Goal: Task Accomplishment & Management: Complete application form

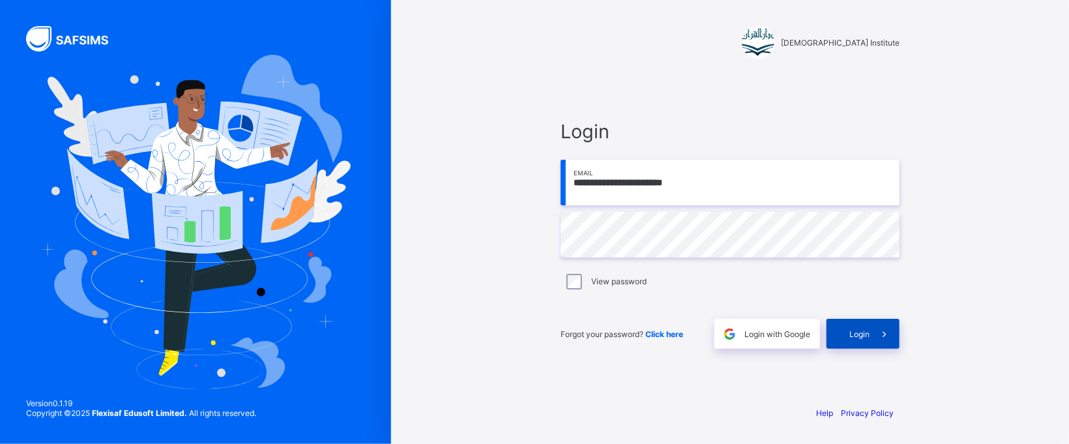
click at [875, 339] on span at bounding box center [885, 334] width 30 height 30
click at [875, 339] on div "Login" at bounding box center [863, 334] width 73 height 30
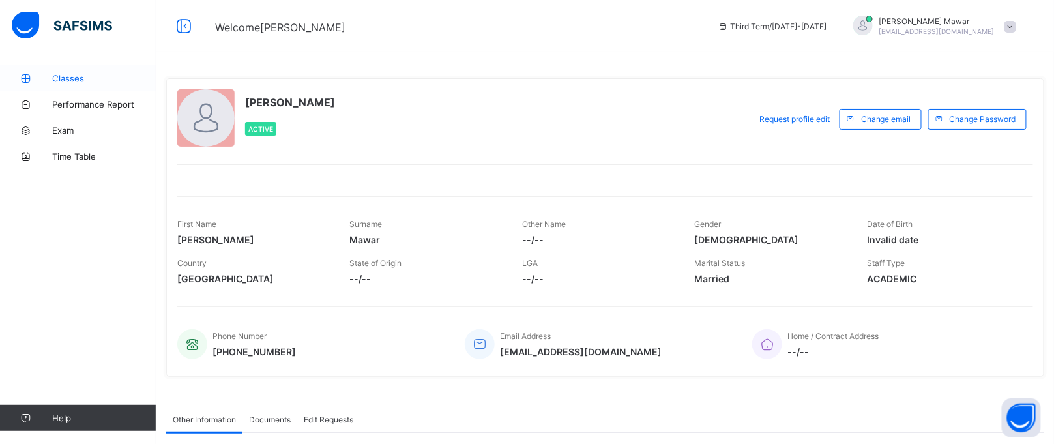
click at [106, 83] on span "Classes" at bounding box center [104, 78] width 104 height 10
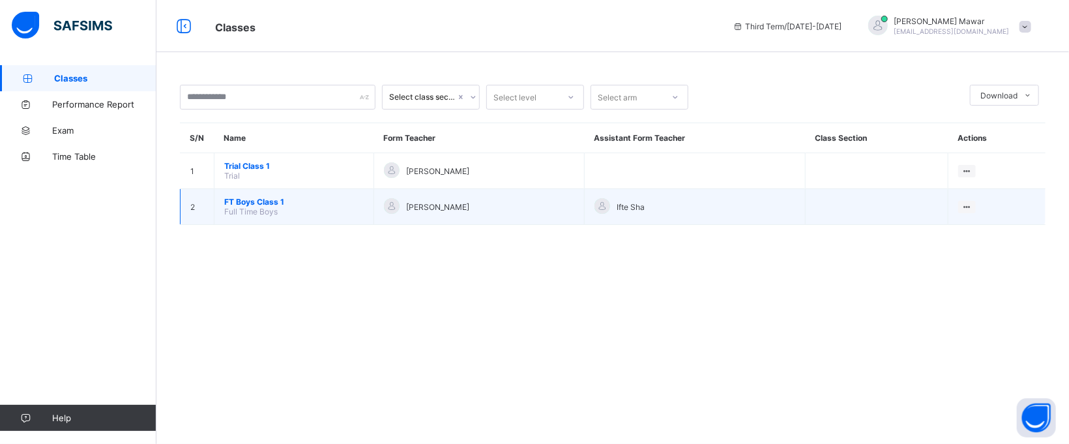
click at [265, 201] on span "FT Boys Class 1" at bounding box center [294, 202] width 140 height 10
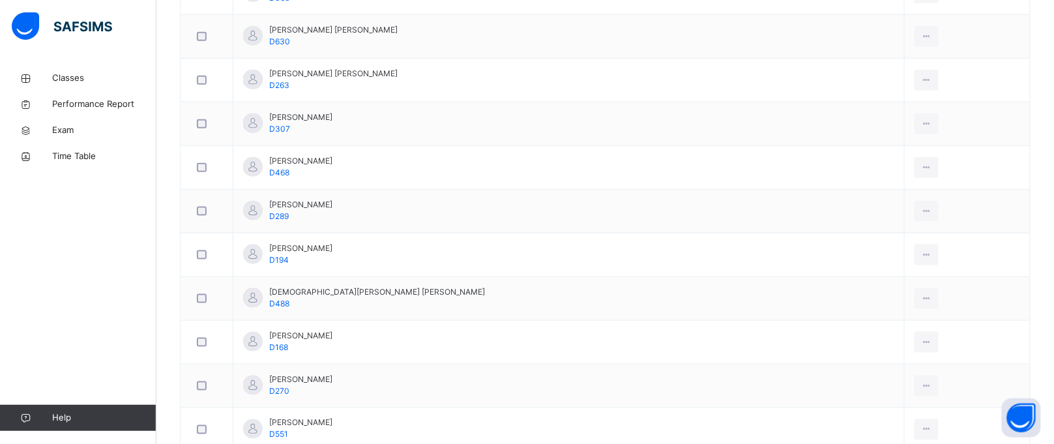
scroll to position [17, 0]
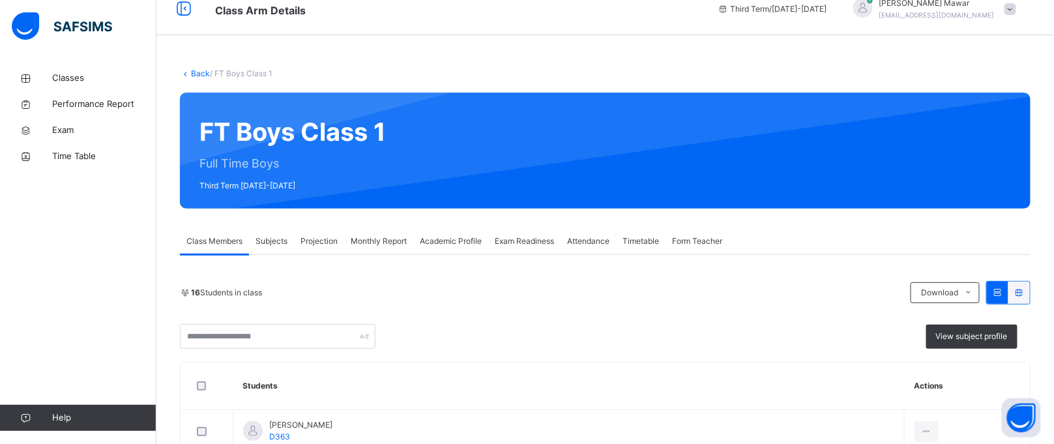
click at [334, 235] on span "Projection" at bounding box center [319, 241] width 37 height 12
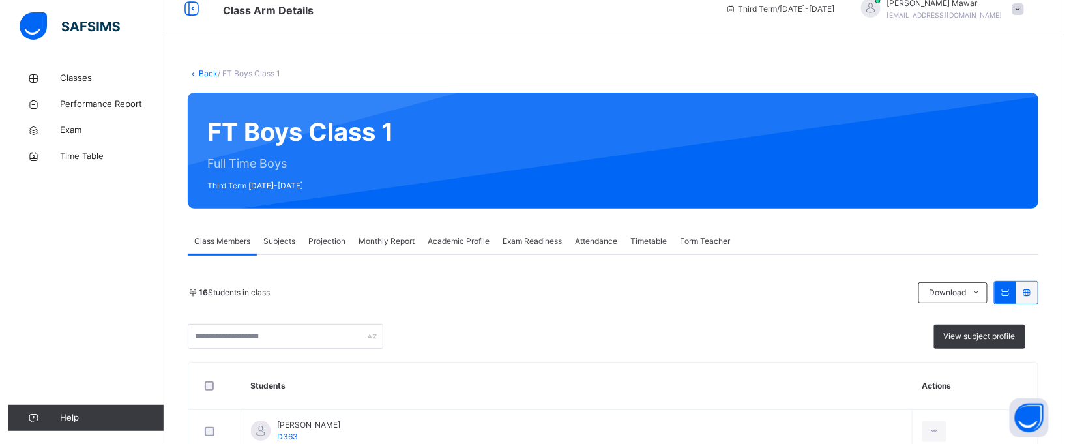
scroll to position [0, 0]
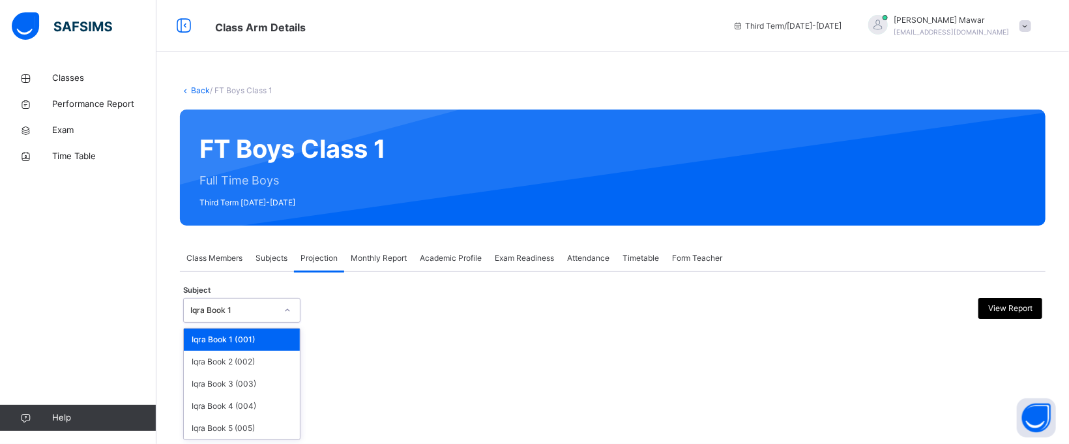
click at [261, 305] on div "Iqra Book 1" at bounding box center [233, 311] width 86 height 12
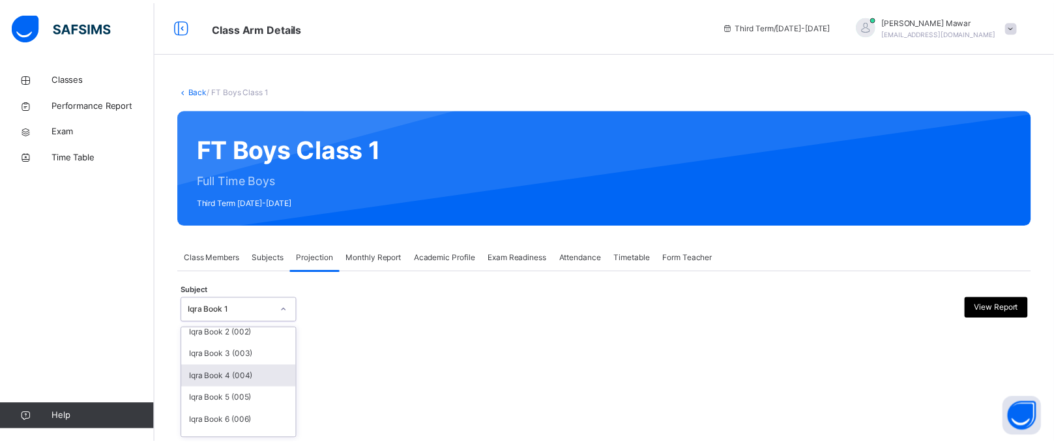
scroll to position [78, 0]
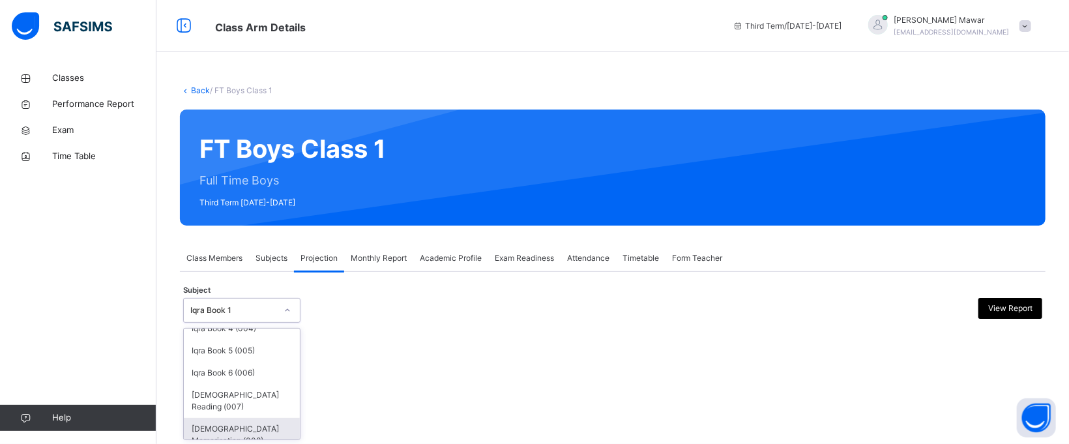
click at [271, 419] on div "[DEMOGRAPHIC_DATA] Memorisation (008)" at bounding box center [242, 435] width 116 height 34
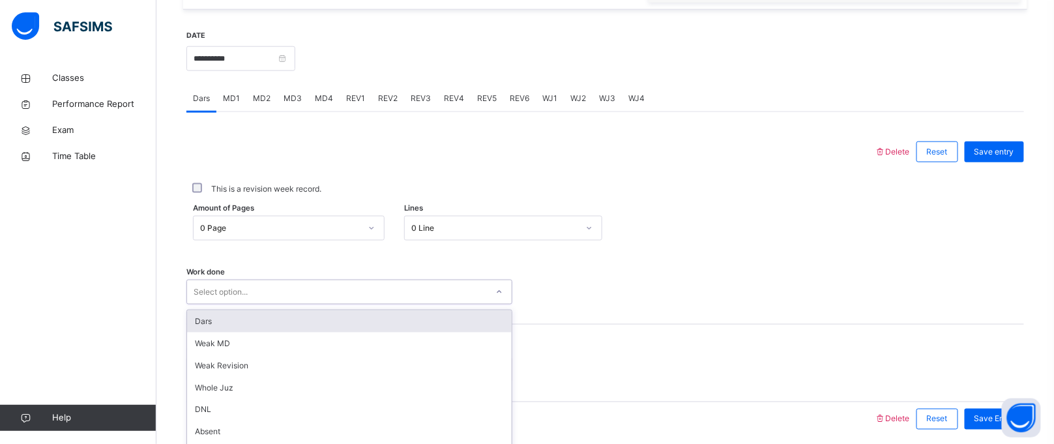
scroll to position [535, 0]
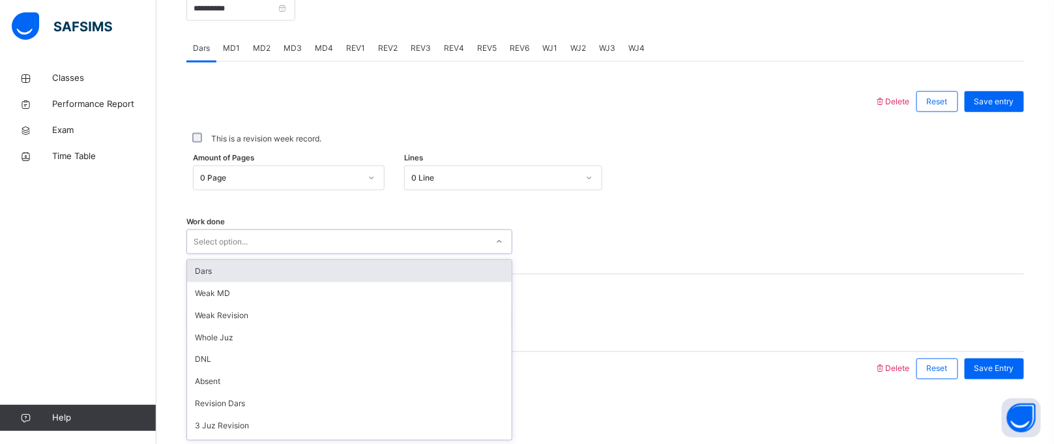
click at [422, 254] on div "option Dars focused, 1 of 16. 16 results available. Use Up and Down to choose o…" at bounding box center [349, 242] width 326 height 25
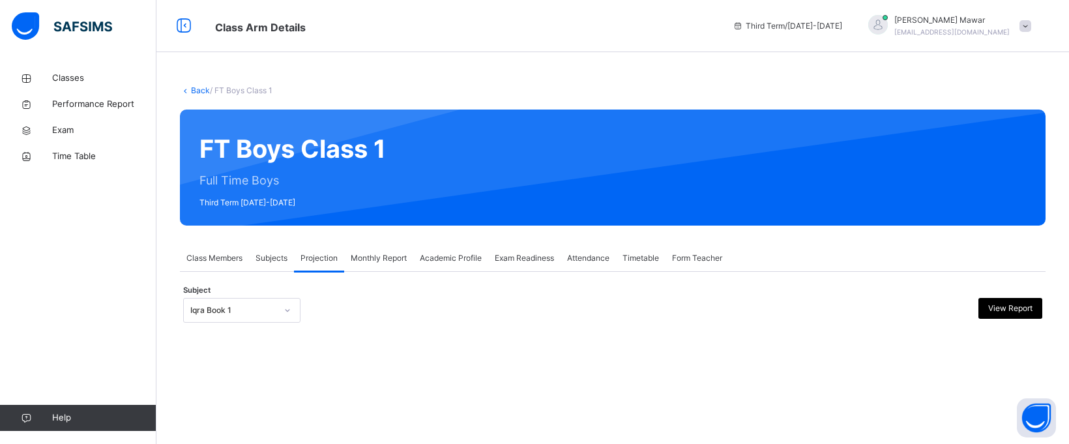
click at [269, 313] on div "Iqra Book 1" at bounding box center [233, 311] width 86 height 12
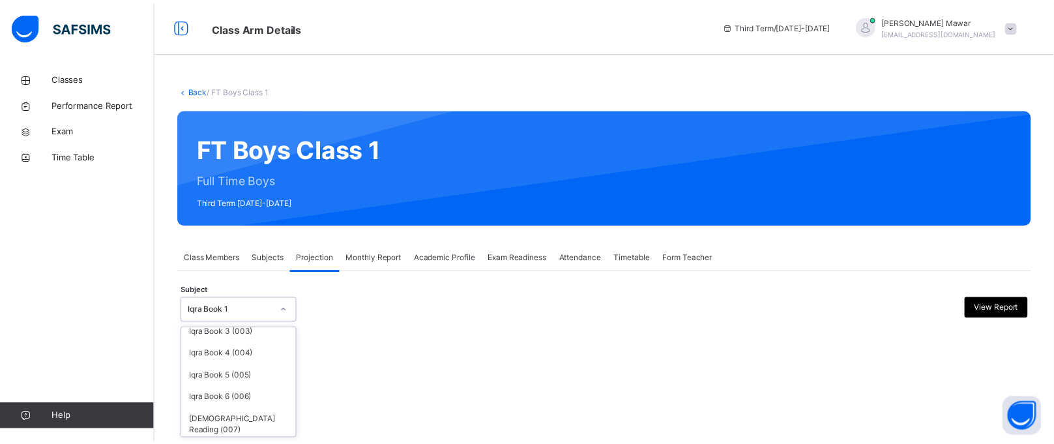
scroll to position [78, 0]
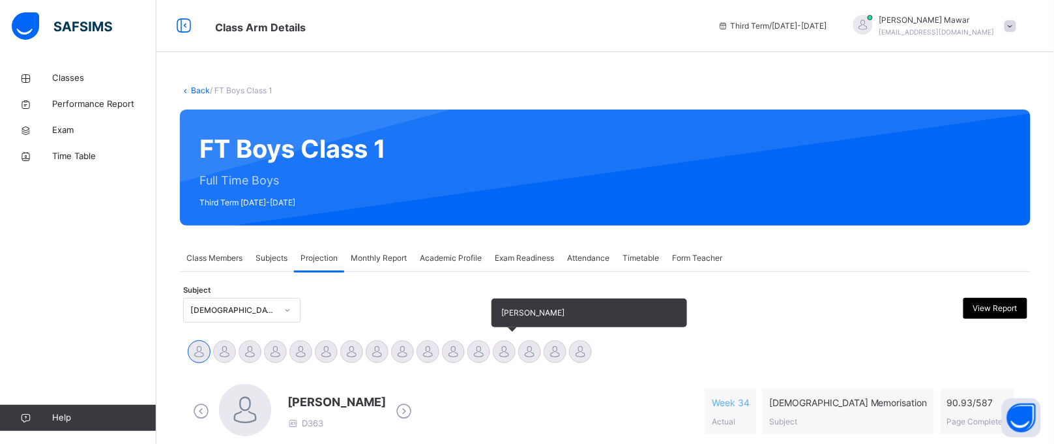
click at [507, 353] on div at bounding box center [504, 351] width 23 height 23
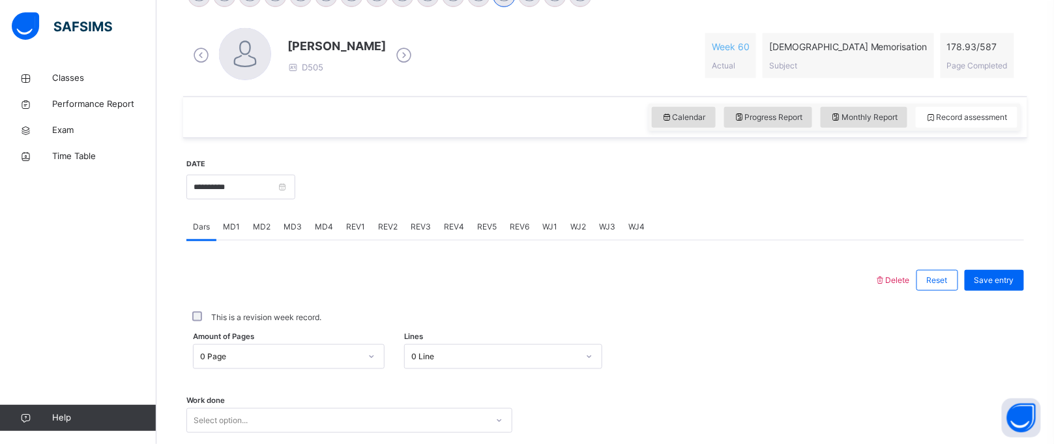
scroll to position [535, 0]
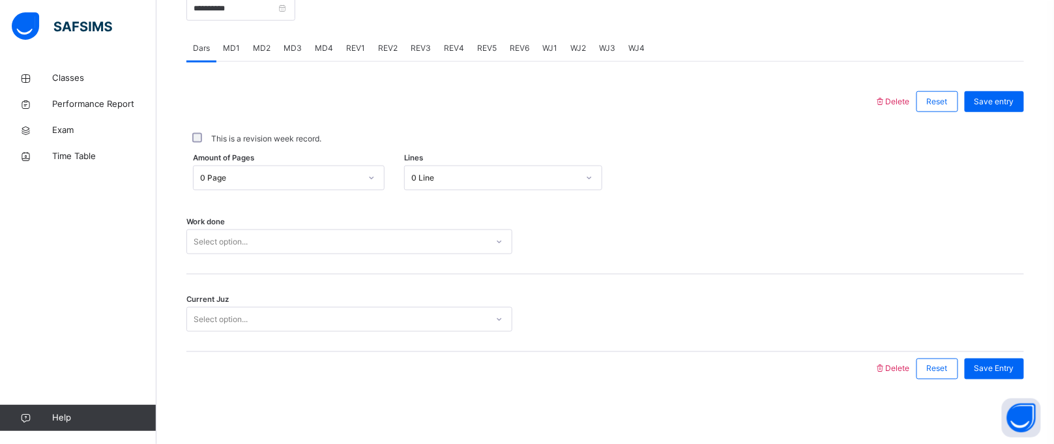
click at [280, 179] on div "0 Page" at bounding box center [280, 178] width 160 height 12
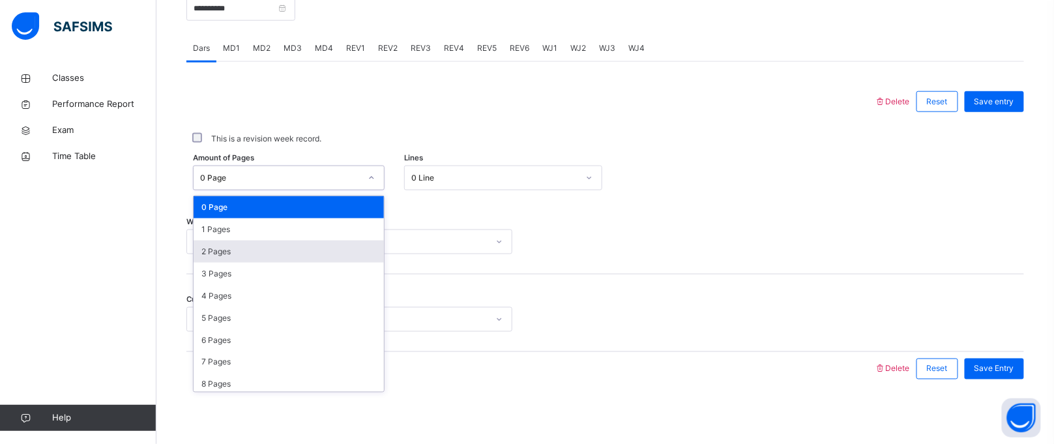
click at [276, 252] on div "2 Pages" at bounding box center [289, 252] width 190 height 22
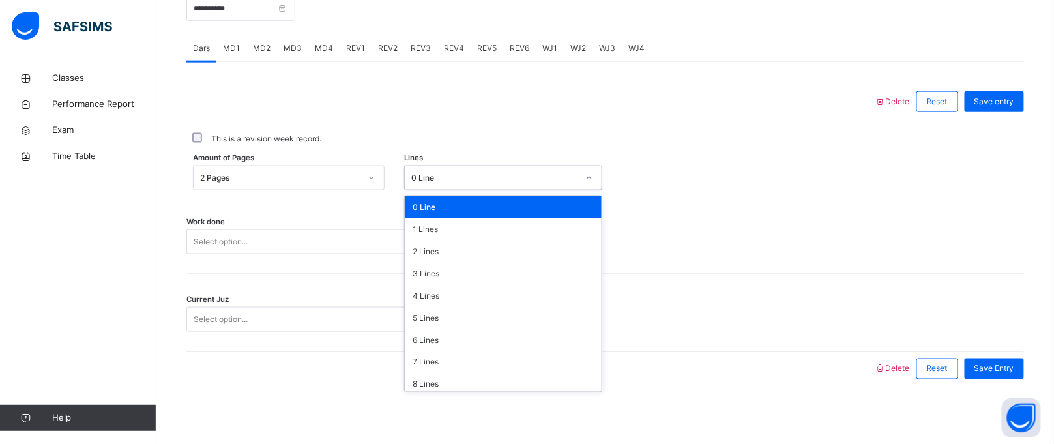
click at [432, 186] on div "0 Line" at bounding box center [491, 178] width 172 height 20
click at [441, 368] on div "7 Lines" at bounding box center [503, 362] width 197 height 22
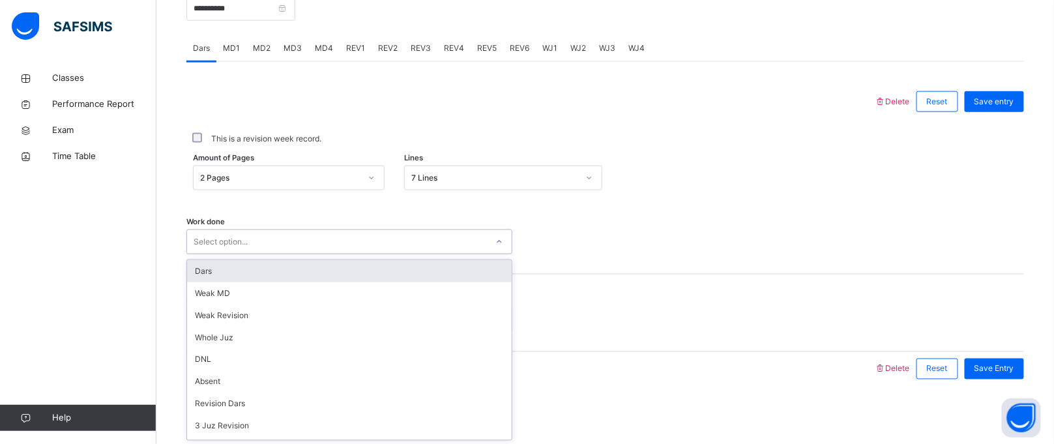
click at [351, 246] on div "Select option..." at bounding box center [337, 242] width 300 height 20
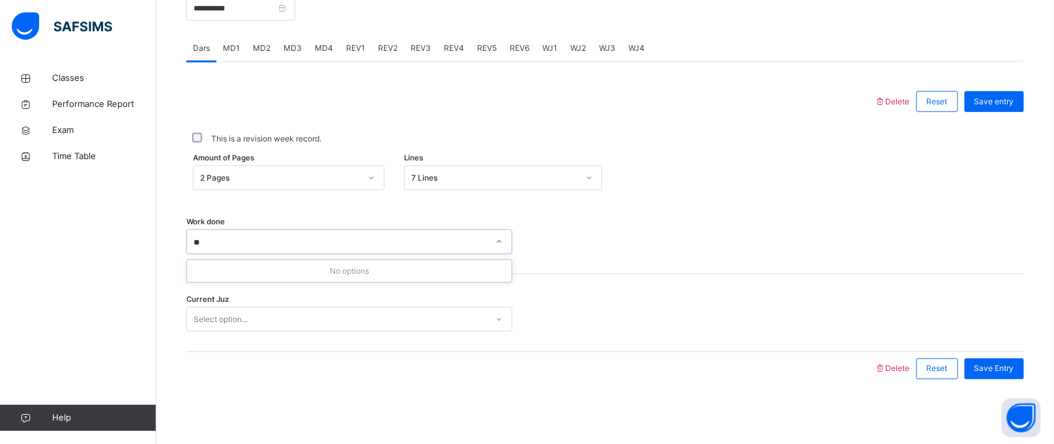
type input "*"
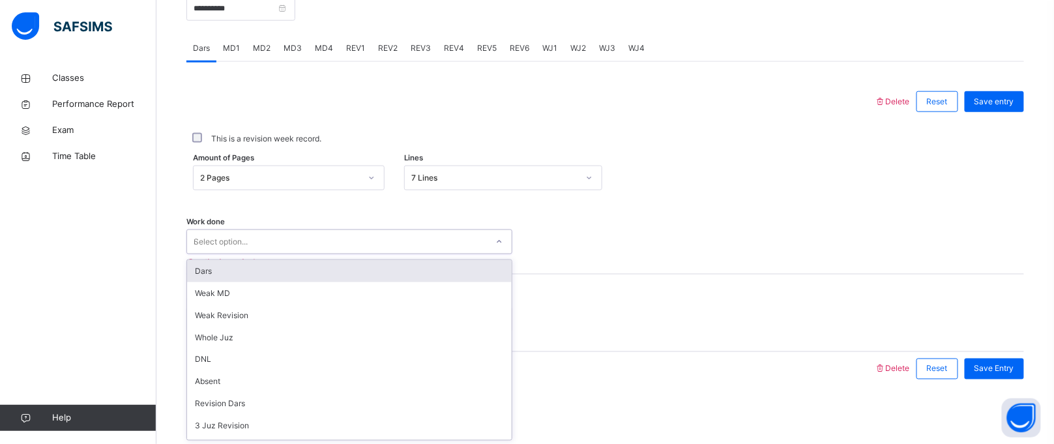
type input "**"
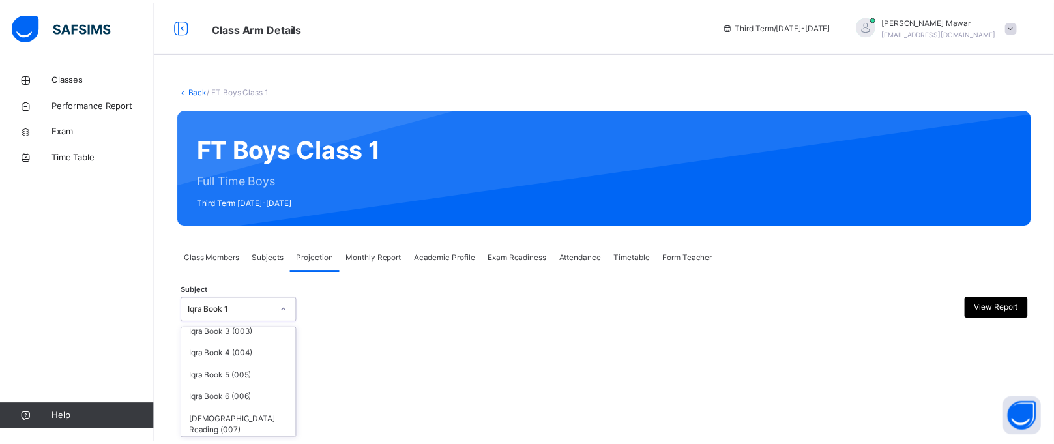
scroll to position [78, 0]
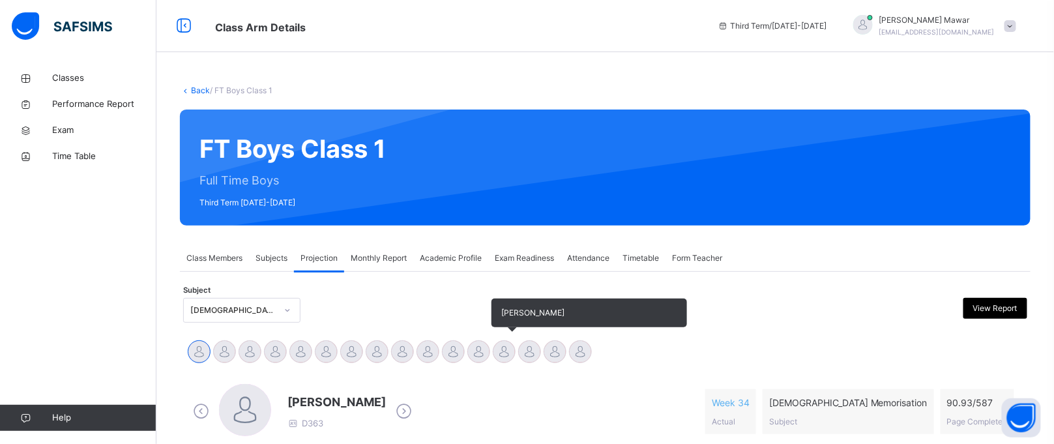
click at [494, 355] on div at bounding box center [504, 351] width 23 height 23
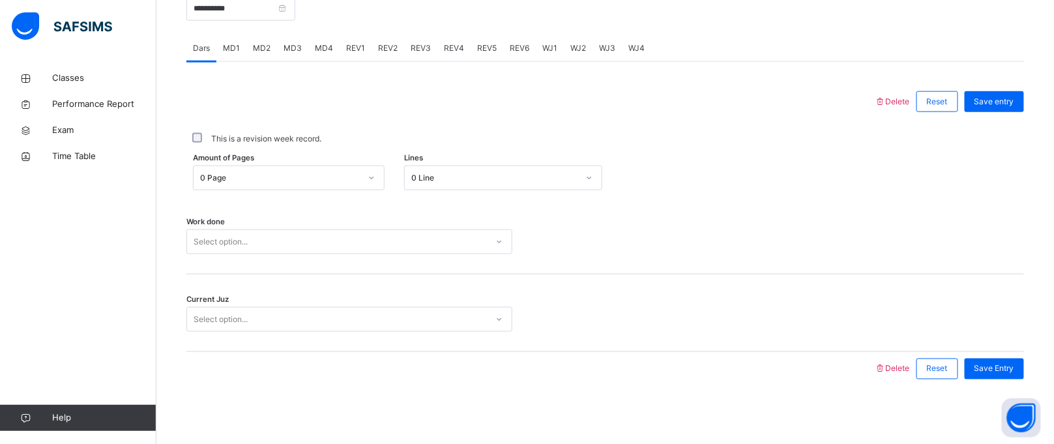
click at [354, 237] on div "Select option..." at bounding box center [337, 242] width 300 height 20
type input "*"
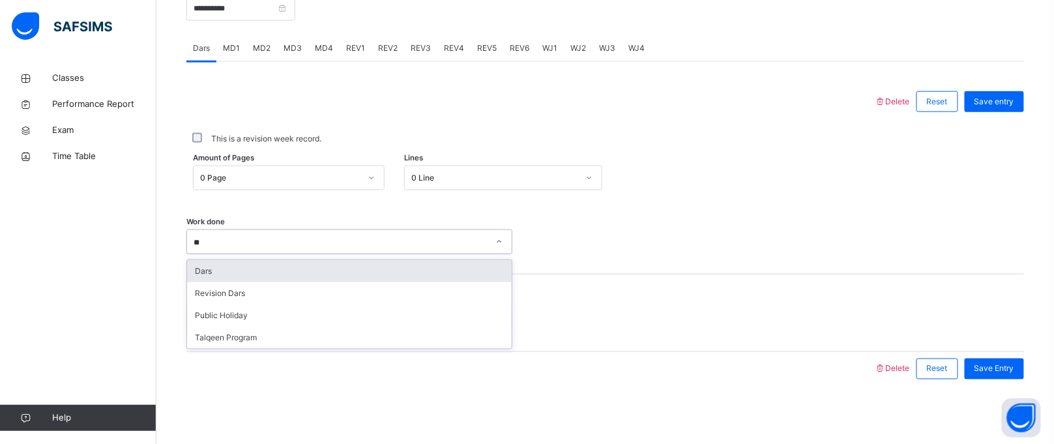
type input "*"
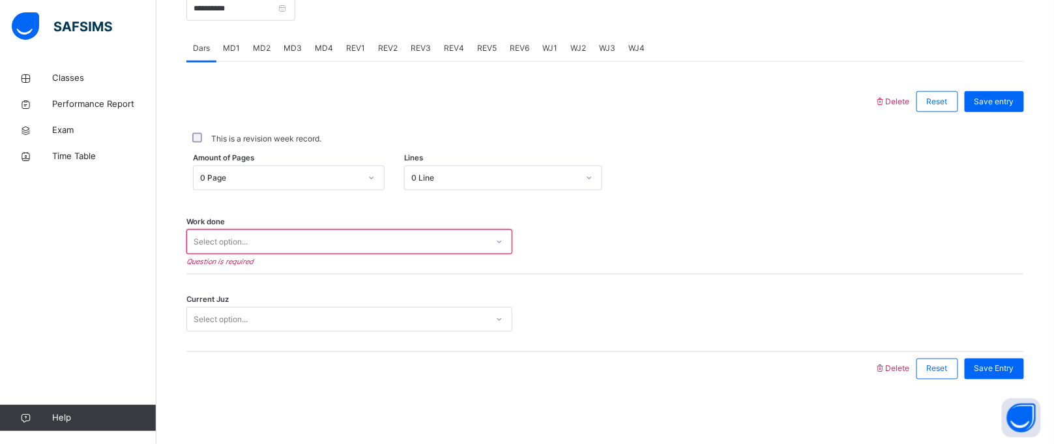
drag, startPoint x: 348, startPoint y: 261, endPoint x: 276, endPoint y: 250, distance: 71.8
click at [276, 250] on div "Select option..." at bounding box center [337, 242] width 300 height 20
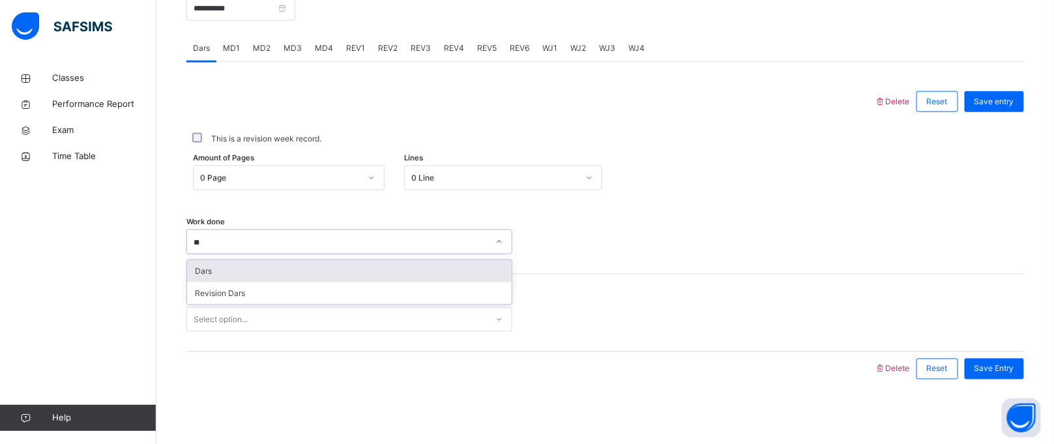
type input "*"
type input "****"
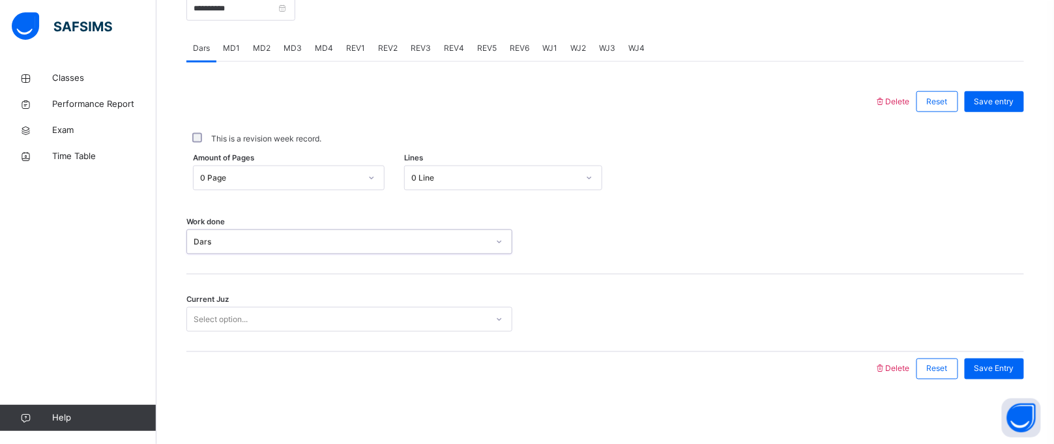
click at [255, 329] on div "Select option..." at bounding box center [349, 319] width 326 height 25
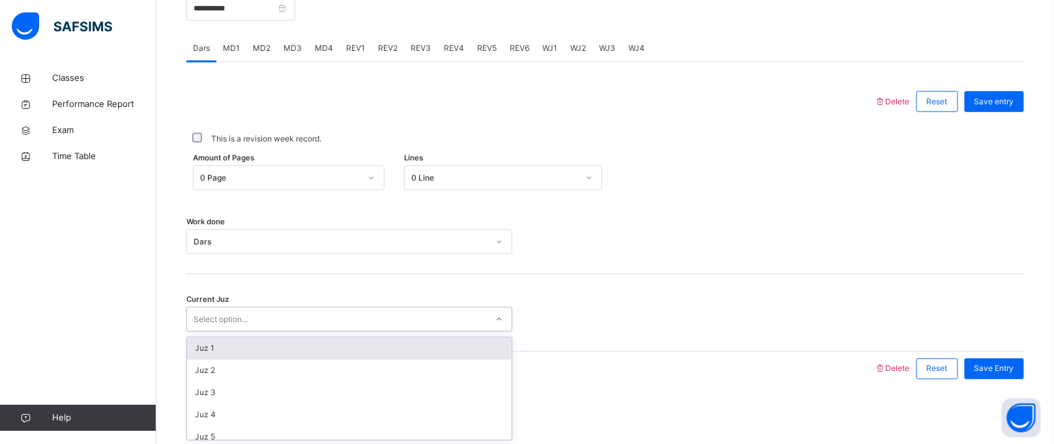
type input "*"
type input "*****"
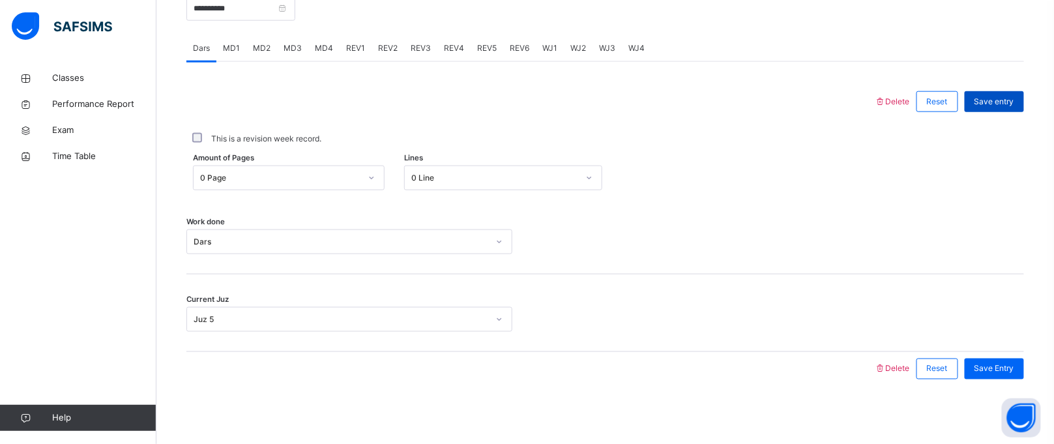
click at [1015, 97] on span "Save entry" at bounding box center [995, 102] width 40 height 12
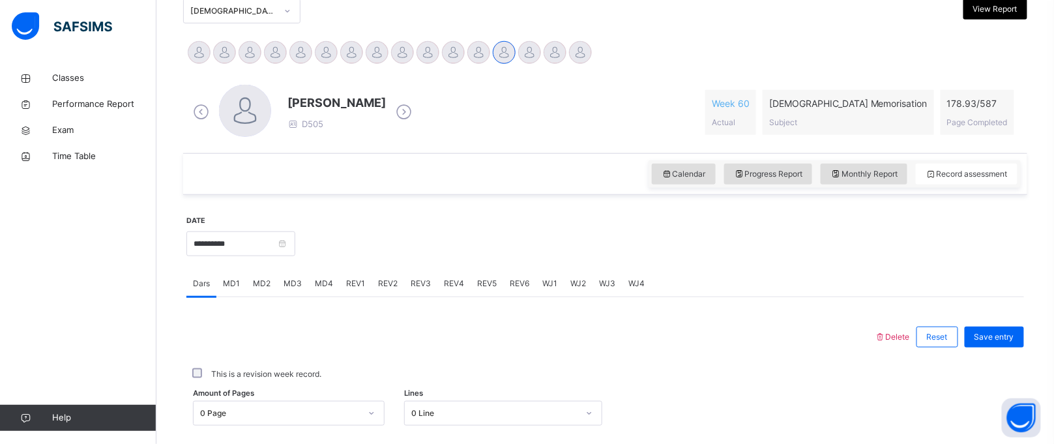
scroll to position [391, 0]
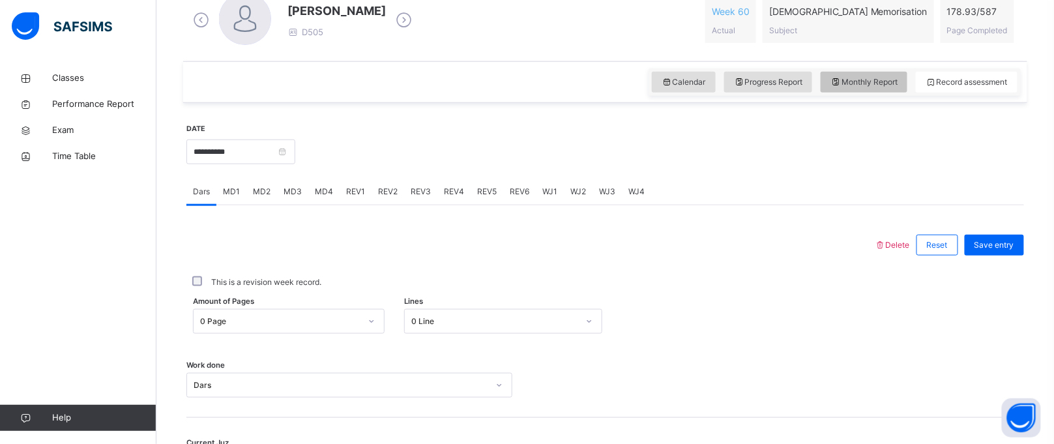
click at [840, 81] on div "Monthly Report" at bounding box center [864, 82] width 87 height 21
select select "****"
select select "*"
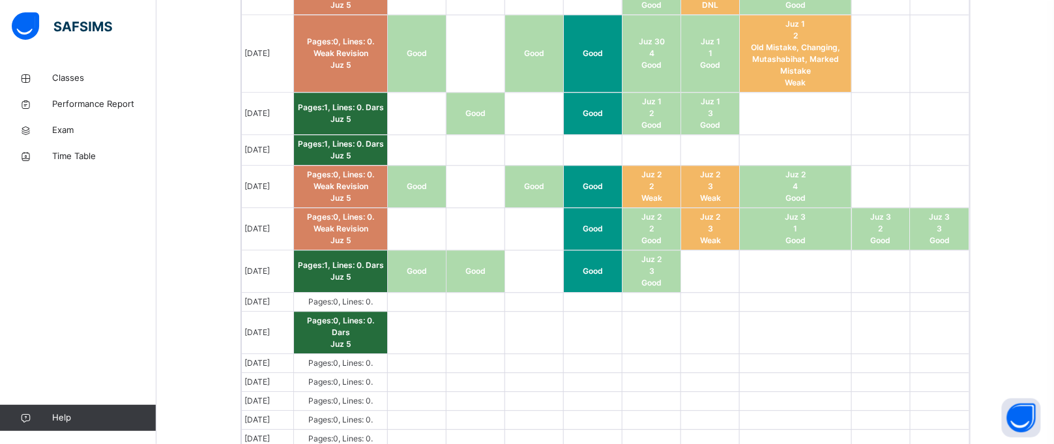
scroll to position [1014, 0]
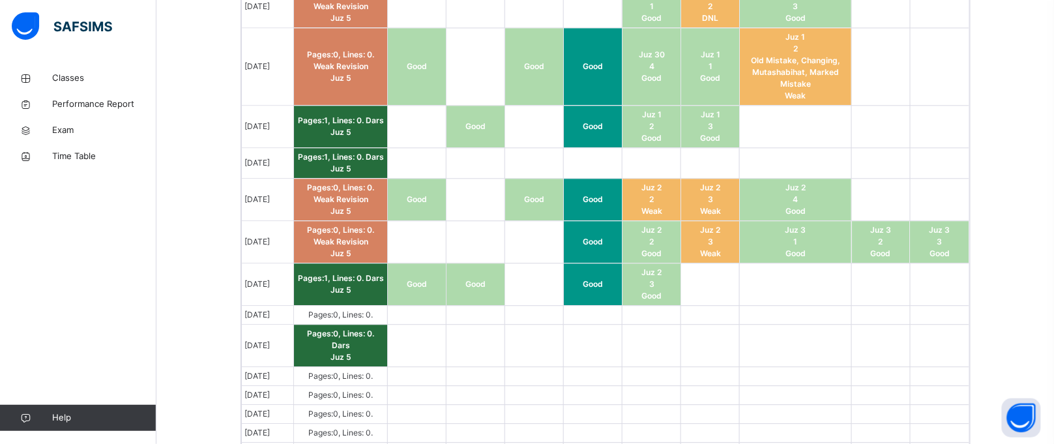
drag, startPoint x: 657, startPoint y: 344, endPoint x: 582, endPoint y: 256, distance: 114.7
click at [582, 256] on td "Good" at bounding box center [593, 242] width 59 height 42
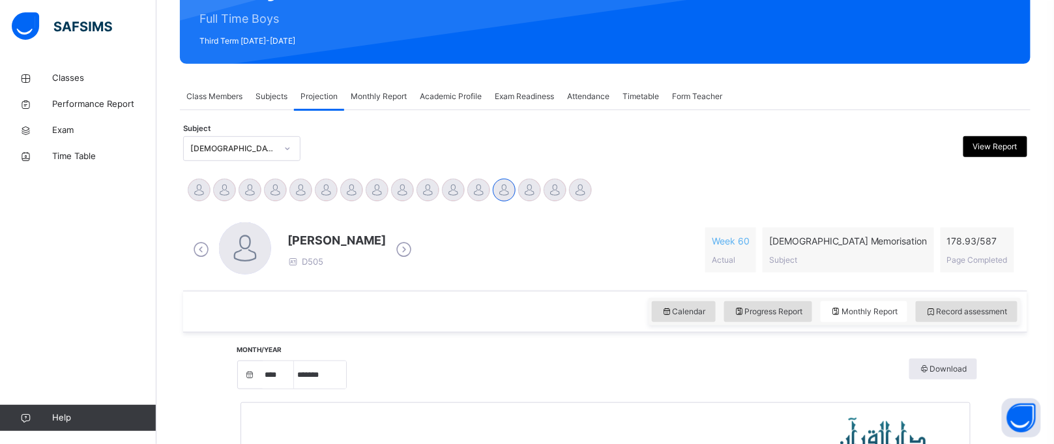
scroll to position [118, 0]
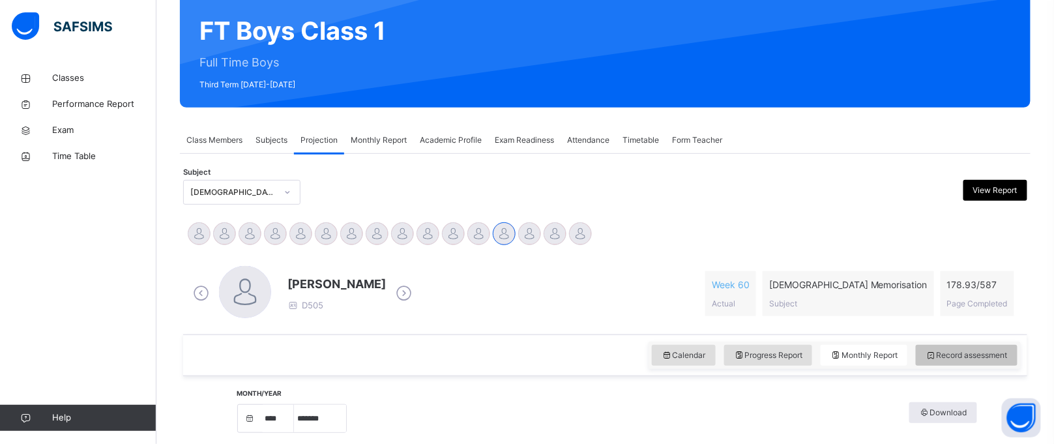
click at [972, 362] on div "Record assessment" at bounding box center [967, 355] width 102 height 21
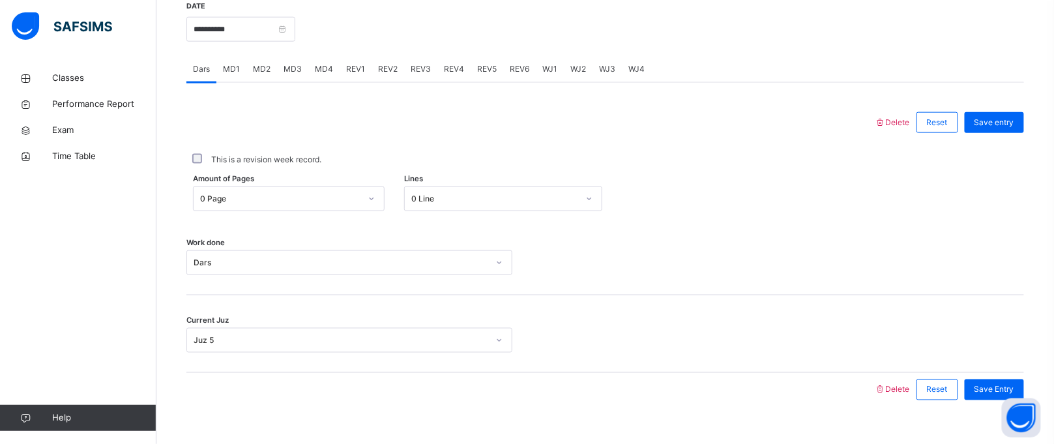
scroll to position [535, 0]
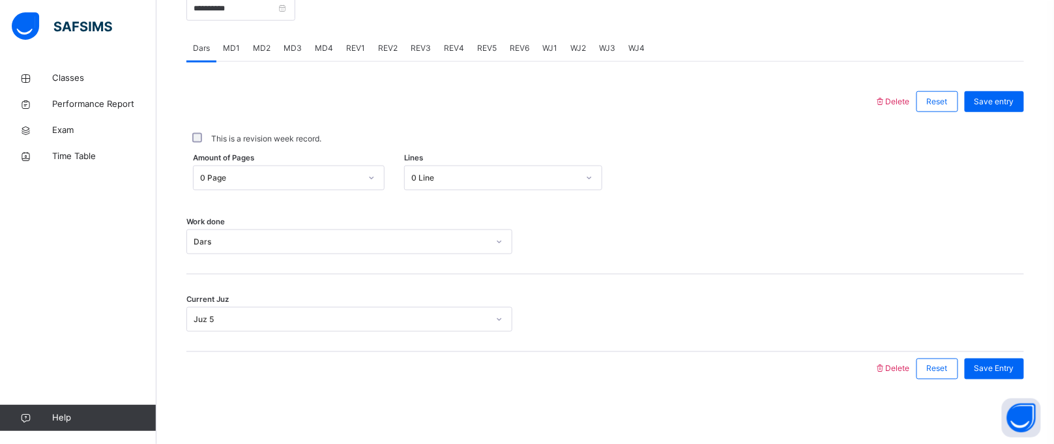
click at [310, 183] on div "0 Page" at bounding box center [277, 178] width 166 height 20
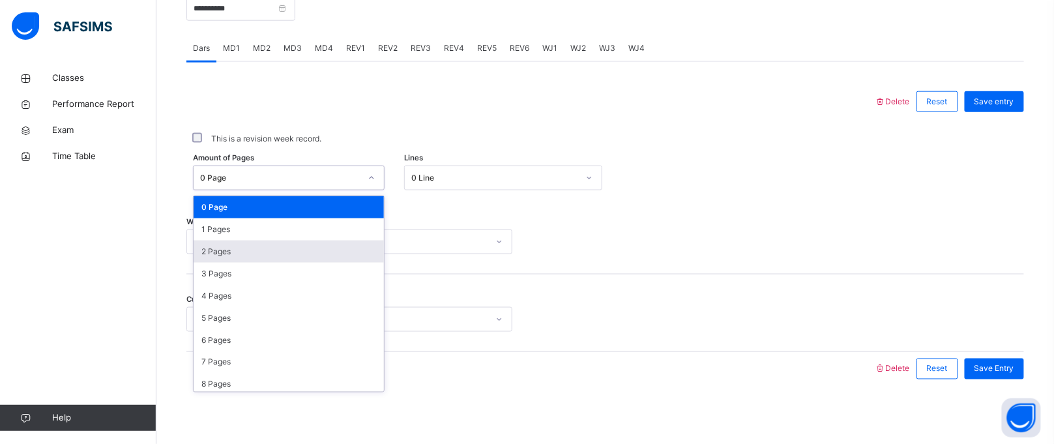
click at [327, 257] on div "2 Pages" at bounding box center [289, 252] width 190 height 22
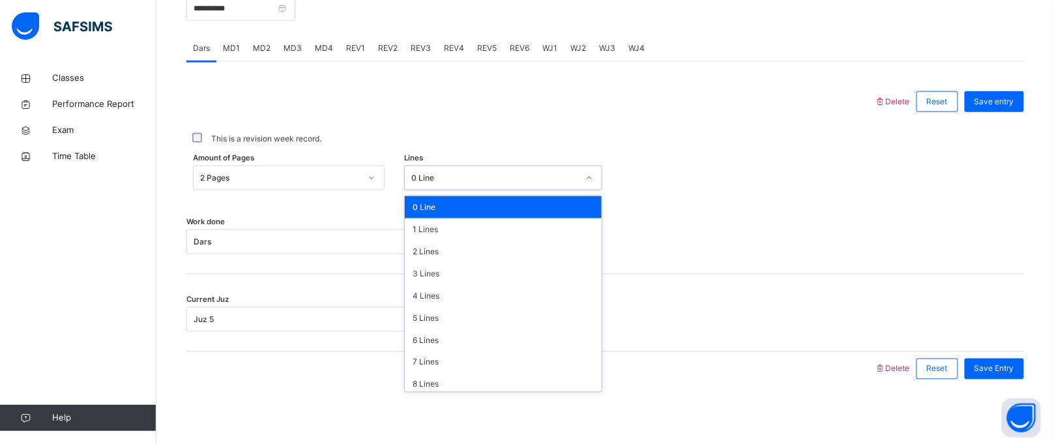
click at [449, 184] on div "0 Line" at bounding box center [491, 178] width 172 height 20
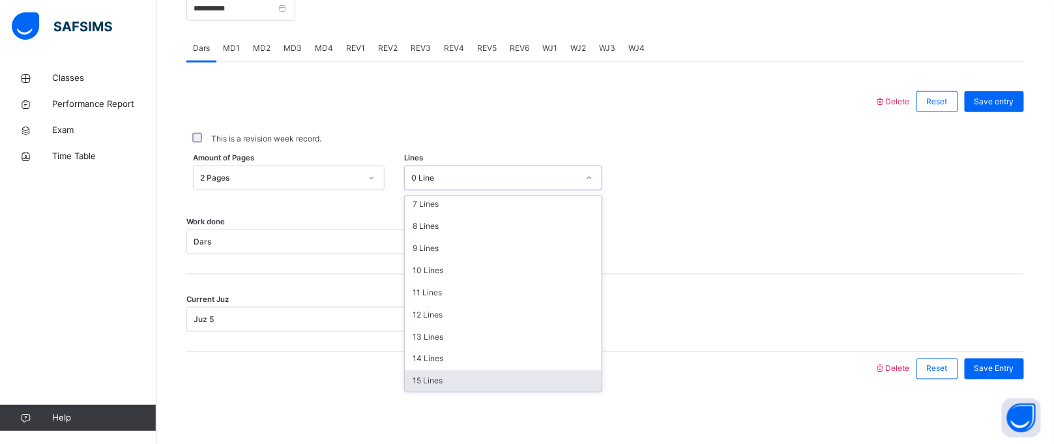
scroll to position [0, 0]
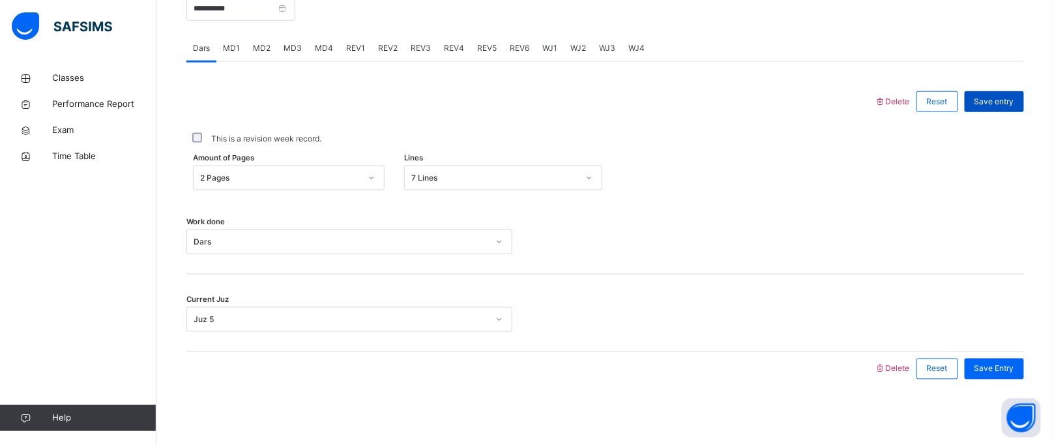
click at [1012, 96] on span "Save entry" at bounding box center [995, 102] width 40 height 12
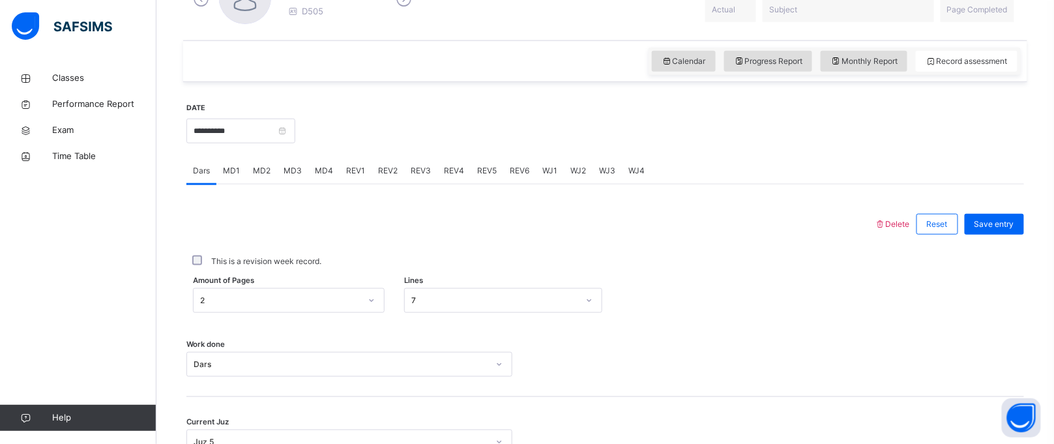
scroll to position [411, 0]
click at [286, 135] on input "**********" at bounding box center [240, 131] width 109 height 25
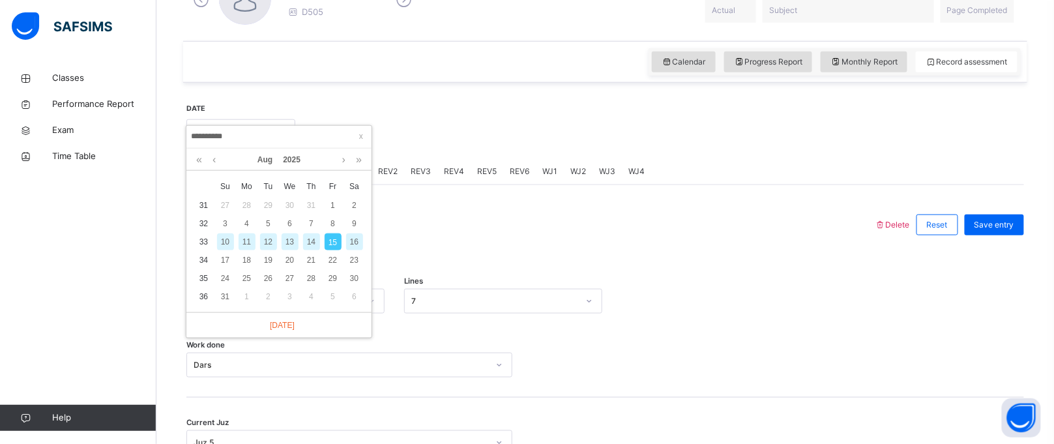
click at [315, 244] on div "14" at bounding box center [311, 241] width 17 height 17
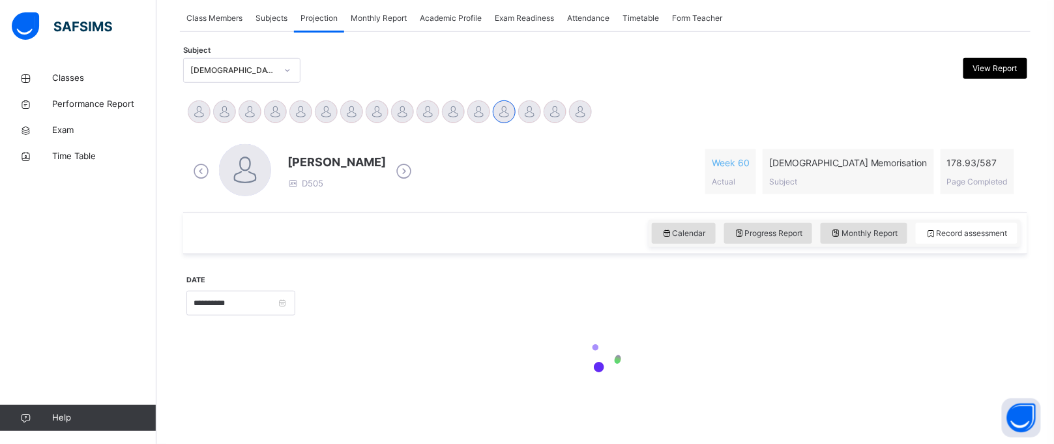
type input "**********"
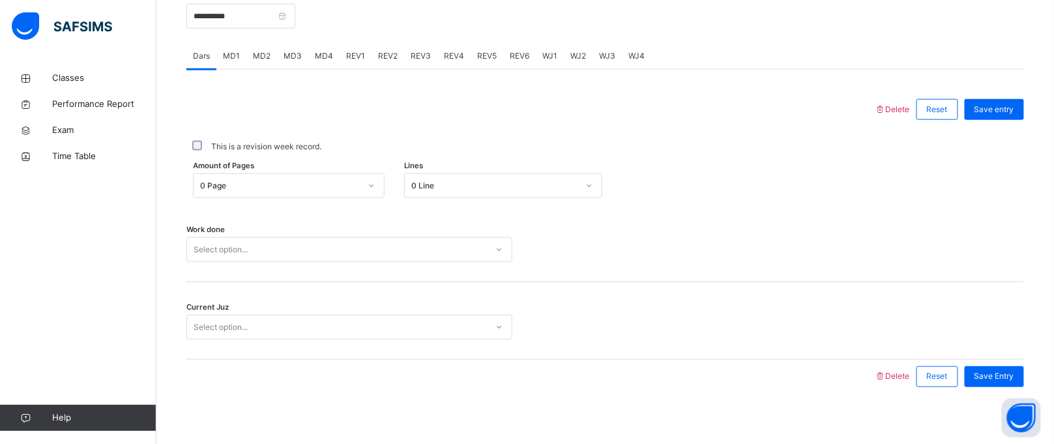
click at [323, 262] on div "Select option..." at bounding box center [349, 249] width 326 height 25
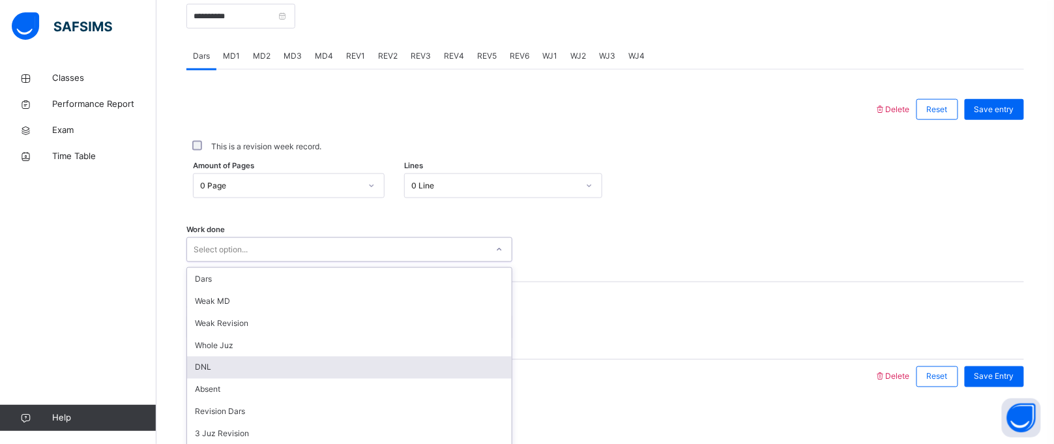
scroll to position [535, 0]
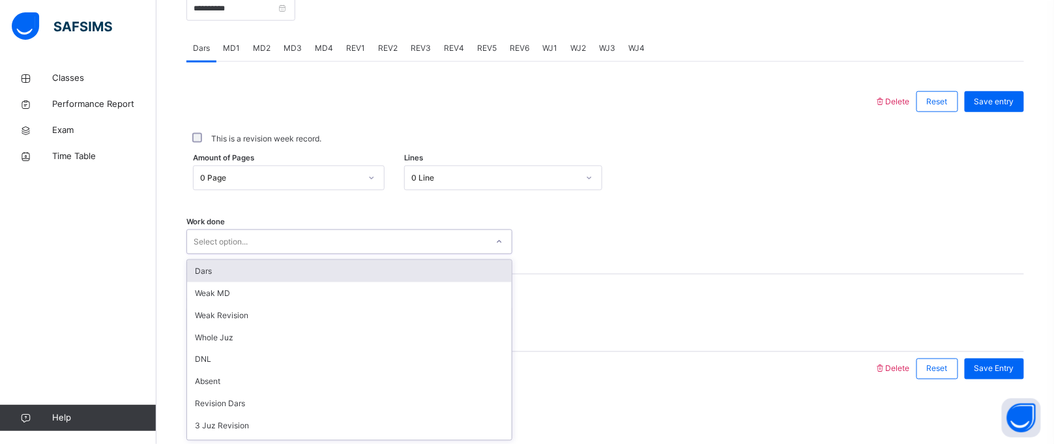
type input "*"
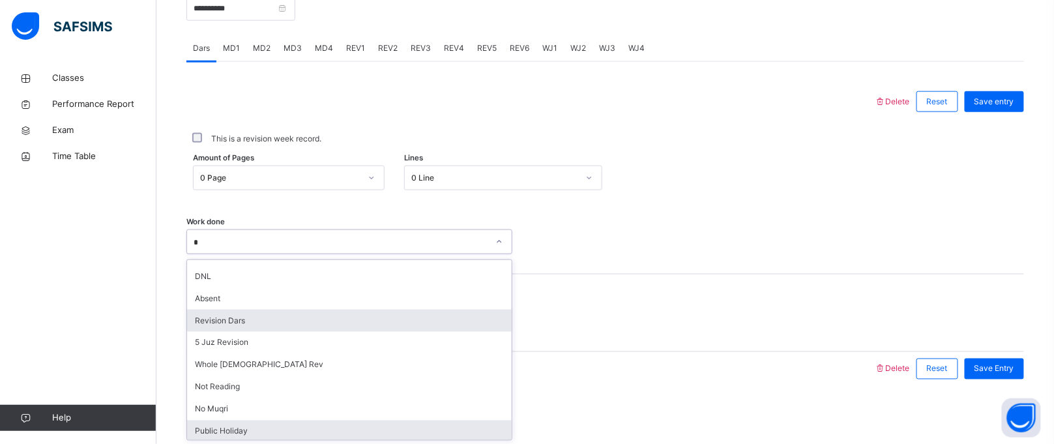
scroll to position [0, 0]
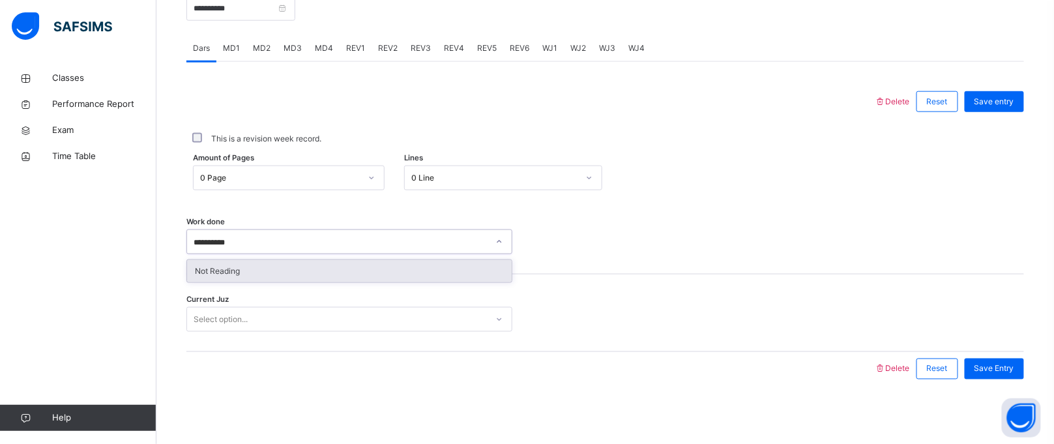
type input "**********"
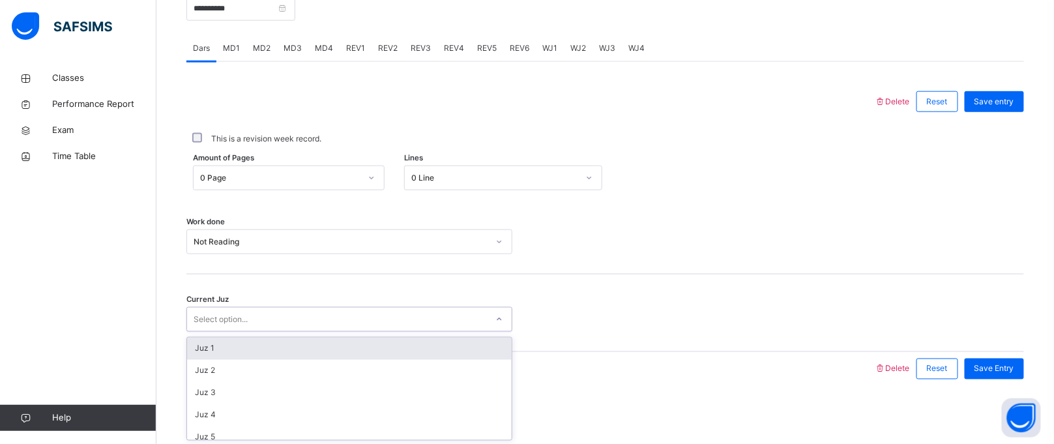
click at [365, 321] on div "Select option..." at bounding box center [337, 320] width 300 height 20
type input "*"
type input "**"
click at [365, 321] on div "** 23" at bounding box center [337, 320] width 300 height 20
click at [365, 323] on div "Select option..." at bounding box center [337, 320] width 300 height 20
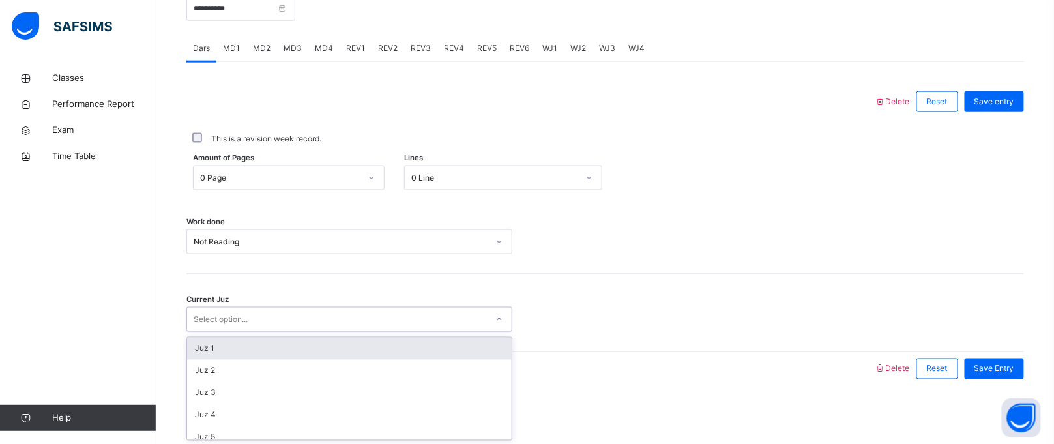
click at [365, 323] on div "Select option..." at bounding box center [337, 320] width 300 height 20
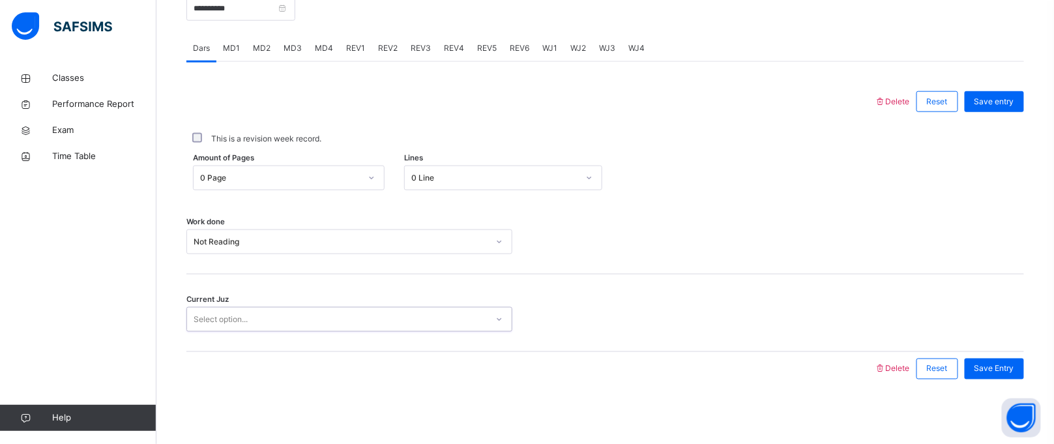
click at [365, 323] on div "Select option..." at bounding box center [337, 320] width 300 height 20
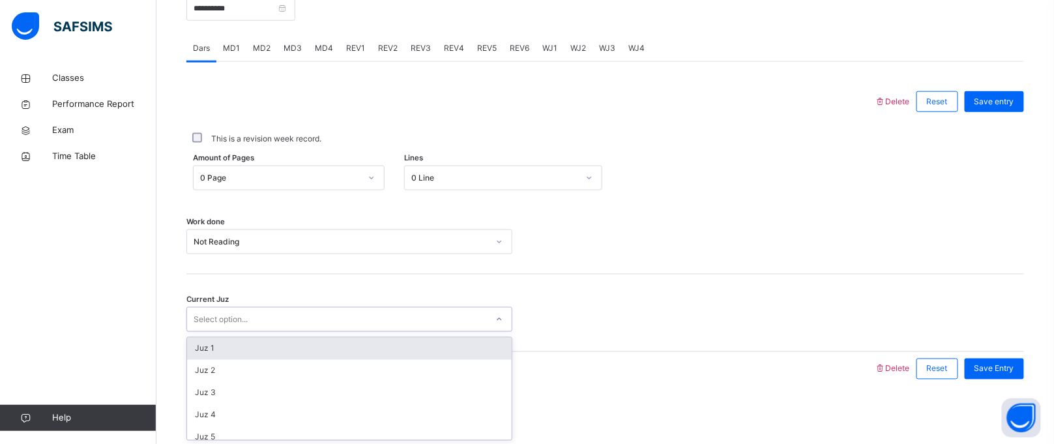
click at [365, 323] on div "Select option..." at bounding box center [337, 320] width 300 height 20
type input "*"
type input "**"
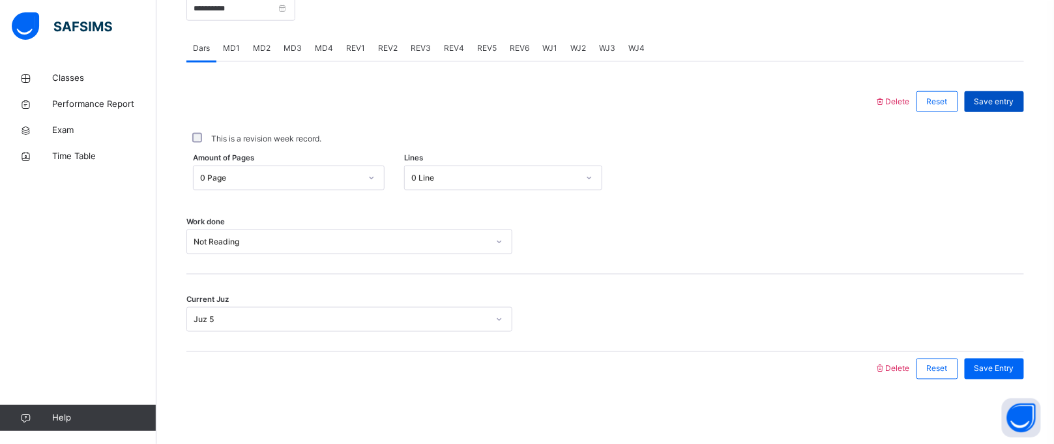
click at [1024, 104] on div "Save entry" at bounding box center [994, 101] width 59 height 21
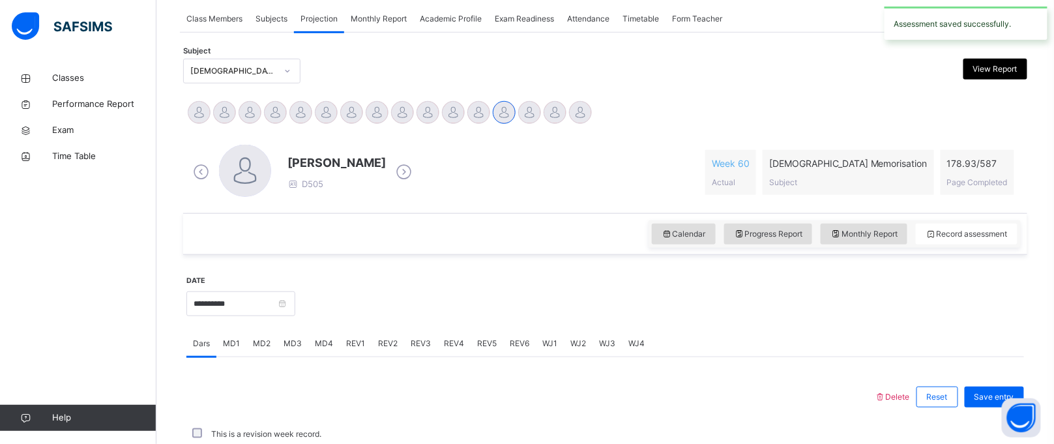
scroll to position [535, 0]
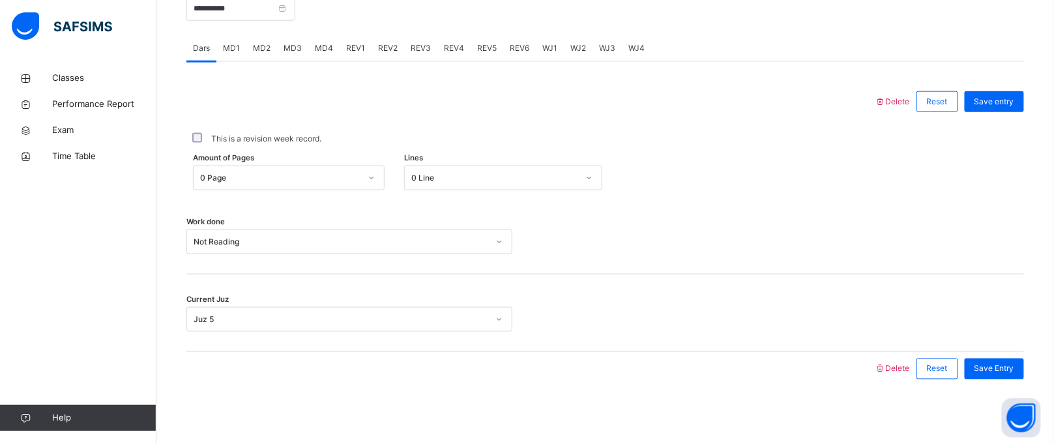
click at [237, 47] on span "MD1" at bounding box center [231, 48] width 17 height 12
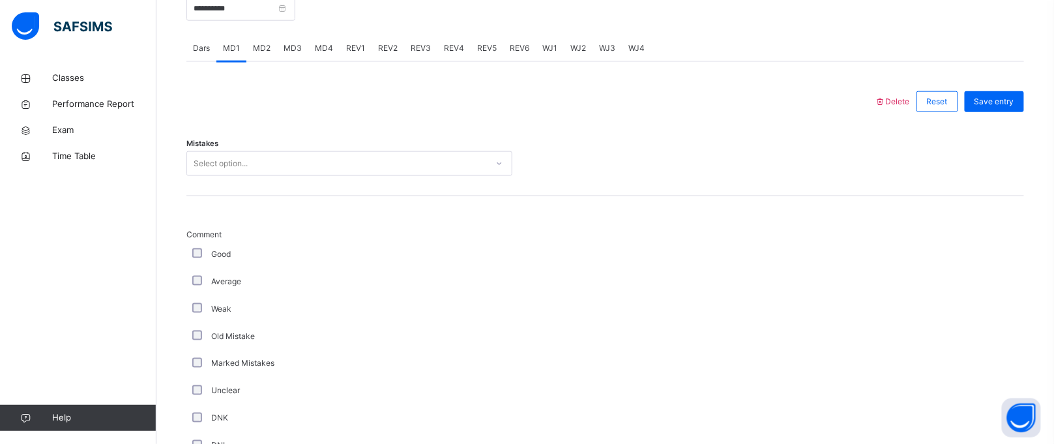
click at [242, 148] on div "Mistakes Select option..." at bounding box center [605, 158] width 838 height 78
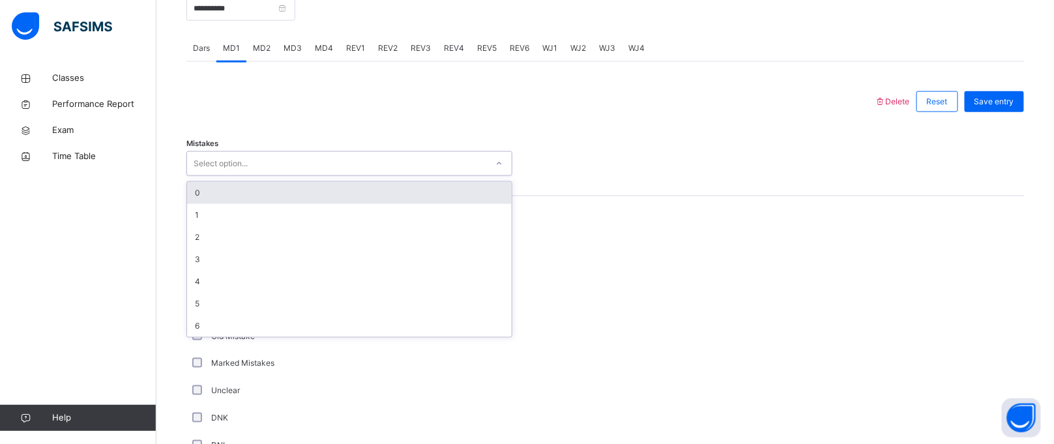
click at [245, 160] on div "Select option..." at bounding box center [221, 163] width 54 height 25
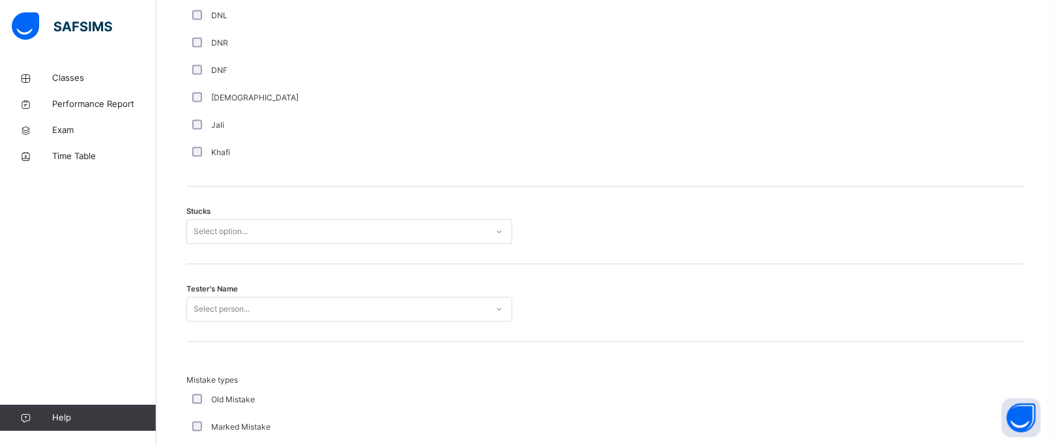
scroll to position [974, 0]
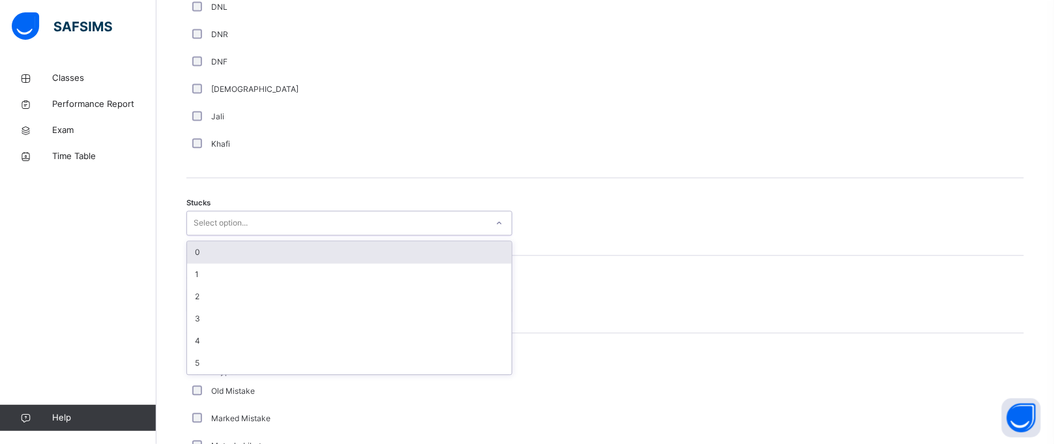
click at [198, 234] on div "Select option..." at bounding box center [349, 223] width 326 height 25
click at [196, 242] on div "0" at bounding box center [349, 252] width 325 height 22
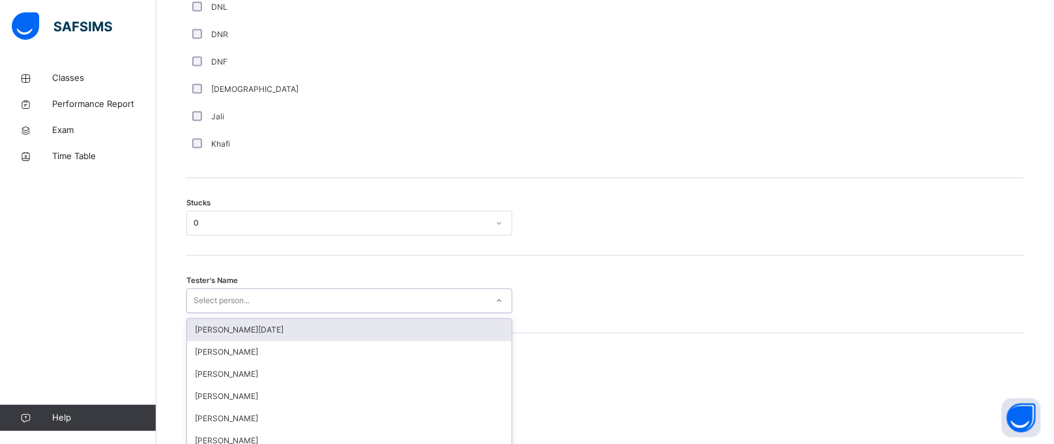
scroll to position [1050, 0]
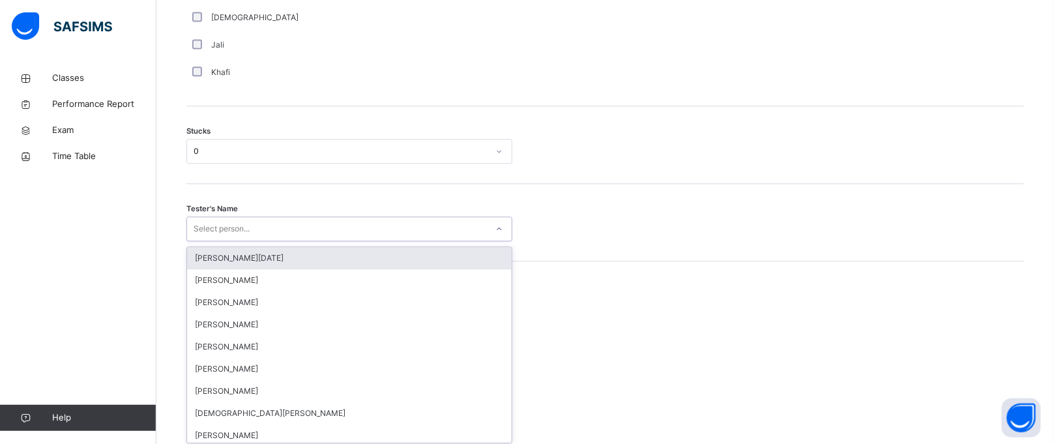
click at [216, 241] on div "option Abdullah Raja focused, 1 of 88. 88 results available. Use Up and Down to…" at bounding box center [349, 228] width 326 height 25
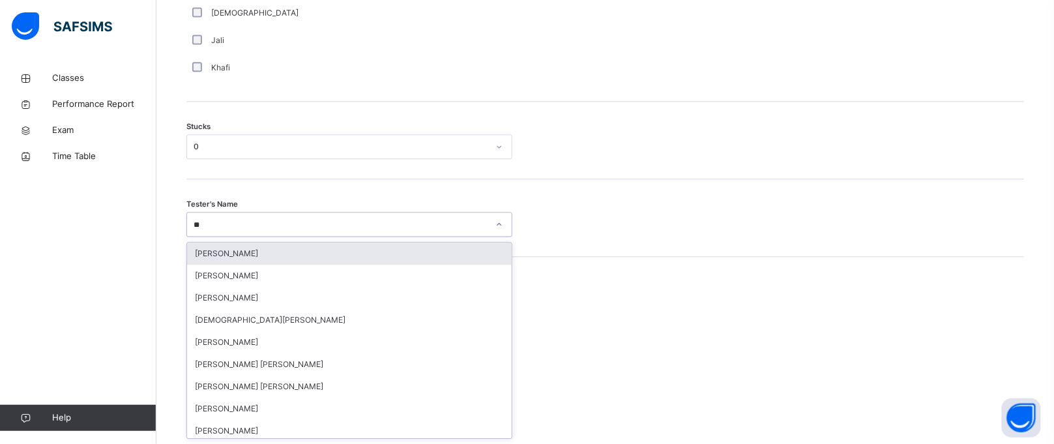
type input "*"
type input "****"
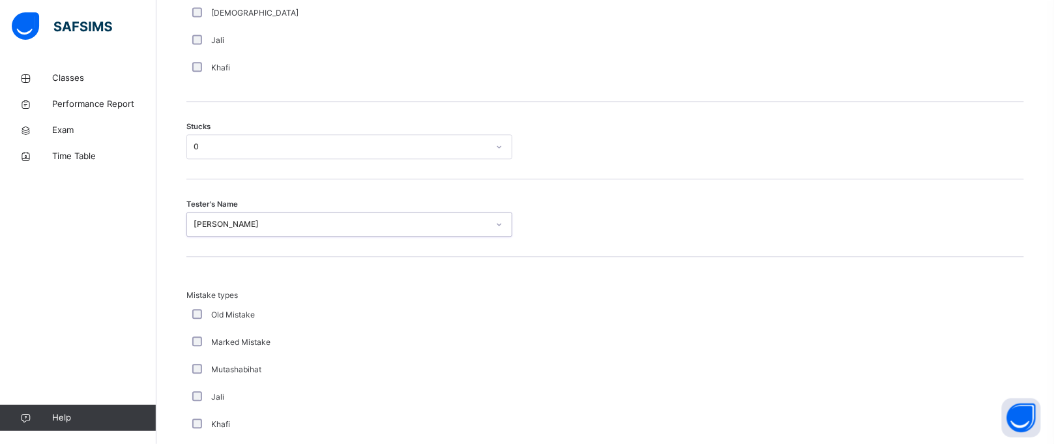
click at [214, 228] on div "Muhammad Omar Khan" at bounding box center [341, 224] width 295 height 12
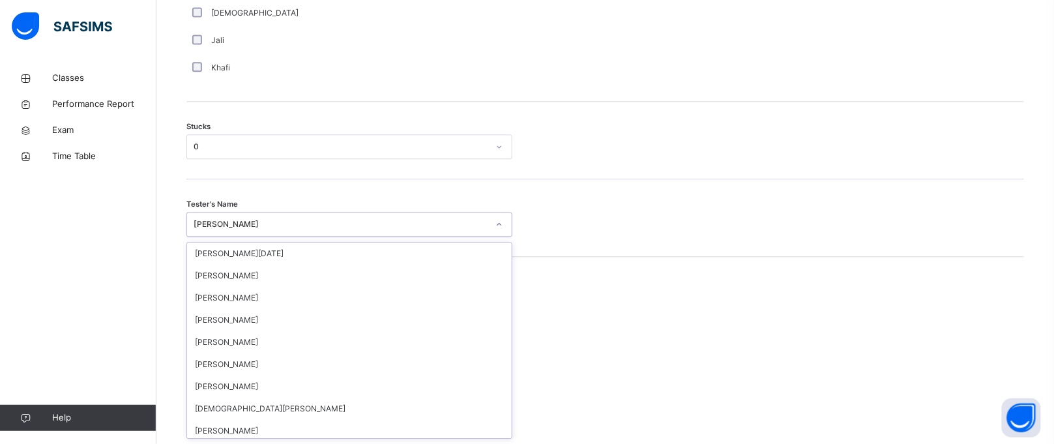
click at [500, 222] on icon at bounding box center [500, 224] width 8 height 13
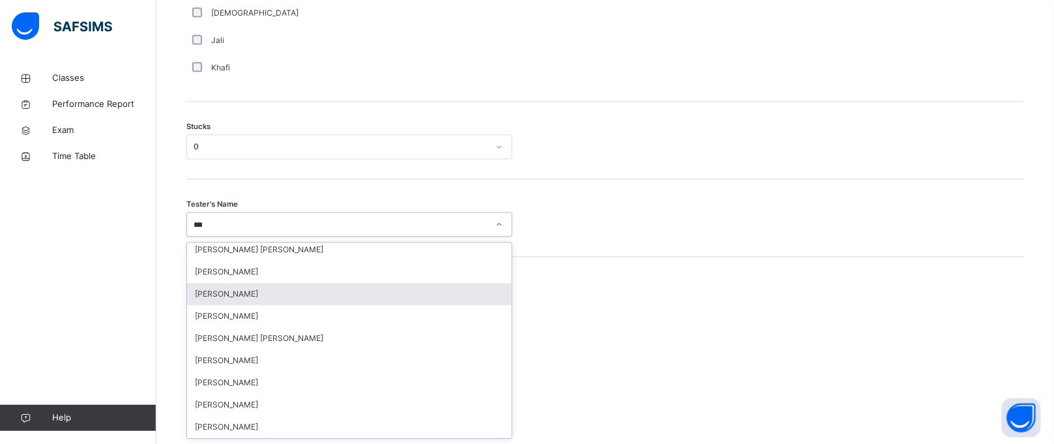
scroll to position [25, 0]
type input "****"
click at [273, 303] on div "Hamza Khan" at bounding box center [349, 298] width 325 height 22
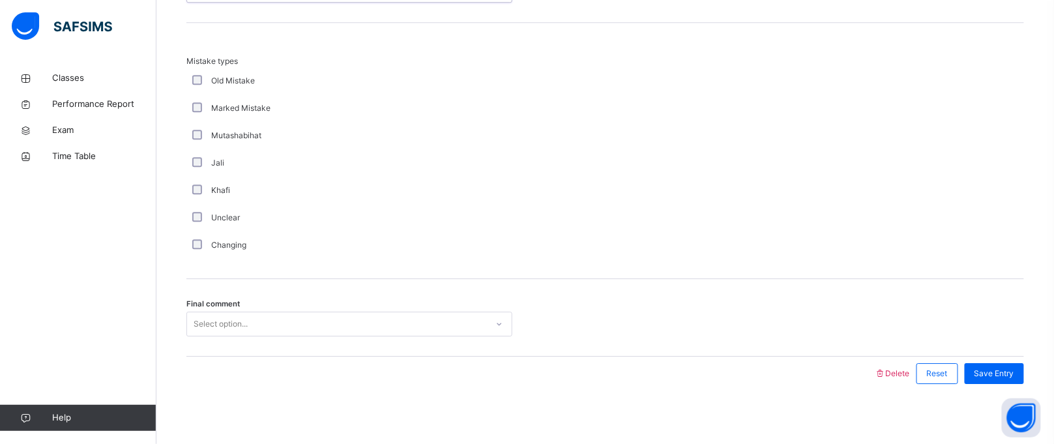
scroll to position [1289, 0]
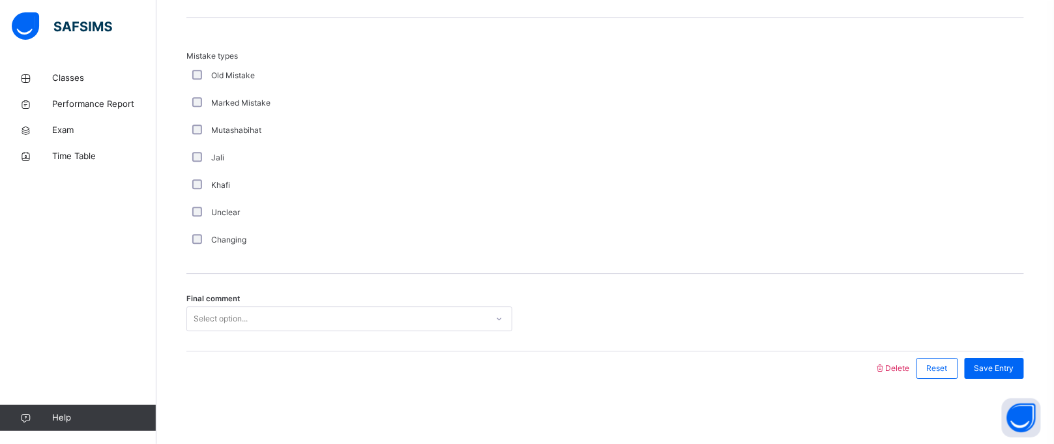
click at [211, 320] on div "Select option..." at bounding box center [221, 318] width 54 height 25
drag, startPoint x: 765, startPoint y: 158, endPoint x: 925, endPoint y: 93, distance: 172.6
click at [925, 93] on div "Mistake types Old Mistake Marked Mistake Mutashabihat Jali Khafi Unclear Changi…" at bounding box center [605, 151] width 838 height 203
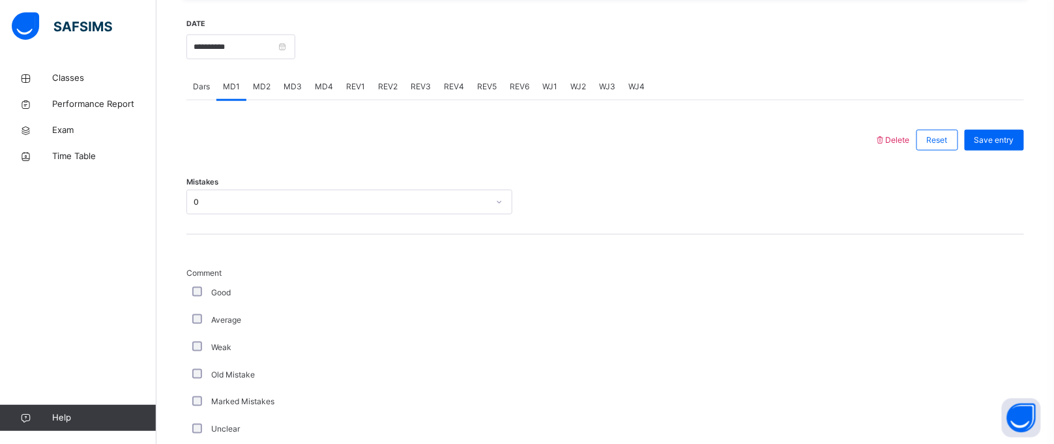
scroll to position [496, 0]
click at [1003, 140] on span "Save entry" at bounding box center [995, 141] width 40 height 12
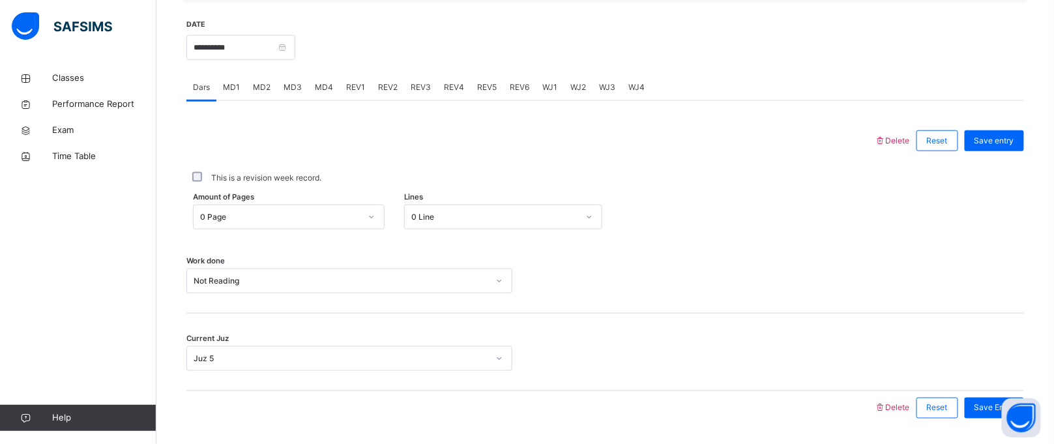
click at [278, 86] on div "MD3" at bounding box center [292, 87] width 31 height 26
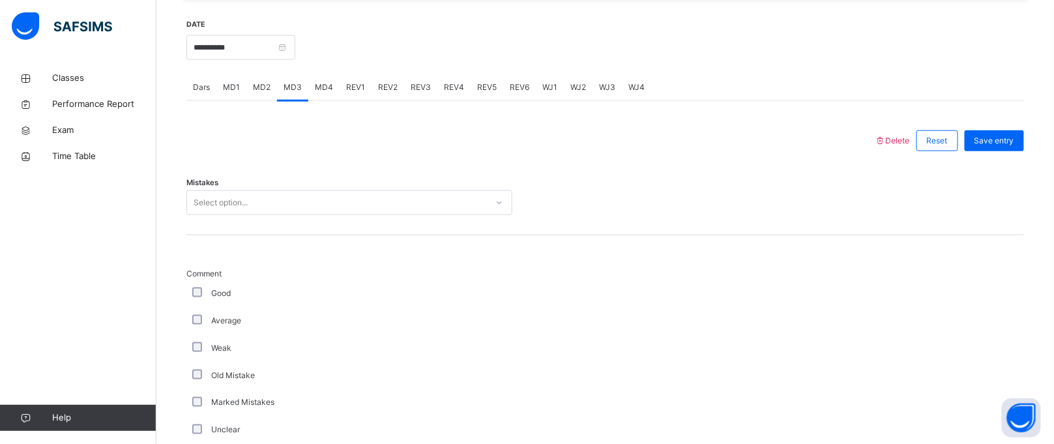
click at [258, 198] on div "Select option..." at bounding box center [337, 203] width 300 height 20
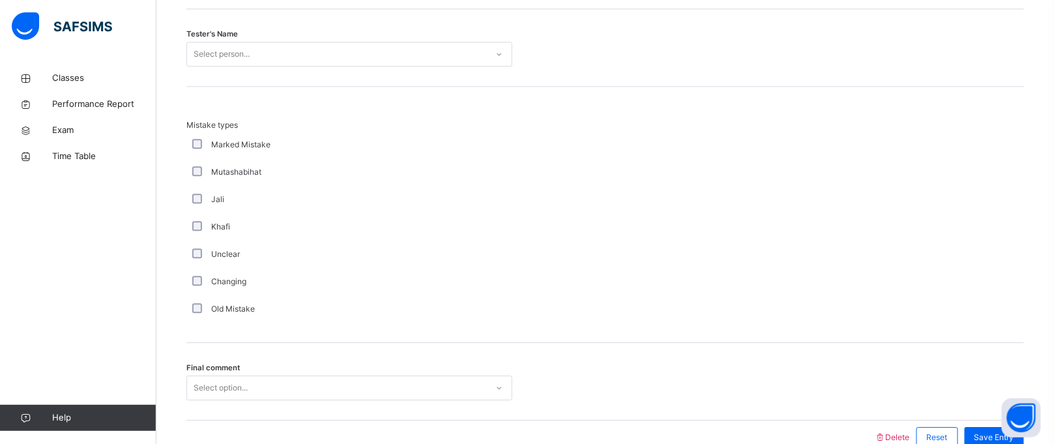
scroll to position [1224, 0]
click at [267, 5] on div "Tester's Name Select person..." at bounding box center [605, 44] width 838 height 78
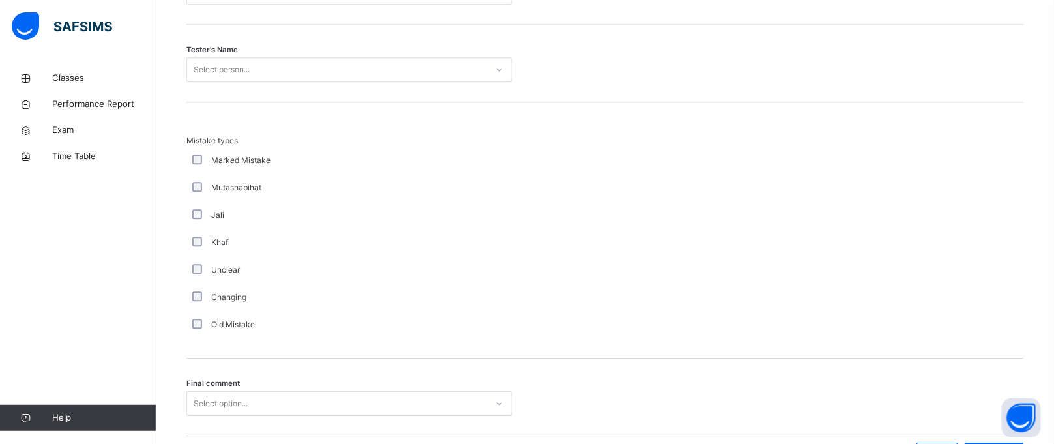
scroll to position [975, 0]
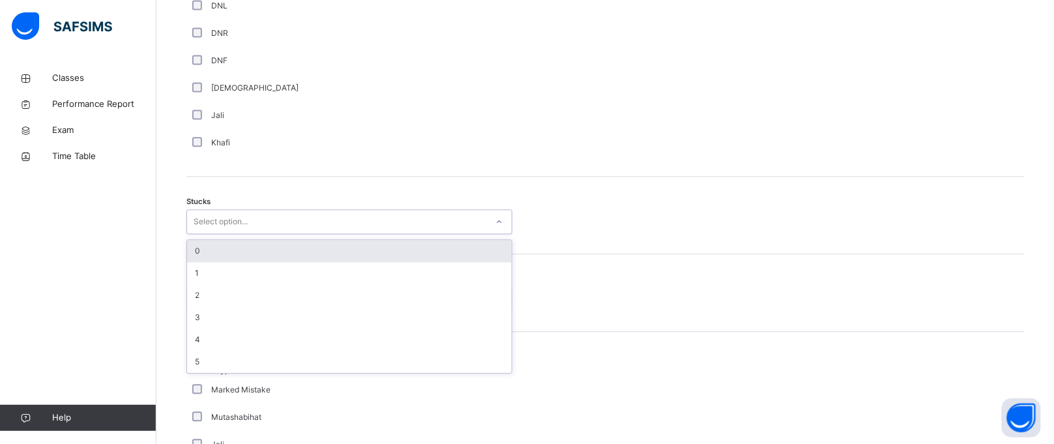
click at [487, 3] on div "Delete Reset Save entry Mistakes 0 Comment Good Average Weak Old Mistake Marked…" at bounding box center [605, 172] width 838 height 1055
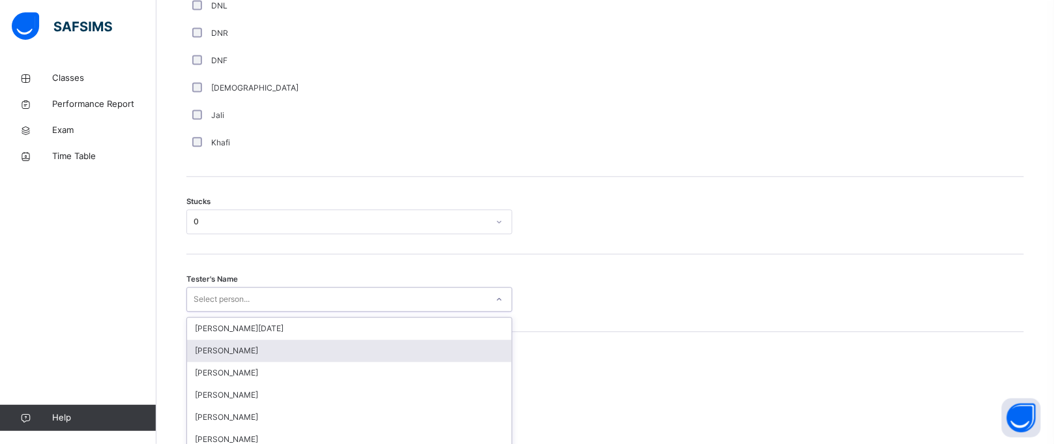
scroll to position [1050, 0]
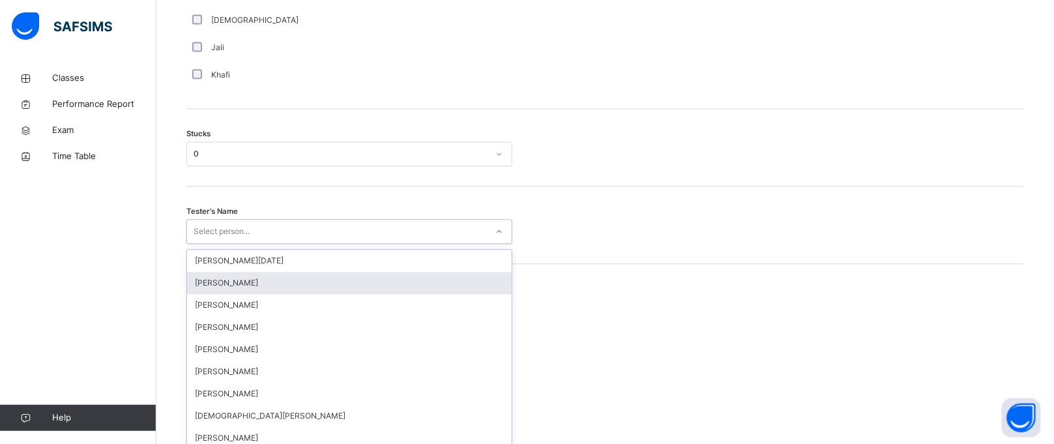
click at [401, 244] on div "option Abdurrahman Ahmad focused, 2 of 88. 88 results available. Use Up and Dow…" at bounding box center [349, 231] width 326 height 25
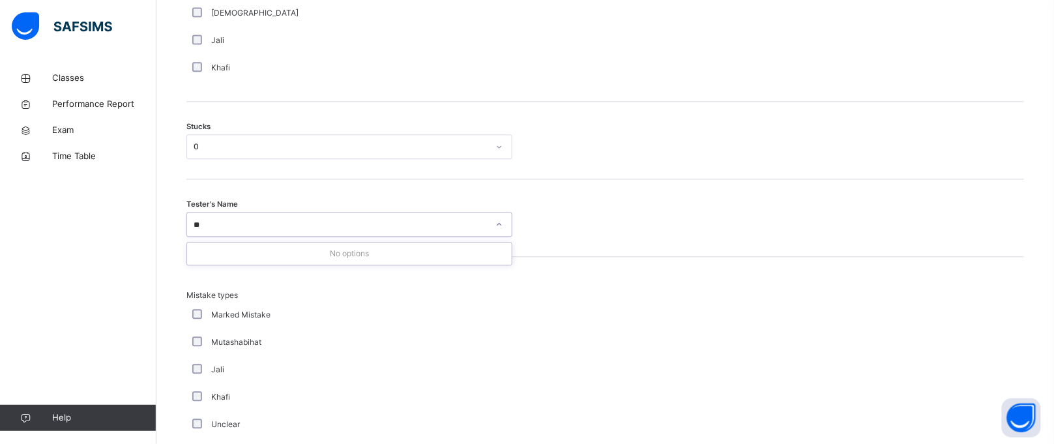
type input "*"
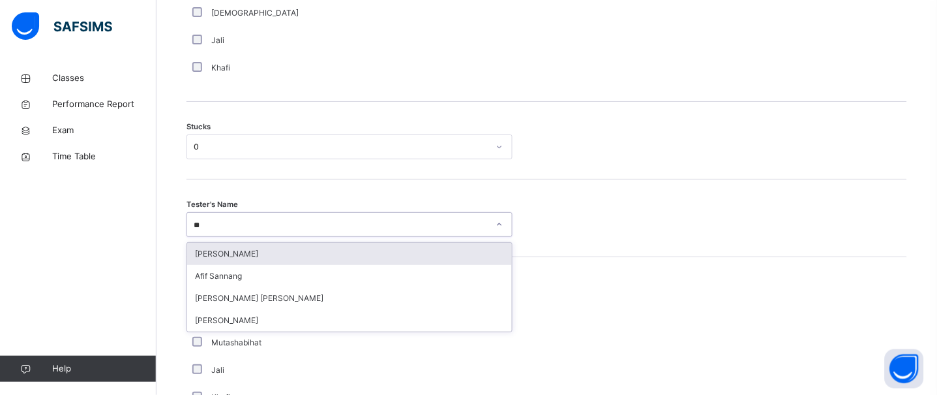
type input "*"
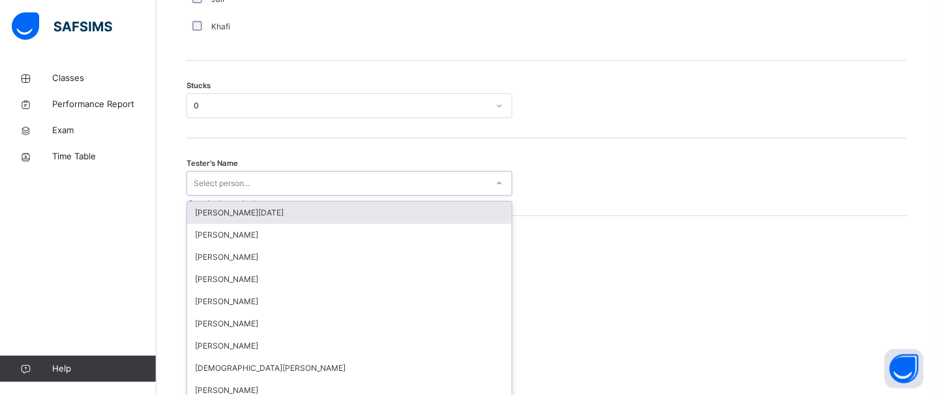
drag, startPoint x: 284, startPoint y: 201, endPoint x: 210, endPoint y: 216, distance: 75.3
click at [210, 196] on div "option Abdullah Raja focused, 1 of 88. 88 results available. Use Up and Down to…" at bounding box center [349, 183] width 326 height 25
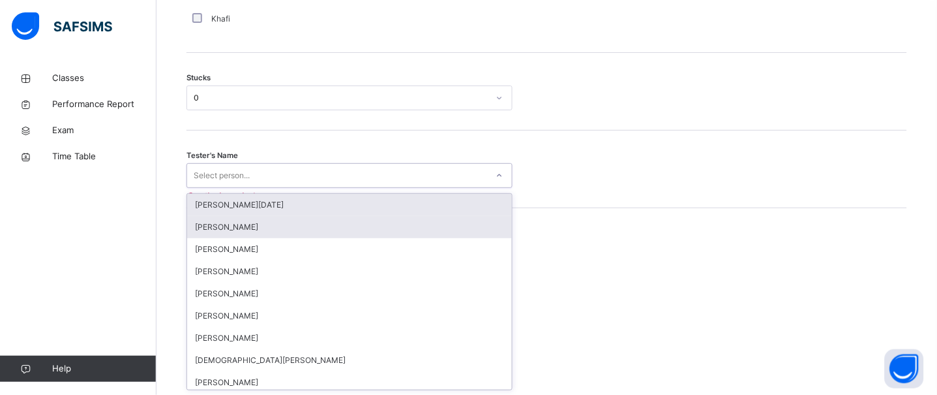
scroll to position [1100, 0]
click at [210, 216] on div "[PERSON_NAME]" at bounding box center [349, 226] width 325 height 22
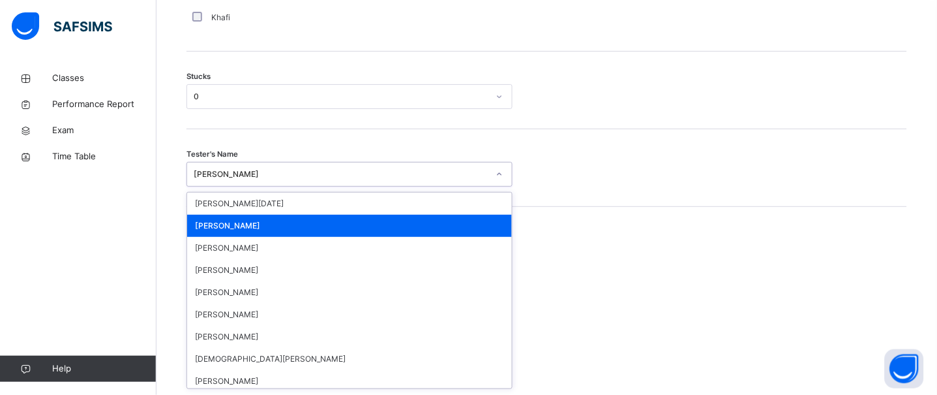
click at [273, 181] on div "[PERSON_NAME]" at bounding box center [337, 174] width 300 height 20
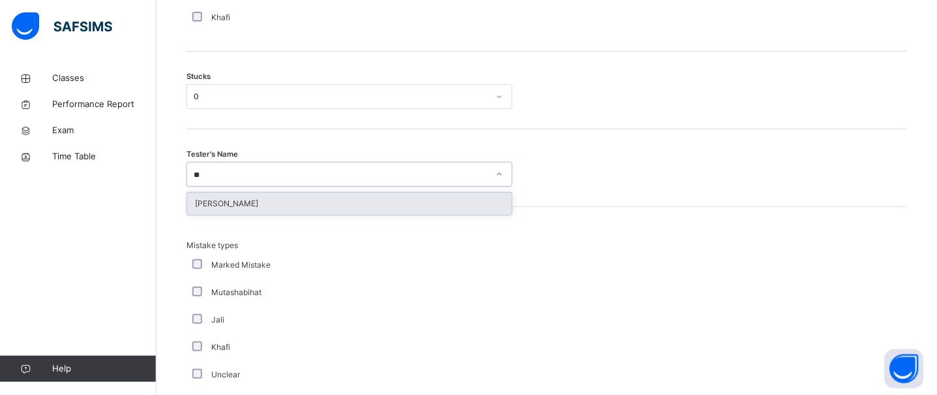
type input "***"
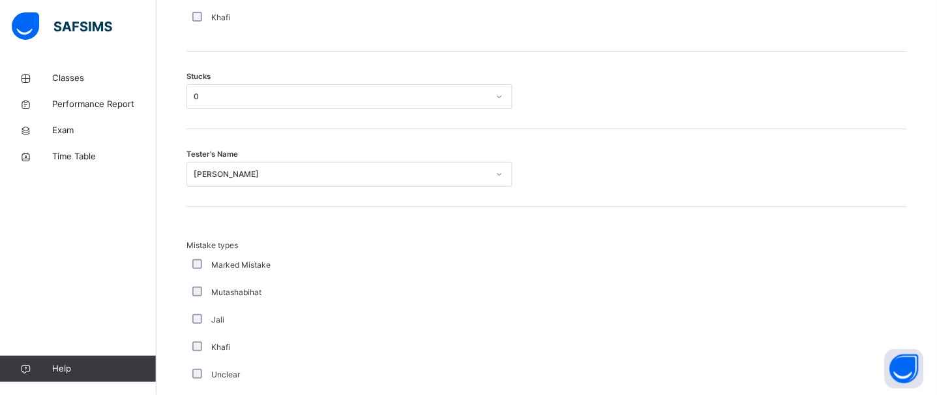
drag, startPoint x: 265, startPoint y: 245, endPoint x: 200, endPoint y: 243, distance: 65.9
click at [200, 243] on span "Mistake types" at bounding box center [349, 245] width 326 height 12
drag, startPoint x: 245, startPoint y: 211, endPoint x: 204, endPoint y: 193, distance: 44.4
click at [204, 193] on div "Tester's Name Imran Topcagic" at bounding box center [546, 168] width 721 height 78
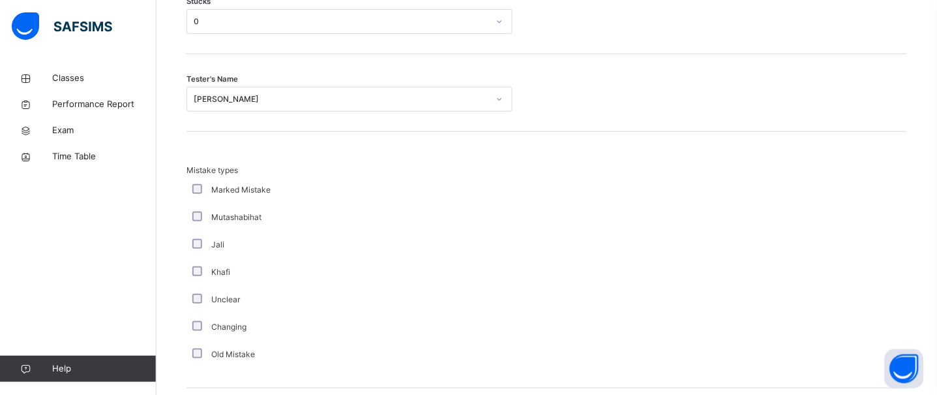
scroll to position [1339, 0]
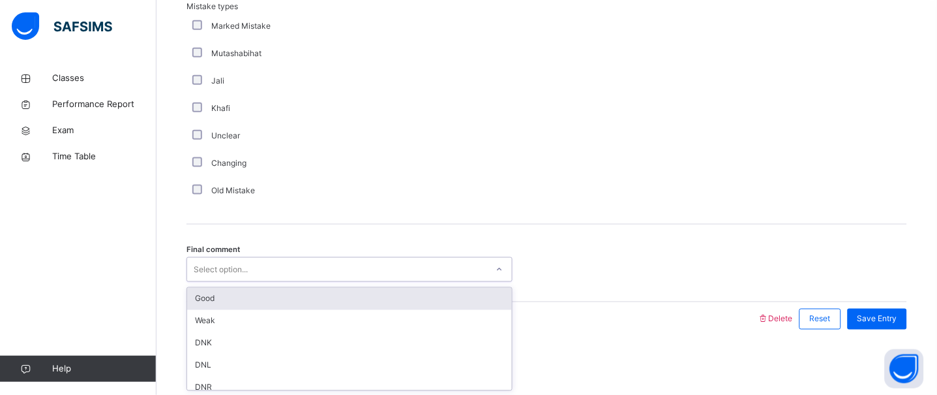
click at [290, 258] on div "Select option..." at bounding box center [349, 269] width 326 height 25
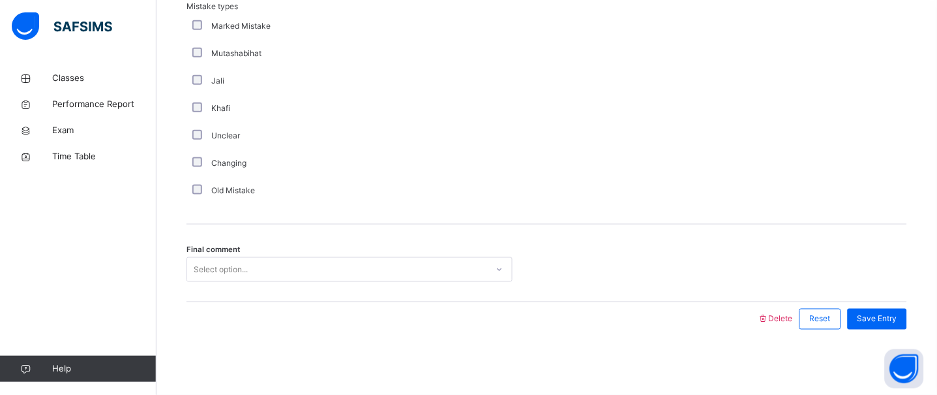
click at [245, 285] on div "Final comment Select option..." at bounding box center [546, 263] width 721 height 78
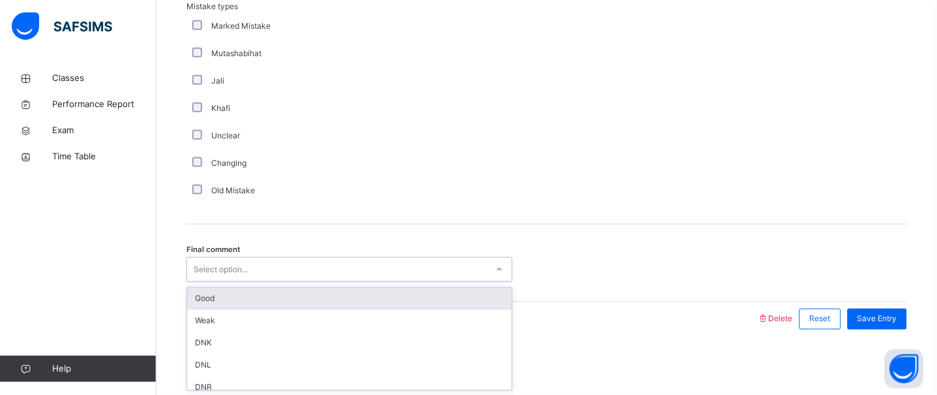
click at [263, 265] on div "Select option..." at bounding box center [337, 270] width 300 height 20
type input "*"
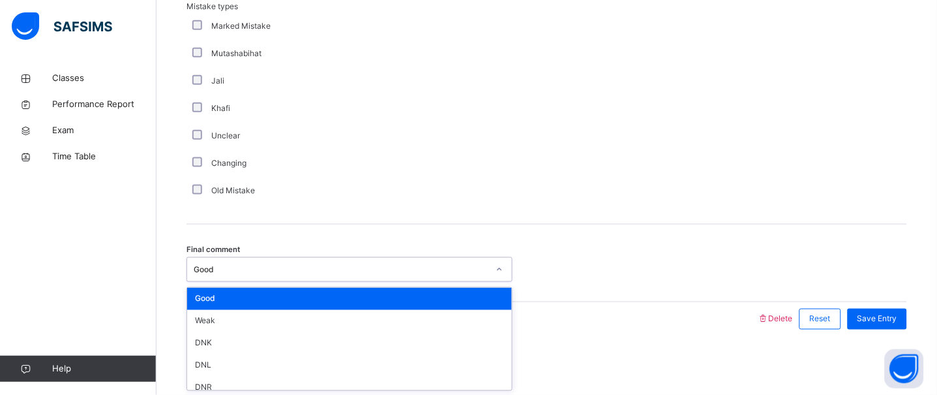
click at [276, 264] on div "Good" at bounding box center [341, 269] width 295 height 12
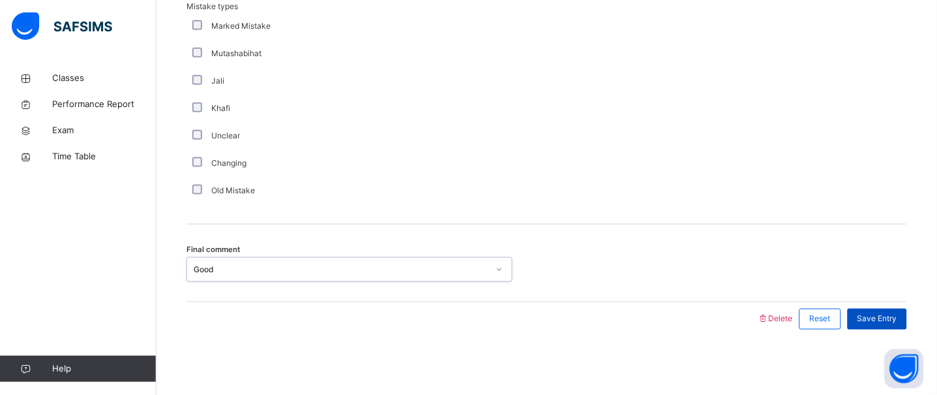
click at [880, 327] on div "Save Entry" at bounding box center [877, 318] width 59 height 21
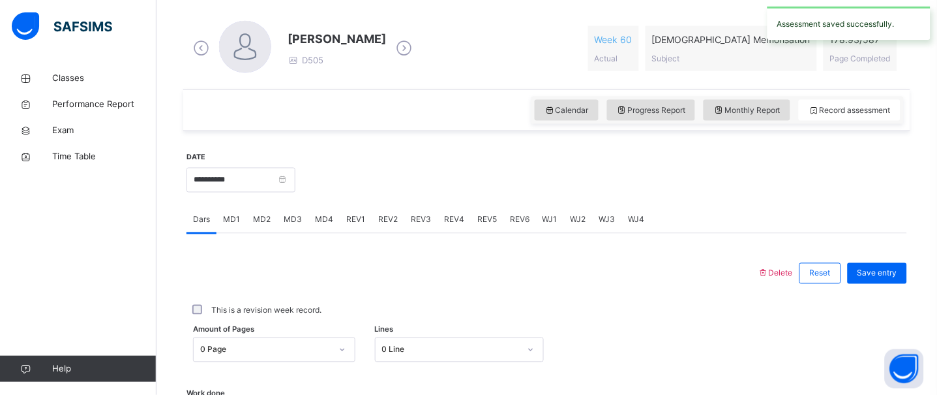
scroll to position [363, 0]
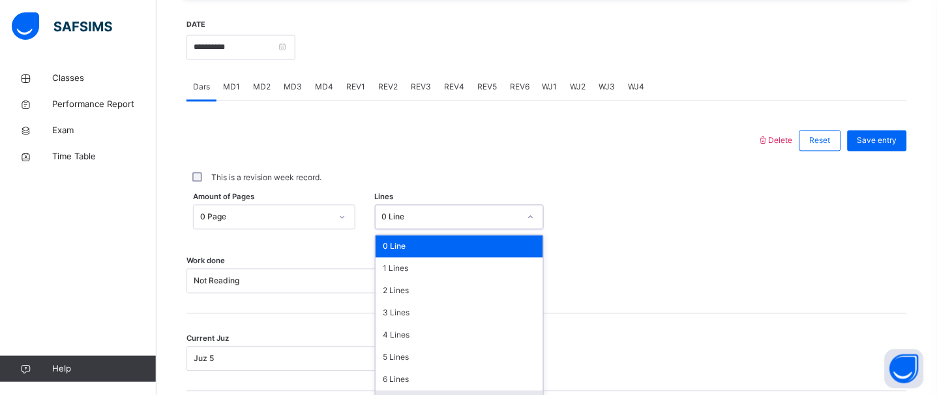
click at [400, 230] on div "option 7 Lines focused, 8 of 16. 16 results available. Use Up and Down to choos…" at bounding box center [459, 217] width 169 height 25
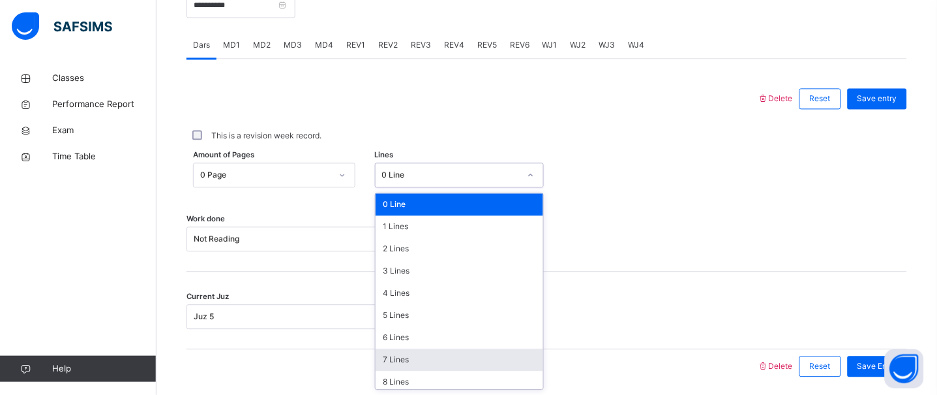
scroll to position [538, 0]
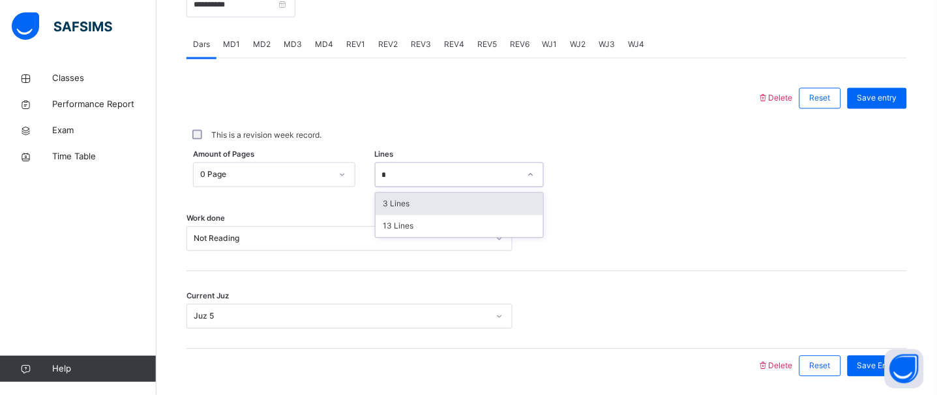
type input "*"
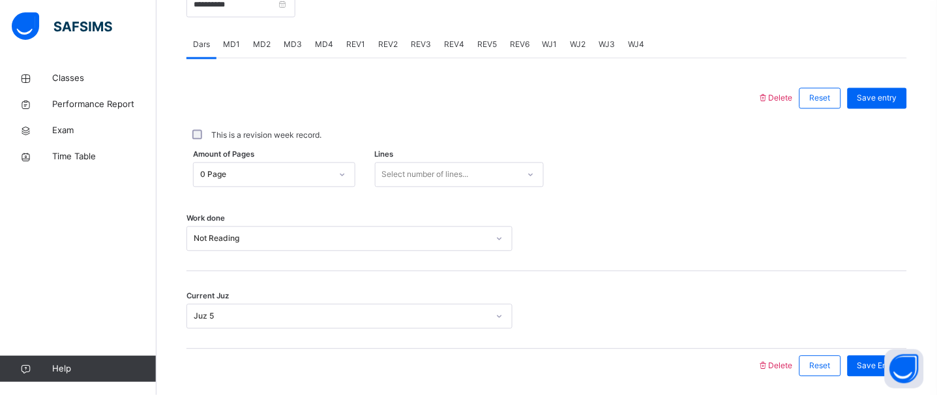
click at [400, 355] on div at bounding box center [472, 366] width 558 height 34
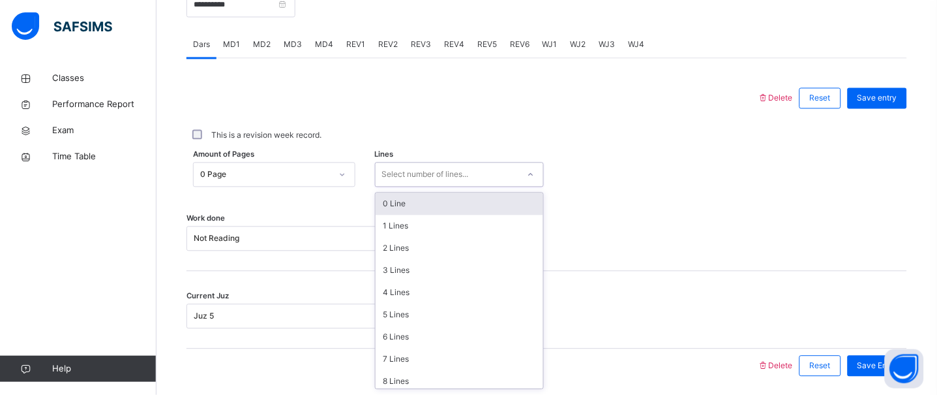
click at [425, 185] on div "Select number of lines..." at bounding box center [459, 174] width 169 height 25
type input "*"
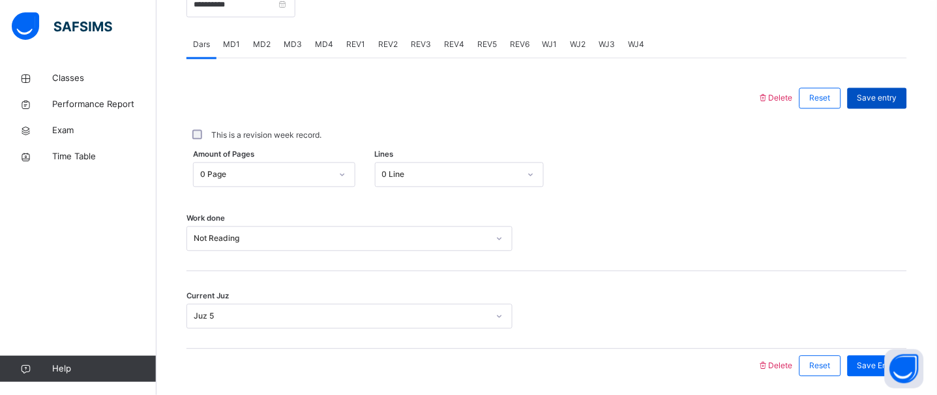
click at [897, 100] on span "Save entry" at bounding box center [877, 99] width 40 height 12
click at [321, 53] on div "MD4" at bounding box center [323, 45] width 31 height 26
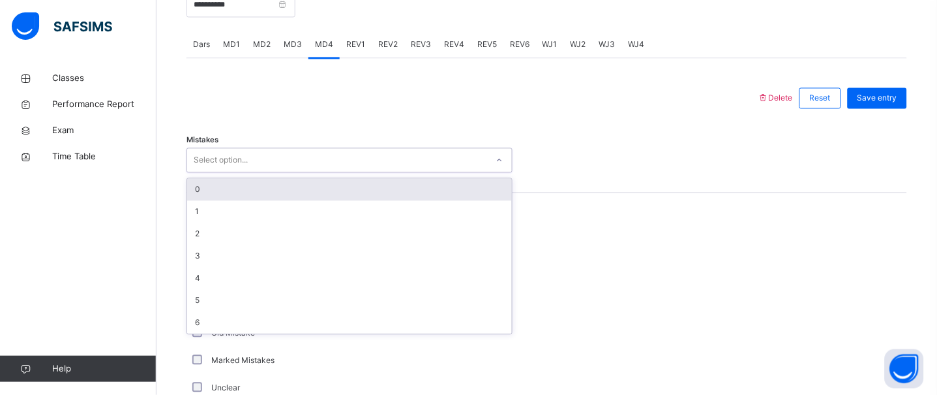
click at [320, 154] on div "Select option..." at bounding box center [337, 161] width 300 height 20
click at [314, 196] on div "0" at bounding box center [349, 190] width 325 height 22
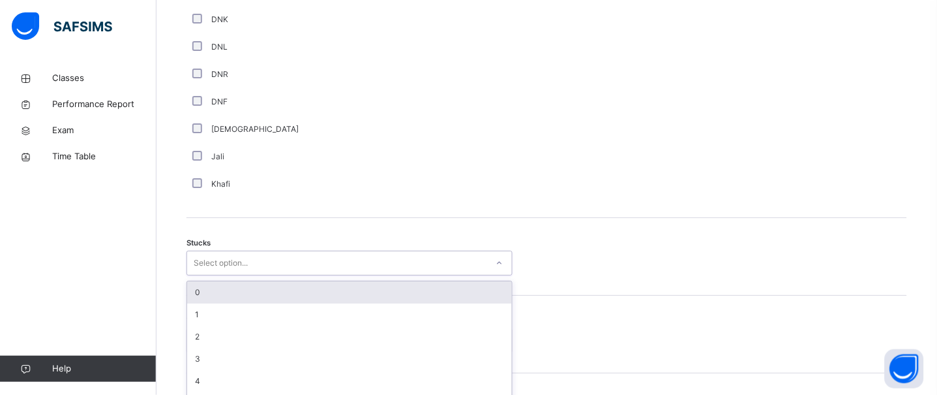
scroll to position [960, 0]
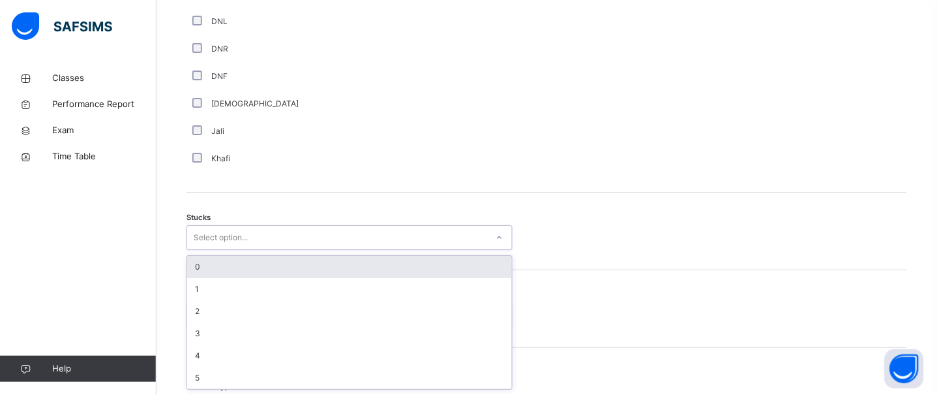
click at [200, 250] on div "option 0 focused, 1 of 6. 6 results available. Use Up and Down to choose option…" at bounding box center [349, 237] width 326 height 25
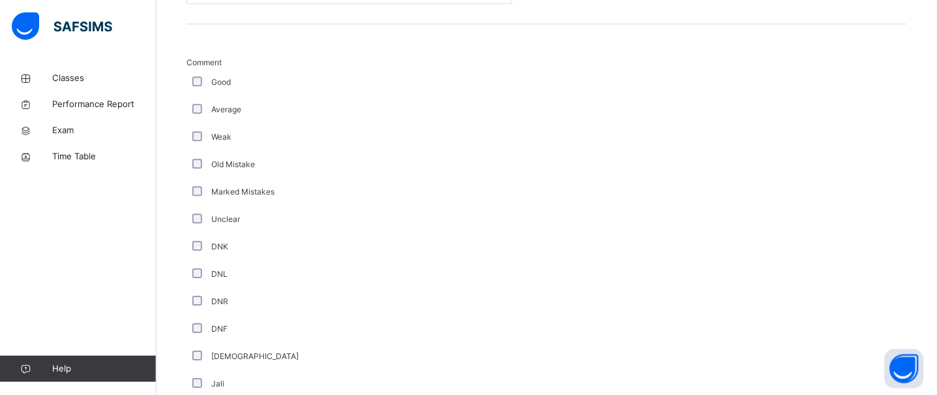
click at [389, 186] on div "Marked Mistakes" at bounding box center [350, 192] width 320 height 12
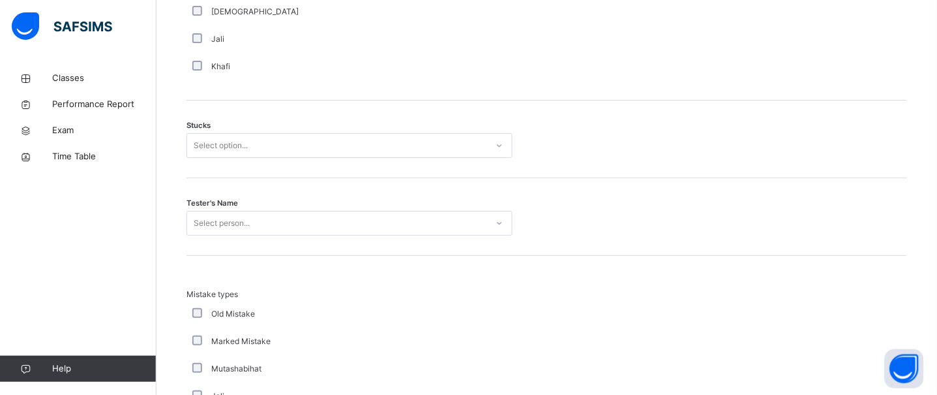
scroll to position [1051, 0]
click at [385, 141] on div "Select option..." at bounding box center [337, 146] width 300 height 20
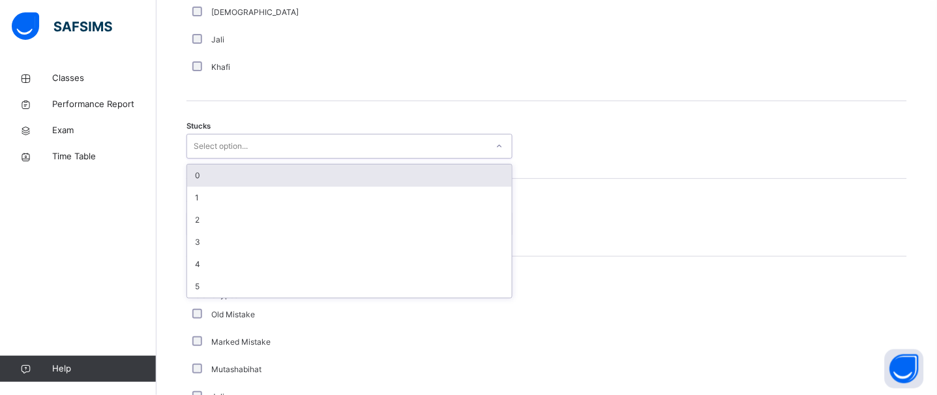
click at [381, 170] on div "0" at bounding box center [349, 175] width 325 height 22
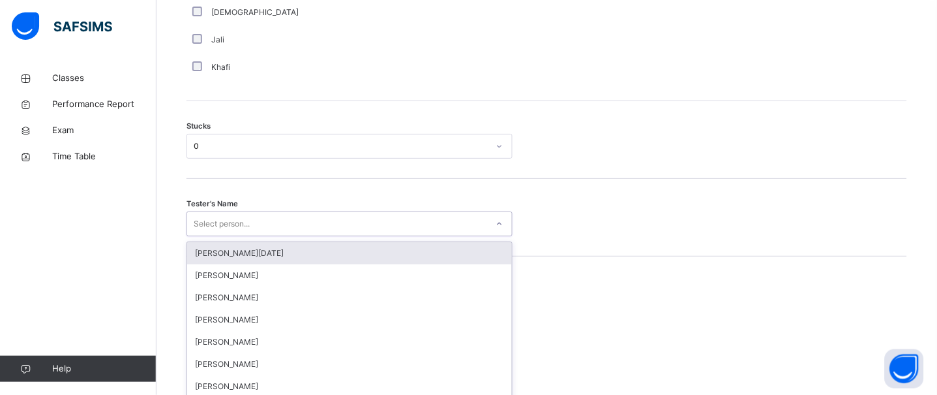
scroll to position [1100, 0]
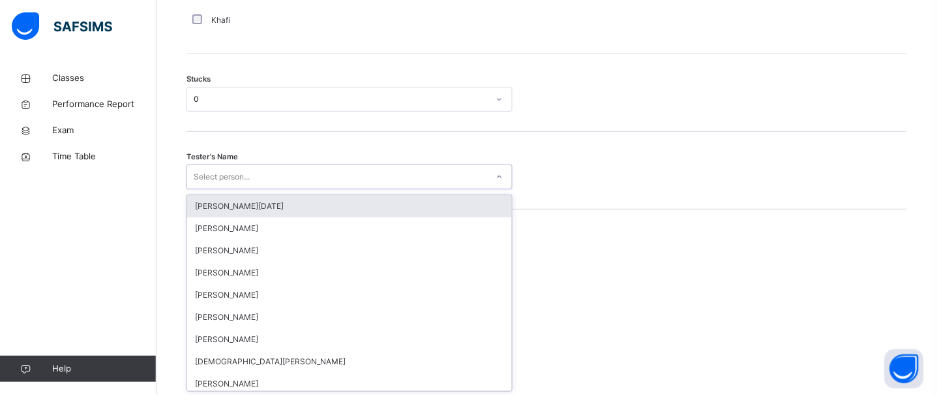
click at [376, 189] on div "option Abdullah Raja focused, 1 of 88. 88 results available. Use Up and Down to…" at bounding box center [349, 176] width 326 height 25
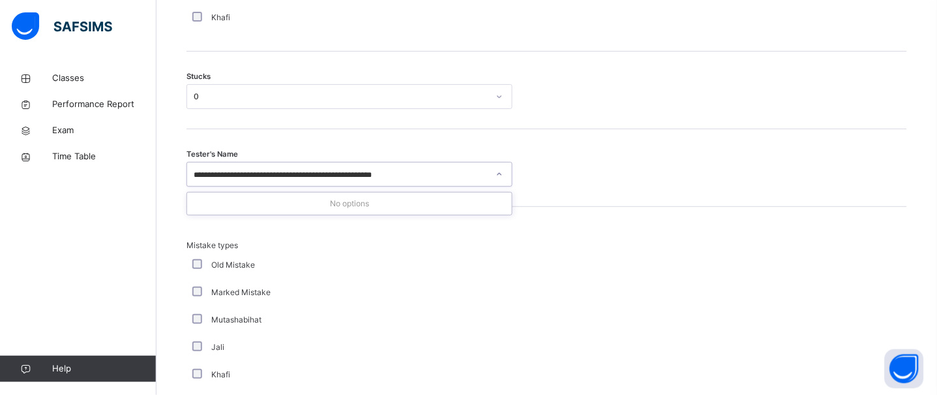
type input "**********"
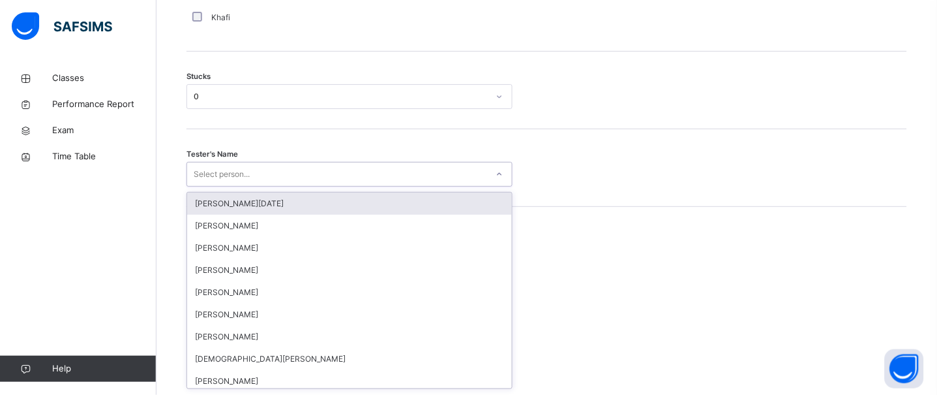
click at [357, 173] on div "Select person..." at bounding box center [337, 174] width 300 height 20
click at [351, 171] on div "Select person..." at bounding box center [337, 174] width 300 height 20
paste input "**********"
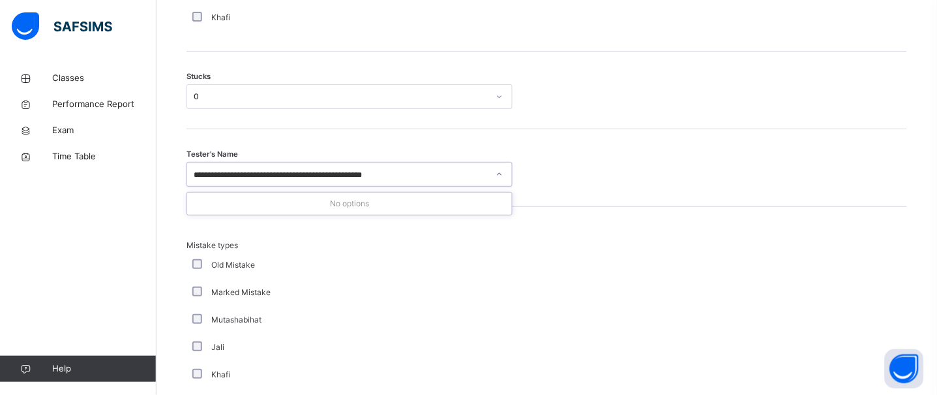
type input "**********"
drag, startPoint x: 351, startPoint y: 171, endPoint x: 311, endPoint y: 140, distance: 51.5
click at [311, 140] on div "Tester's Name 0 results available for search term https://darulquraninstitute.s…" at bounding box center [546, 168] width 721 height 78
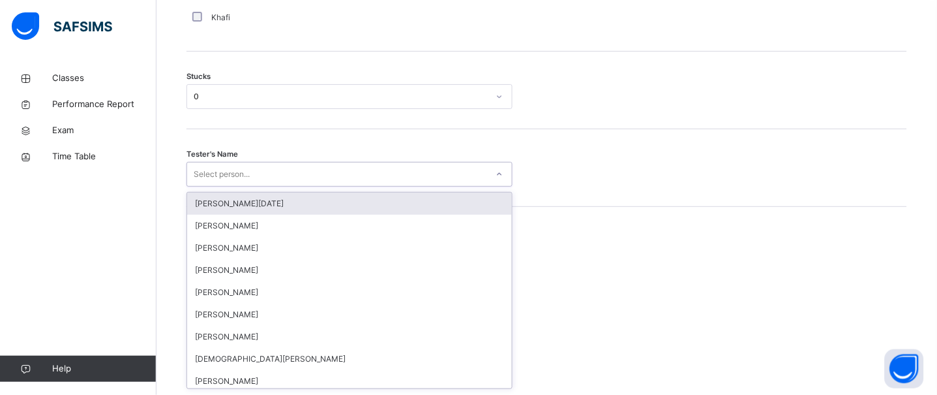
click at [338, 181] on div "Select person..." at bounding box center [337, 174] width 300 height 20
drag, startPoint x: 339, startPoint y: 181, endPoint x: 260, endPoint y: 183, distance: 79.6
click at [260, 183] on div "Select person..." at bounding box center [337, 174] width 300 height 20
paste input "**********"
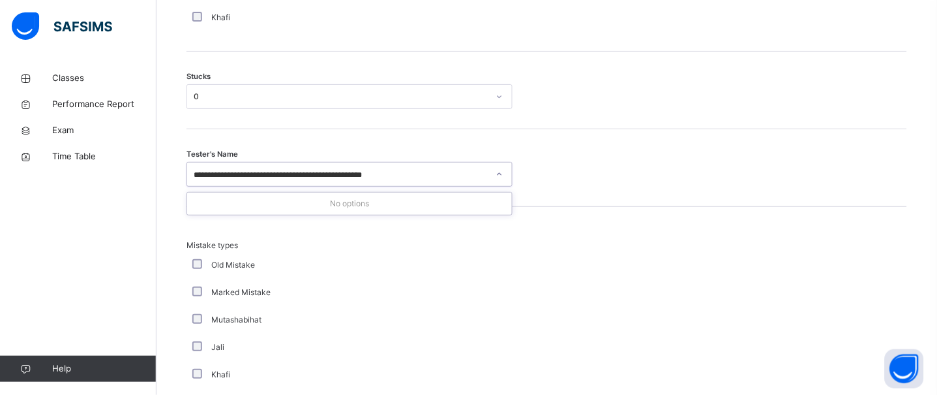
type input "**********"
click at [254, 135] on div "Tester's Name Select person..." at bounding box center [546, 168] width 721 height 78
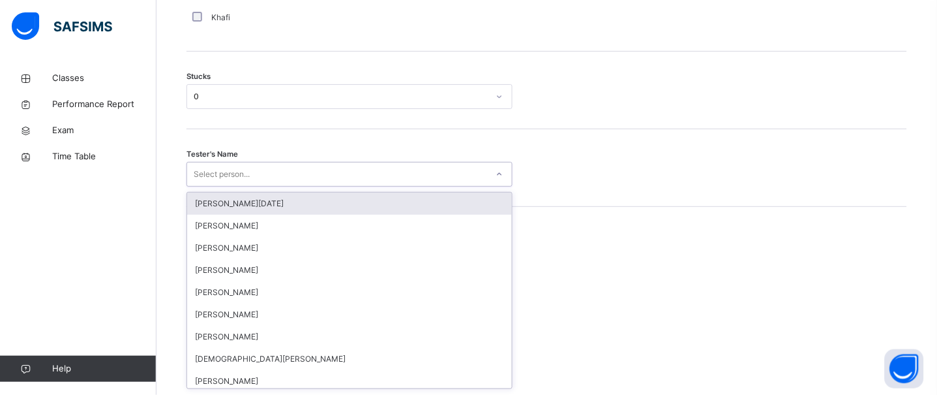
click at [250, 182] on div "Select person..." at bounding box center [222, 174] width 56 height 25
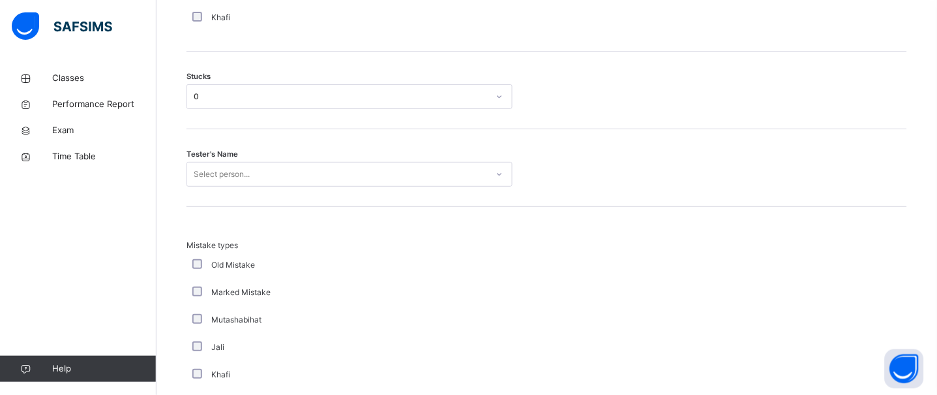
click at [248, 188] on div "Tester's Name Select person..." at bounding box center [546, 168] width 721 height 78
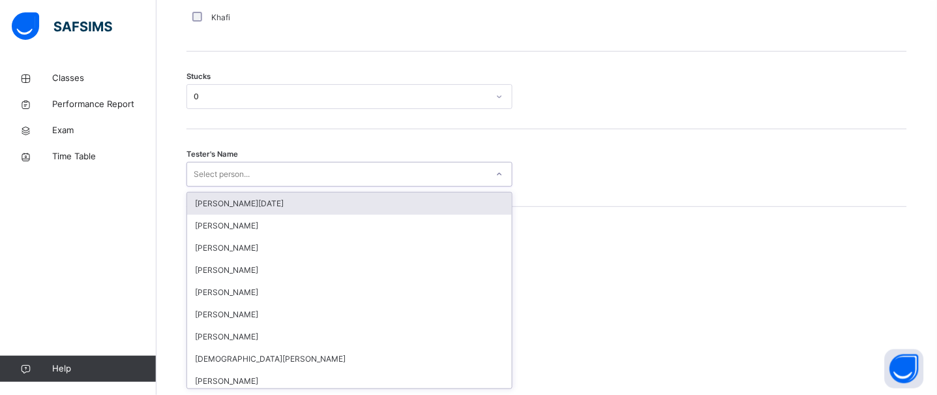
click at [243, 183] on div "Select person..." at bounding box center [222, 174] width 56 height 25
paste input "**********"
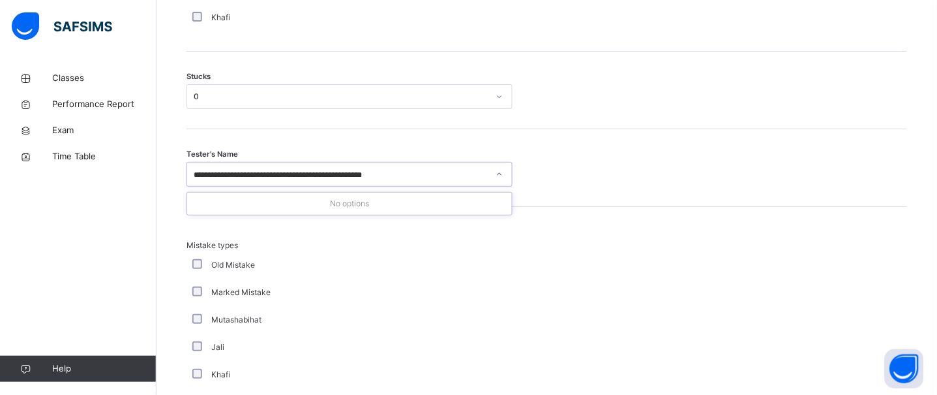
type input "**********"
click at [715, 153] on div "Tester's Name Select person..." at bounding box center [546, 168] width 721 height 78
click at [378, 186] on div "Tester's Name Select person..." at bounding box center [546, 168] width 721 height 78
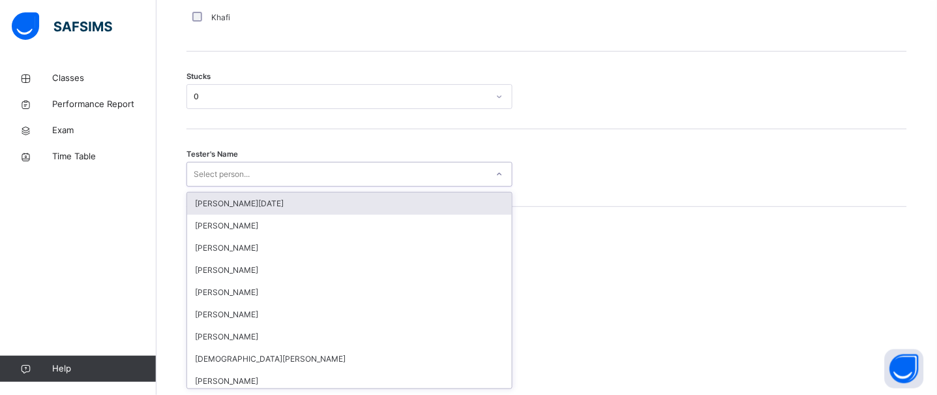
click at [365, 168] on div "Select person..." at bounding box center [337, 174] width 300 height 20
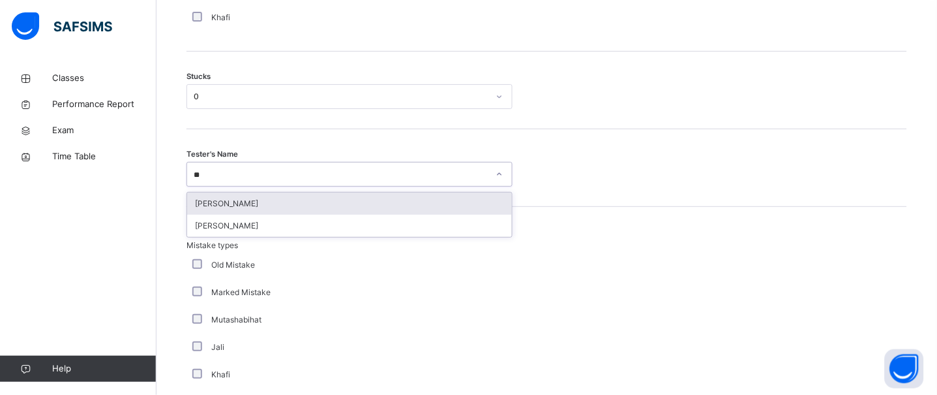
type input "***"
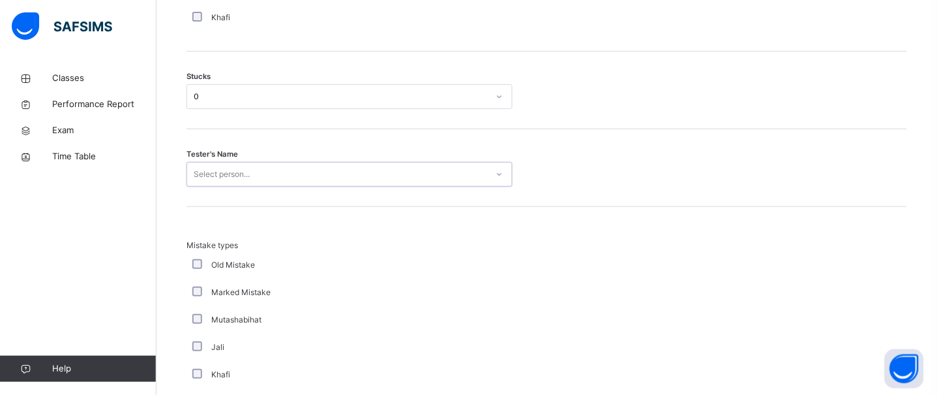
click at [345, 173] on div "Select person..." at bounding box center [337, 174] width 300 height 20
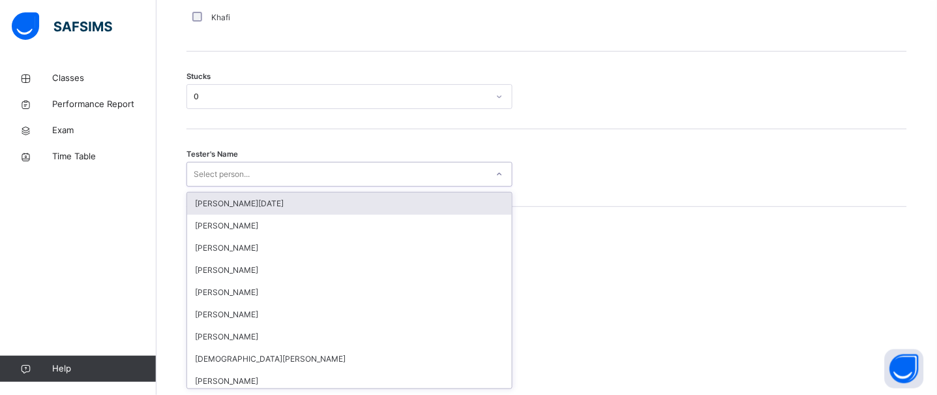
click at [345, 173] on div "Select person..." at bounding box center [337, 174] width 300 height 20
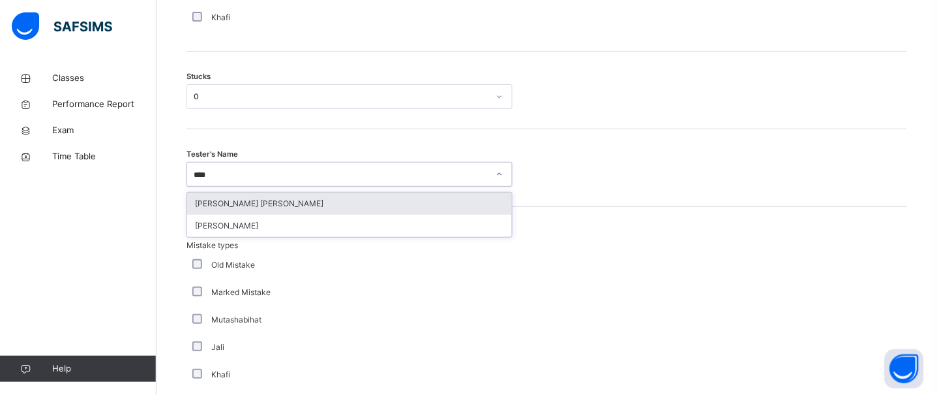
type input "*****"
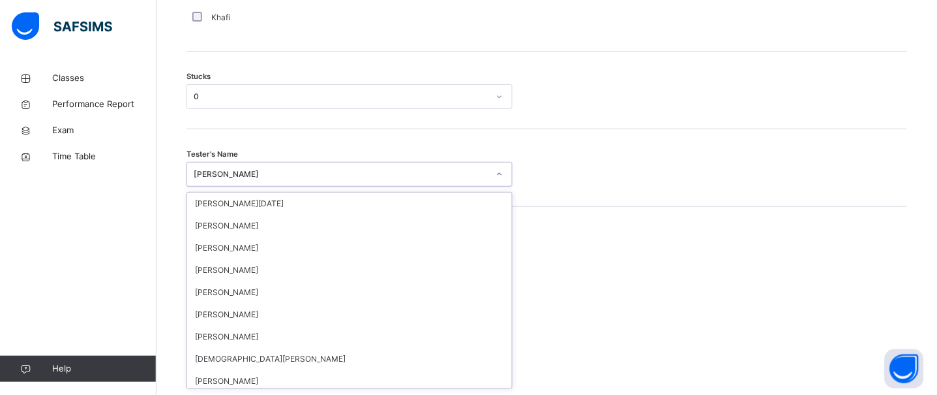
scroll to position [1364, 0]
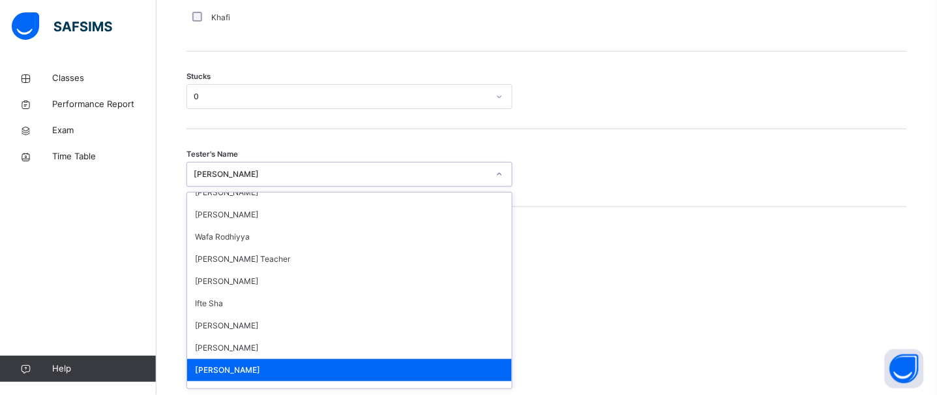
click at [345, 173] on div "Hafiz Owais Rahman" at bounding box center [341, 174] width 295 height 12
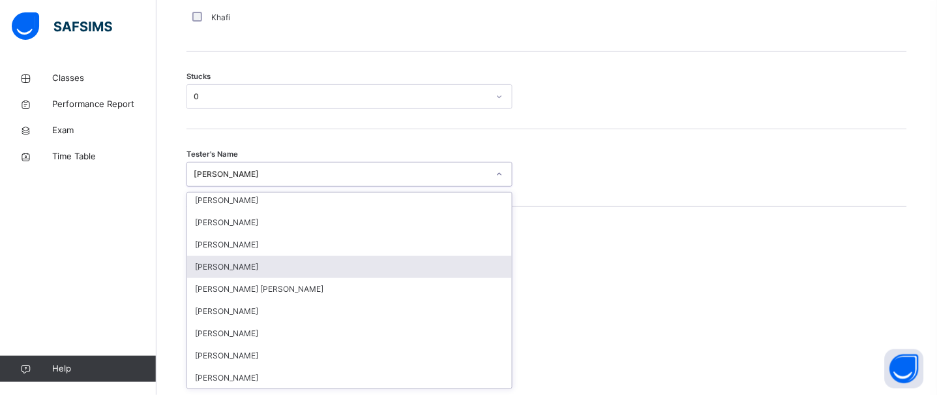
scroll to position [1038, 0]
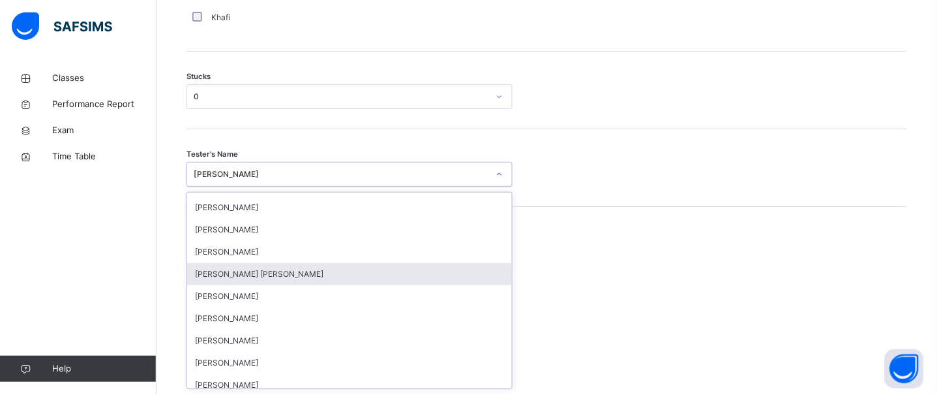
click at [338, 283] on div "[PERSON_NAME] [PERSON_NAME]" at bounding box center [349, 274] width 325 height 22
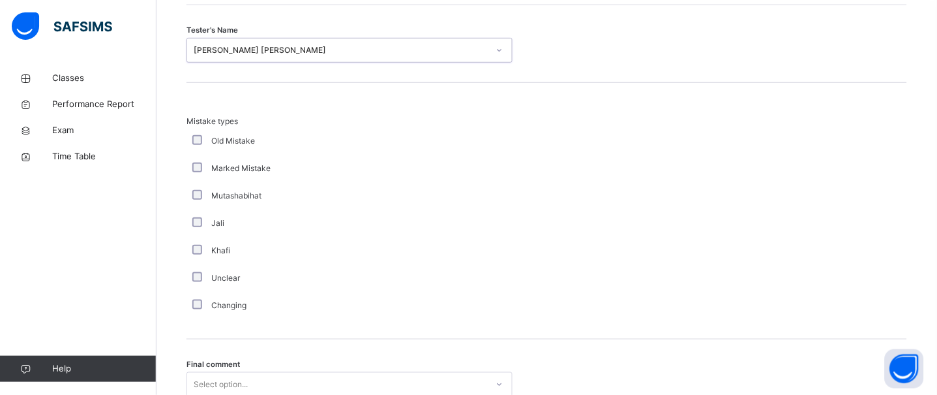
scroll to position [1339, 0]
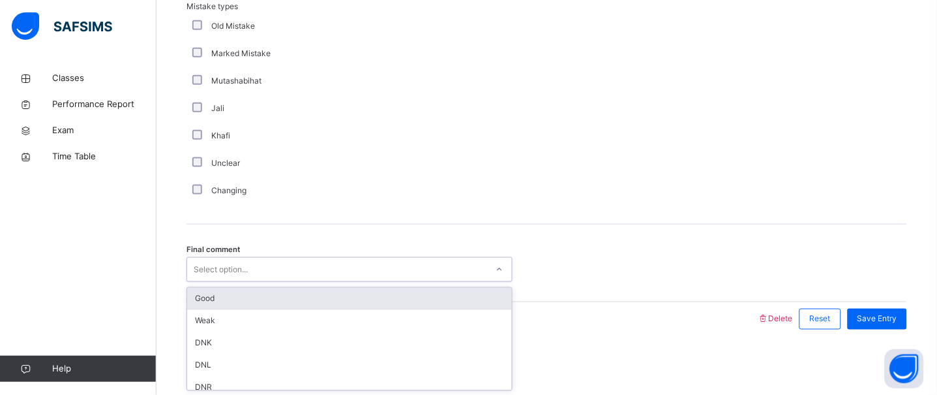
click at [221, 272] on div "Select option..." at bounding box center [221, 269] width 54 height 25
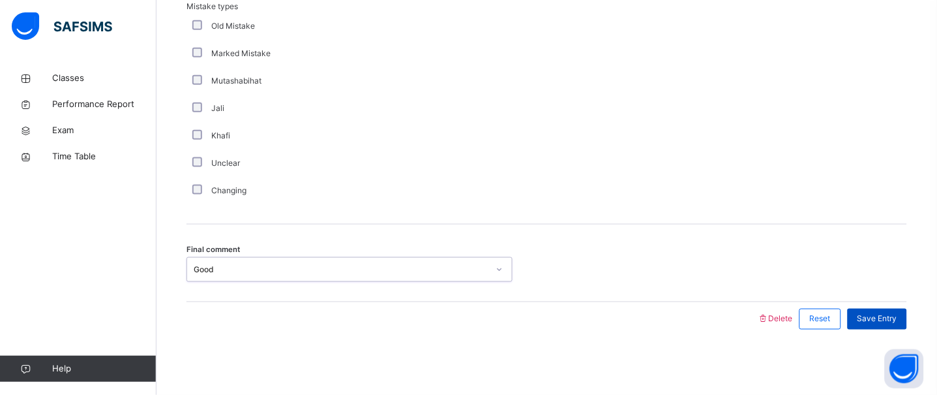
click at [880, 313] on span "Save Entry" at bounding box center [877, 319] width 40 height 12
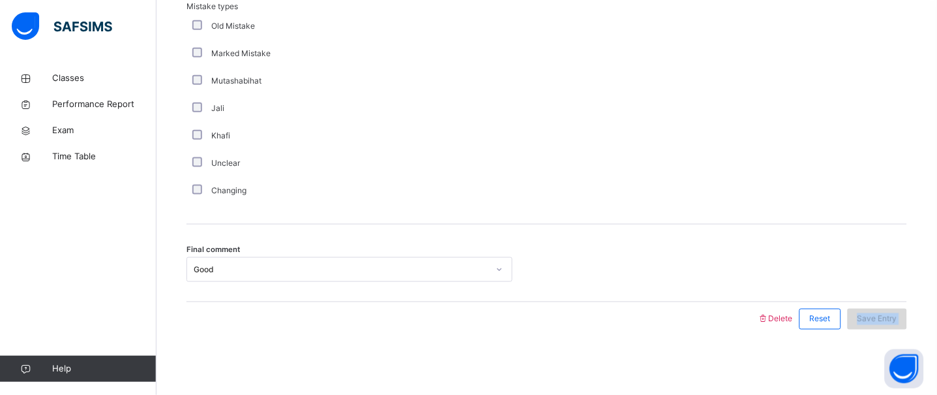
click at [880, 313] on span "Save Entry" at bounding box center [877, 319] width 40 height 12
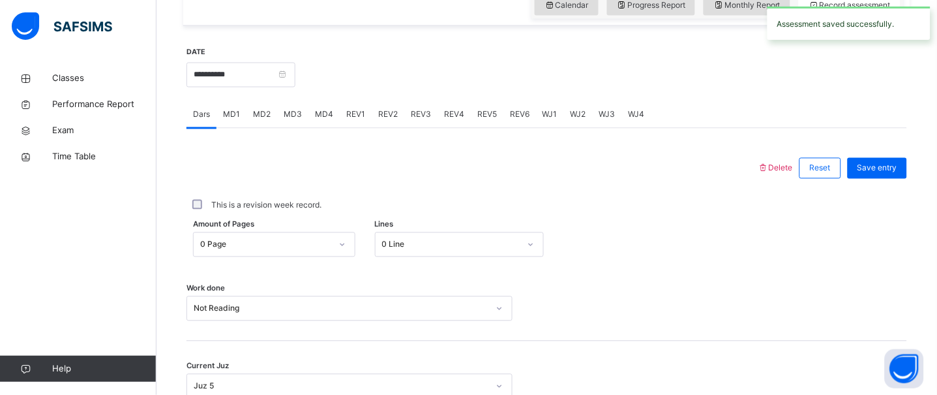
scroll to position [452, 0]
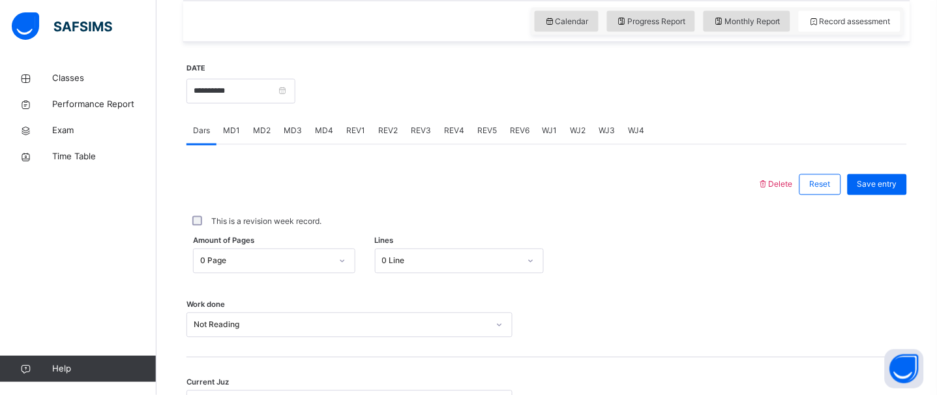
click at [348, 127] on span "REV1" at bounding box center [355, 131] width 19 height 12
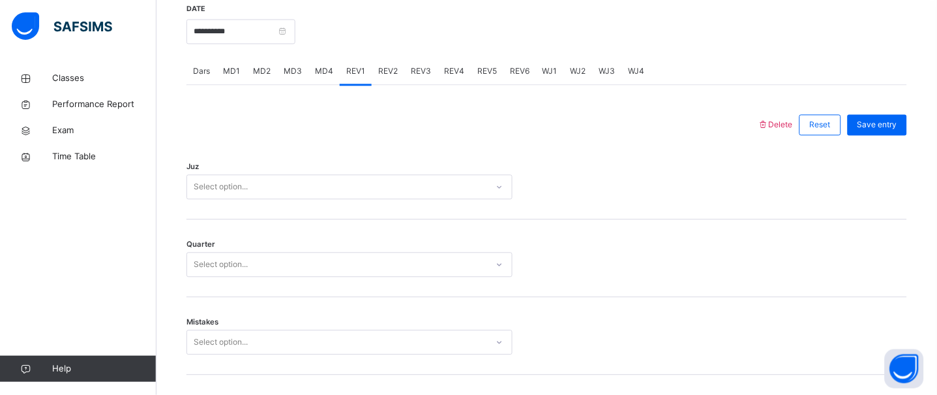
click at [314, 200] on div "Select option..." at bounding box center [349, 187] width 326 height 25
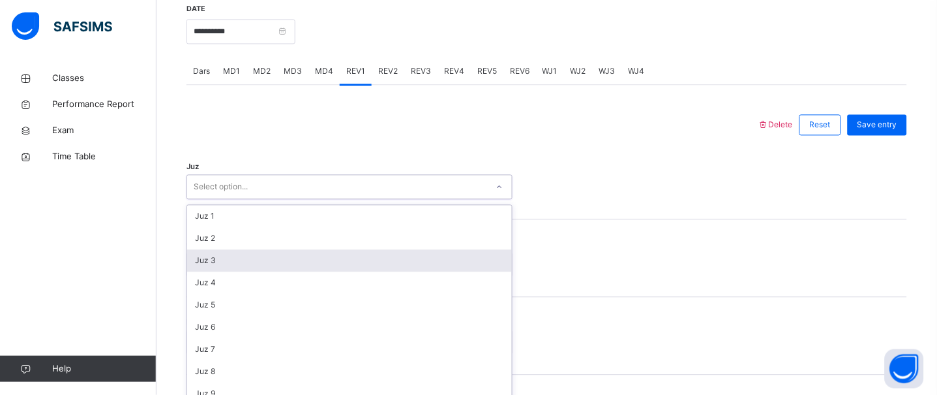
scroll to position [524, 0]
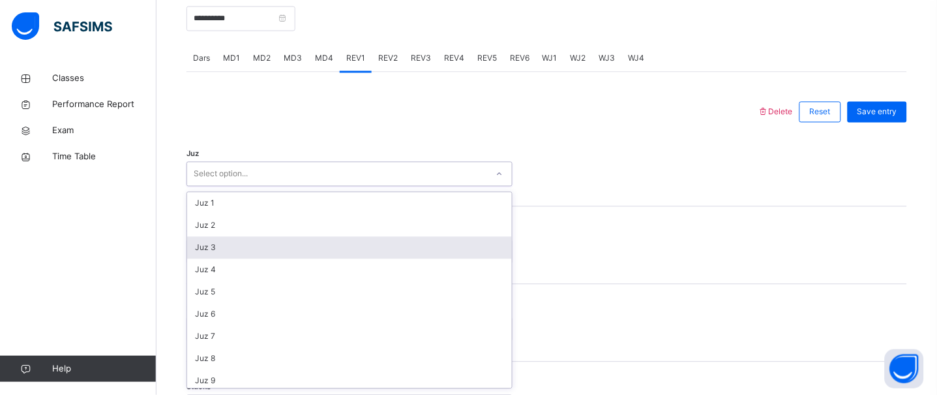
click at [309, 249] on div "Juz 3" at bounding box center [349, 248] width 325 height 22
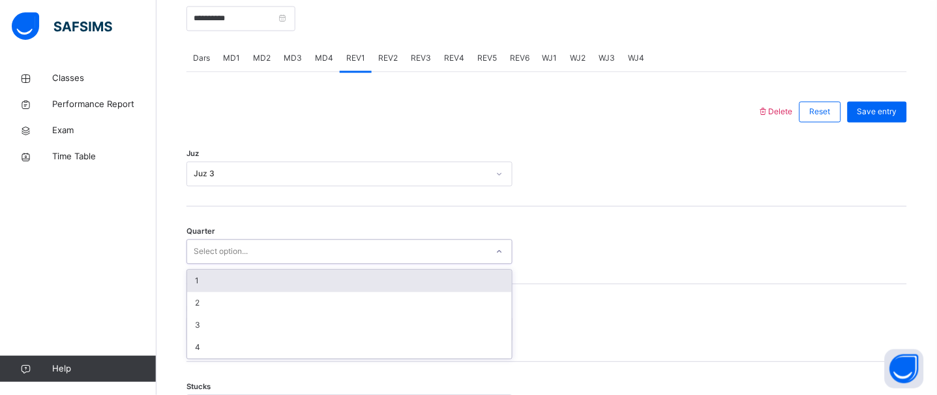
click at [282, 254] on div "Select option..." at bounding box center [337, 252] width 300 height 20
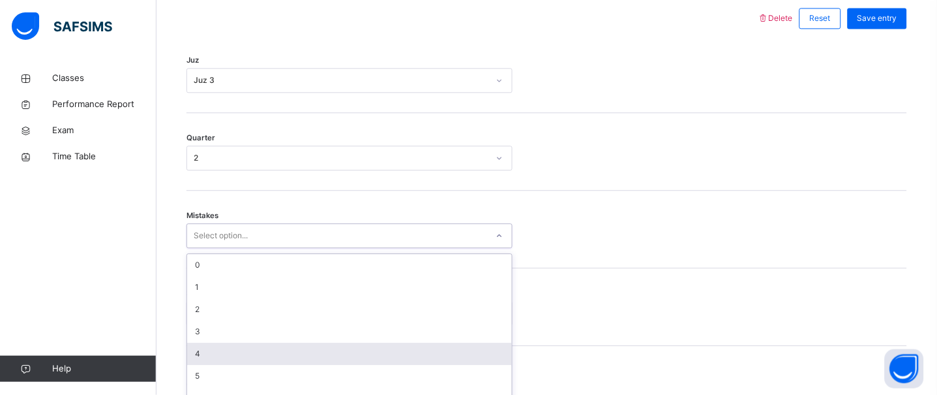
click at [289, 248] on div "option 4 focused, 5 of 7. 7 results available. Use Up and Down to choose option…" at bounding box center [349, 235] width 326 height 25
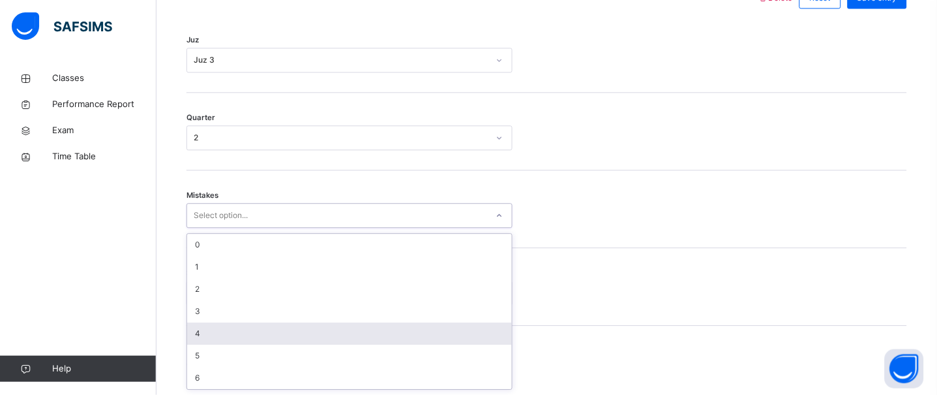
scroll to position [639, 0]
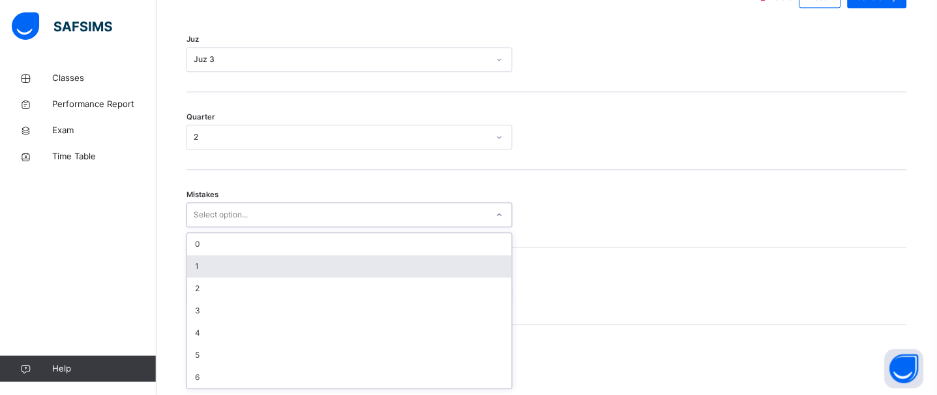
click at [267, 271] on div "1" at bounding box center [349, 266] width 325 height 22
click at [267, 250] on div "option 0 focused, 1 of 6. 6 results available. Use Up and Down to choose option…" at bounding box center [349, 238] width 326 height 25
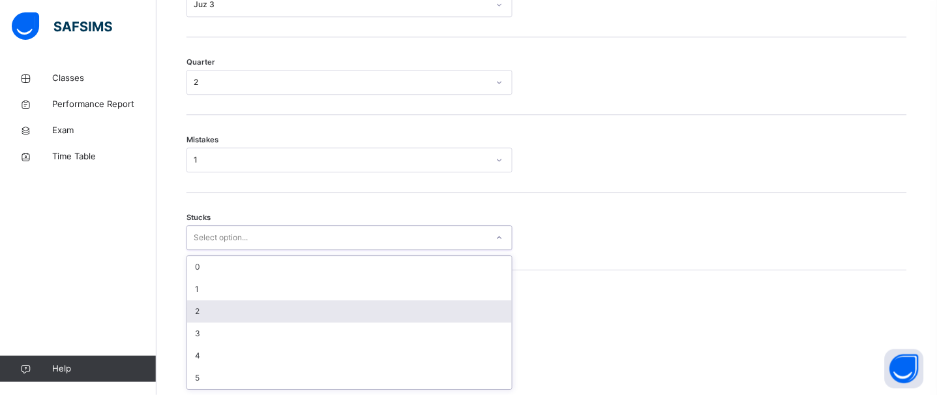
click at [263, 316] on div "2" at bounding box center [349, 311] width 325 height 22
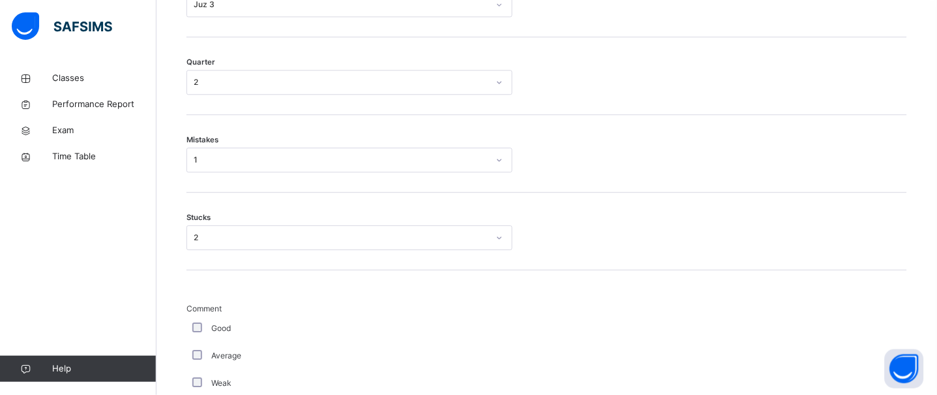
scroll to position [1494, 0]
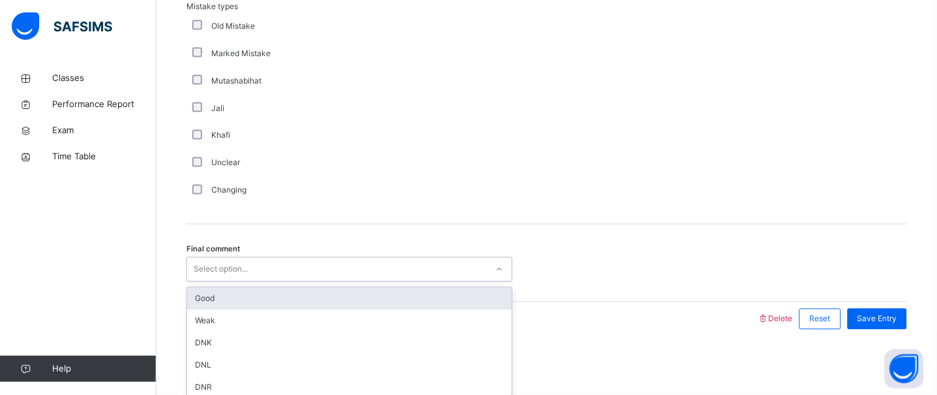
click at [204, 268] on div "Select option..." at bounding box center [221, 269] width 54 height 25
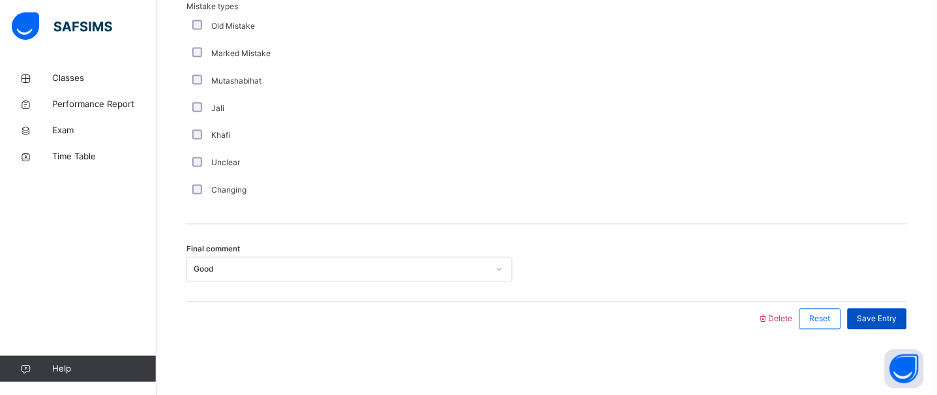
click at [905, 311] on div "Save Entry" at bounding box center [877, 318] width 59 height 21
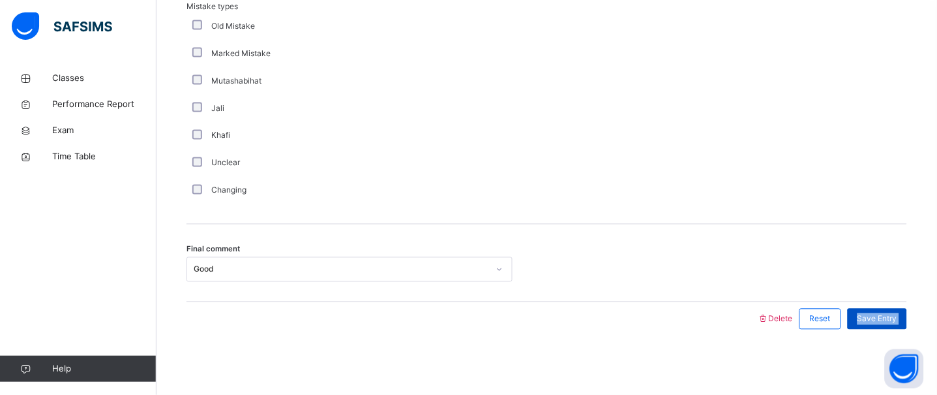
click at [905, 311] on div "Save Entry" at bounding box center [877, 318] width 59 height 21
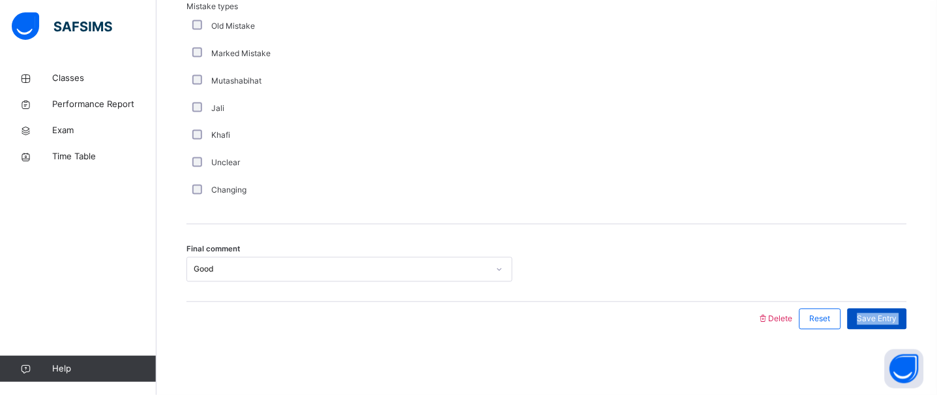
click at [905, 311] on div "Save Entry" at bounding box center [877, 318] width 59 height 21
click at [897, 317] on span "Save Entry" at bounding box center [877, 319] width 40 height 12
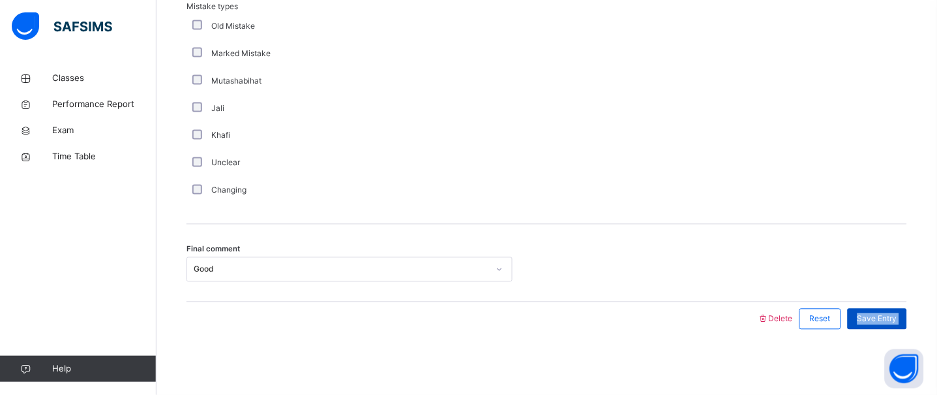
click at [897, 317] on span "Save Entry" at bounding box center [877, 319] width 40 height 12
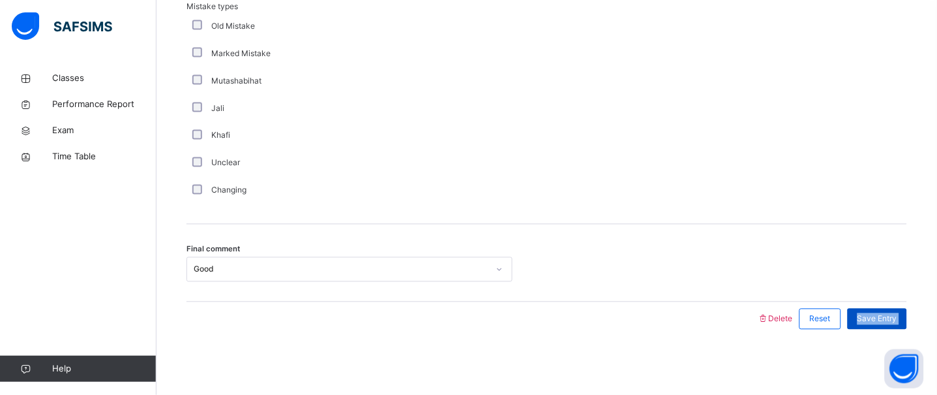
click at [897, 317] on span "Save Entry" at bounding box center [877, 319] width 40 height 12
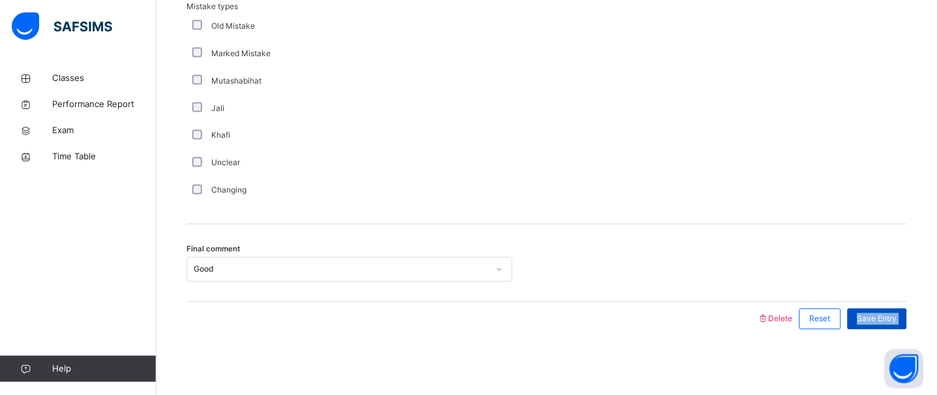
click at [897, 317] on span "Save Entry" at bounding box center [877, 319] width 40 height 12
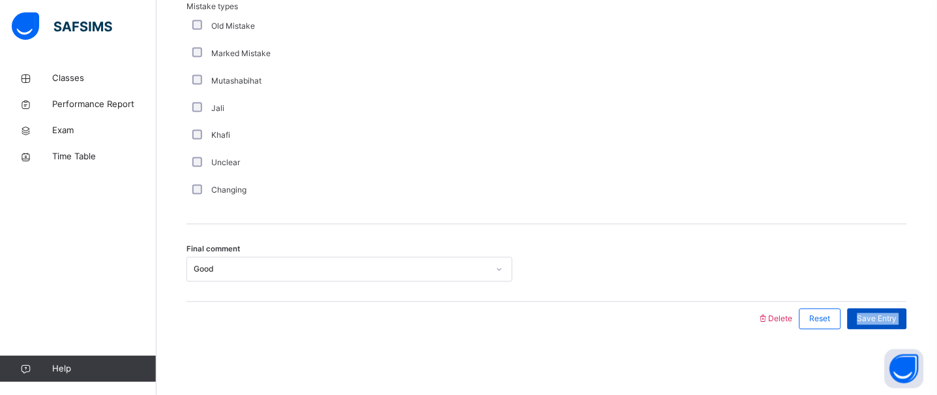
click at [897, 317] on span "Save Entry" at bounding box center [877, 319] width 40 height 12
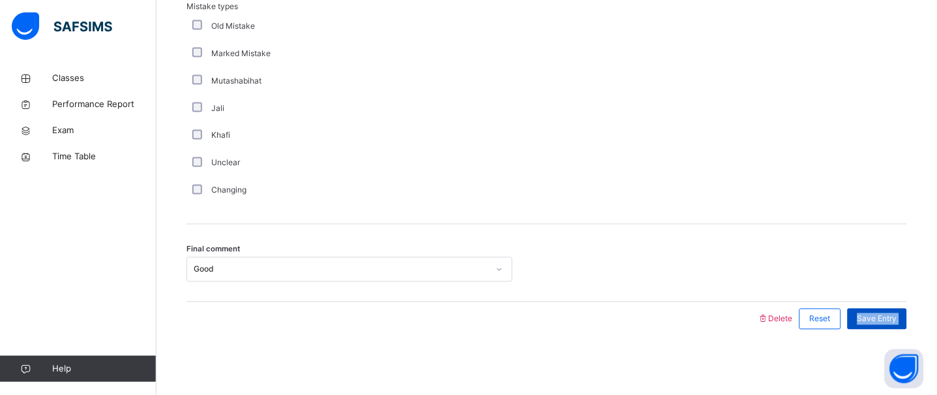
click at [897, 317] on span "Save Entry" at bounding box center [877, 319] width 40 height 12
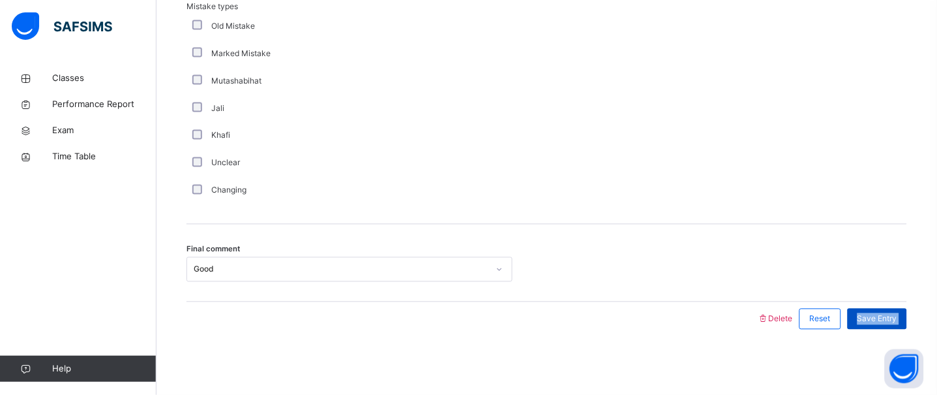
click at [897, 317] on span "Save Entry" at bounding box center [877, 319] width 40 height 12
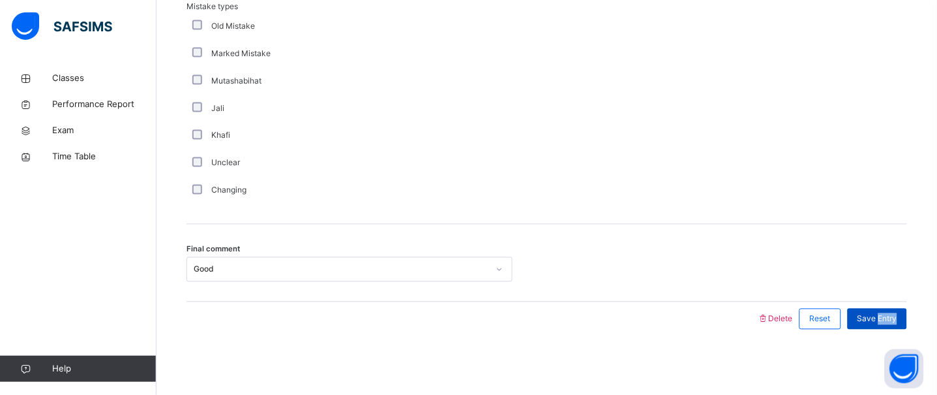
click at [897, 317] on span "Save Entry" at bounding box center [877, 319] width 40 height 12
drag, startPoint x: 901, startPoint y: 279, endPoint x: 912, endPoint y: 312, distance: 35.1
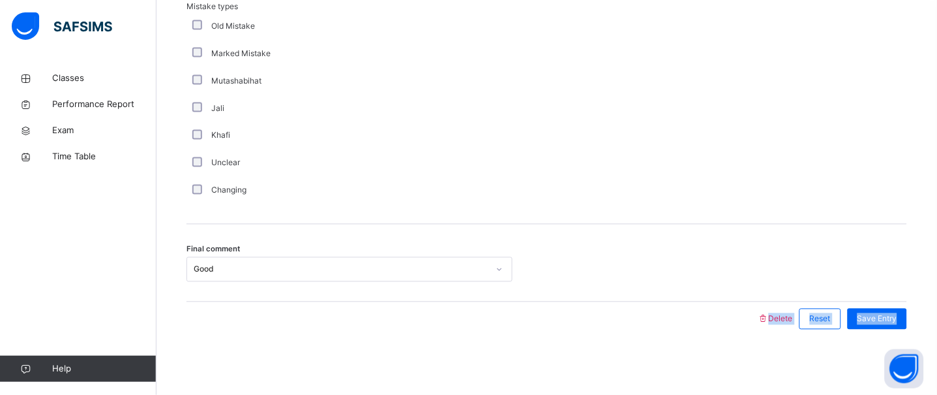
click at [876, 228] on div "Final comment Good" at bounding box center [546, 263] width 721 height 78
click at [880, 316] on span "Save Entry" at bounding box center [877, 319] width 40 height 12
click at [883, 321] on span "Save Entry" at bounding box center [877, 319] width 40 height 12
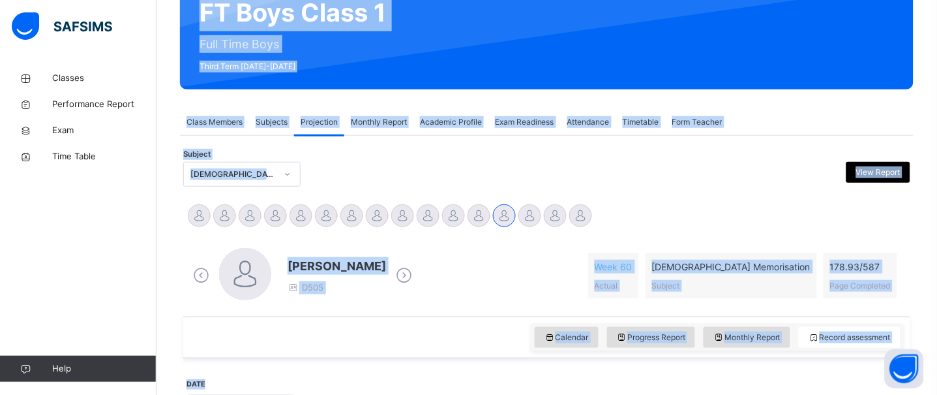
scroll to position [0, 0]
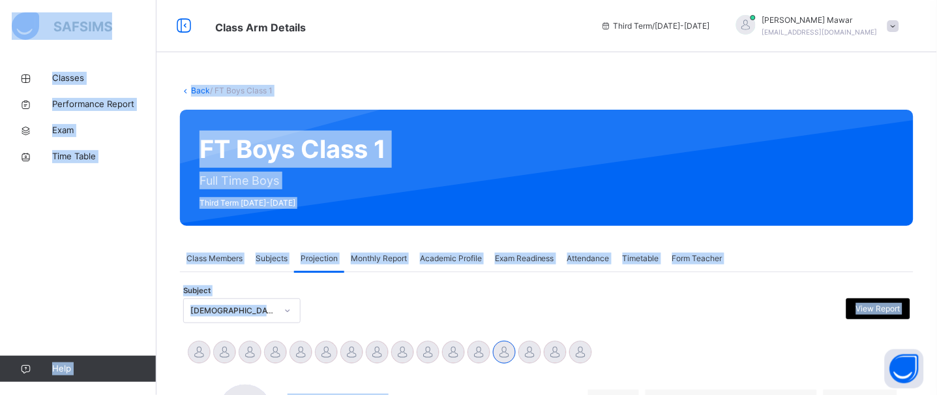
drag, startPoint x: 883, startPoint y: 322, endPoint x: 22, endPoint y: 19, distance: 912.6
copy div "Classes Performance Report Exam Time Table Help Onboarding Great job! You have …"
click at [533, 87] on div "Back / FT Boys Class 1" at bounding box center [547, 91] width 734 height 12
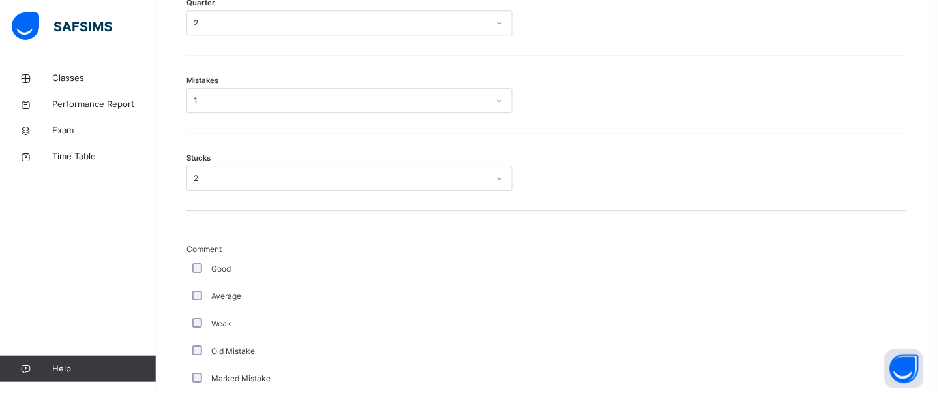
scroll to position [1462, 0]
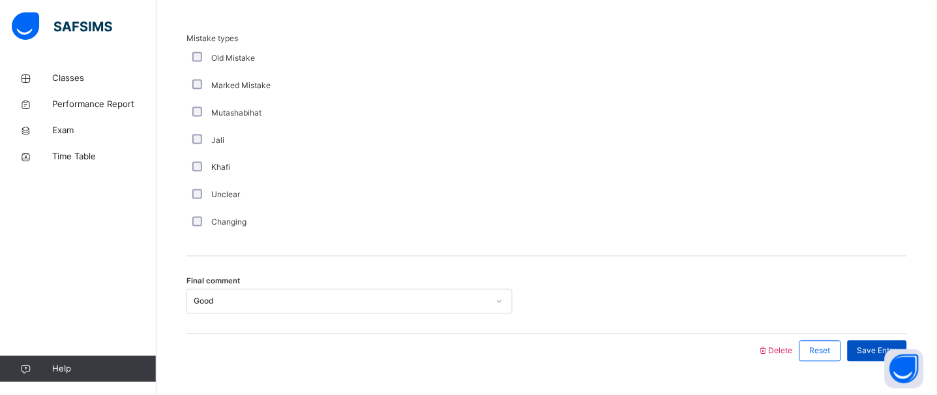
click at [881, 345] on span "Save Entry" at bounding box center [877, 351] width 40 height 12
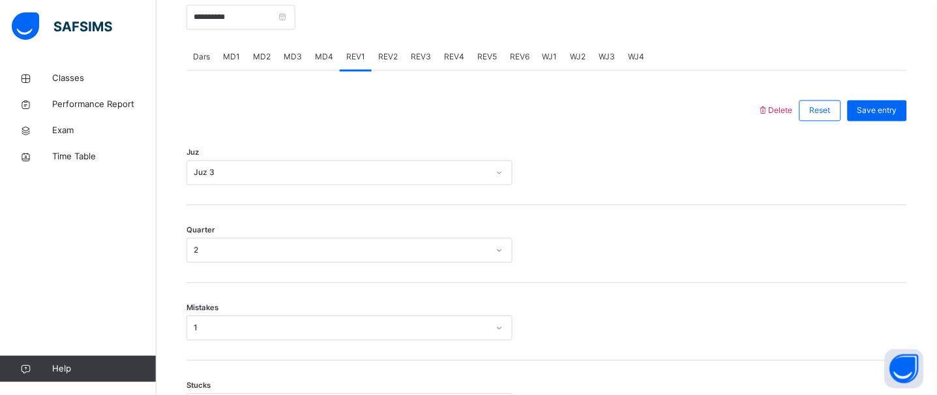
scroll to position [525, 0]
click at [872, 116] on span "Save entry" at bounding box center [877, 112] width 40 height 12
click at [871, 116] on span "Save entry" at bounding box center [877, 112] width 40 height 12
click at [871, 118] on div "Save entry" at bounding box center [877, 111] width 59 height 21
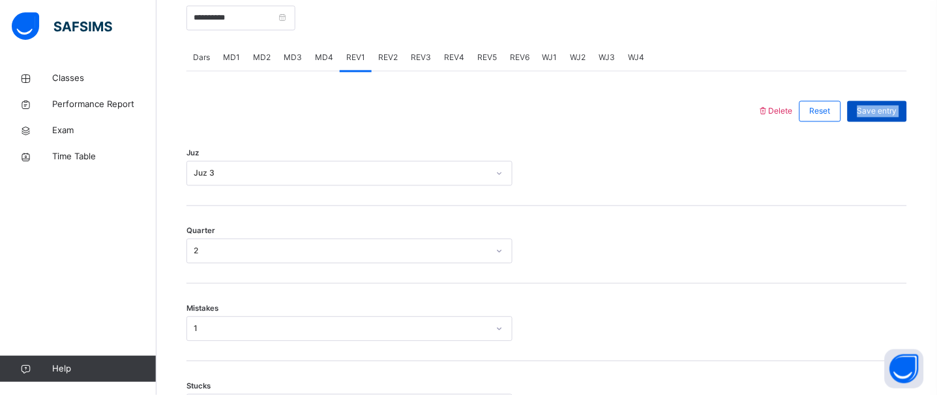
click at [871, 118] on div "Save entry" at bounding box center [877, 111] width 59 height 21
click at [870, 119] on div "Save entry" at bounding box center [877, 111] width 59 height 21
drag, startPoint x: 870, startPoint y: 119, endPoint x: 887, endPoint y: 111, distance: 19.5
click at [887, 111] on div "Save entry" at bounding box center [877, 111] width 59 height 21
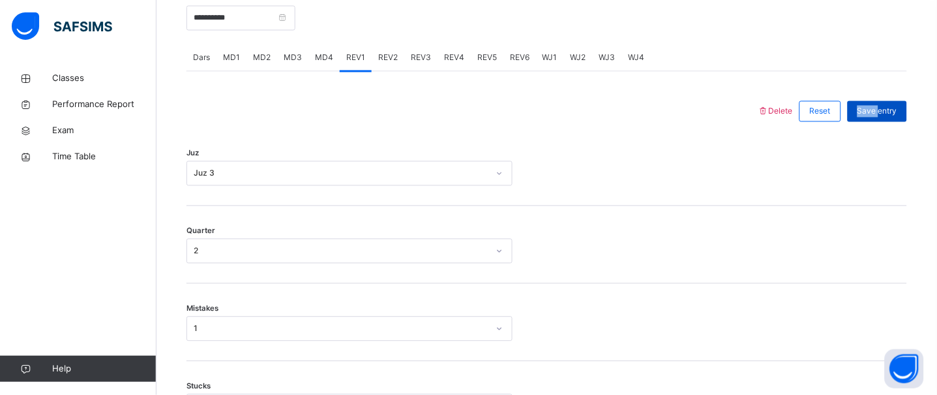
click at [887, 111] on span "Save entry" at bounding box center [877, 112] width 40 height 12
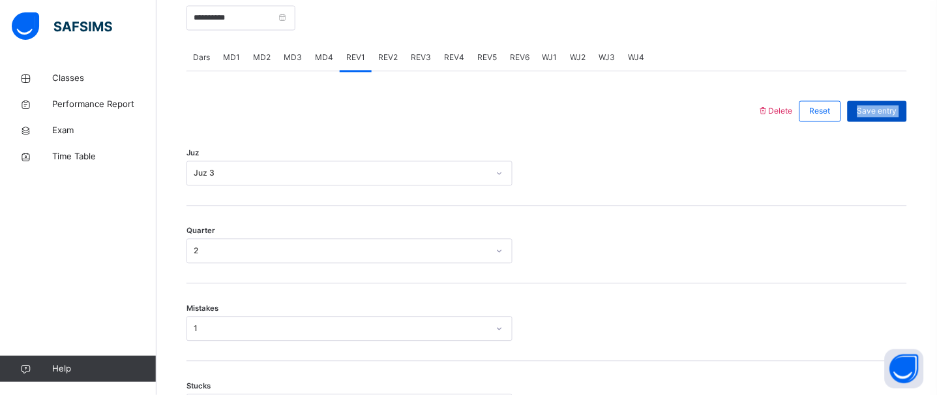
click at [887, 111] on span "Save entry" at bounding box center [877, 112] width 40 height 12
click at [887, 112] on span "Save entry" at bounding box center [877, 112] width 40 height 12
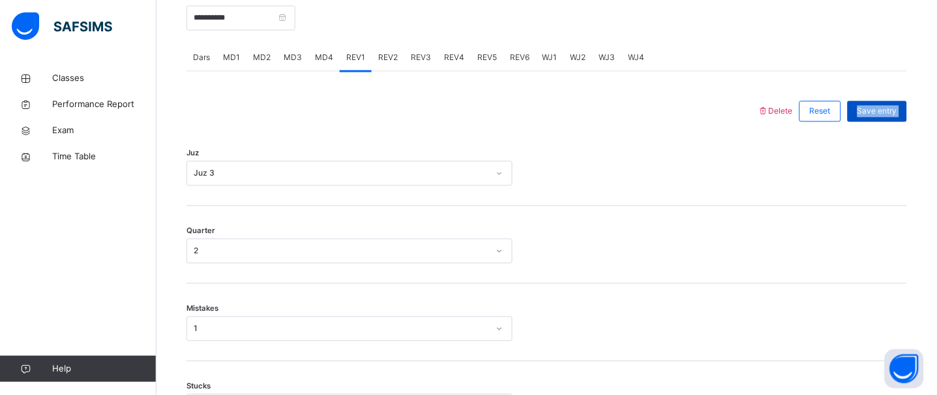
click at [887, 112] on span "Save entry" at bounding box center [877, 112] width 40 height 12
click at [904, 119] on div "Save entry" at bounding box center [877, 111] width 59 height 21
click at [897, 106] on span "Save entry" at bounding box center [877, 112] width 40 height 12
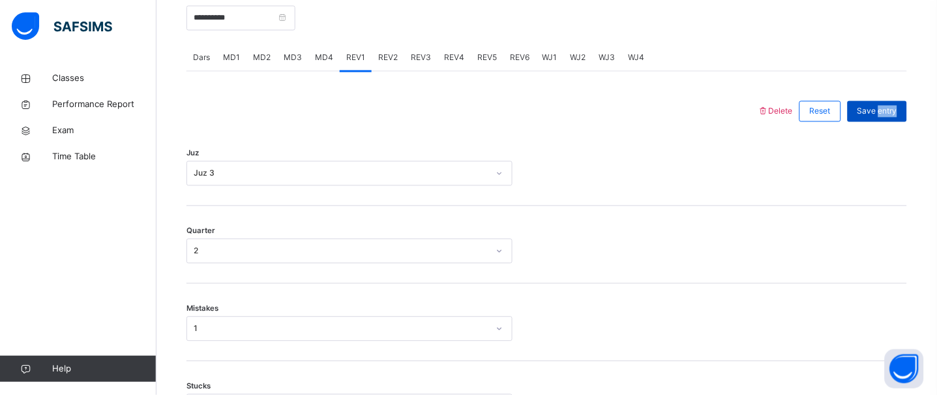
click at [897, 106] on span "Save entry" at bounding box center [877, 112] width 40 height 12
drag, startPoint x: 897, startPoint y: 106, endPoint x: 894, endPoint y: 153, distance: 47.7
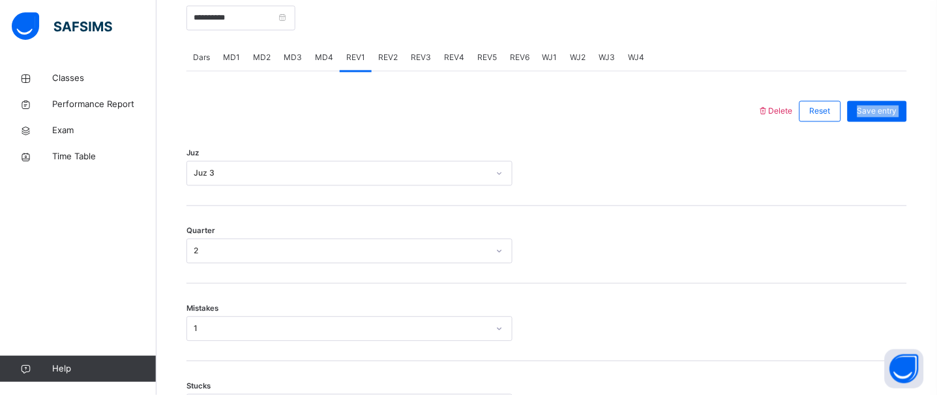
click at [897, 107] on span "Save entry" at bounding box center [877, 112] width 40 height 12
click at [890, 117] on span "Save entry" at bounding box center [877, 112] width 40 height 12
click at [884, 127] on div "Save entry" at bounding box center [874, 112] width 66 height 34
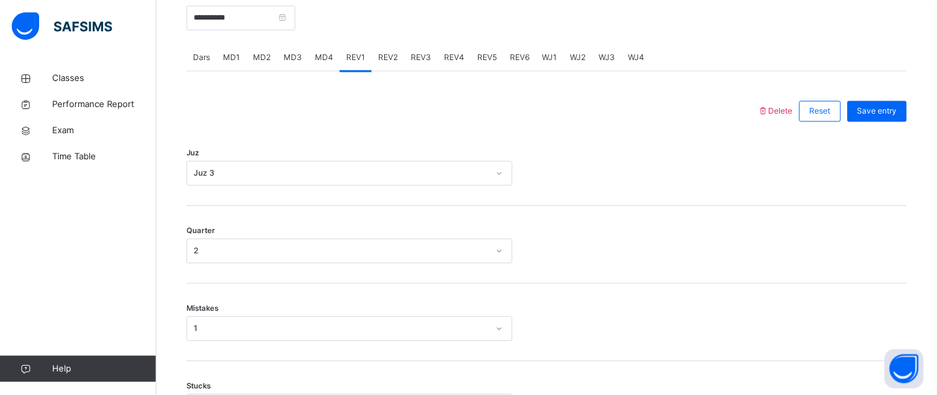
click at [884, 127] on div "Save entry" at bounding box center [874, 112] width 66 height 34
click at [885, 121] on div "Save entry" at bounding box center [877, 111] width 59 height 21
click at [885, 122] on div "Save entry" at bounding box center [874, 112] width 66 height 34
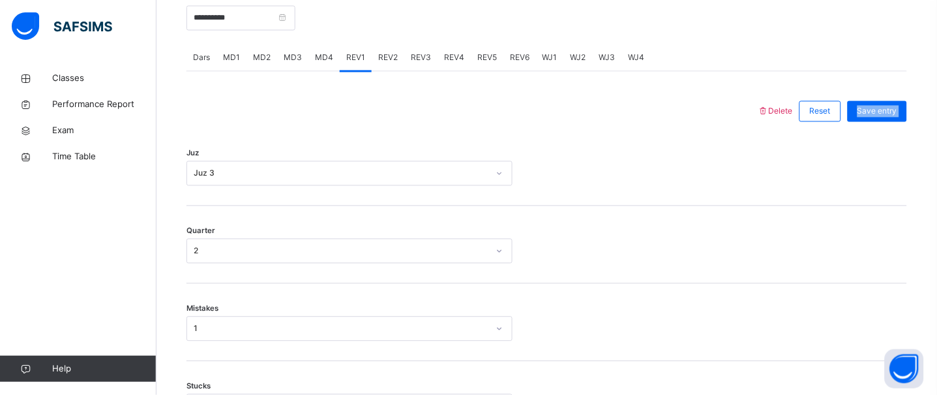
click at [885, 122] on div "Save entry" at bounding box center [874, 112] width 66 height 34
click at [885, 115] on span "Save entry" at bounding box center [877, 112] width 40 height 12
click at [884, 115] on span "Save entry" at bounding box center [877, 112] width 40 height 12
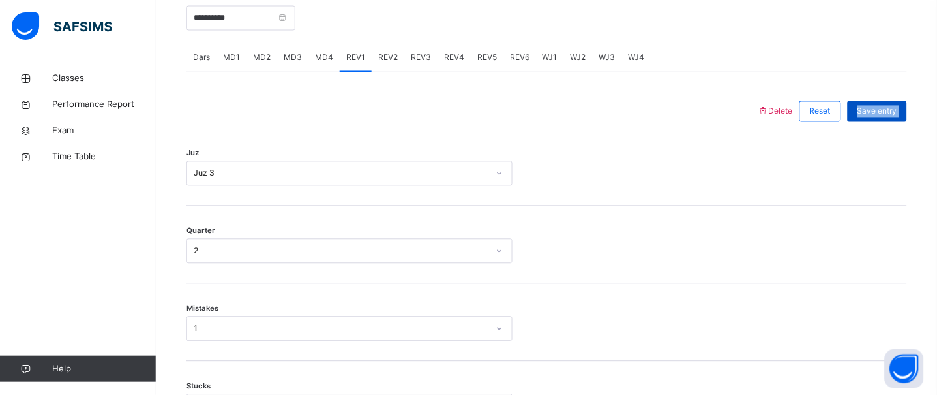
click at [884, 115] on span "Save entry" at bounding box center [877, 112] width 40 height 12
click at [884, 116] on span "Save entry" at bounding box center [877, 112] width 40 height 12
click at [883, 113] on span "Save entry" at bounding box center [877, 112] width 40 height 12
click at [889, 64] on div "Dars MD1 MD2 MD3 MD4 REV1 REV2 REV3 REV4 REV5 REV6 WJ1 WJ2 WJ3 WJ4" at bounding box center [546, 58] width 721 height 27
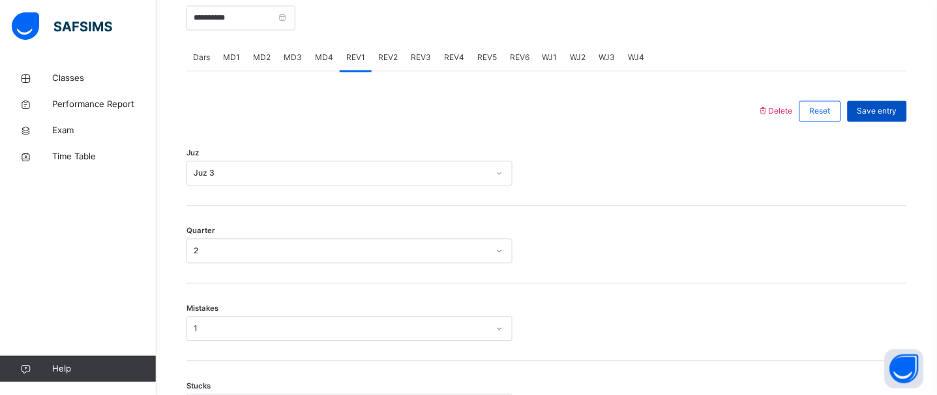
click at [891, 115] on span "Save entry" at bounding box center [877, 112] width 40 height 12
click at [892, 116] on span "Save entry" at bounding box center [877, 112] width 40 height 12
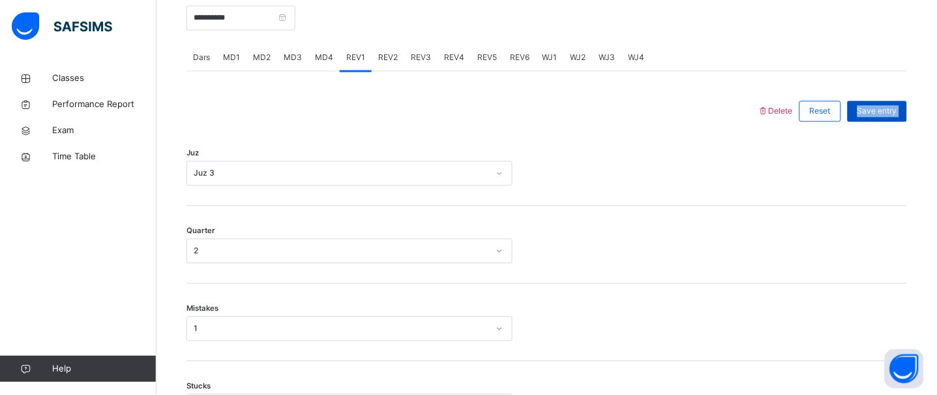
click at [893, 117] on span "Save entry" at bounding box center [877, 112] width 40 height 12
click at [893, 118] on div "Save entry" at bounding box center [877, 111] width 59 height 21
click at [893, 119] on div "Save entry" at bounding box center [877, 111] width 59 height 21
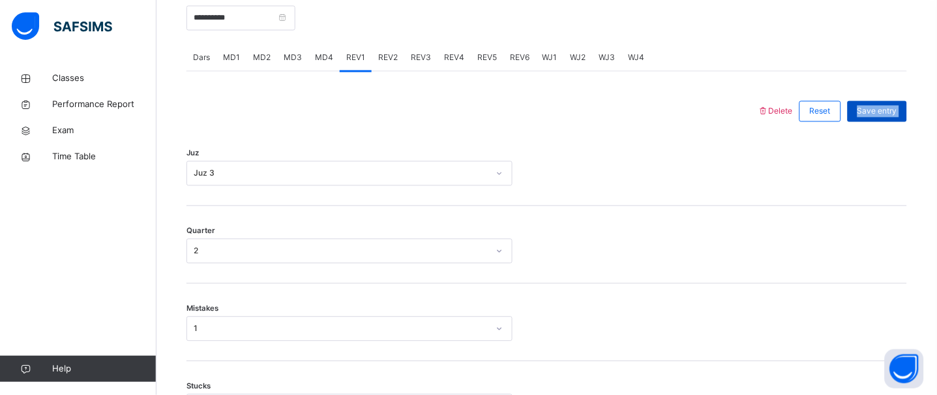
drag, startPoint x: 893, startPoint y: 119, endPoint x: 890, endPoint y: 110, distance: 9.5
click at [890, 110] on div "Save entry" at bounding box center [877, 111] width 59 height 21
click at [890, 110] on span "Save entry" at bounding box center [877, 112] width 40 height 12
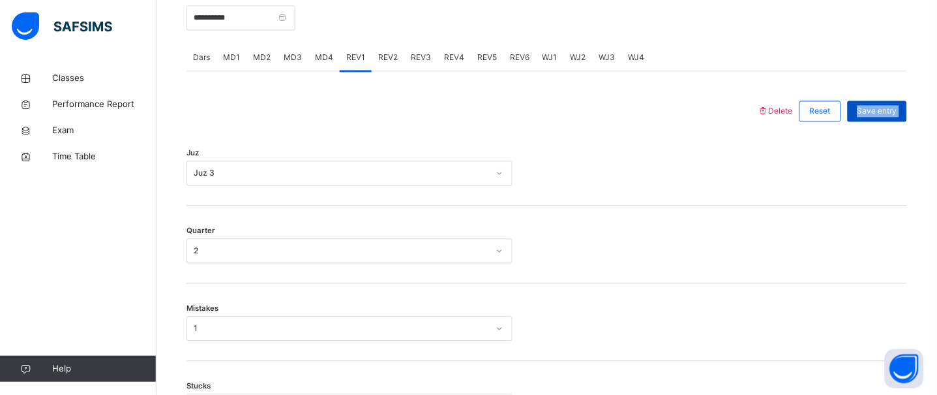
click at [890, 110] on span "Save entry" at bounding box center [877, 112] width 40 height 12
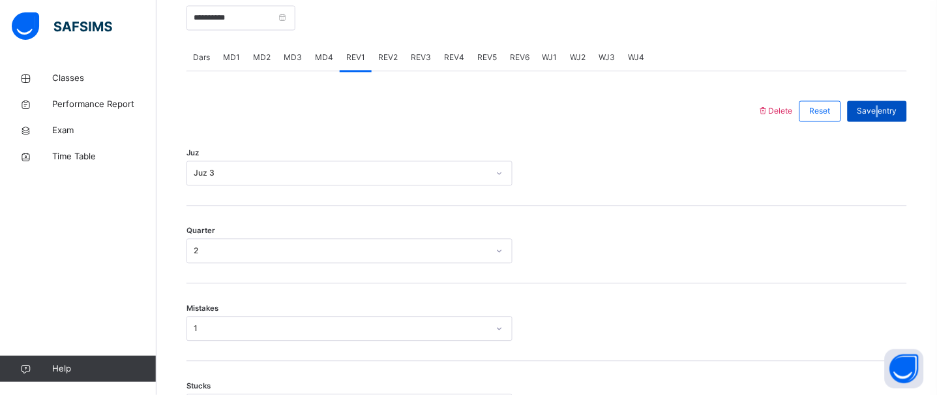
click at [890, 110] on span "Save entry" at bounding box center [877, 112] width 40 height 12
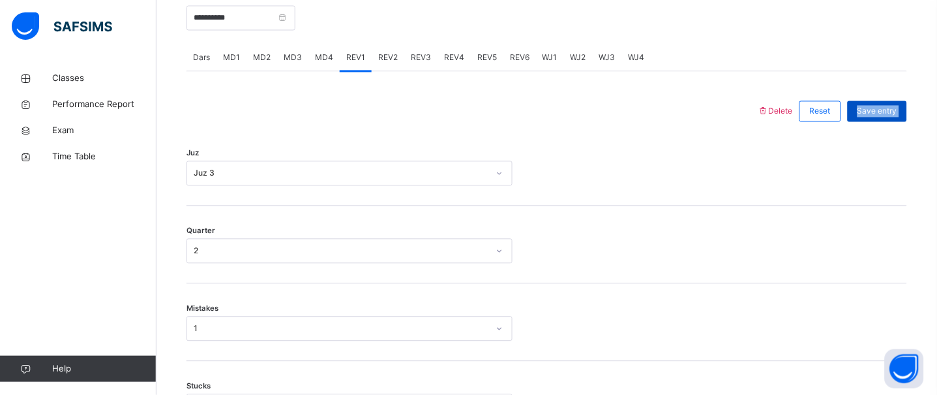
click at [890, 110] on span "Save entry" at bounding box center [877, 112] width 40 height 12
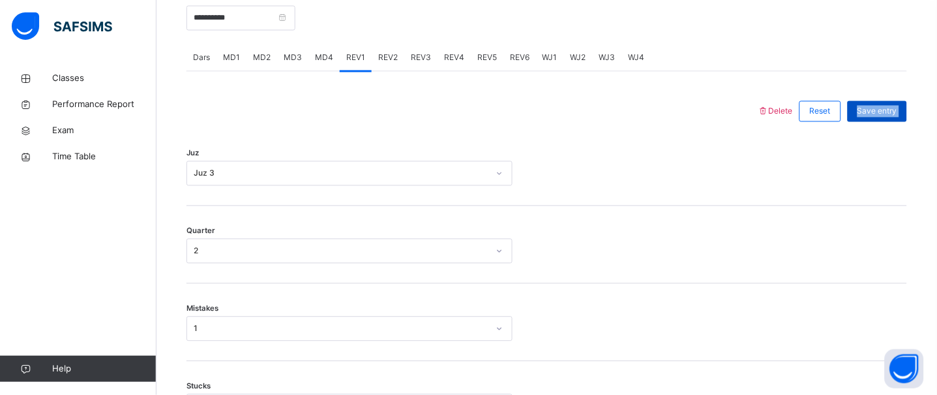
click at [890, 110] on span "Save entry" at bounding box center [877, 112] width 40 height 12
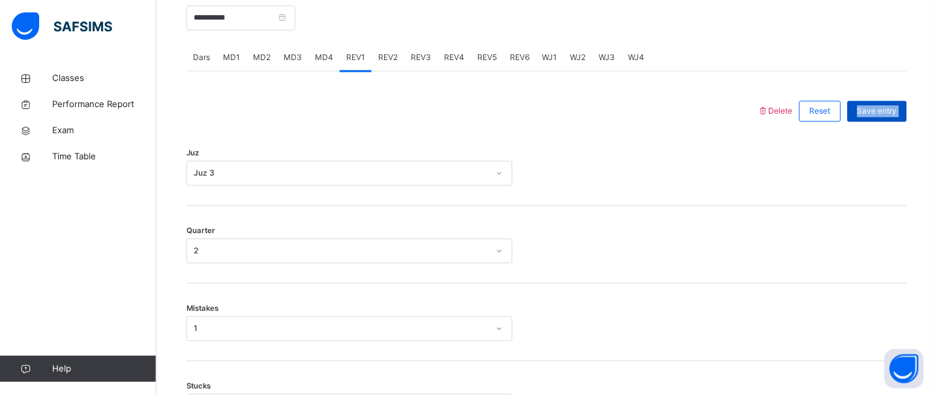
click at [890, 110] on span "Save entry" at bounding box center [877, 112] width 40 height 12
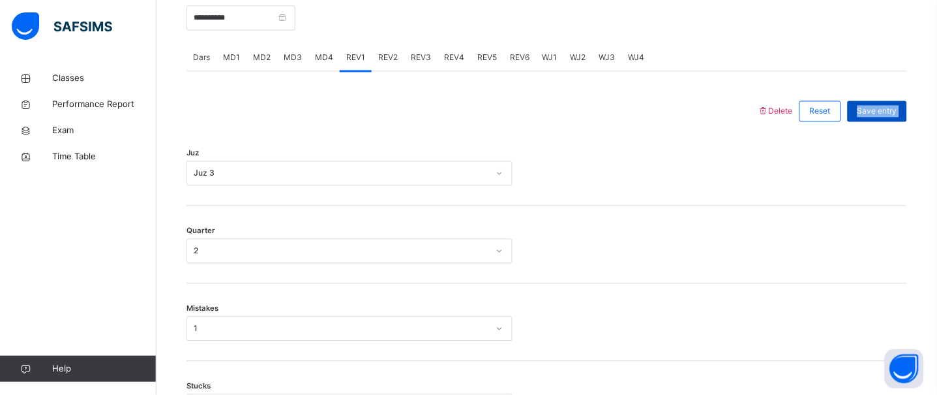
click at [890, 110] on span "Save entry" at bounding box center [877, 112] width 40 height 12
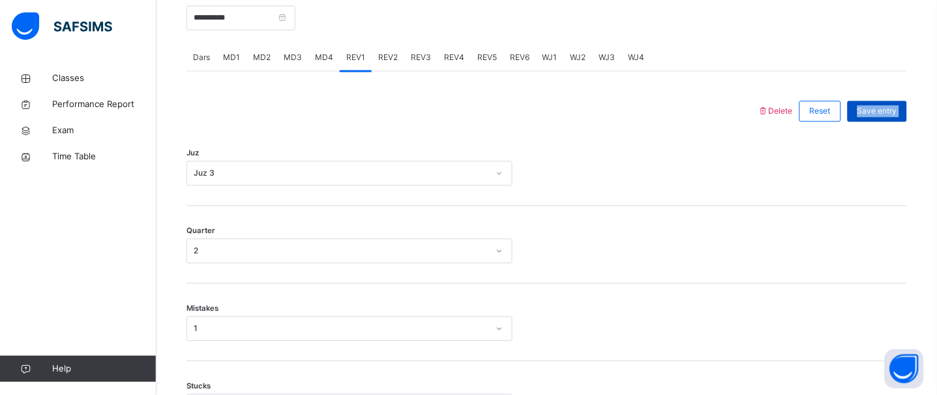
click at [890, 110] on span "Save entry" at bounding box center [877, 112] width 40 height 12
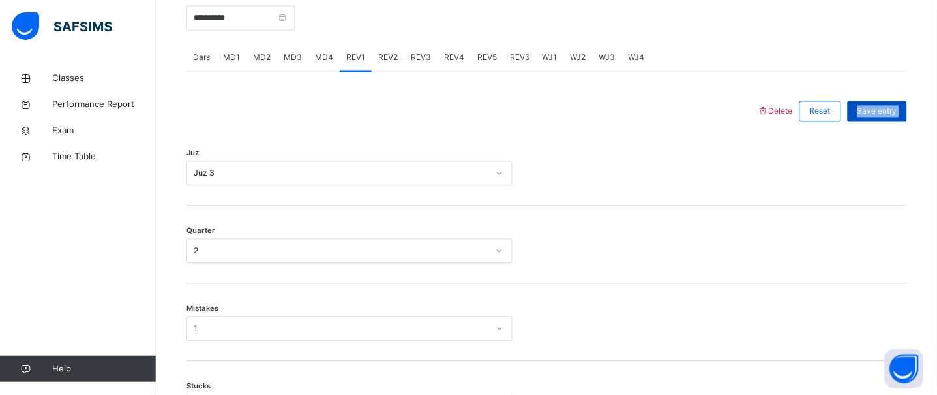
click at [890, 110] on span "Save entry" at bounding box center [877, 112] width 40 height 12
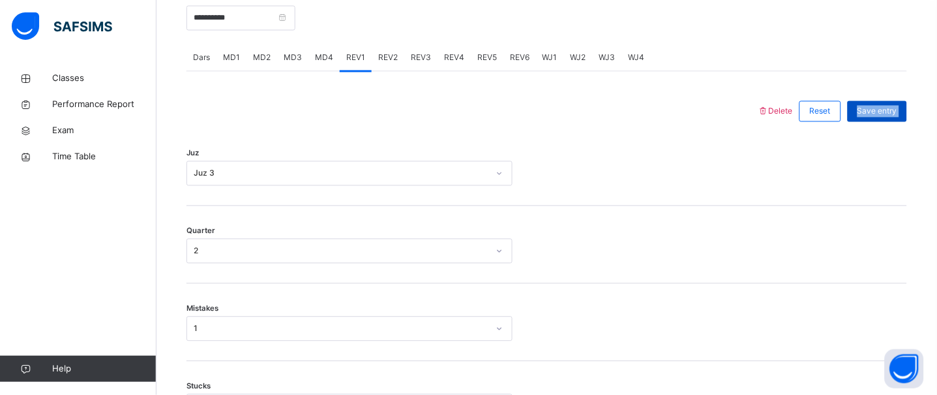
click at [890, 110] on span "Save entry" at bounding box center [877, 112] width 40 height 12
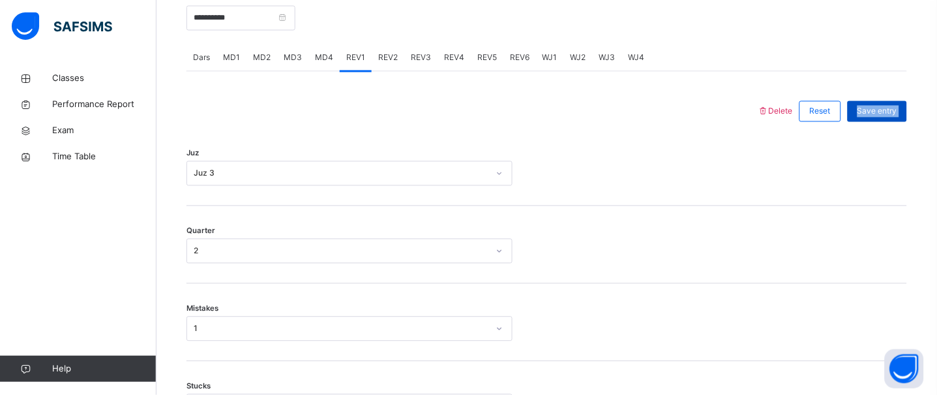
click at [890, 110] on span "Save entry" at bounding box center [877, 112] width 40 height 12
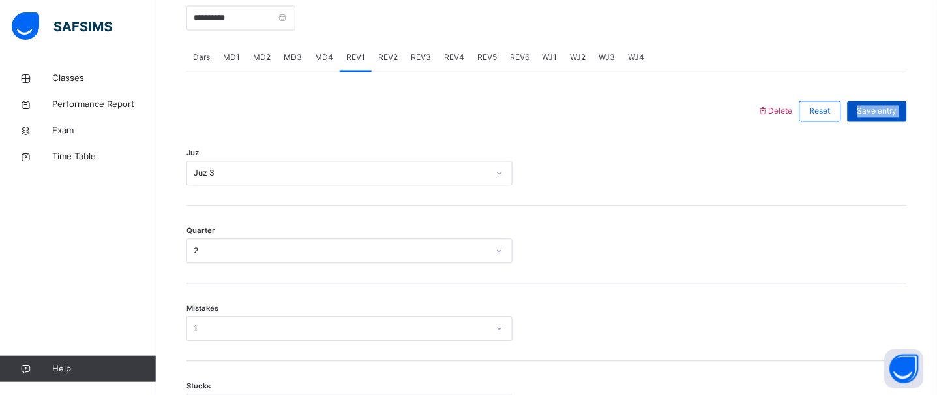
click at [890, 110] on span "Save entry" at bounding box center [877, 112] width 40 height 12
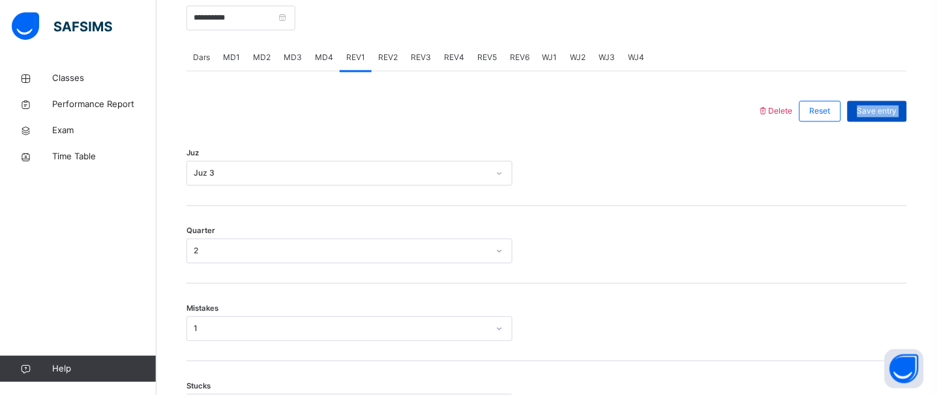
click at [890, 110] on span "Save entry" at bounding box center [877, 112] width 40 height 12
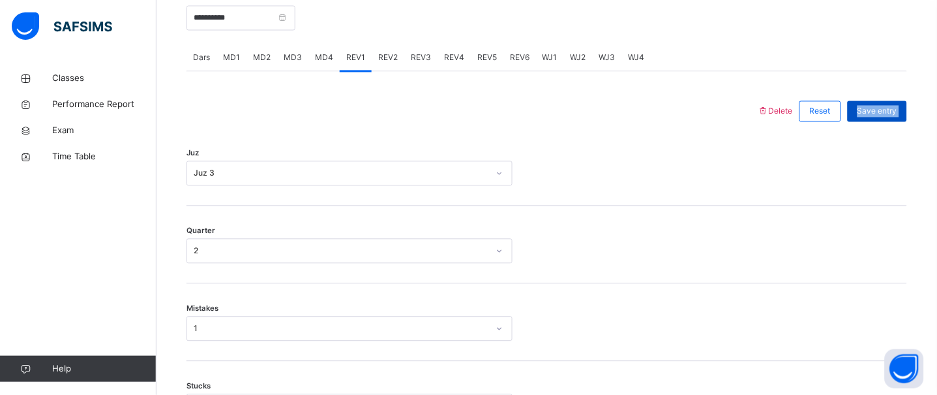
click at [890, 110] on span "Save entry" at bounding box center [877, 112] width 40 height 12
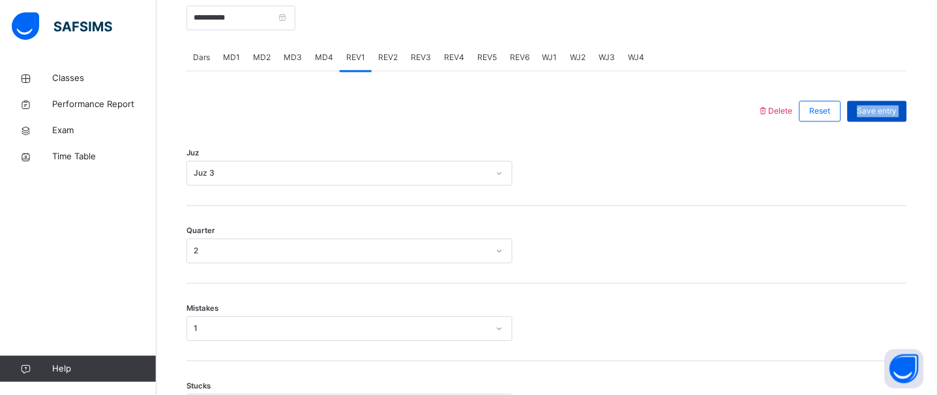
click at [890, 110] on span "Save entry" at bounding box center [877, 112] width 40 height 12
click at [893, 116] on span "Save entry" at bounding box center [877, 112] width 40 height 12
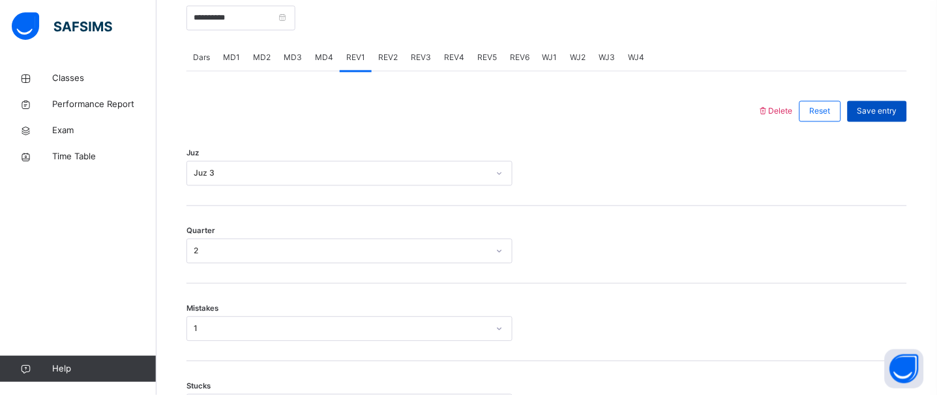
click at [893, 116] on span "Save entry" at bounding box center [877, 112] width 40 height 12
click at [894, 111] on span "Save entry" at bounding box center [877, 112] width 40 height 12
click at [897, 113] on span "Save entry" at bounding box center [877, 112] width 40 height 12
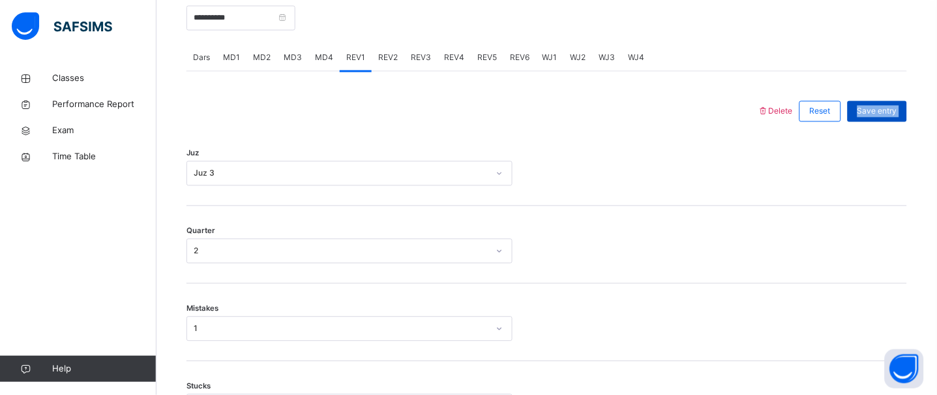
click at [897, 113] on span "Save entry" at bounding box center [877, 112] width 40 height 12
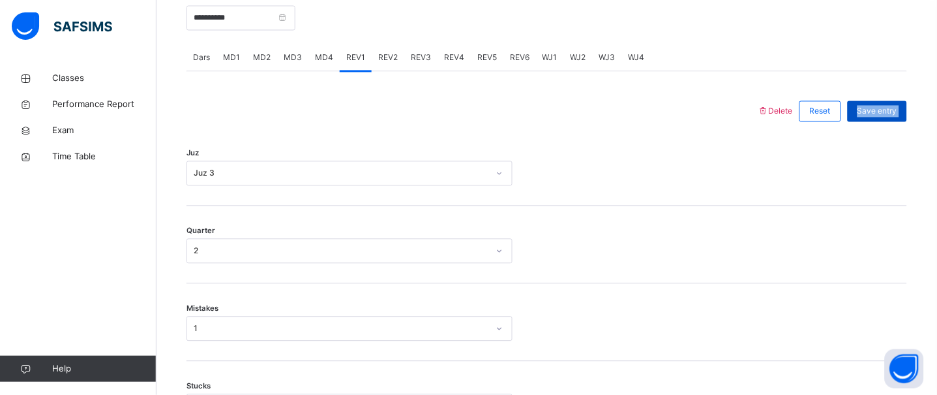
click at [897, 113] on span "Save entry" at bounding box center [877, 112] width 40 height 12
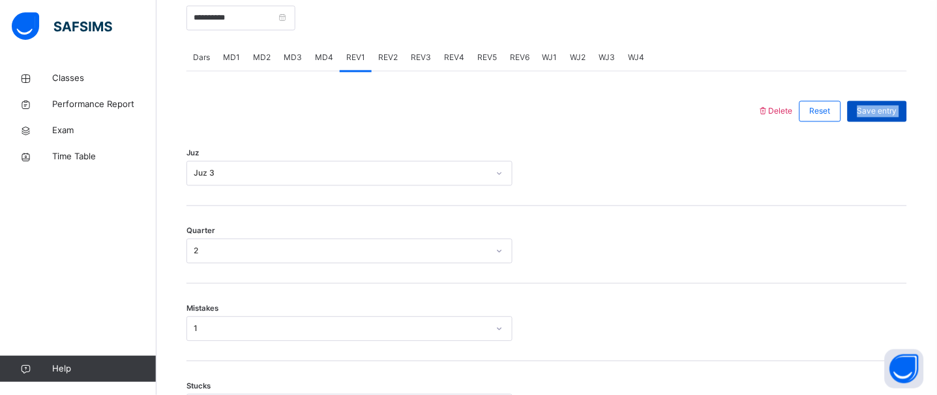
click at [897, 113] on span "Save entry" at bounding box center [877, 112] width 40 height 12
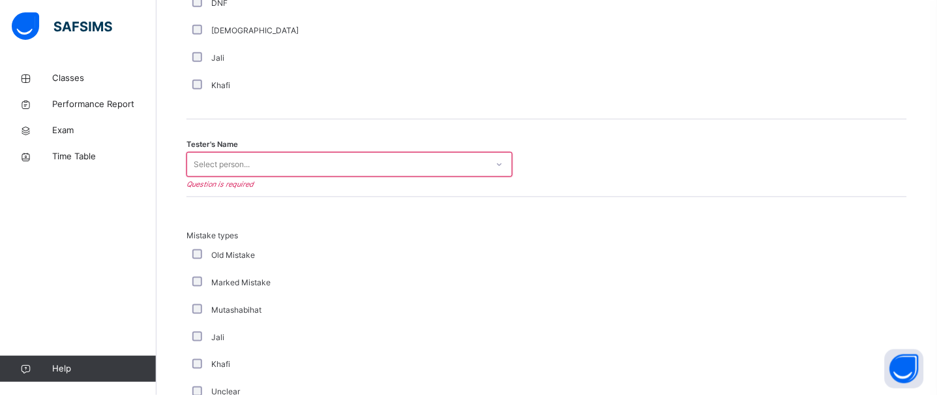
scroll to position [1253, 0]
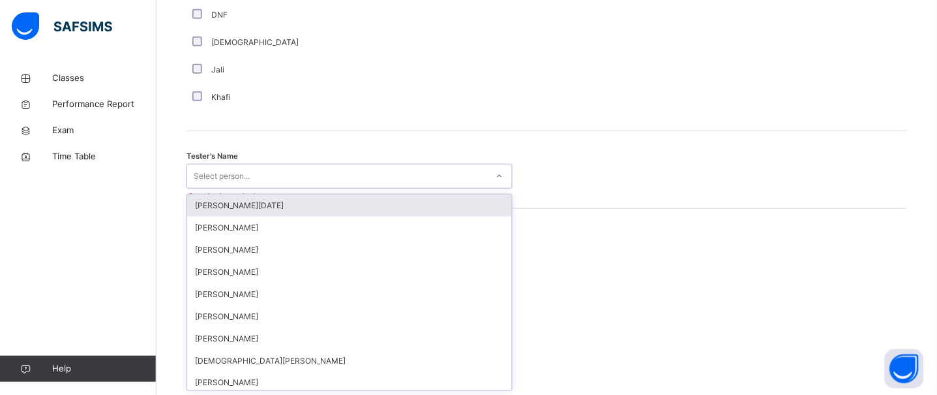
click at [280, 176] on div "Select person..." at bounding box center [337, 176] width 300 height 20
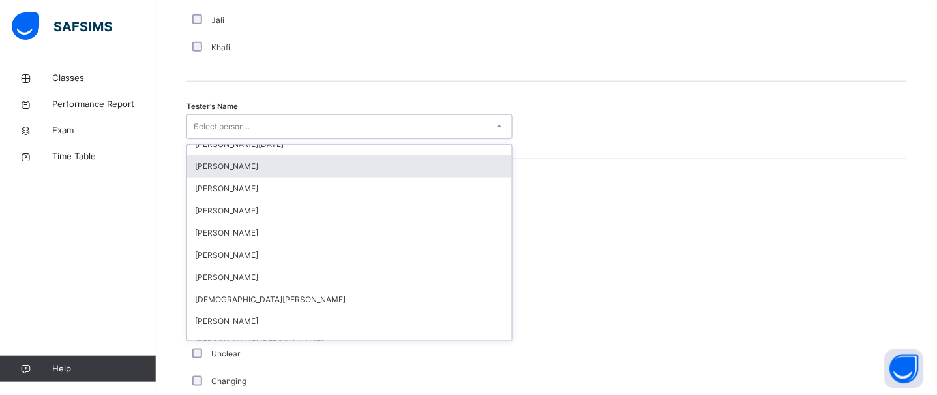
scroll to position [0, 0]
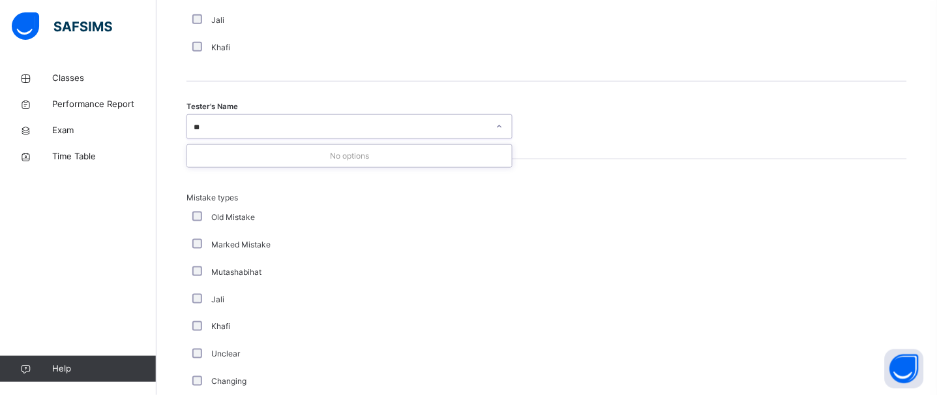
type input "*"
type input "**********"
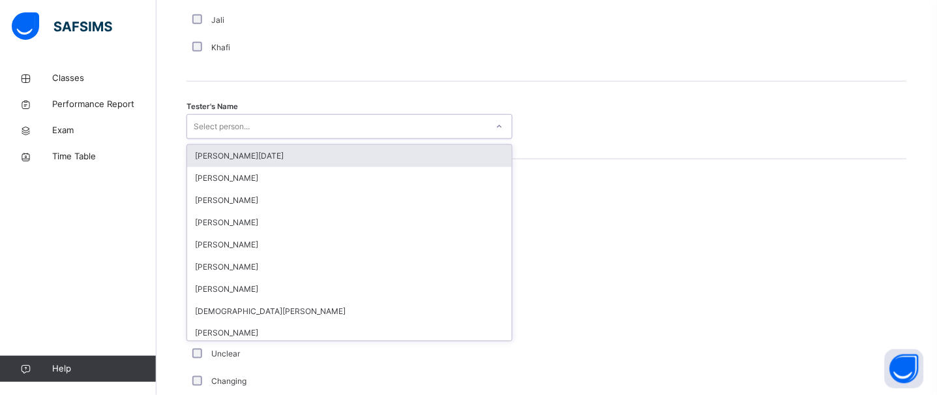
drag, startPoint x: 278, startPoint y: 174, endPoint x: 241, endPoint y: 132, distance: 56.3
click at [241, 132] on div "Select person..." at bounding box center [222, 126] width 56 height 25
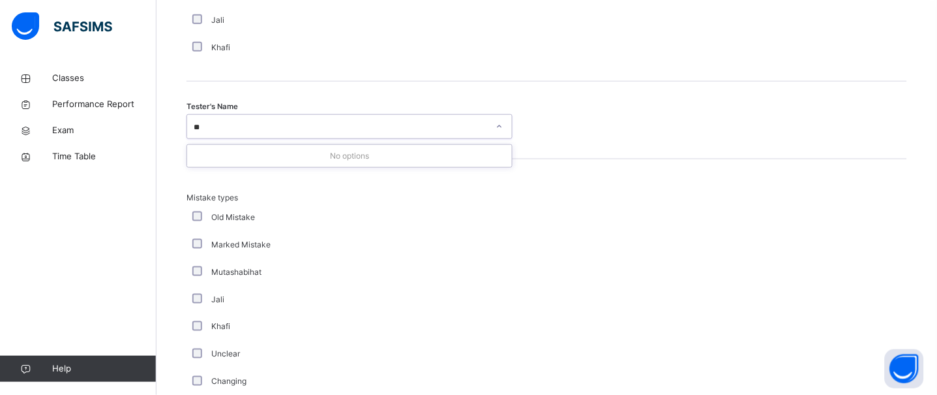
type input "*"
type input "***"
drag, startPoint x: 396, startPoint y: 245, endPoint x: 867, endPoint y: 156, distance: 479.2
click at [867, 156] on div "Tester's Name Musab Sheikh" at bounding box center [546, 121] width 721 height 78
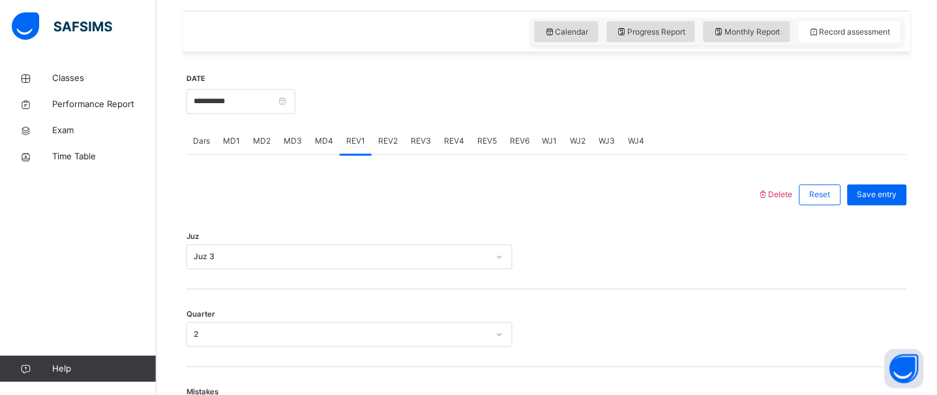
scroll to position [432, 0]
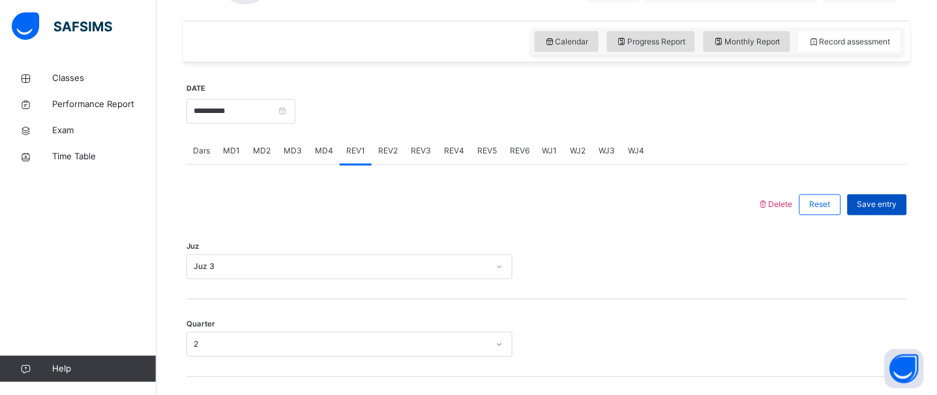
click at [894, 204] on span "Save entry" at bounding box center [877, 205] width 40 height 12
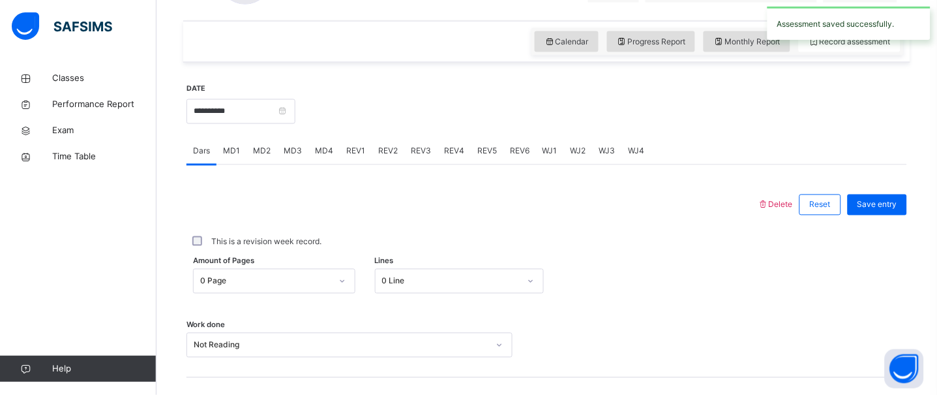
click at [264, 286] on div "0 Page" at bounding box center [274, 281] width 162 height 25
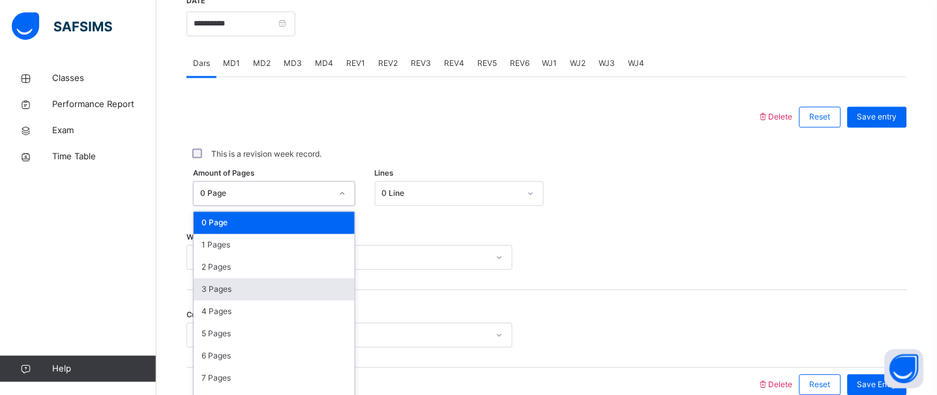
scroll to position [538, 0]
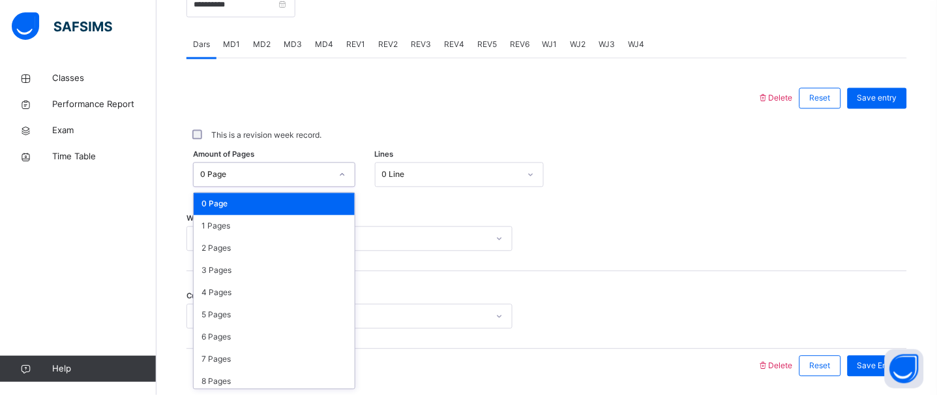
paste input "**********"
type input "**********"
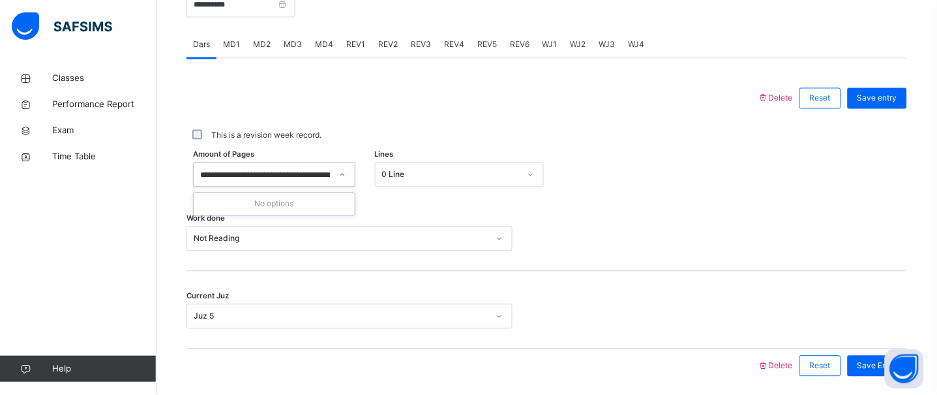
scroll to position [0, 3325]
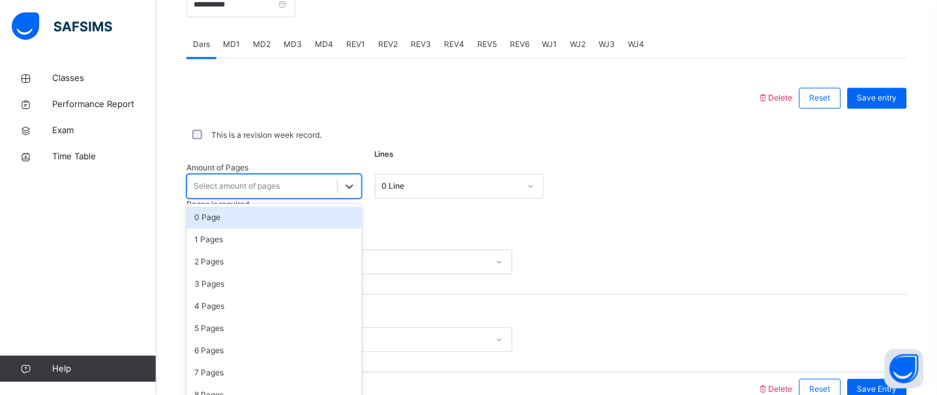
scroll to position [0, 0]
paste input "**********"
type input "**********"
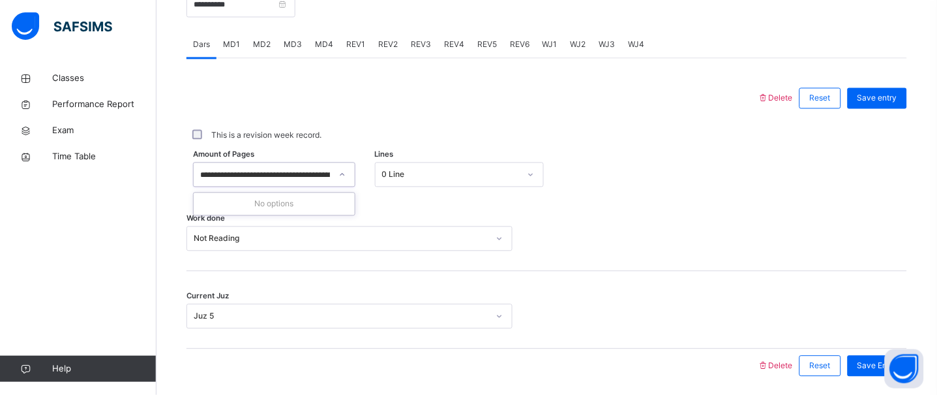
scroll to position [0, 3325]
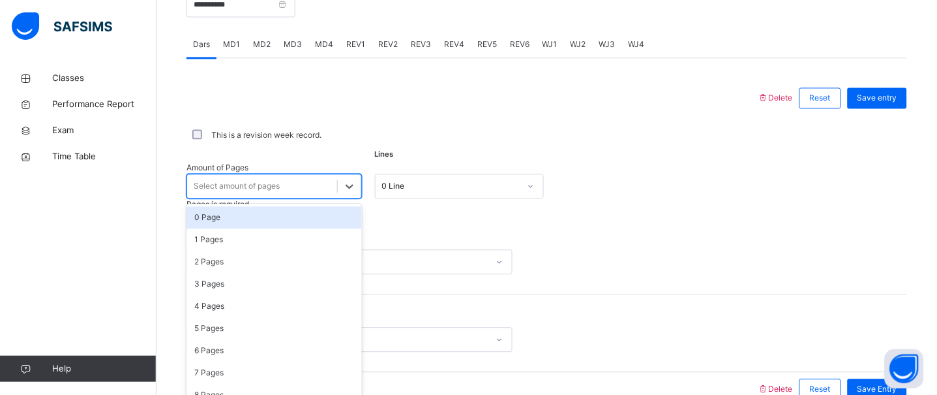
scroll to position [0, 0]
paste input "**********"
type input "**********"
paste input "**********"
type input "**********"
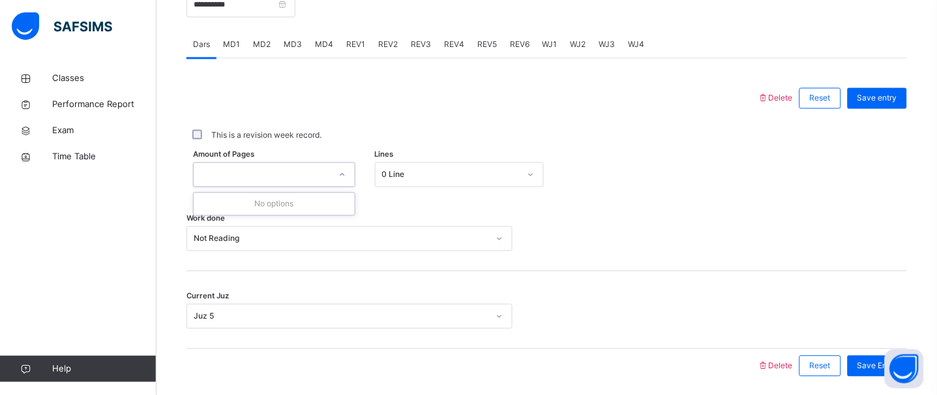
paste input "**********"
type input "**********"
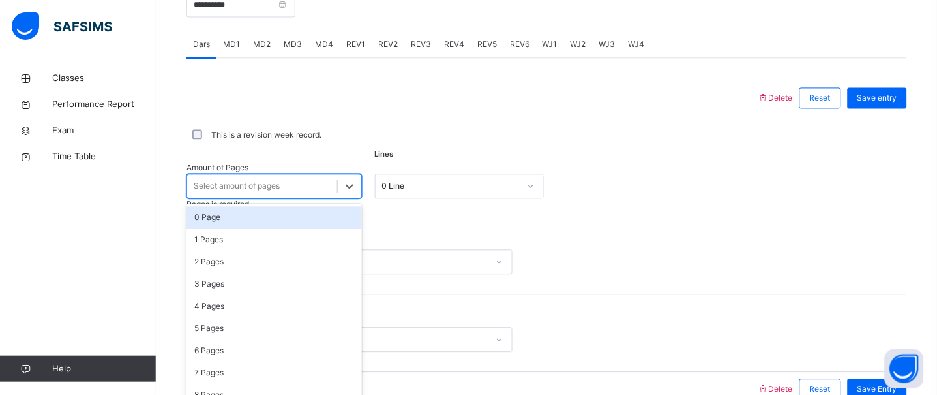
paste input "**********"
type input "**********"
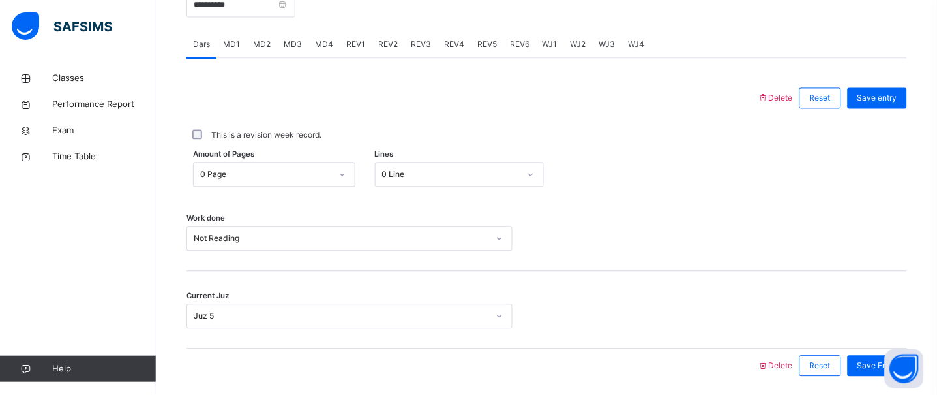
click at [388, 48] on span "REV2" at bounding box center [388, 45] width 20 height 12
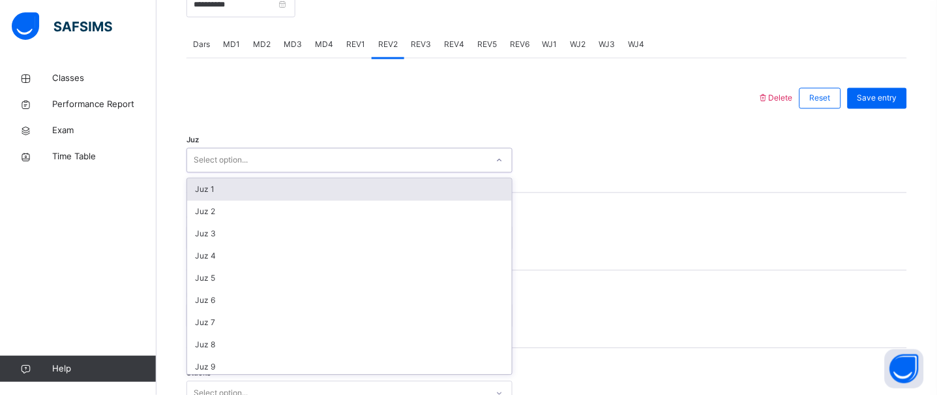
click at [415, 168] on div "Select option..." at bounding box center [337, 161] width 300 height 20
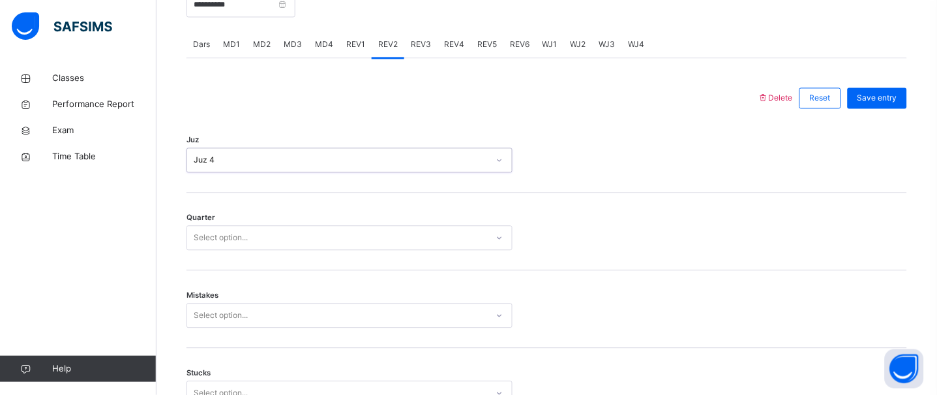
click at [406, 229] on div "Select option..." at bounding box center [337, 238] width 300 height 20
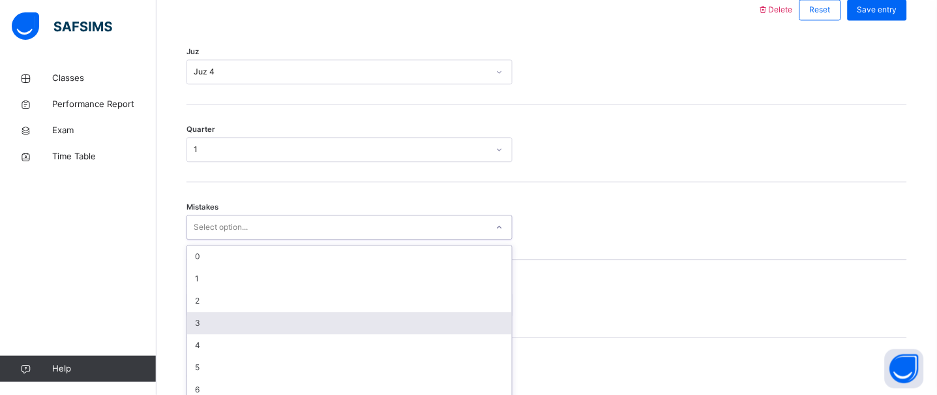
click at [381, 239] on div "option 3 focused, 4 of 7. 7 results available. Use Up and Down to choose option…" at bounding box center [349, 227] width 326 height 25
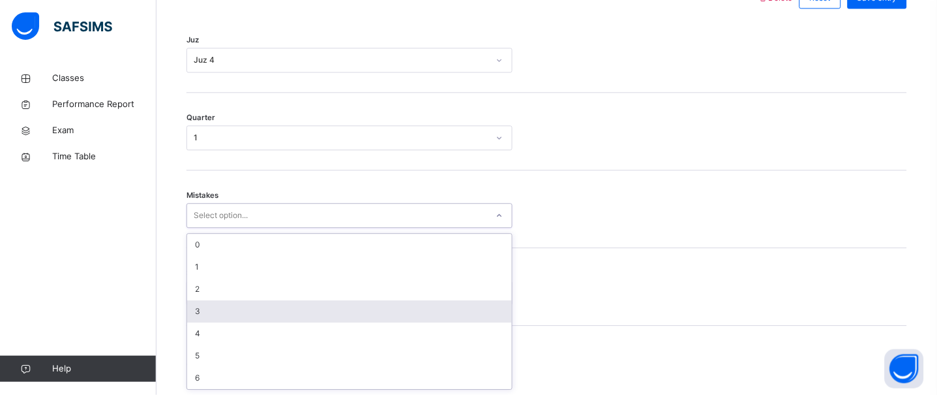
scroll to position [639, 0]
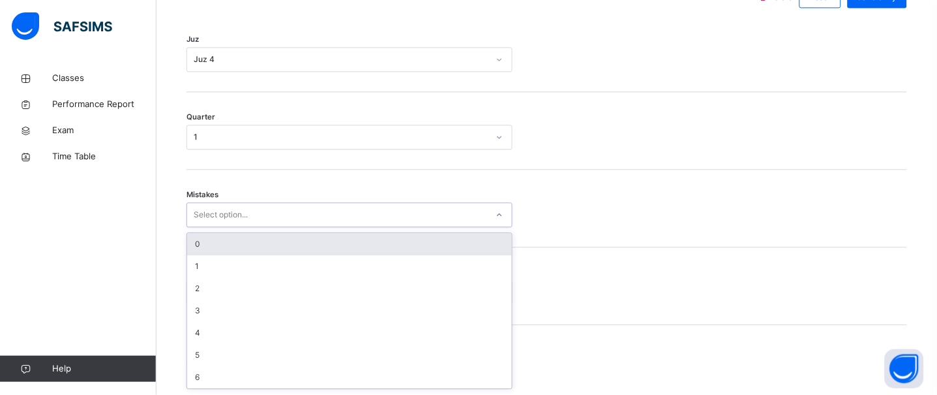
click at [311, 237] on div "0" at bounding box center [349, 244] width 325 height 22
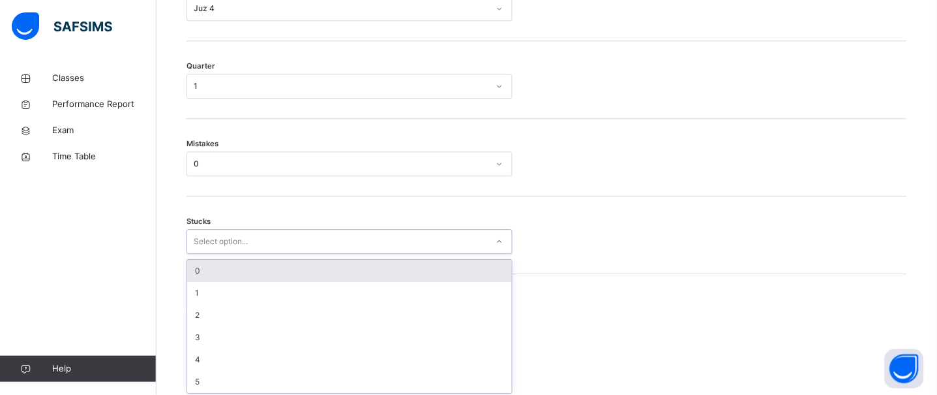
click at [301, 254] on div "option 0 focused, 1 of 6. 6 results available. Use Up and Down to choose option…" at bounding box center [349, 241] width 326 height 25
click at [297, 257] on div "0" at bounding box center [349, 267] width 325 height 22
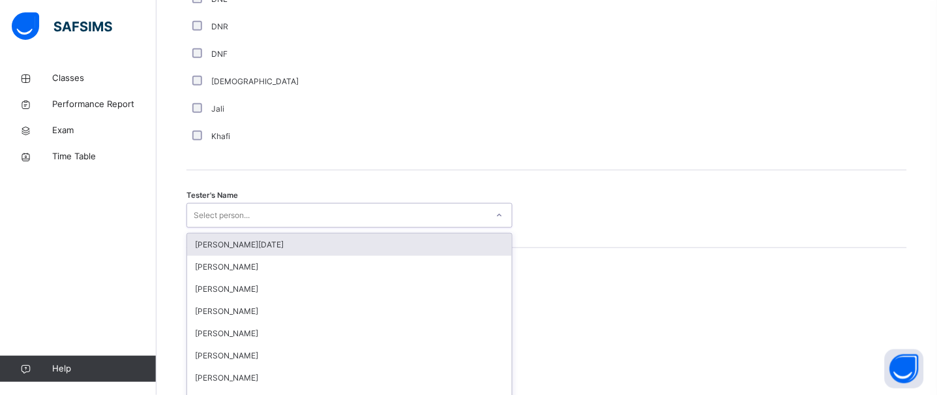
scroll to position [1255, 0]
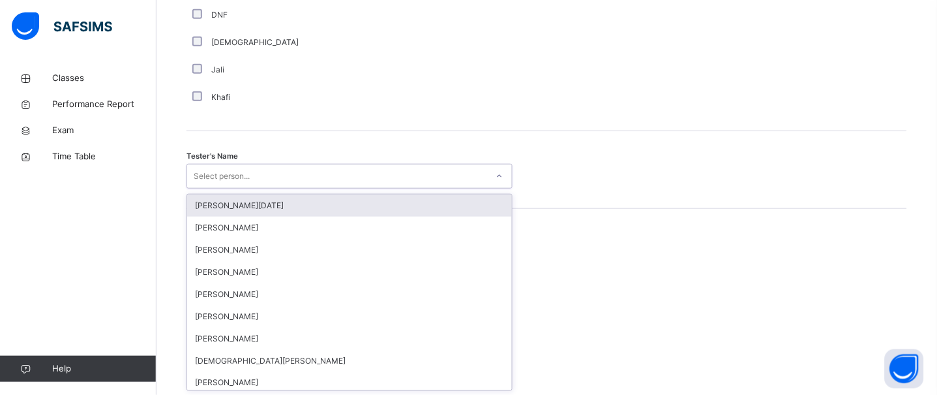
click at [230, 188] on div "option Abdullah Raja focused, 1 of 88. 88 results available. Use Up and Down to…" at bounding box center [349, 176] width 326 height 25
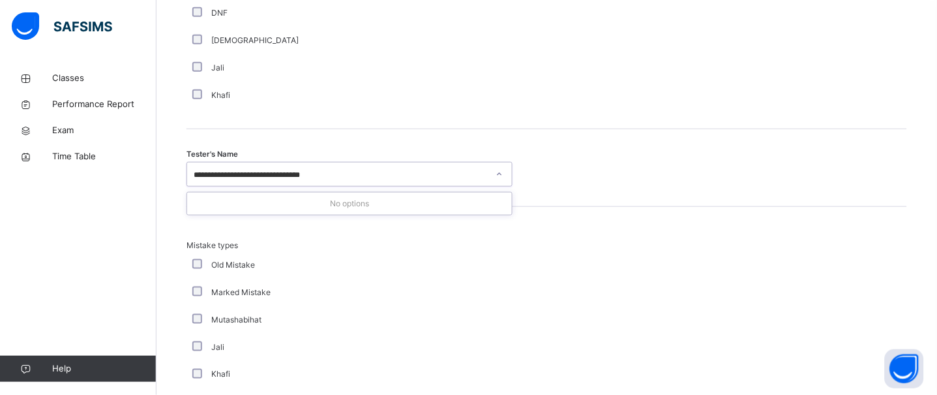
type input "**********"
click at [319, 157] on div "Tester's Name Select person..." at bounding box center [546, 168] width 721 height 78
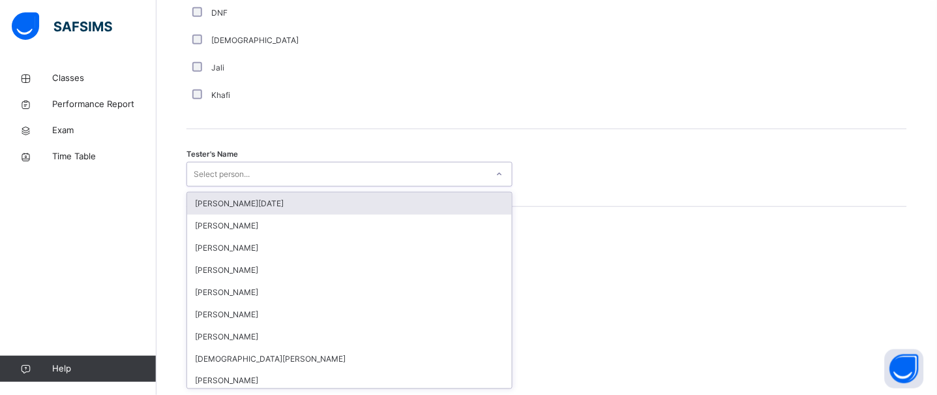
click at [320, 177] on div "Select person..." at bounding box center [337, 174] width 300 height 20
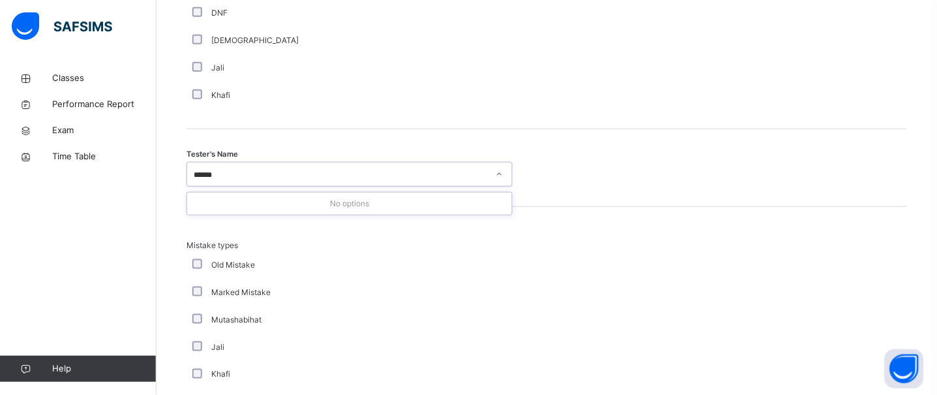
type input "******"
click at [540, 130] on div "Tester's Name 0 results available for search term shreks. Use Up and Down to ch…" at bounding box center [546, 168] width 721 height 78
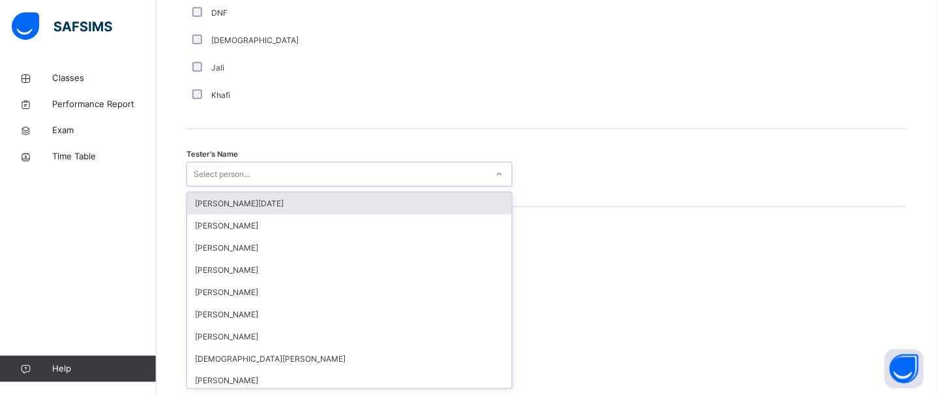
click at [421, 177] on div "Select person..." at bounding box center [337, 174] width 300 height 20
type input "*"
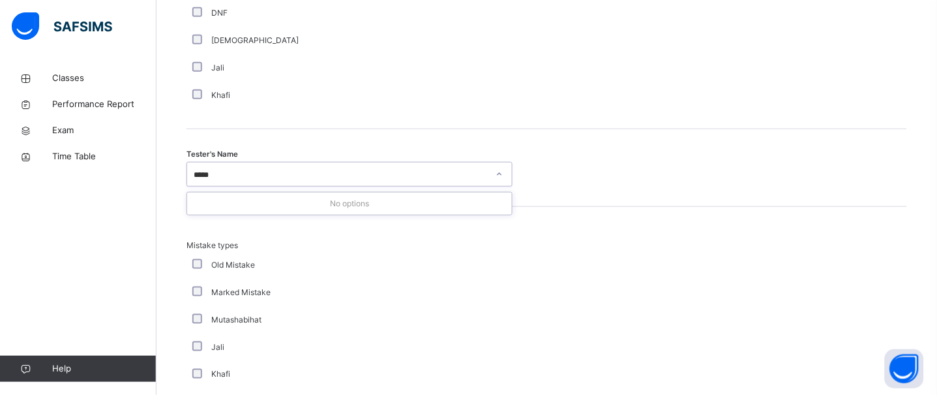
type input "*****"
click at [392, 134] on div "Tester's Name Select person..." at bounding box center [546, 168] width 721 height 78
click at [330, 171] on div "Select person..." at bounding box center [337, 174] width 300 height 20
type input "*****"
click at [341, 151] on div "Tester's Name Select person..." at bounding box center [546, 168] width 721 height 78
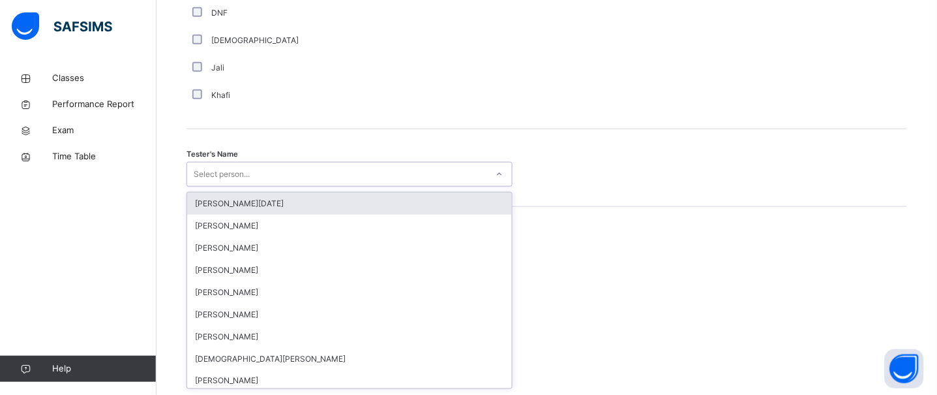
click at [340, 166] on div "Select person..." at bounding box center [337, 174] width 300 height 20
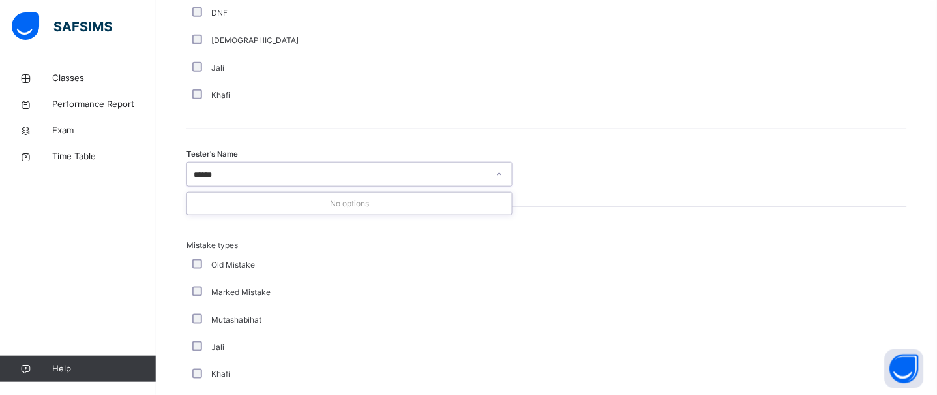
type input "******"
click at [328, 152] on div "Tester's Name Select person..." at bounding box center [546, 168] width 721 height 78
click at [325, 202] on div "Tester's Name Select person..." at bounding box center [546, 168] width 721 height 78
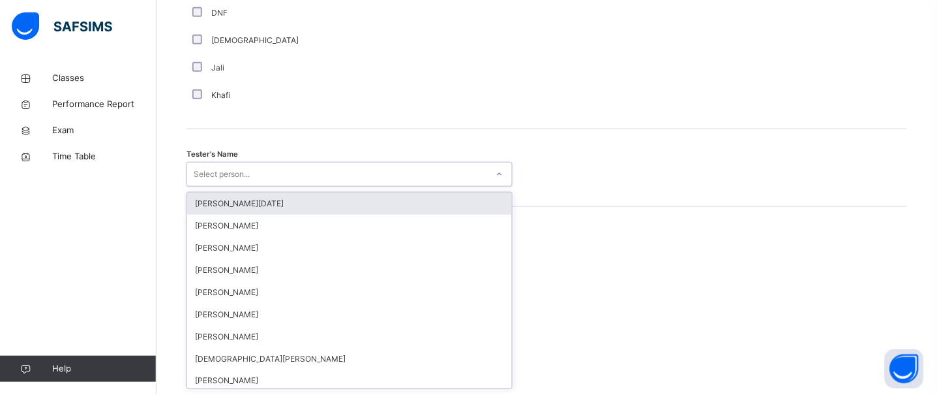
click at [316, 179] on div "Select person..." at bounding box center [337, 174] width 300 height 20
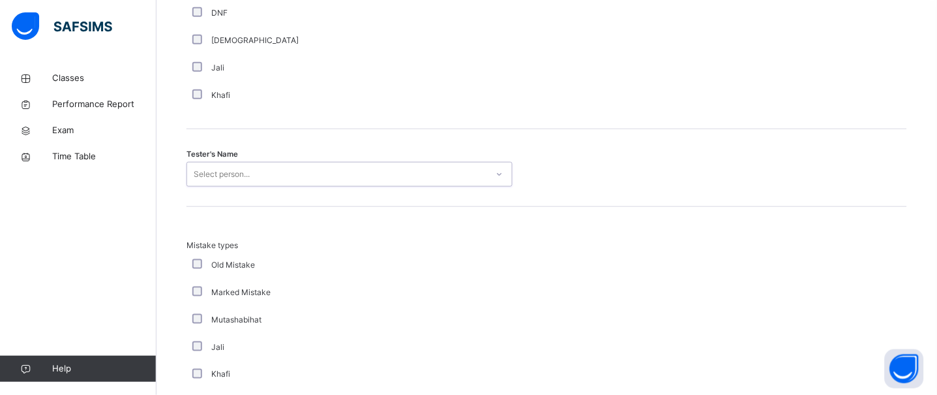
click at [313, 177] on div "Select person..." at bounding box center [337, 174] width 300 height 20
type input "*****"
click at [267, 150] on div "Tester's Name Select person..." at bounding box center [546, 168] width 721 height 78
click at [270, 166] on div "Select person..." at bounding box center [337, 174] width 300 height 20
type input "*****"
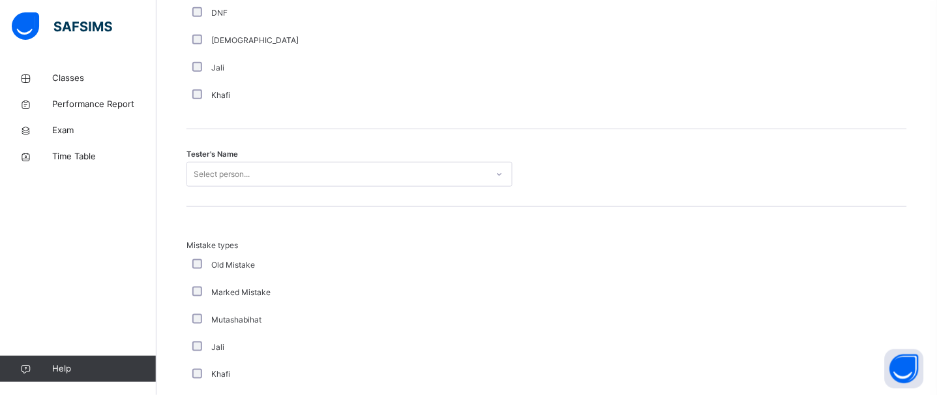
click at [260, 140] on div "Tester's Name Select person..." at bounding box center [546, 168] width 721 height 78
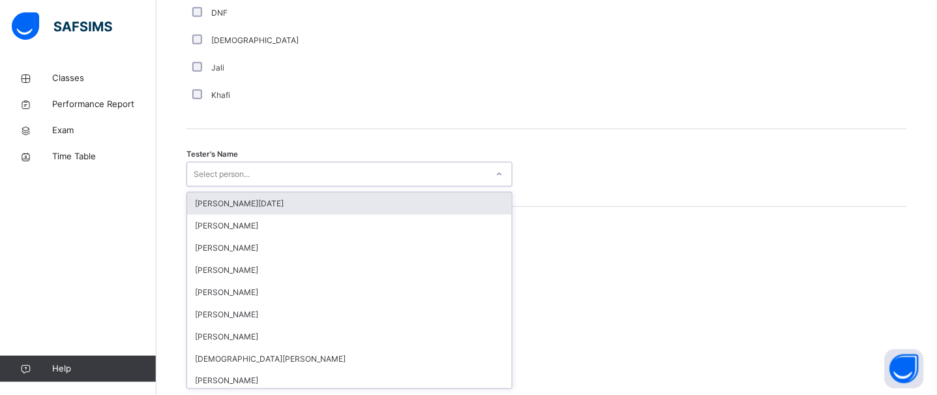
click at [265, 179] on div "Select person..." at bounding box center [337, 174] width 300 height 20
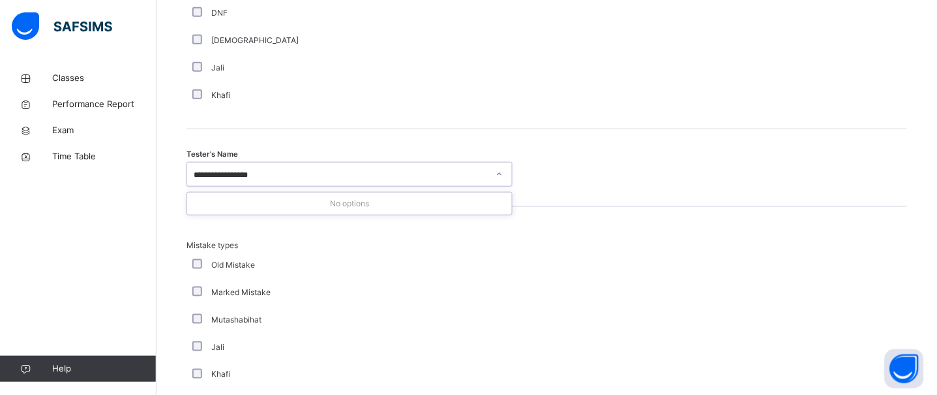
type input "**********"
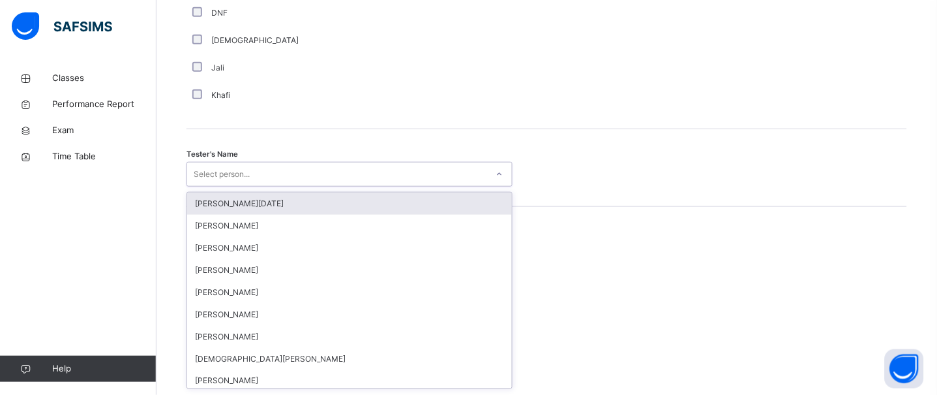
click at [360, 175] on div "Select person..." at bounding box center [337, 174] width 300 height 20
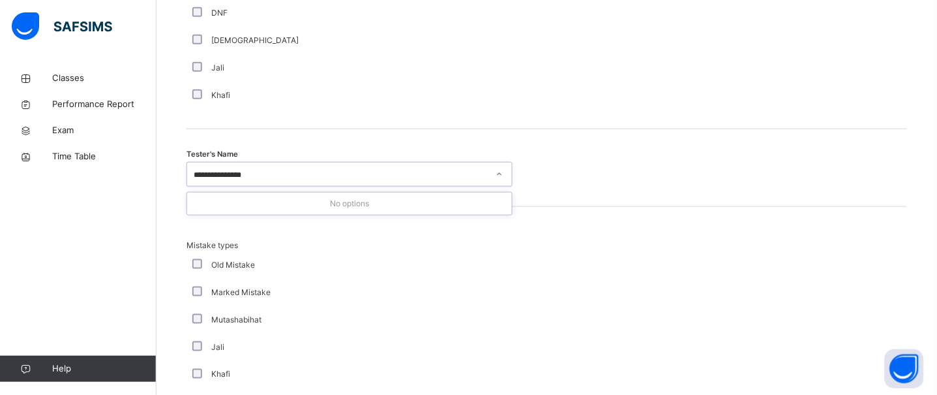
type input "**********"
click at [348, 144] on div "Tester's Name Select person..." at bounding box center [546, 168] width 721 height 78
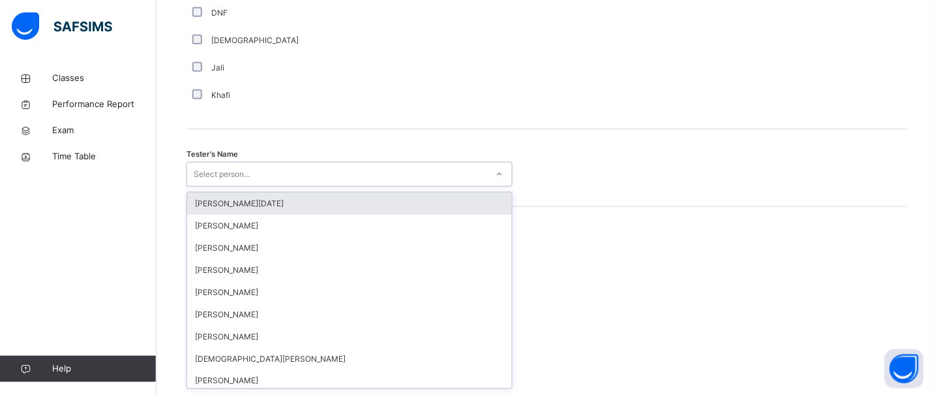
click at [338, 175] on div "Select person..." at bounding box center [337, 174] width 300 height 20
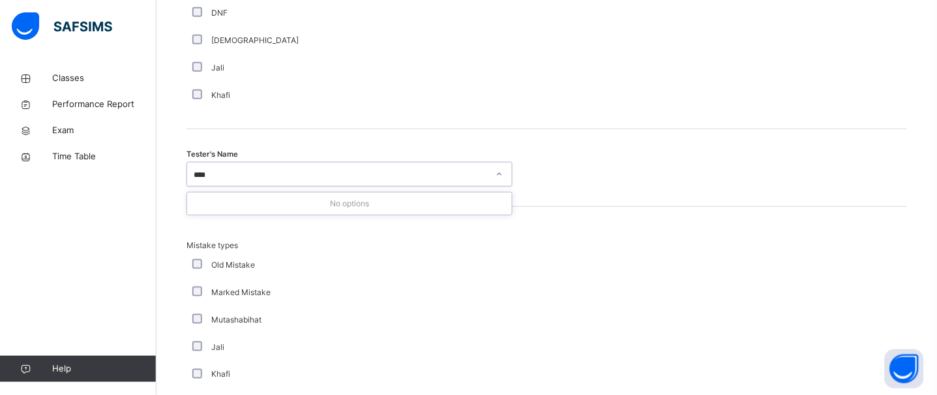
type input "****"
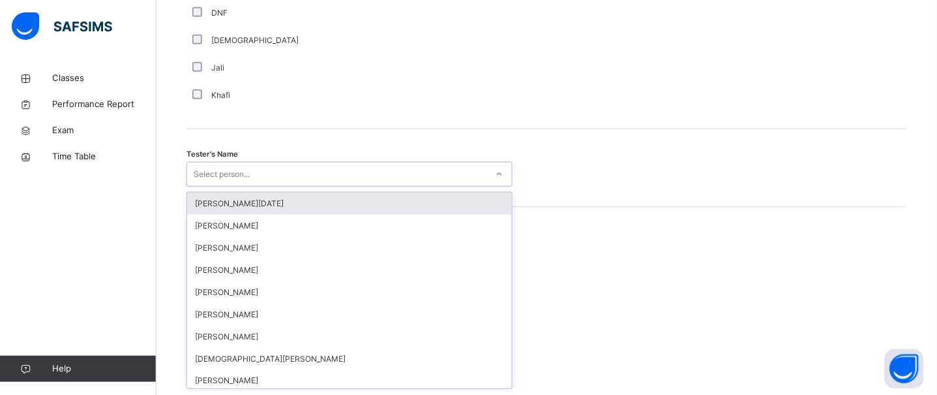
click at [314, 170] on div "Select person..." at bounding box center [337, 174] width 300 height 20
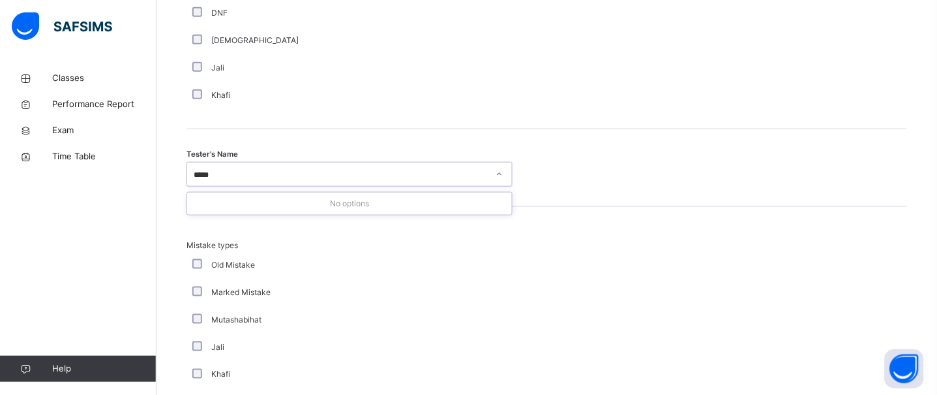
click at [194, 175] on input "*****" at bounding box center [205, 175] width 23 height 12
click at [197, 175] on input "*****" at bounding box center [205, 175] width 23 height 12
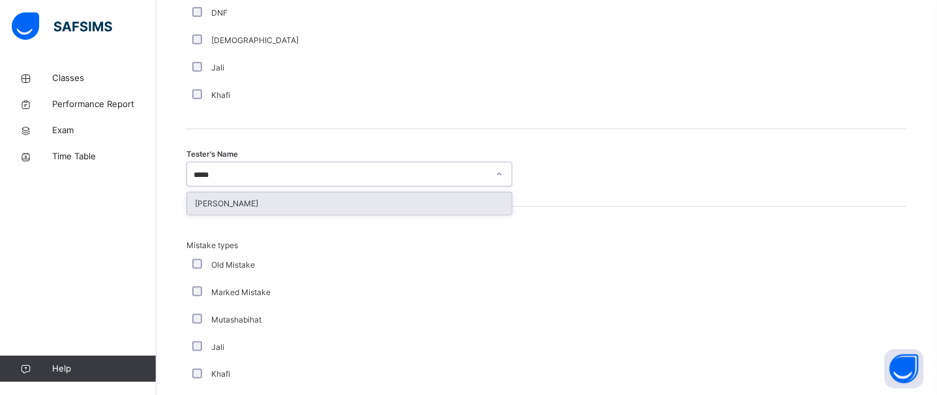
click at [219, 173] on input "*****" at bounding box center [207, 175] width 26 height 12
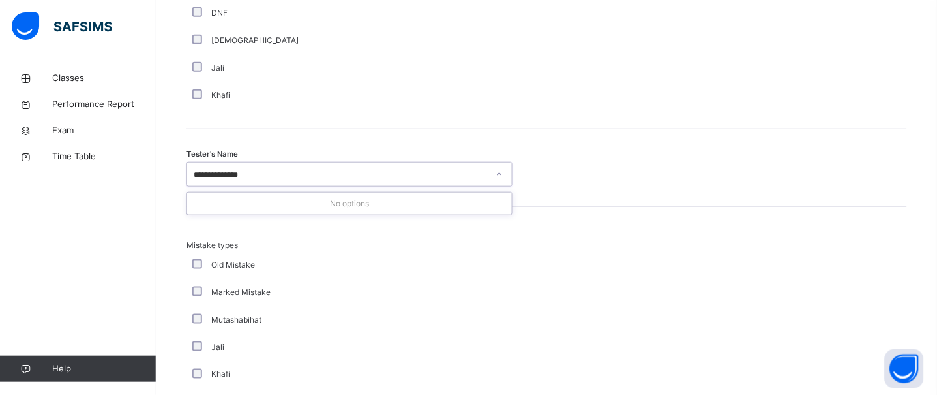
drag, startPoint x: 248, startPoint y: 175, endPoint x: 162, endPoint y: 179, distance: 85.5
type input "**********"
click at [197, 105] on div "Khafi" at bounding box center [349, 95] width 326 height 27
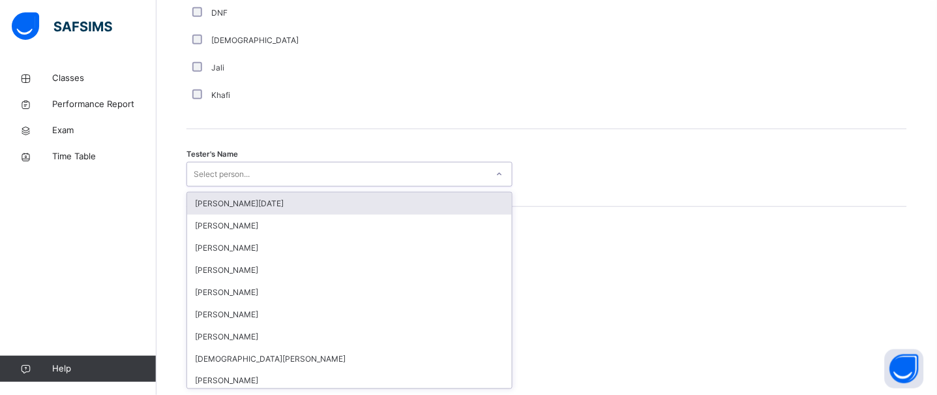
click at [235, 163] on div "Select person..." at bounding box center [349, 174] width 326 height 25
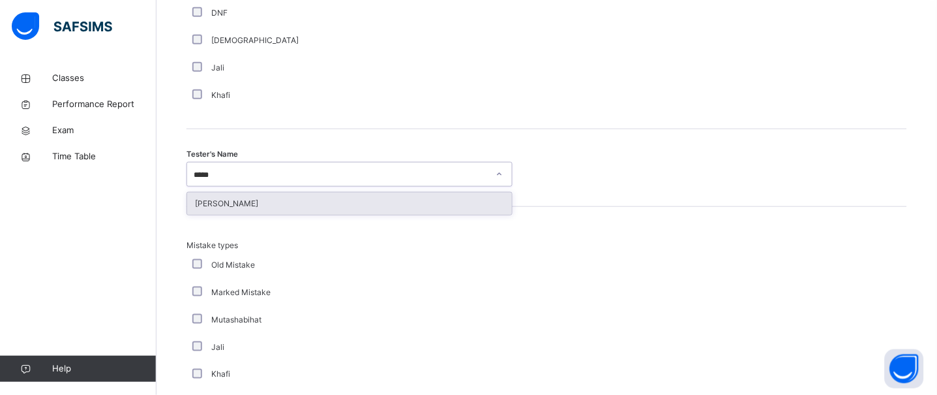
type input "****"
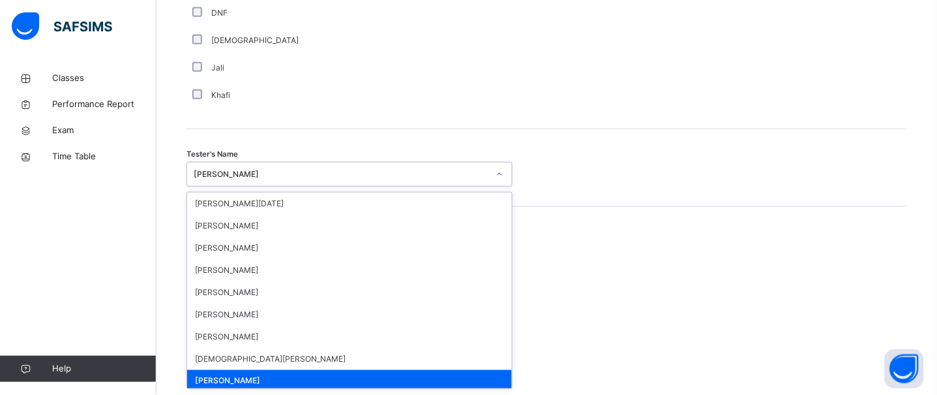
click at [241, 165] on div "Fazel-Mujeeb Musaddiq" at bounding box center [337, 174] width 300 height 20
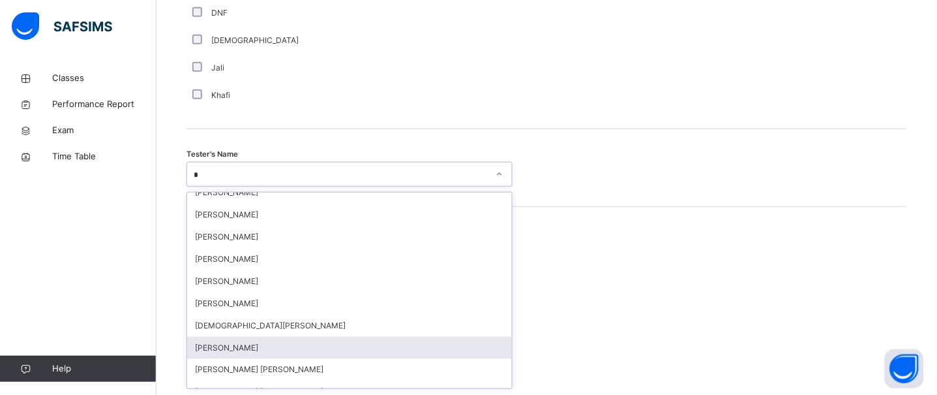
scroll to position [0, 0]
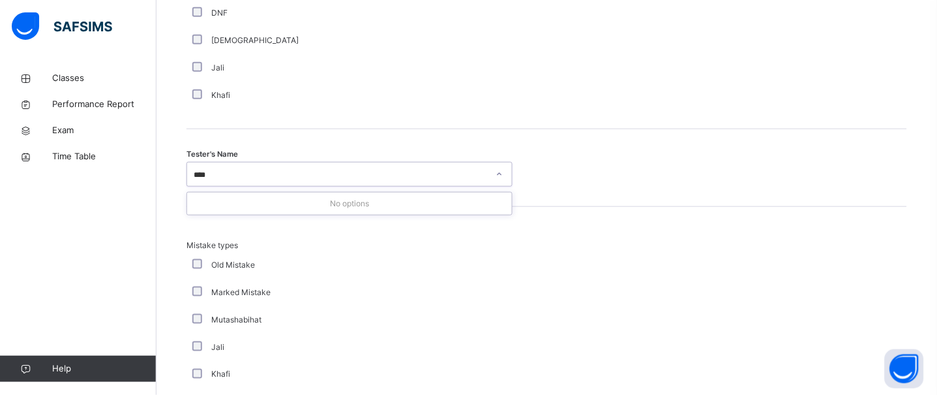
type input "***"
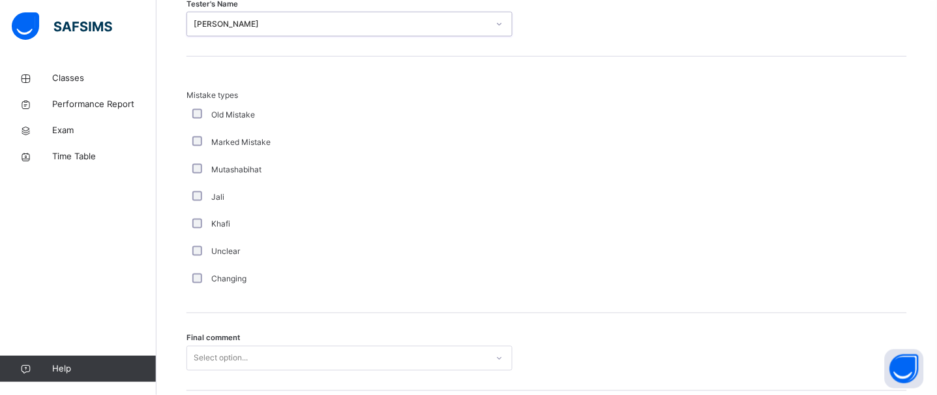
scroll to position [1494, 0]
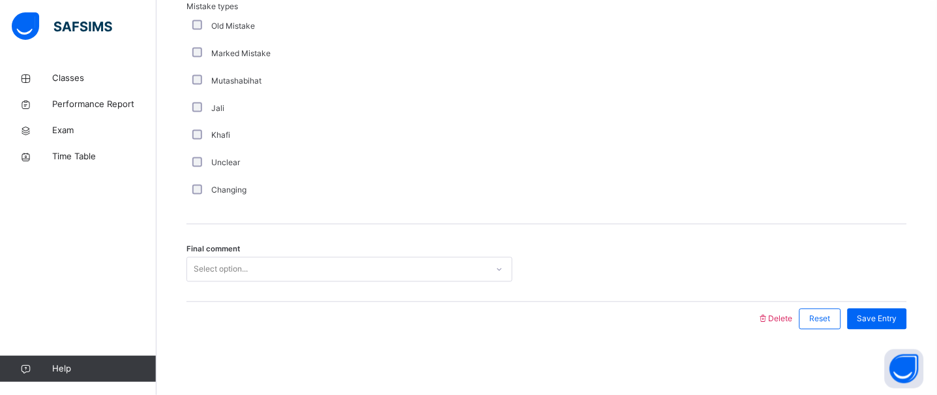
click at [222, 278] on div "Select option..." at bounding box center [221, 269] width 54 height 25
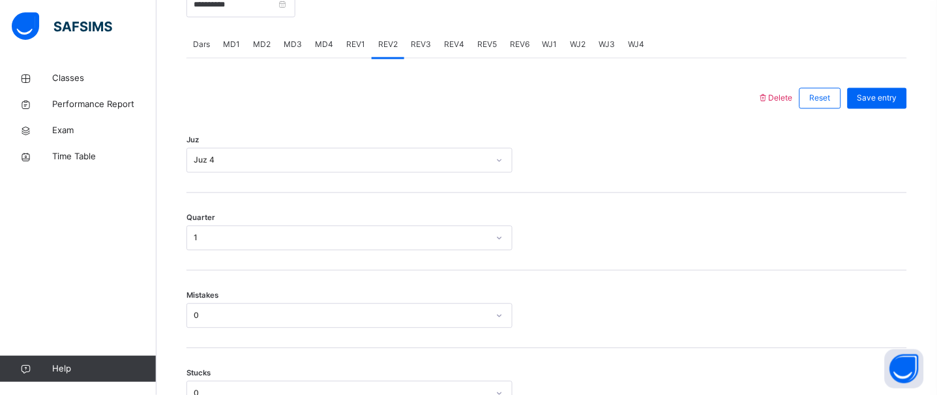
scroll to position [527, 0]
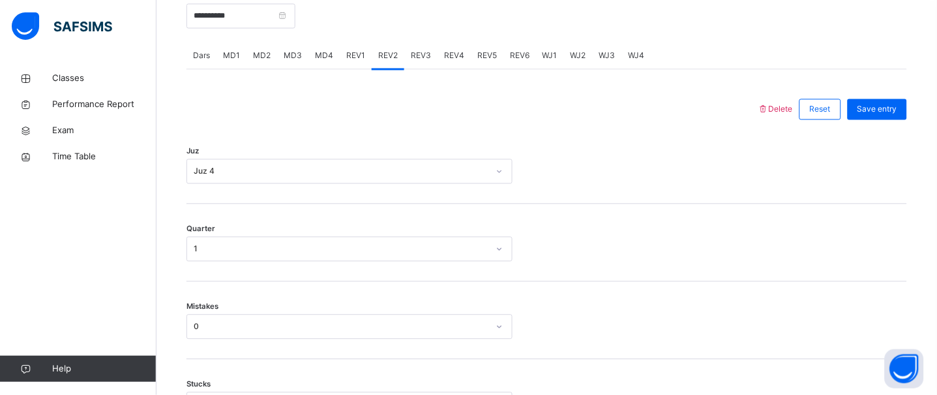
click at [895, 110] on span "Save entry" at bounding box center [877, 110] width 40 height 12
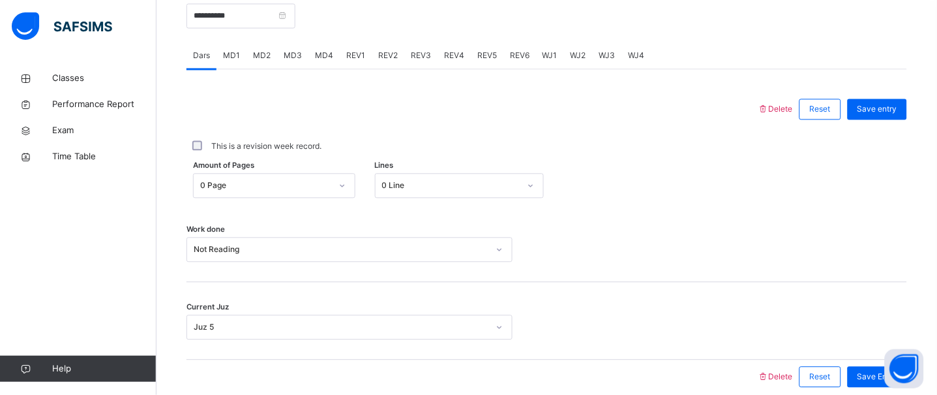
click at [404, 61] on div "REV3" at bounding box center [420, 56] width 33 height 26
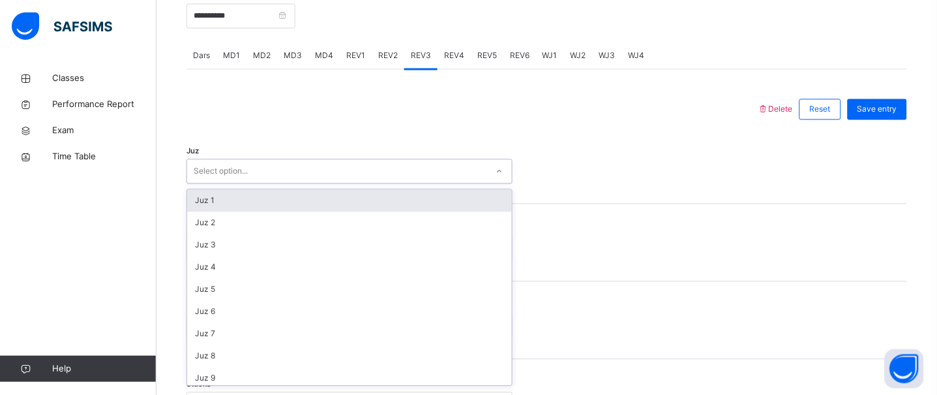
click at [413, 175] on div "Select option..." at bounding box center [337, 172] width 300 height 20
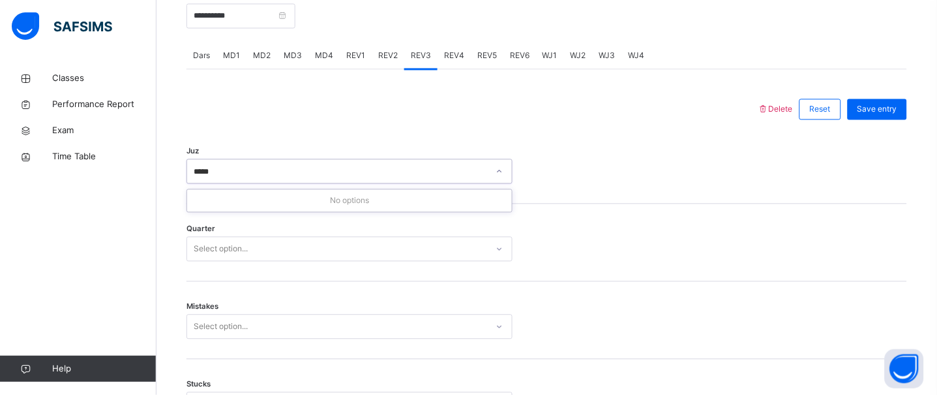
type input "*****"
click at [411, 152] on div "Juz Select option..." at bounding box center [546, 166] width 721 height 78
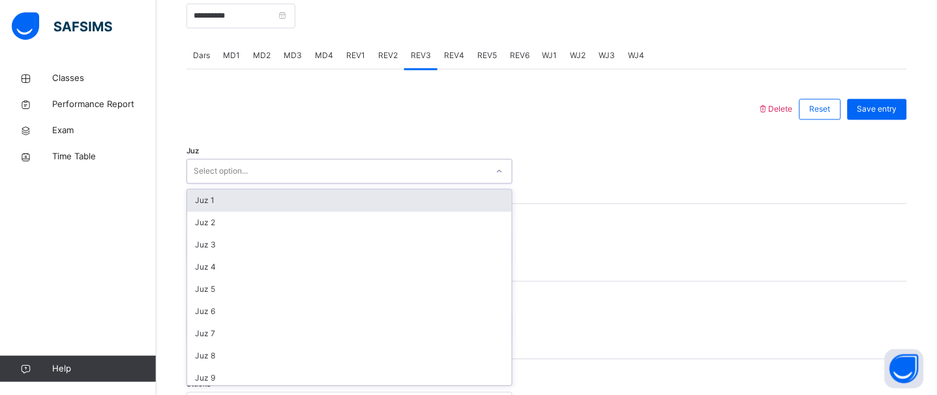
click at [395, 173] on div "Select option..." at bounding box center [337, 172] width 300 height 20
type input "**"
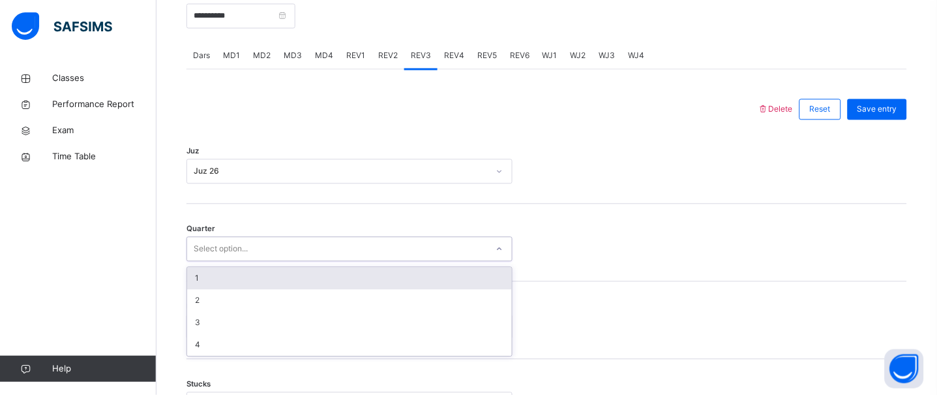
click at [348, 247] on div "Select option..." at bounding box center [337, 249] width 300 height 20
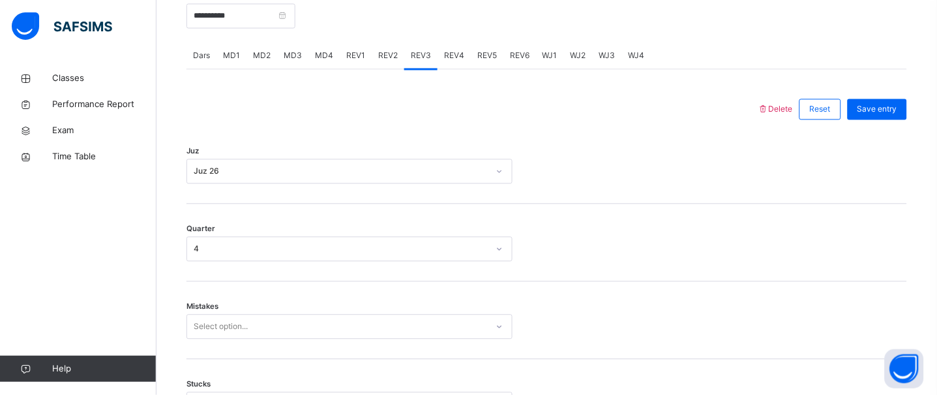
click at [311, 340] on div "Mistakes Select option..." at bounding box center [546, 321] width 721 height 78
click at [296, 310] on div "Mistakes Select option..." at bounding box center [546, 321] width 721 height 78
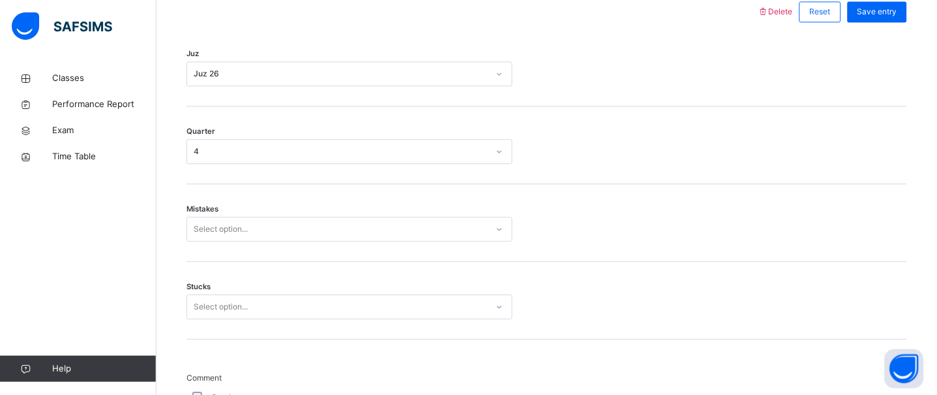
click at [295, 241] on div "Select option..." at bounding box center [349, 228] width 326 height 25
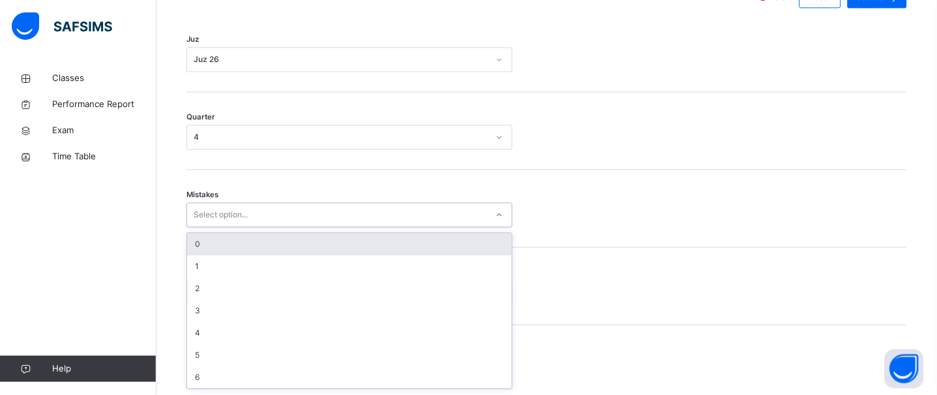
click at [340, 252] on div "0" at bounding box center [349, 244] width 325 height 22
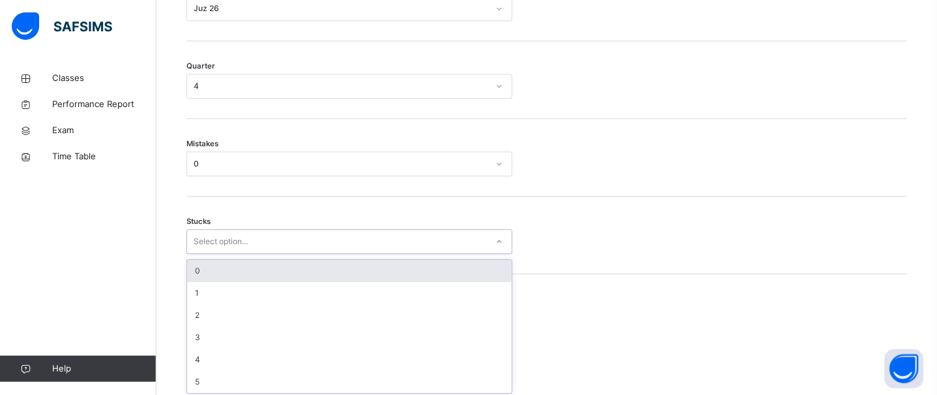
click at [331, 254] on div "option 0 focused, 1 of 6. 6 results available. Use Up and Down to choose option…" at bounding box center [349, 241] width 326 height 25
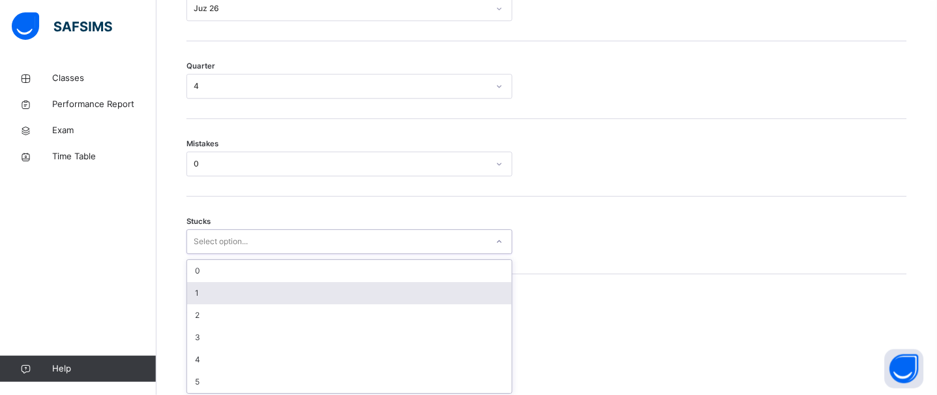
scroll to position [694, 0]
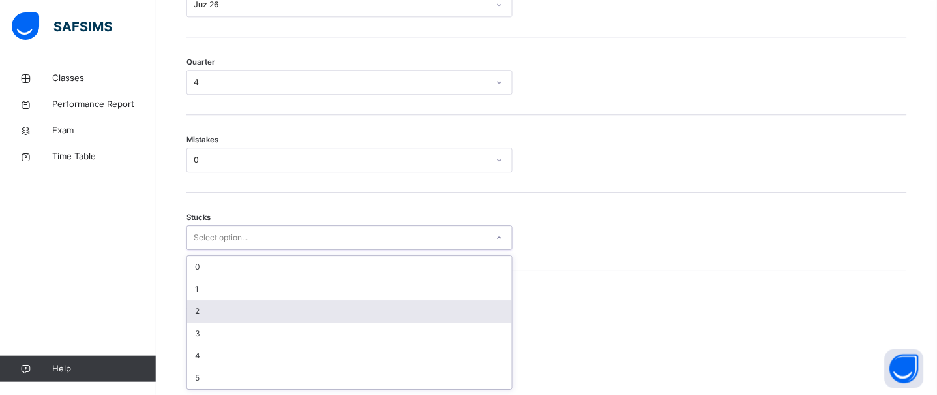
click at [331, 302] on div "2" at bounding box center [349, 311] width 325 height 22
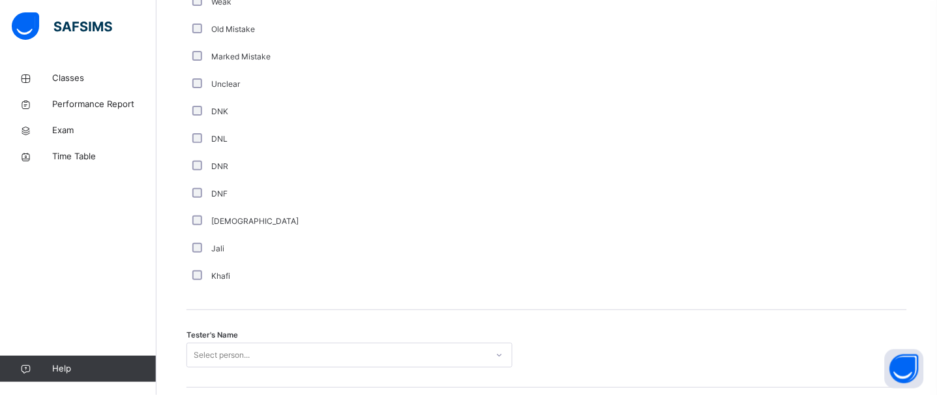
scroll to position [1081, 0]
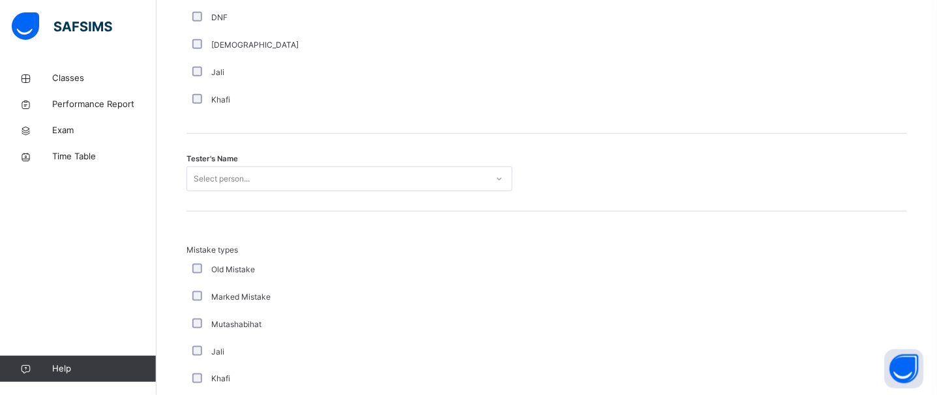
click at [196, 191] on div "Select person..." at bounding box center [349, 178] width 326 height 25
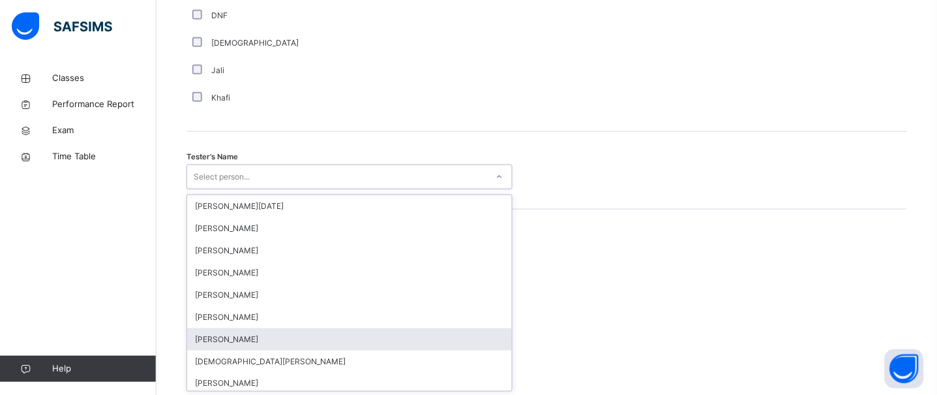
scroll to position [1255, 0]
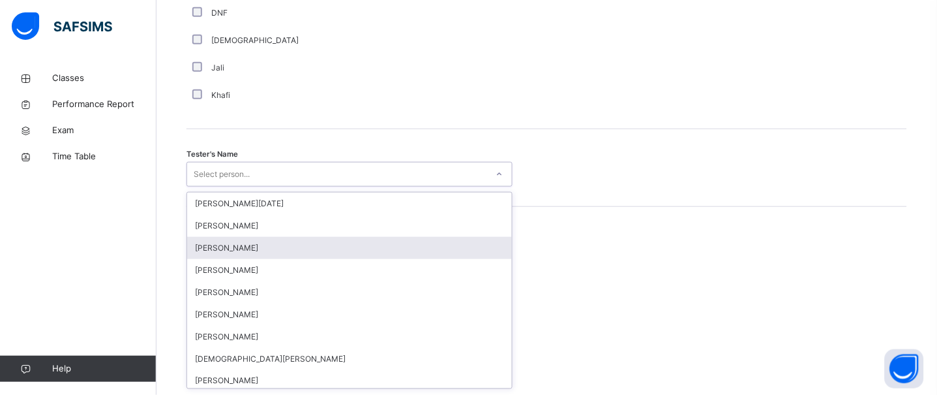
paste input "**********"
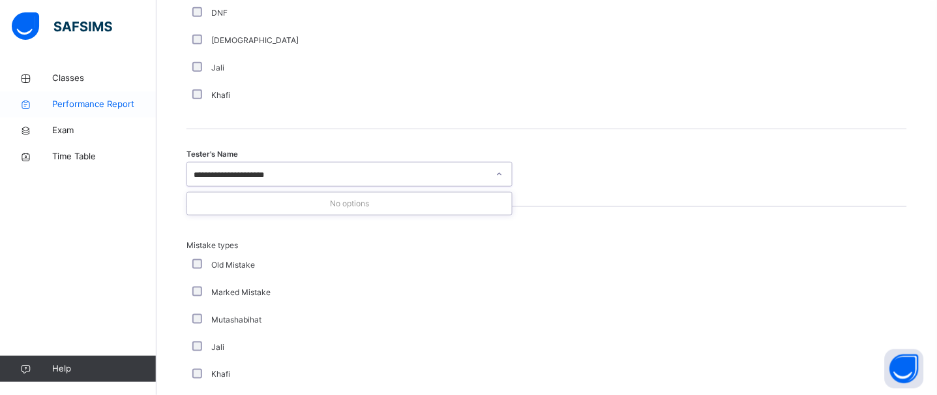
drag, startPoint x: 282, startPoint y: 177, endPoint x: 123, endPoint y: 104, distance: 174.8
type input "**********"
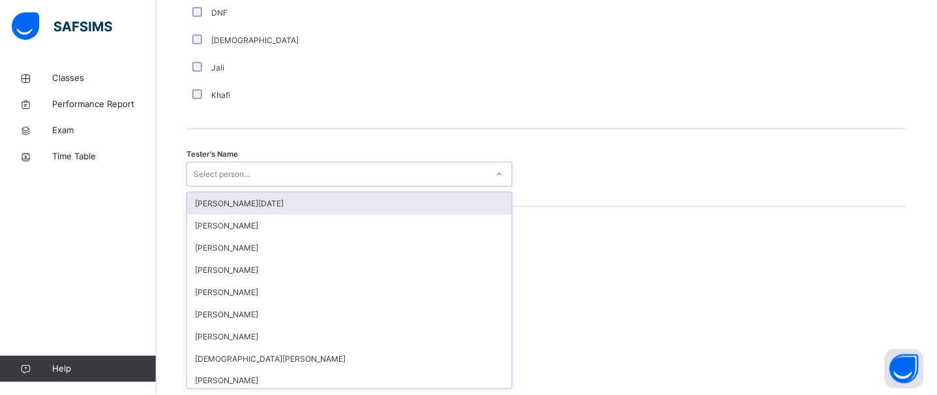
click at [226, 165] on div "Select person..." at bounding box center [222, 174] width 56 height 25
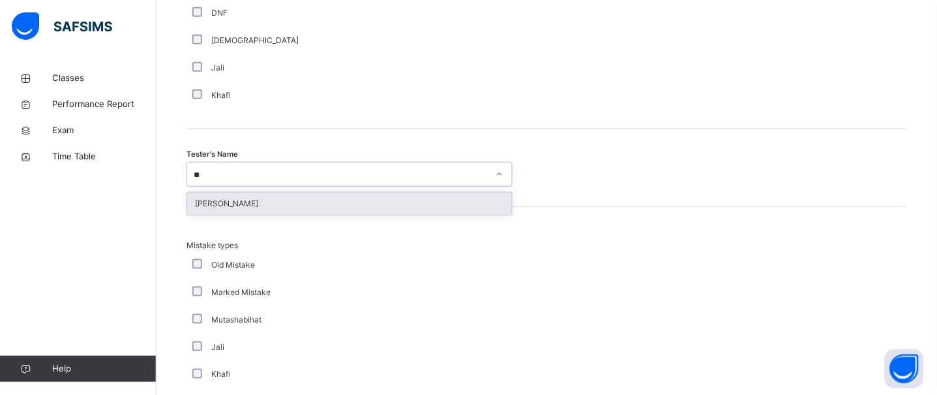
type input "***"
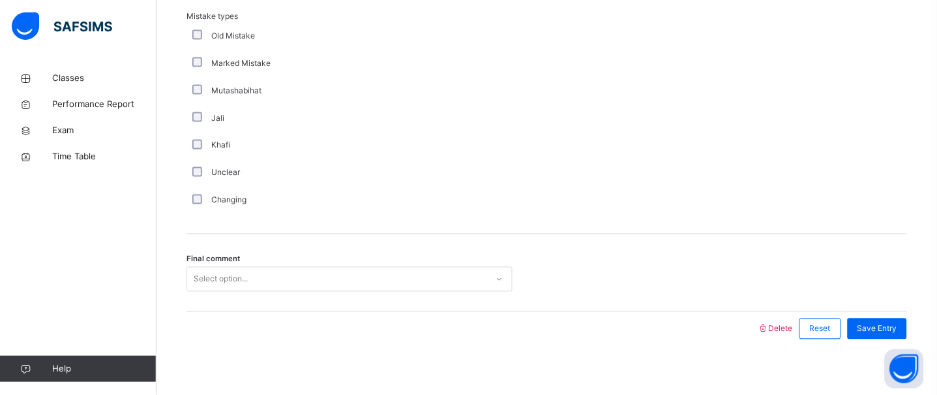
scroll to position [1494, 0]
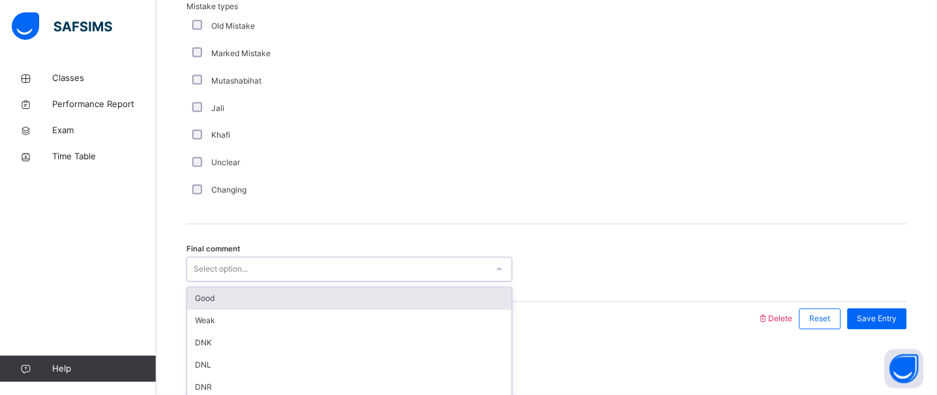
click at [238, 272] on div "Select option..." at bounding box center [221, 269] width 54 height 25
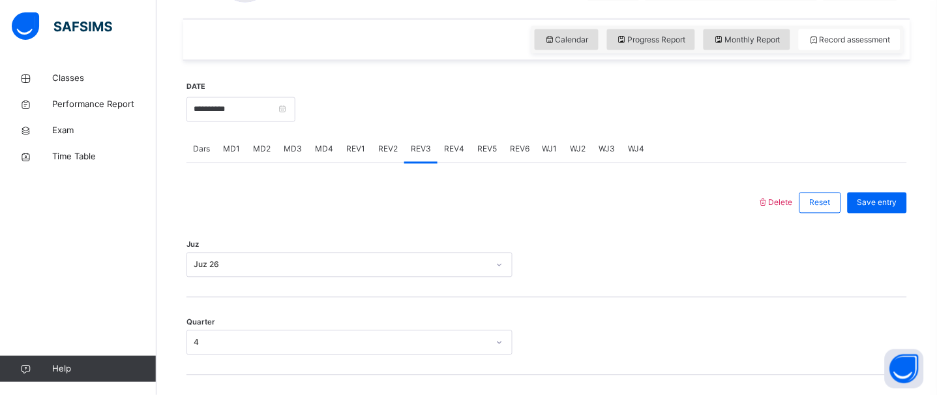
scroll to position [426, 0]
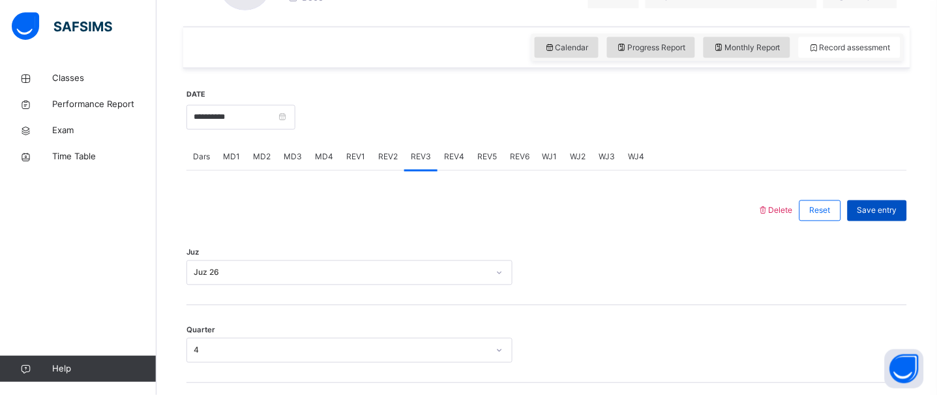
click at [890, 218] on div "Save entry" at bounding box center [877, 210] width 59 height 21
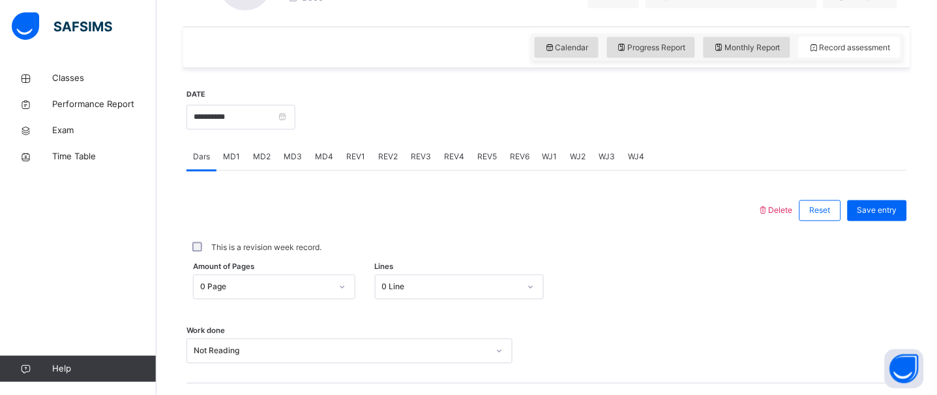
click at [451, 151] on span "REV4" at bounding box center [454, 157] width 20 height 12
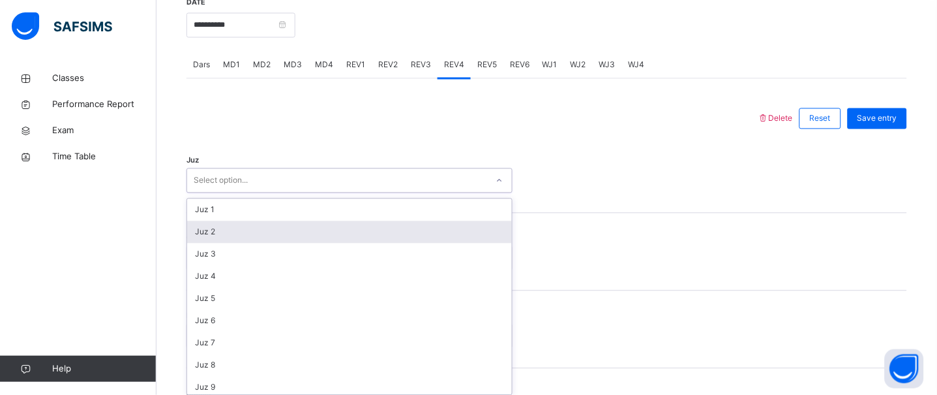
click at [421, 193] on div "option Juz 2 focused, 2 of 30. 30 results available. Use Up and Down to choose …" at bounding box center [349, 180] width 326 height 25
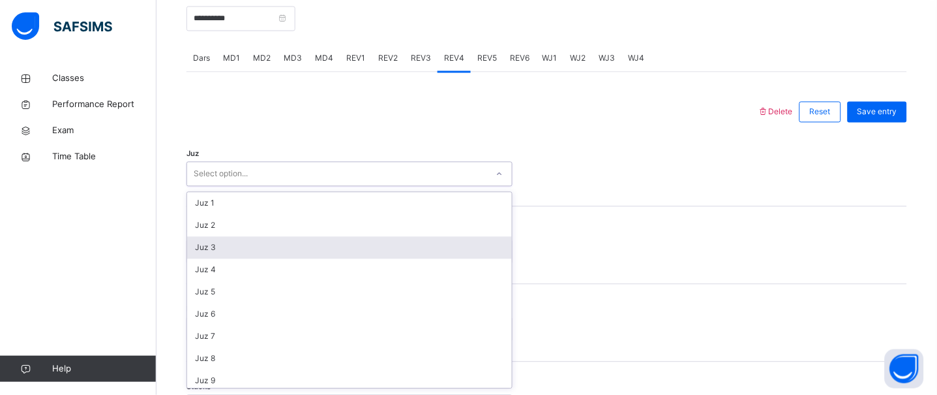
scroll to position [470, 0]
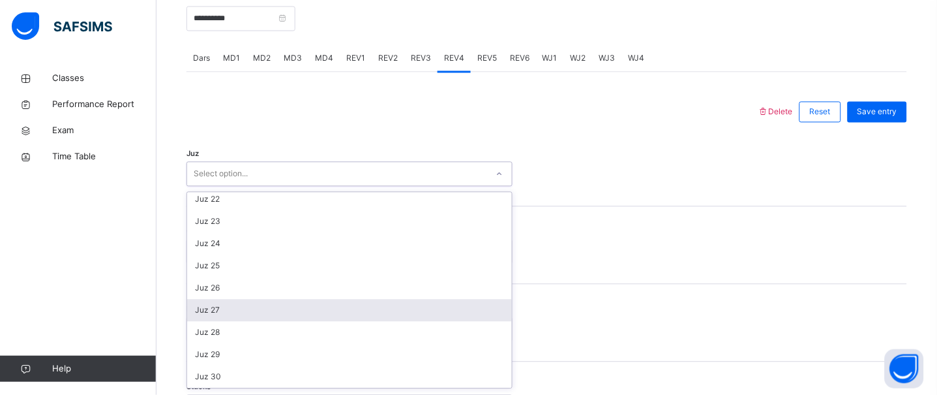
click at [327, 307] on div "Juz 27" at bounding box center [349, 310] width 325 height 22
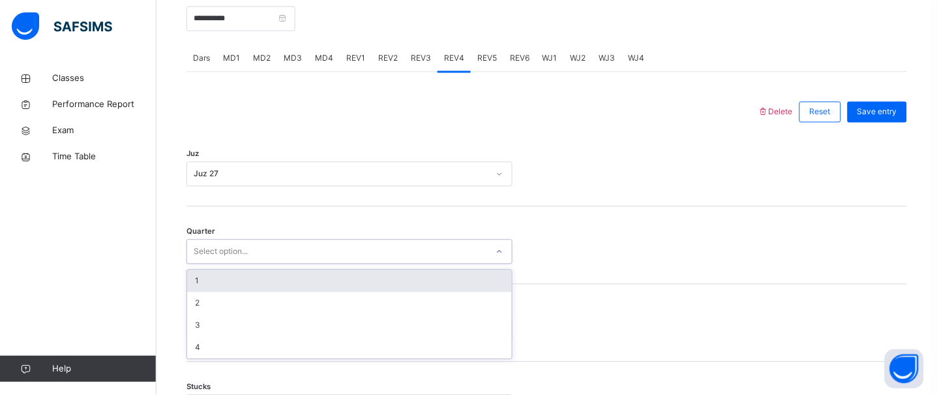
click at [288, 254] on div "Select option..." at bounding box center [337, 252] width 300 height 20
click at [236, 272] on div "1" at bounding box center [349, 281] width 325 height 22
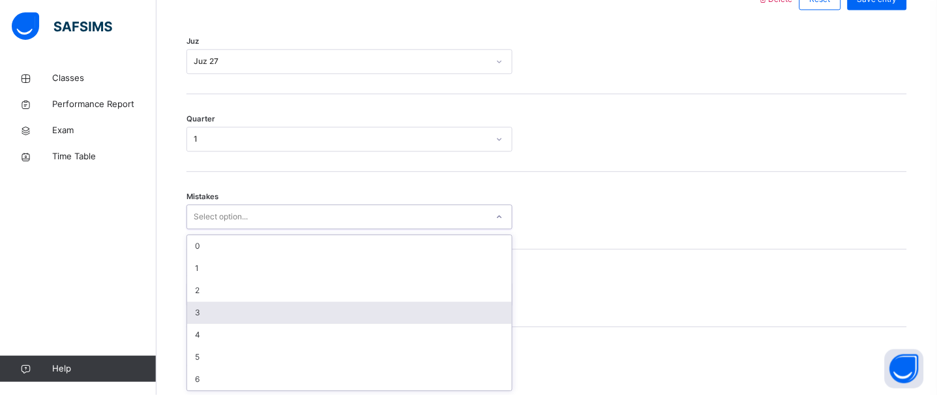
click at [264, 229] on div "option 3 focused, 4 of 7. 7 results available. Use Up and Down to choose option…" at bounding box center [349, 216] width 326 height 25
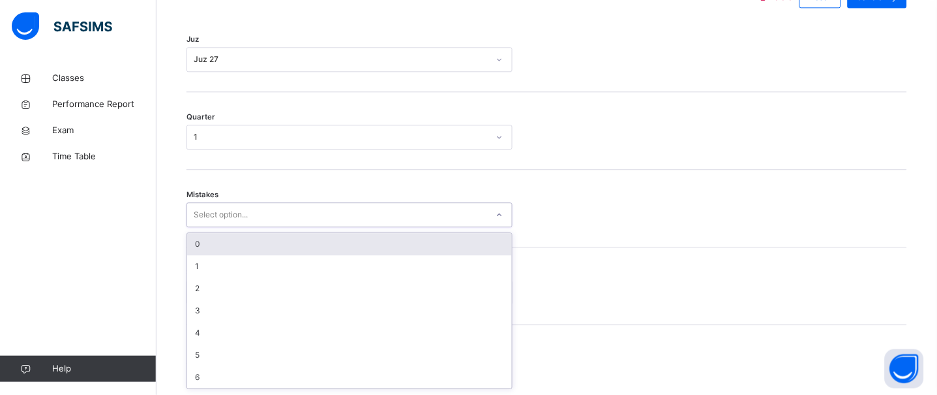
click at [242, 241] on div "0" at bounding box center [349, 244] width 325 height 22
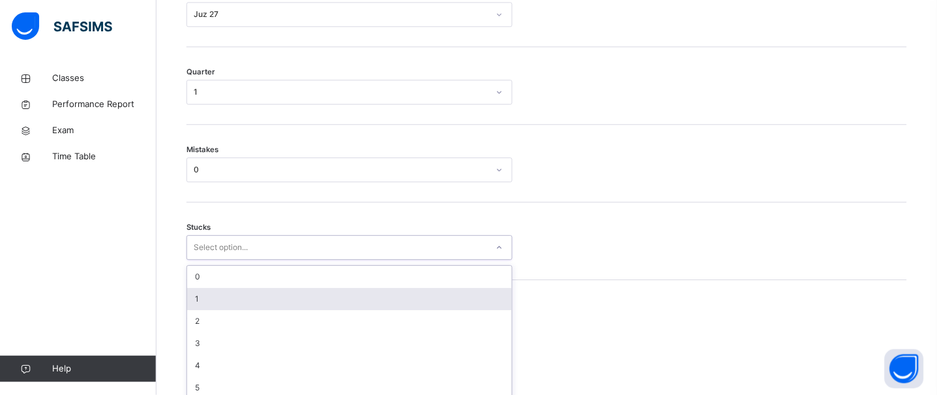
click at [255, 260] on div "option 1 focused, 2 of 6. 6 results available. Use Up and Down to choose option…" at bounding box center [349, 247] width 326 height 25
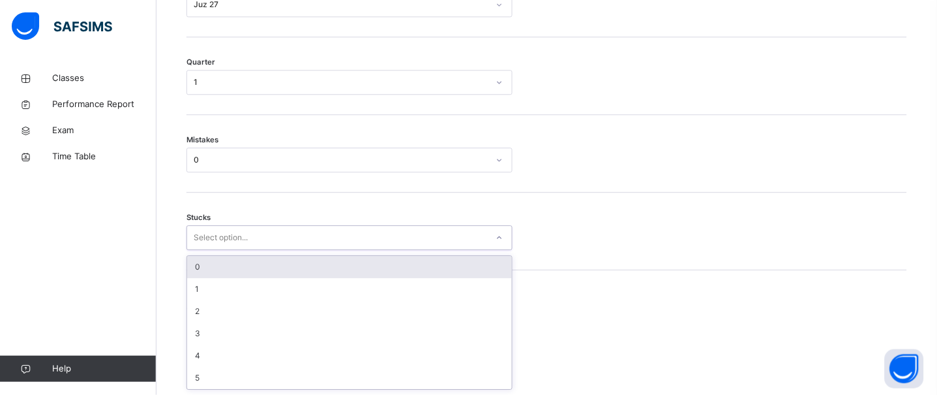
click at [247, 276] on div "0" at bounding box center [349, 267] width 325 height 22
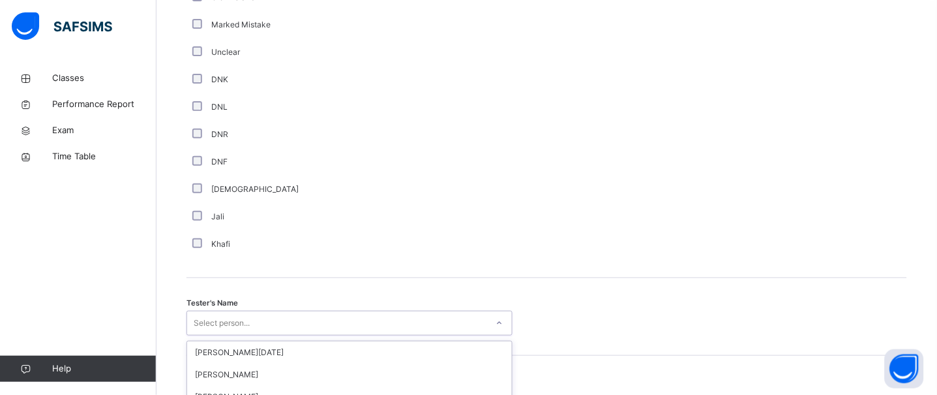
scroll to position [1255, 0]
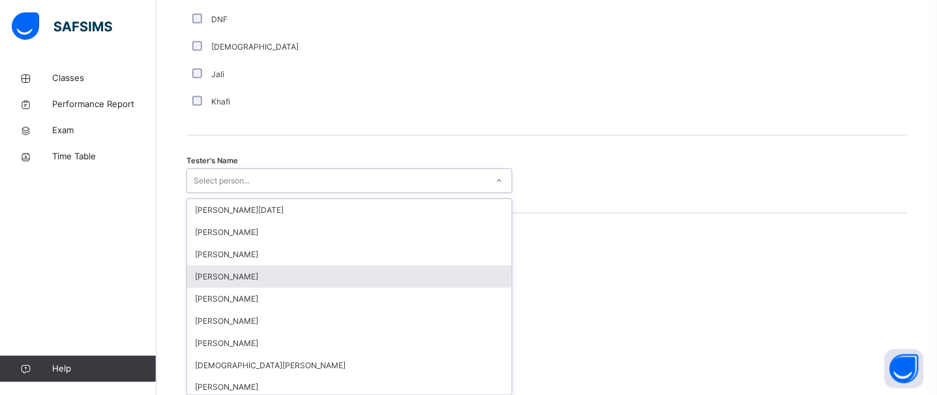
click at [199, 193] on div "option Muhammad Bilal Siddiqui focused, 4 of 88. 88 results available. Use Up a…" at bounding box center [349, 180] width 326 height 25
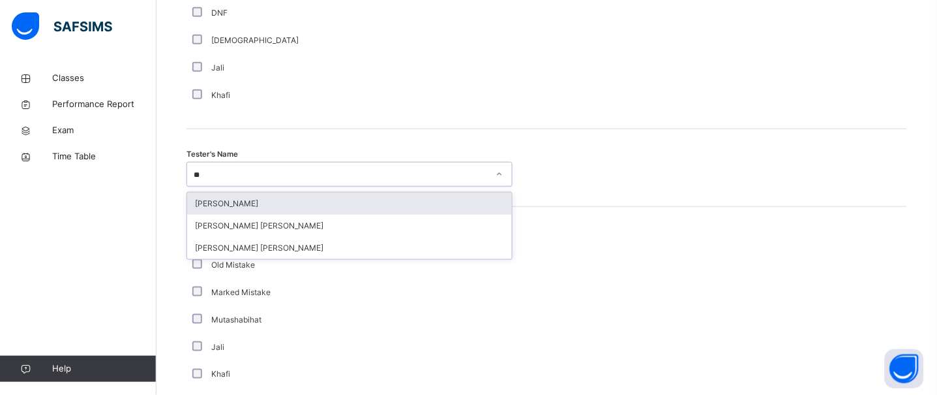
type input "*"
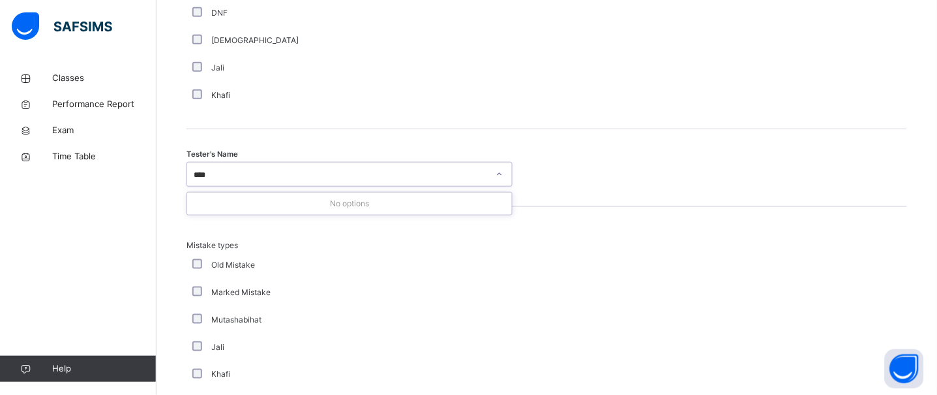
type input "***"
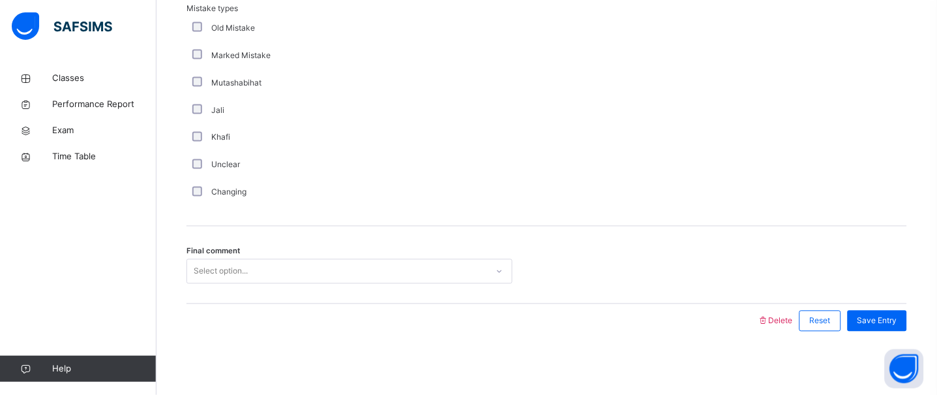
scroll to position [1494, 0]
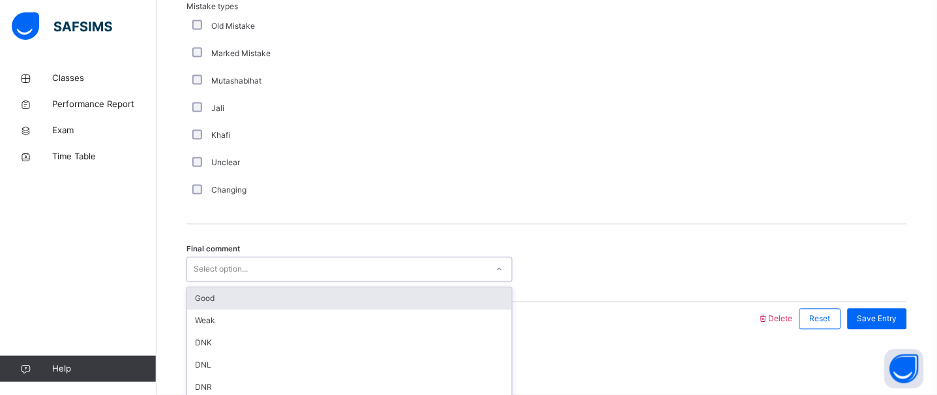
click at [201, 278] on div "Select option..." at bounding box center [221, 269] width 54 height 25
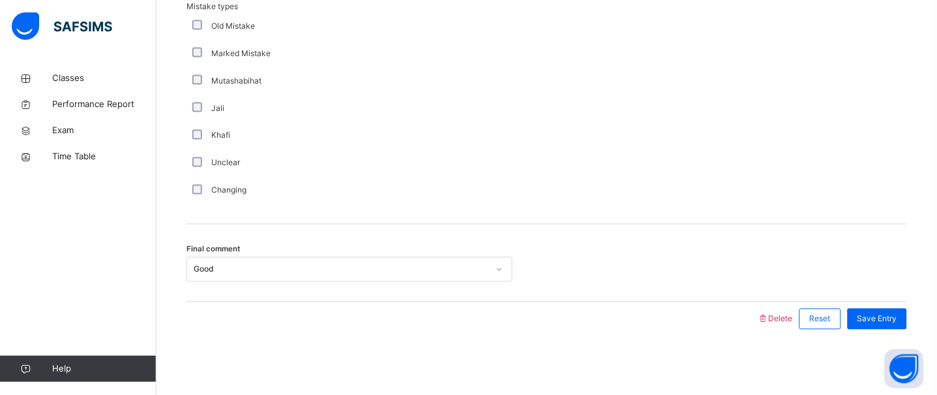
click at [871, 304] on div "Save Entry" at bounding box center [874, 319] width 66 height 34
click at [881, 329] on div "Save Entry" at bounding box center [877, 318] width 59 height 21
click at [881, 324] on span "Save Entry" at bounding box center [877, 319] width 40 height 12
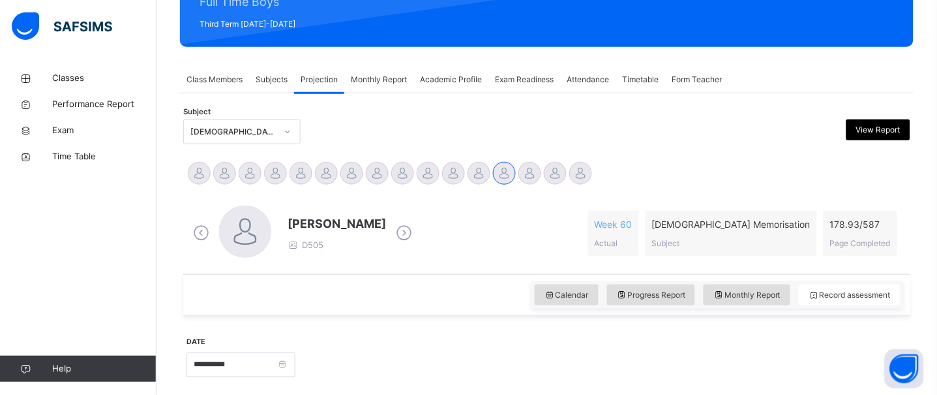
scroll to position [180, 0]
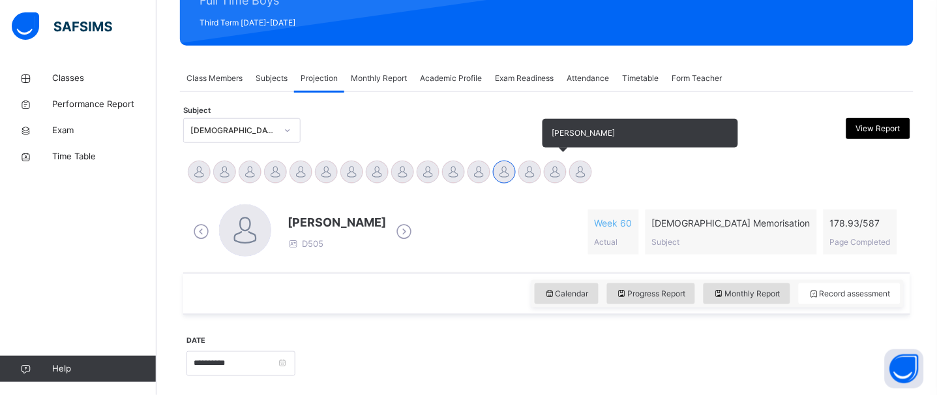
click at [561, 175] on div at bounding box center [555, 171] width 23 height 23
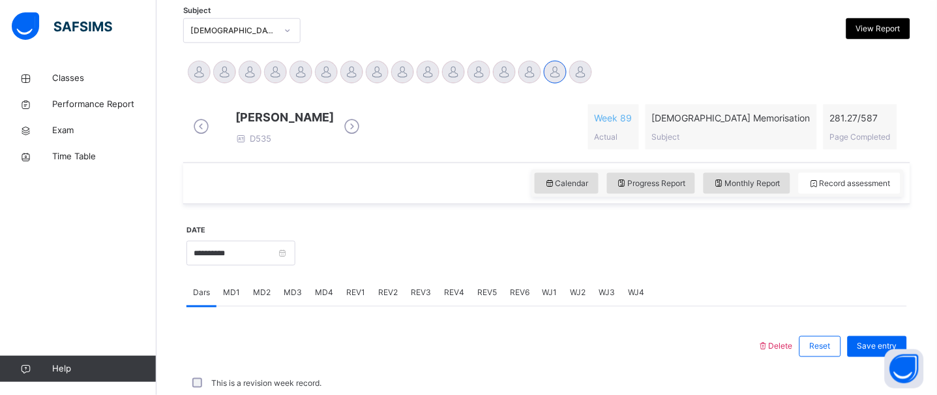
scroll to position [404, 0]
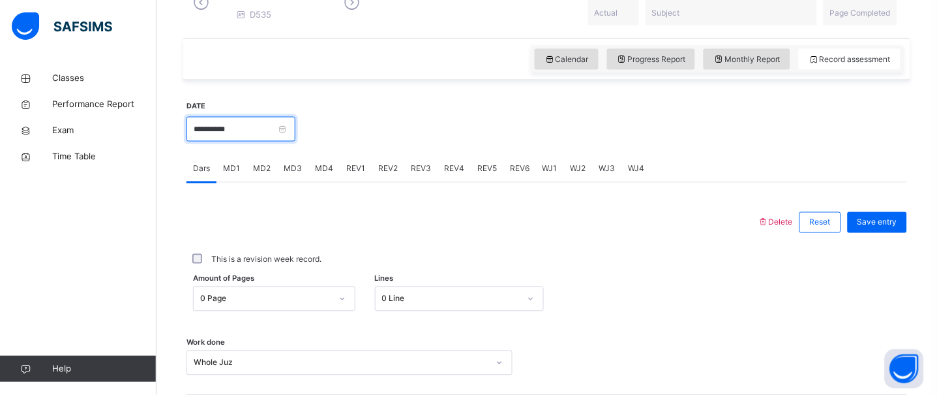
click at [224, 137] on input "**********" at bounding box center [240, 129] width 109 height 25
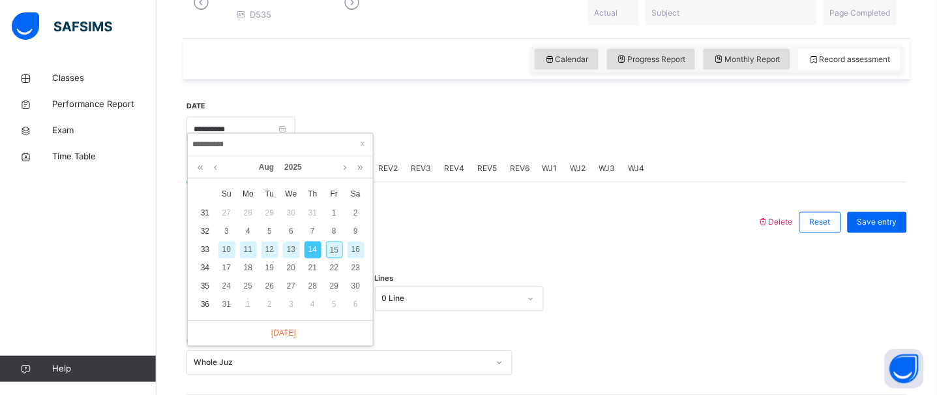
click at [336, 251] on div "15" at bounding box center [334, 249] width 17 height 17
type input "**********"
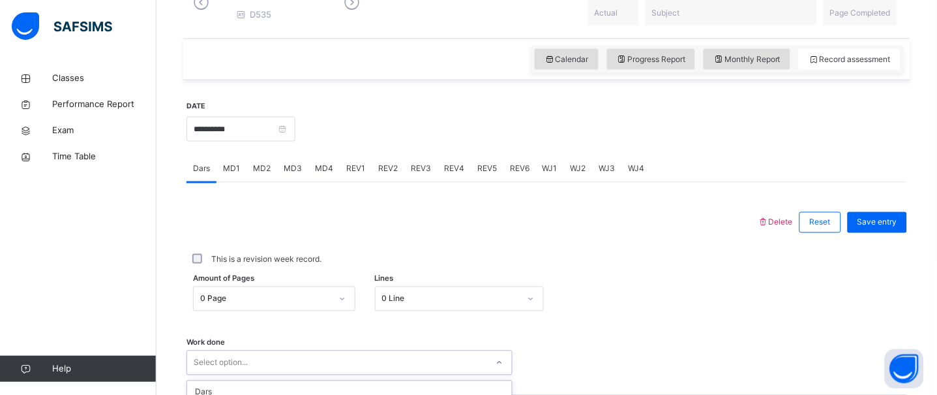
click at [459, 372] on div "option Whole Juz focused, 4 of 16. 16 results available. Use Up and Down to cho…" at bounding box center [349, 362] width 326 height 25
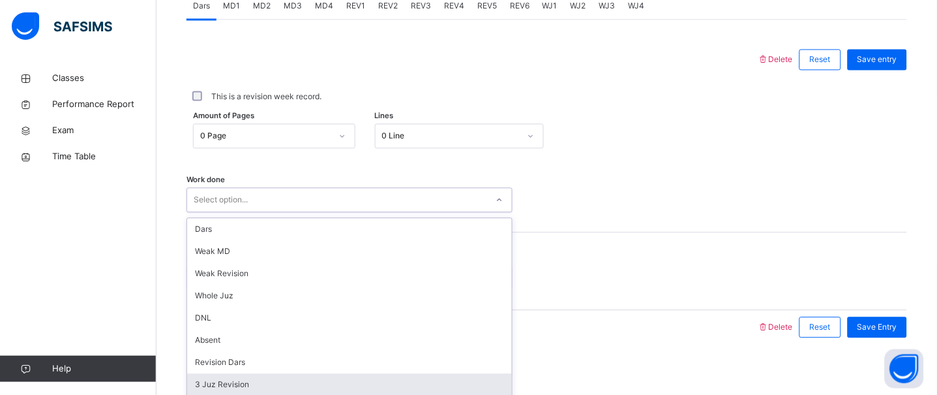
scroll to position [585, 0]
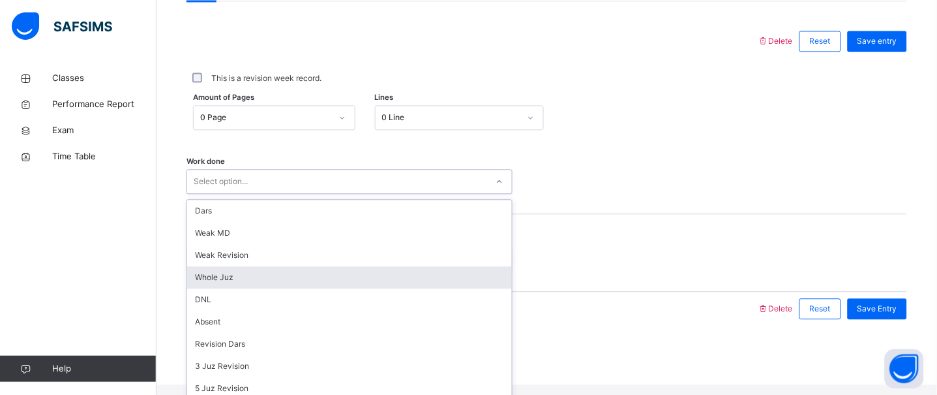
click at [253, 281] on div "Whole Juz" at bounding box center [349, 277] width 325 height 22
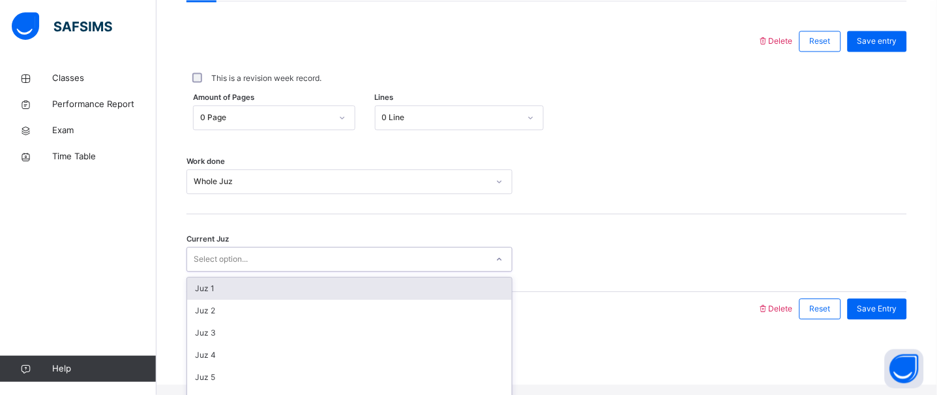
click at [282, 269] on div "Select option..." at bounding box center [337, 259] width 300 height 20
type input "**"
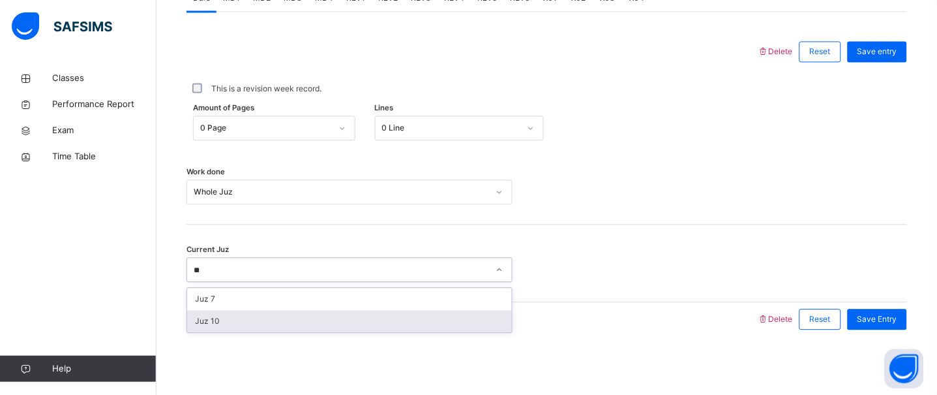
click at [285, 317] on div "Juz 10" at bounding box center [349, 321] width 325 height 22
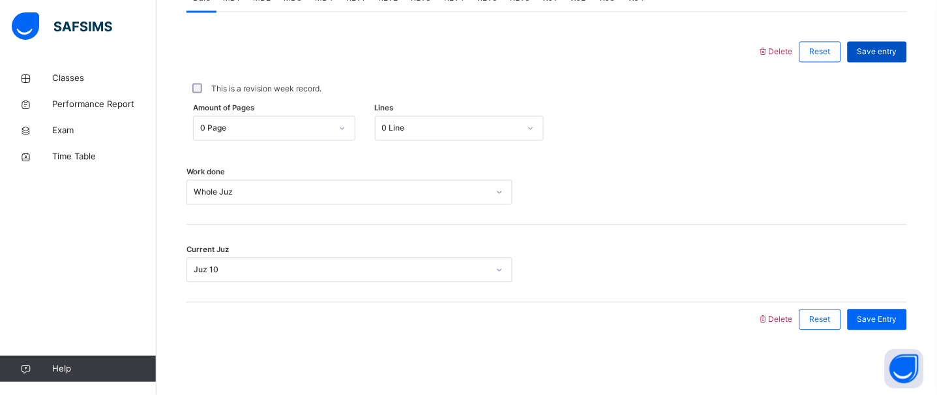
click at [899, 59] on div "Save entry" at bounding box center [877, 51] width 59 height 21
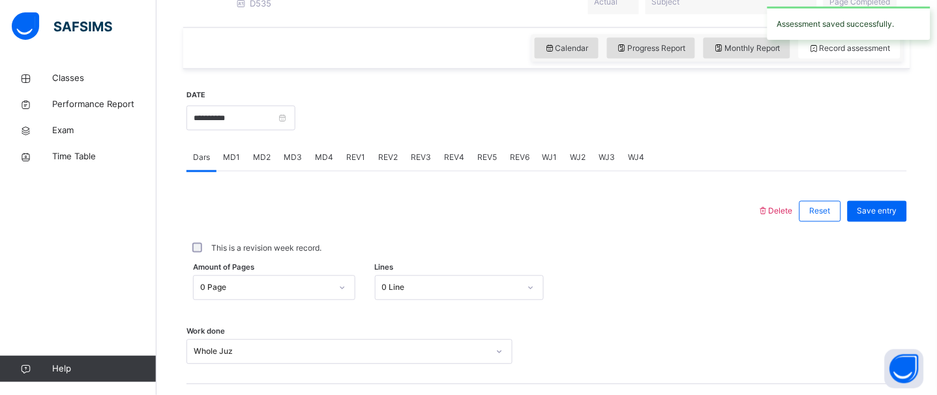
scroll to position [411, 0]
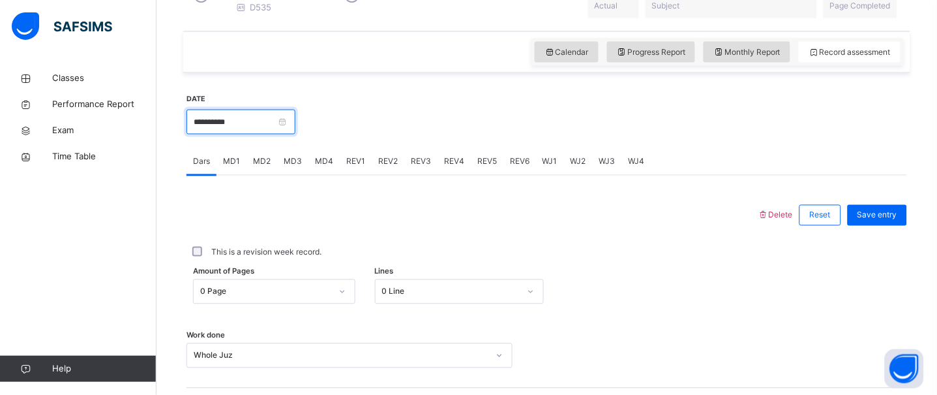
click at [290, 134] on input "**********" at bounding box center [240, 122] width 109 height 25
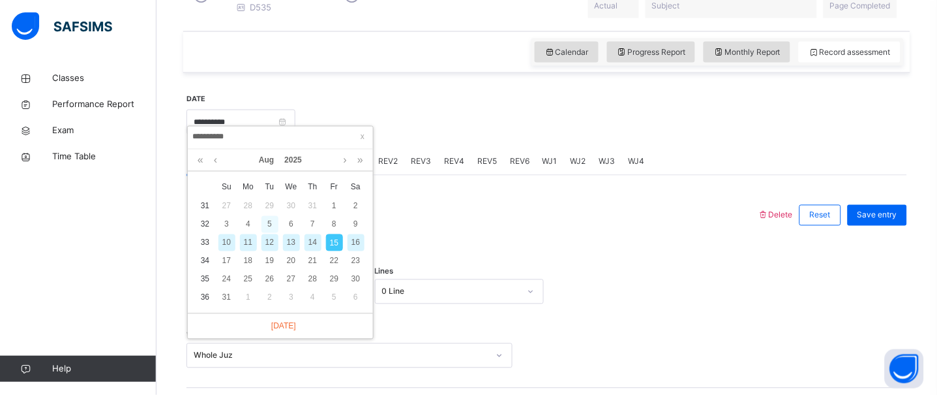
click at [267, 223] on div "5" at bounding box center [269, 224] width 17 height 17
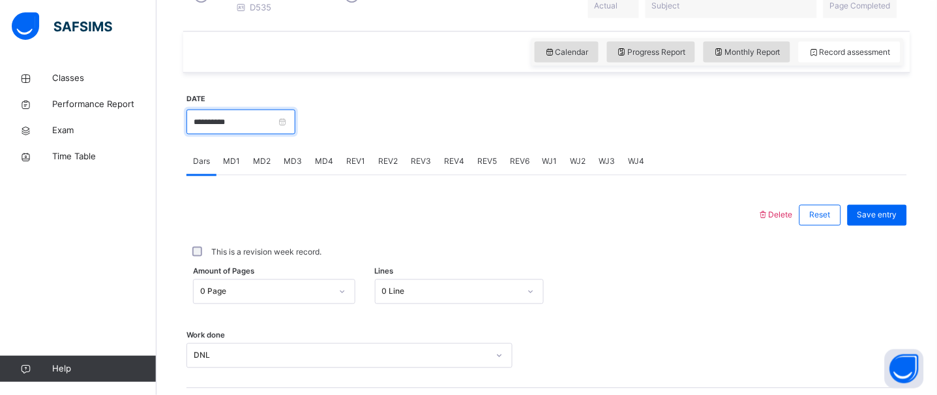
click at [232, 124] on input "**********" at bounding box center [240, 122] width 109 height 25
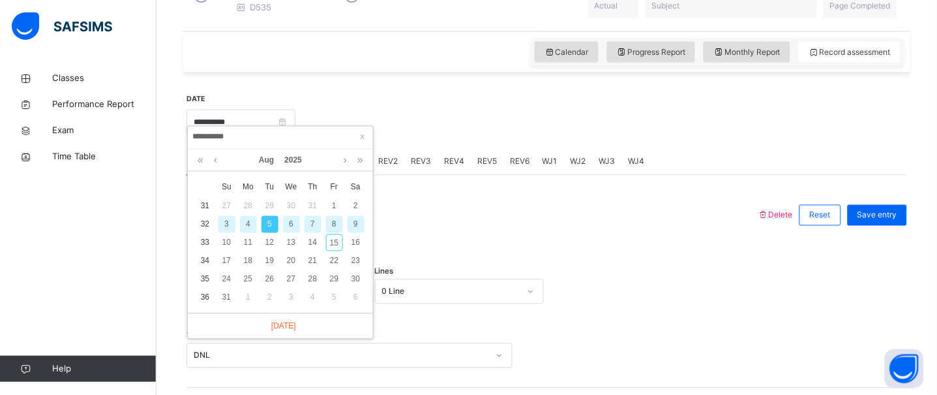
click at [246, 225] on div "4" at bounding box center [248, 224] width 17 height 17
type input "**********"
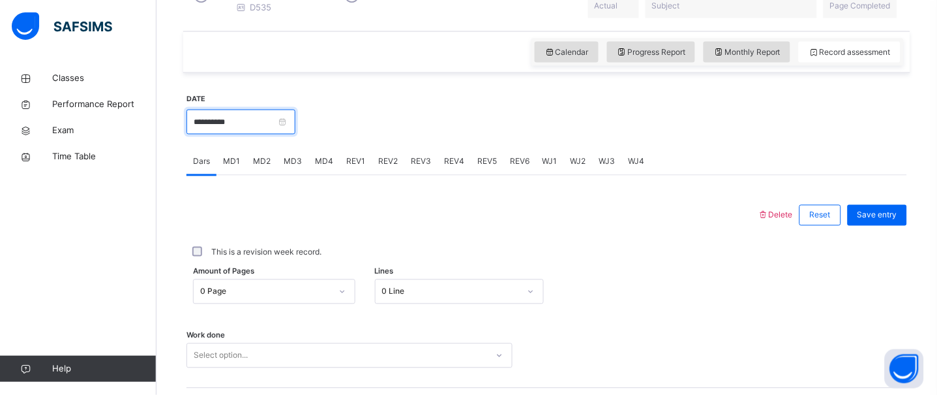
click at [228, 122] on input "**********" at bounding box center [240, 122] width 109 height 25
click at [494, 232] on div at bounding box center [472, 215] width 558 height 34
click at [263, 295] on div "Amount of Pages 0 Page Lines 0 Line" at bounding box center [546, 292] width 721 height 38
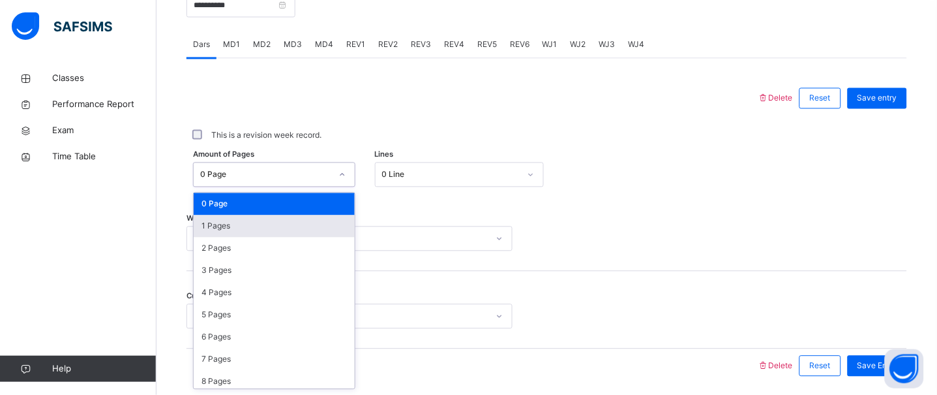
scroll to position [538, 0]
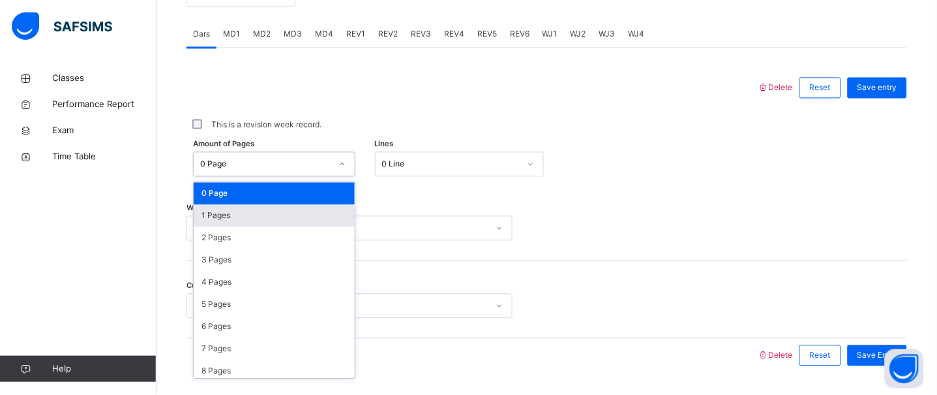
click at [243, 217] on div "1 Pages" at bounding box center [274, 216] width 161 height 22
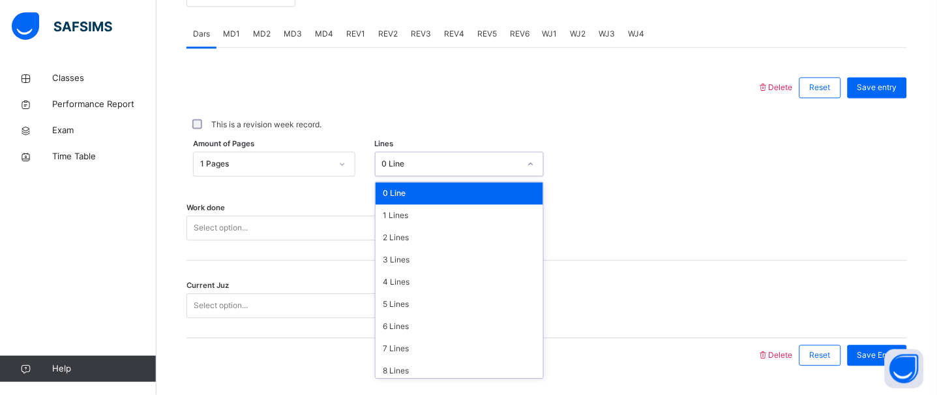
click at [477, 170] on div "0 Line" at bounding box center [451, 164] width 138 height 12
click at [428, 349] on div "7 Lines" at bounding box center [460, 349] width 168 height 22
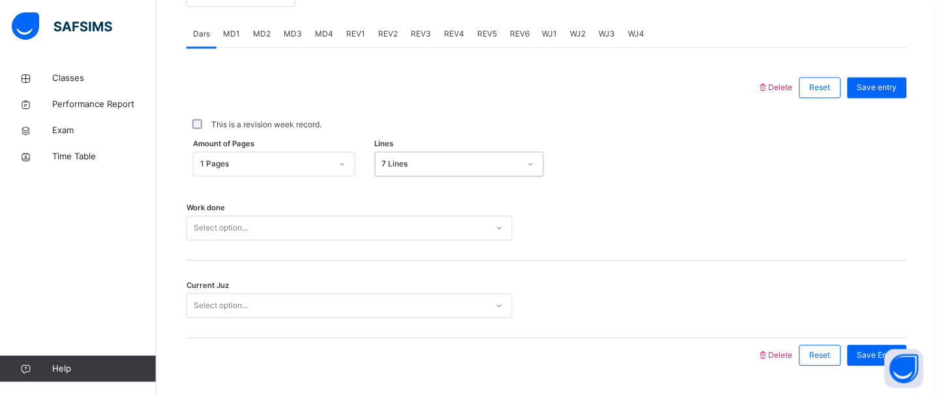
scroll to position [585, 0]
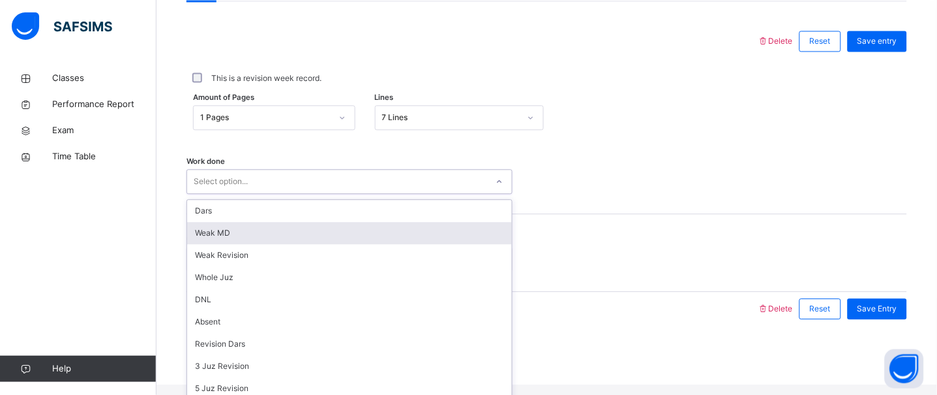
click at [393, 194] on div "option Weak MD focused, 2 of 16. 16 results available. Use Up and Down to choos…" at bounding box center [349, 181] width 326 height 25
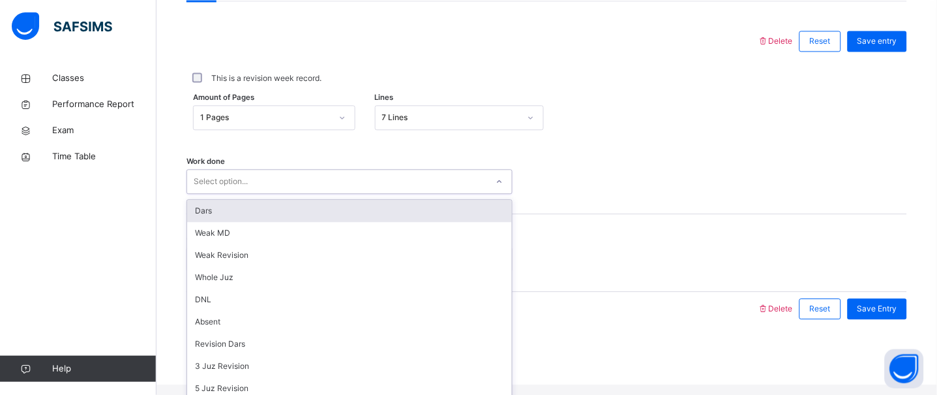
click at [248, 220] on div "Dars" at bounding box center [349, 211] width 325 height 22
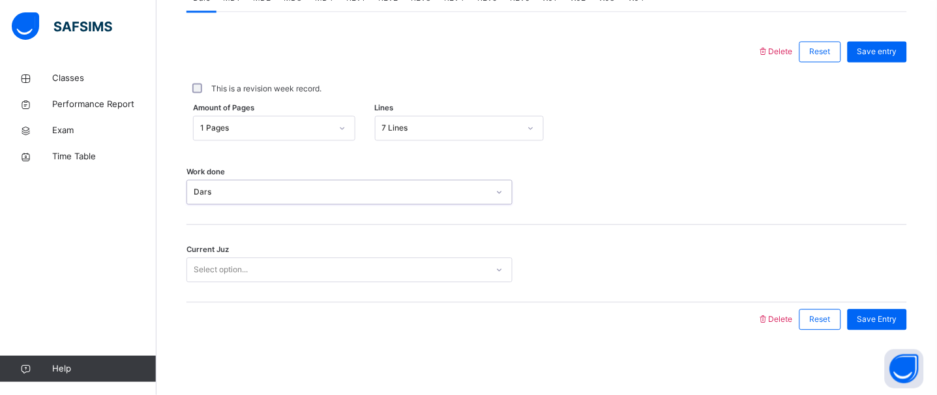
click at [270, 271] on div "Select option..." at bounding box center [337, 270] width 300 height 20
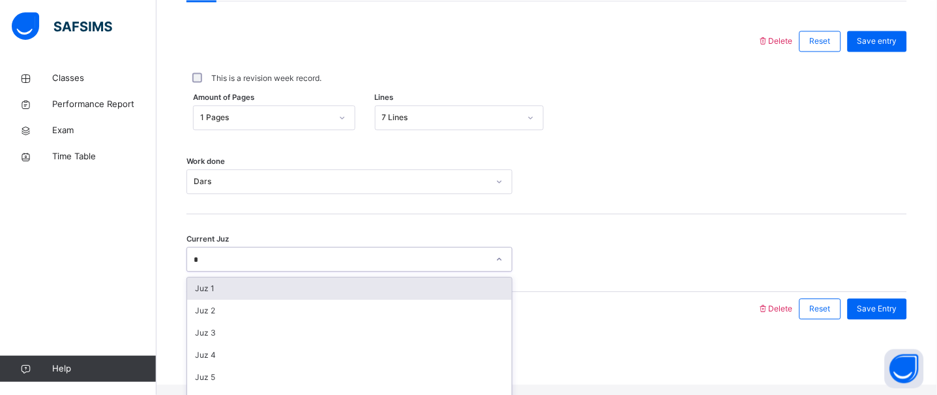
type input "**"
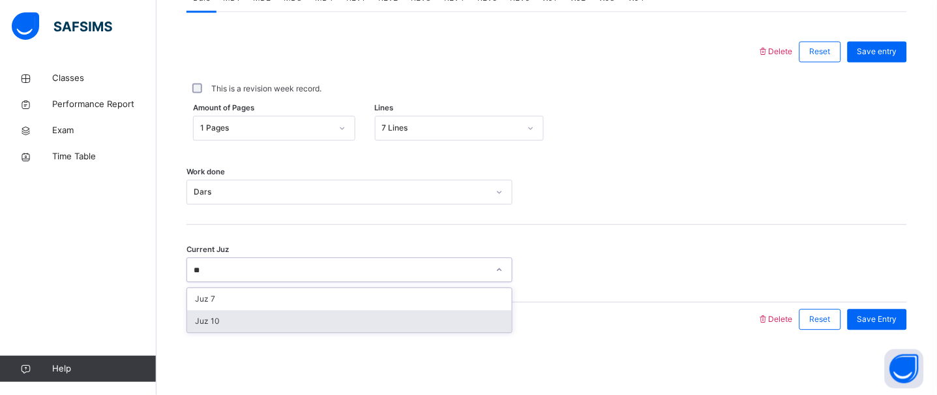
click at [273, 312] on div "Juz 10" at bounding box center [349, 321] width 325 height 22
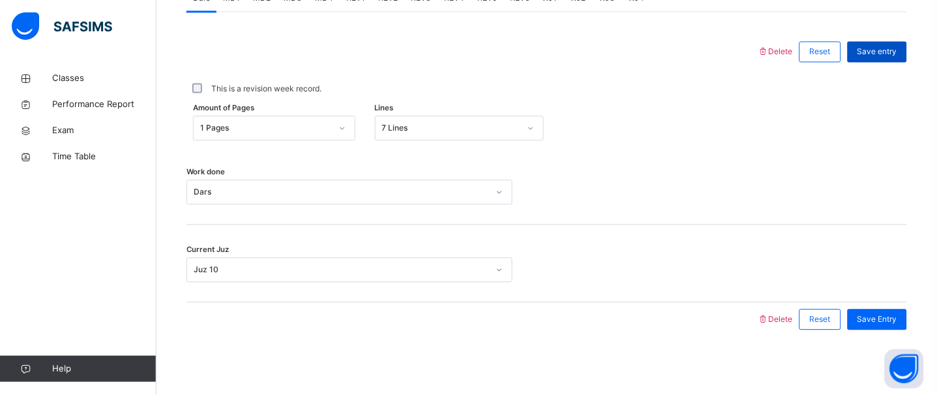
click at [887, 50] on span "Save entry" at bounding box center [877, 52] width 40 height 12
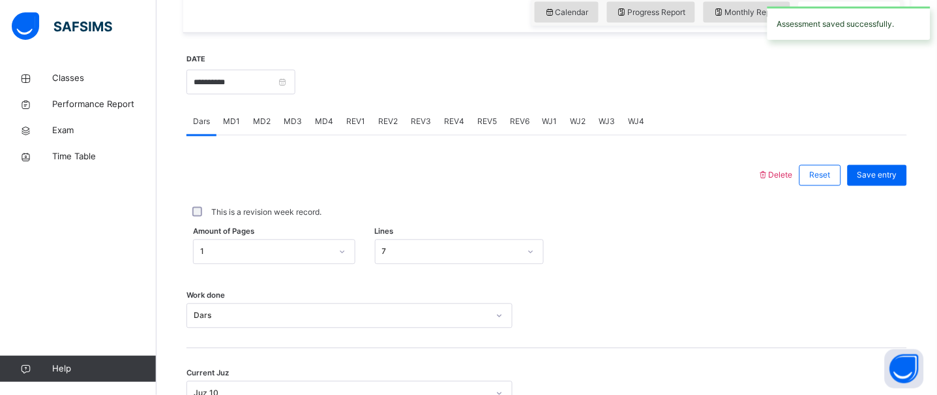
scroll to position [452, 0]
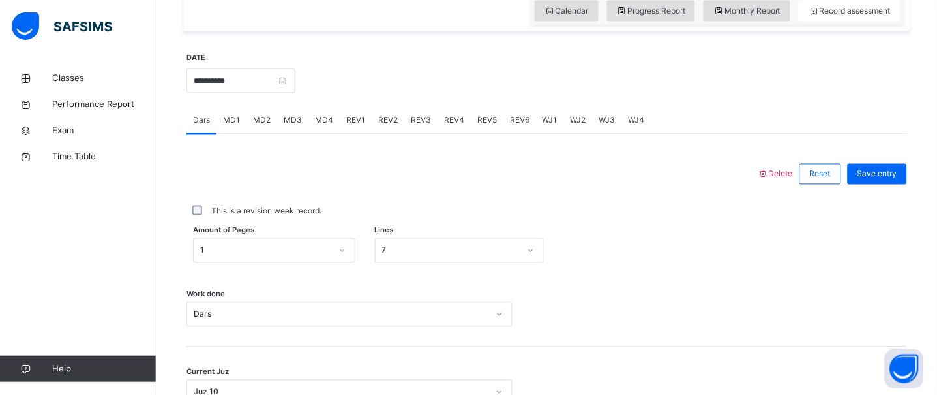
click at [286, 134] on div "MD3" at bounding box center [292, 121] width 31 height 26
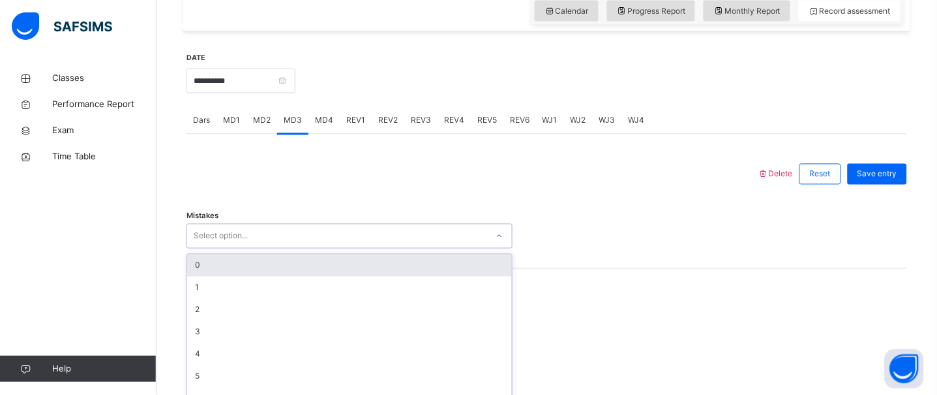
scroll to position [483, 0]
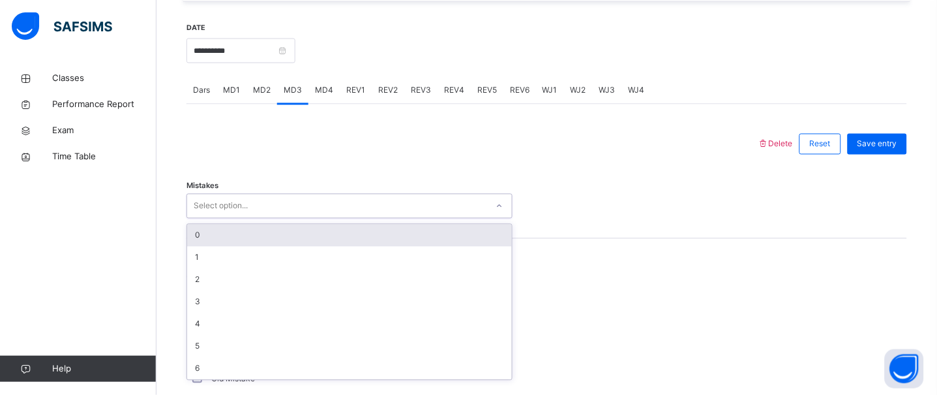
click at [301, 218] on div "option 0 focused, 1 of 7. 7 results available. Use Up and Down to choose option…" at bounding box center [349, 206] width 326 height 25
click at [269, 239] on div "0" at bounding box center [349, 234] width 325 height 22
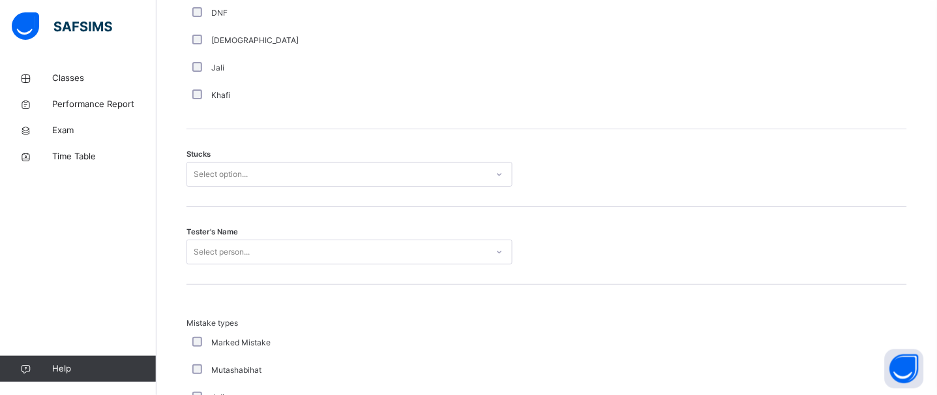
scroll to position [1005, 0]
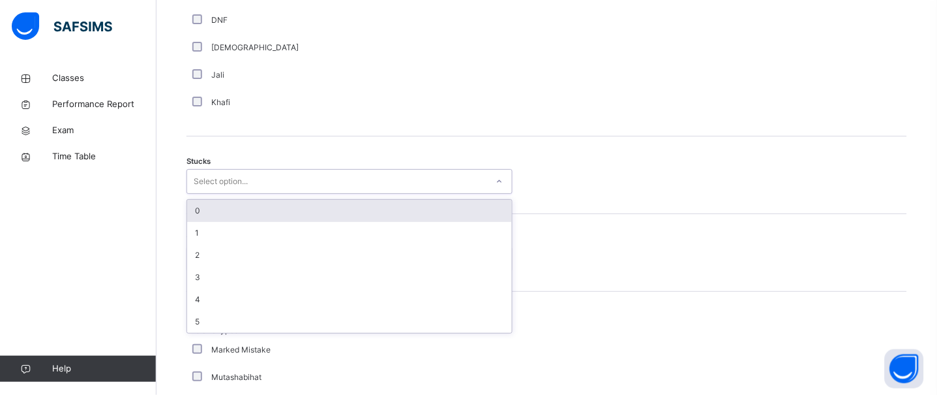
click at [276, 179] on div "Select option..." at bounding box center [349, 181] width 326 height 25
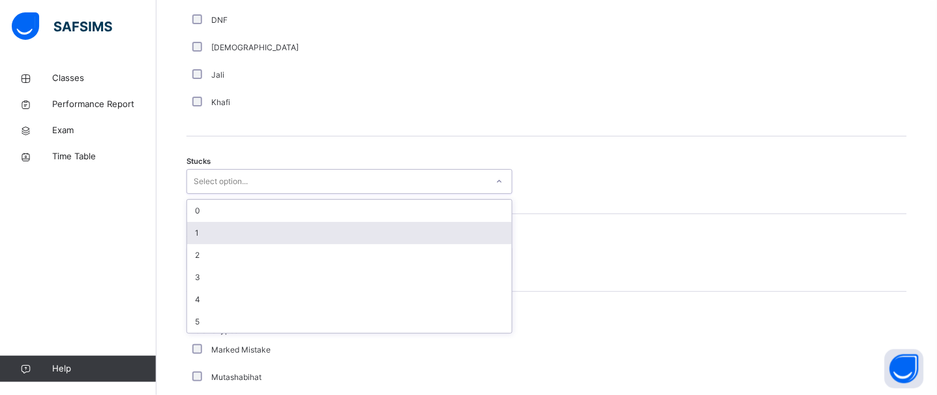
click at [200, 237] on div "1" at bounding box center [349, 233] width 325 height 22
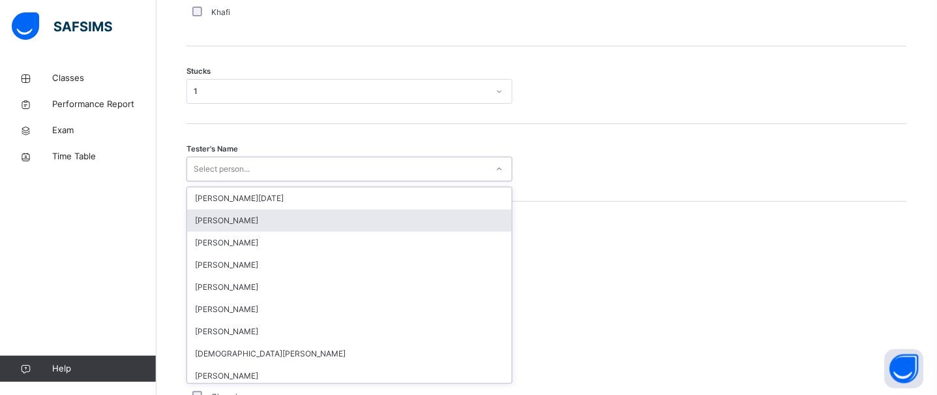
click at [226, 181] on div "option Abdurrahman Ahmad focused, 2 of 88. 88 results available. Use Up and Dow…" at bounding box center [349, 169] width 326 height 25
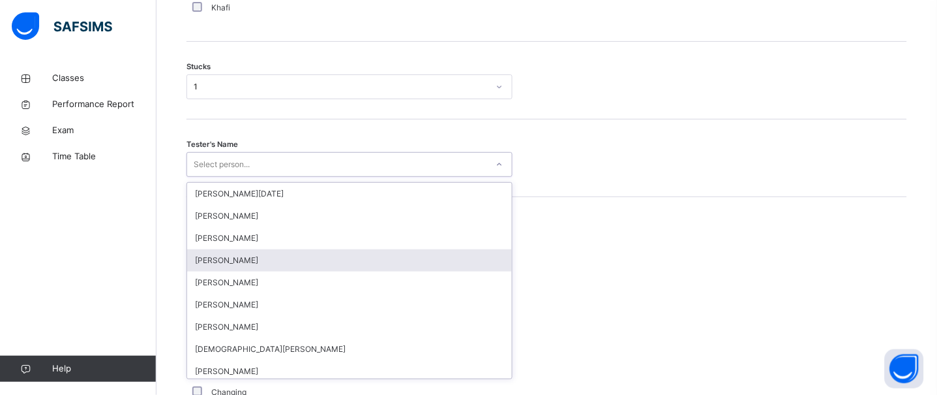
scroll to position [1100, 0]
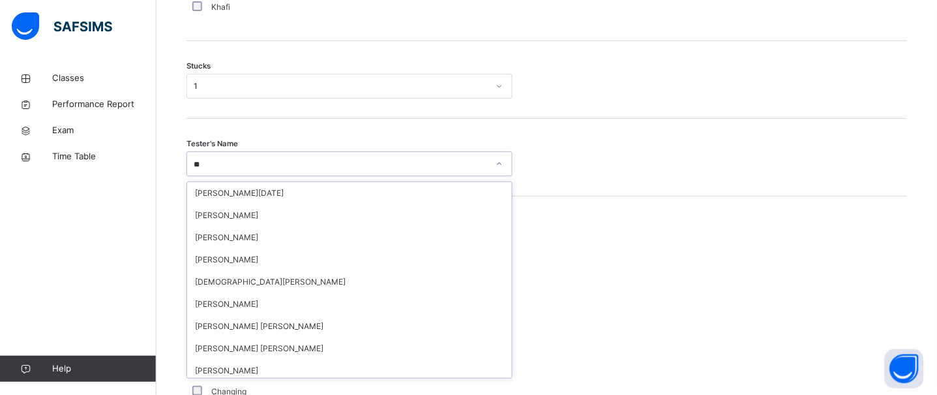
type input "*"
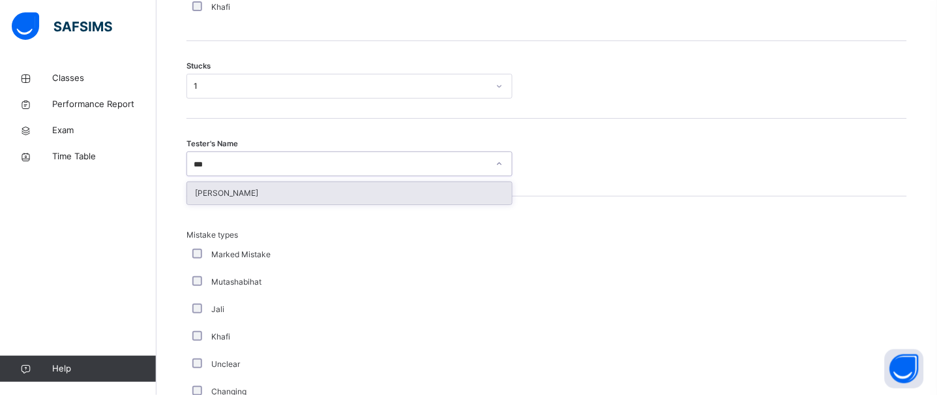
type input "****"
click at [261, 201] on div "Muhammad Omar Khan" at bounding box center [349, 193] width 325 height 22
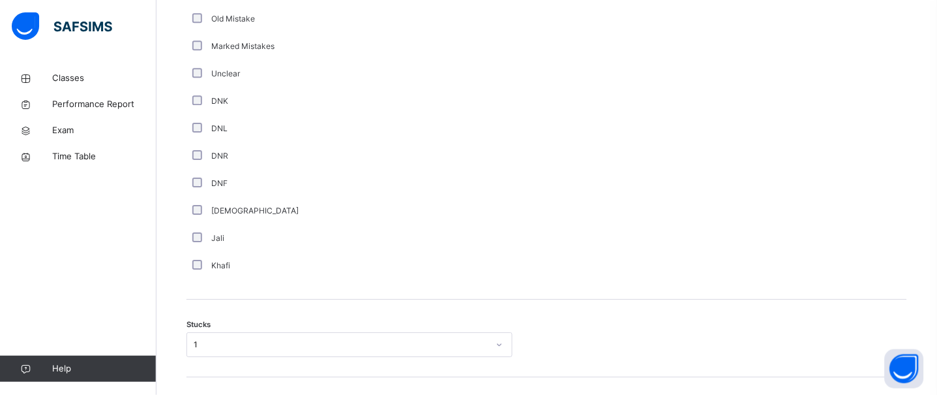
scroll to position [1187, 0]
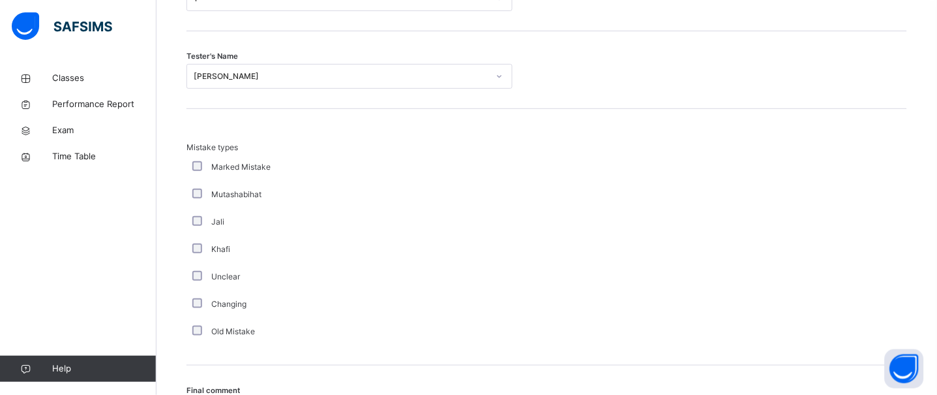
drag, startPoint x: 936, startPoint y: 313, endPoint x: 943, endPoint y: 314, distance: 7.3
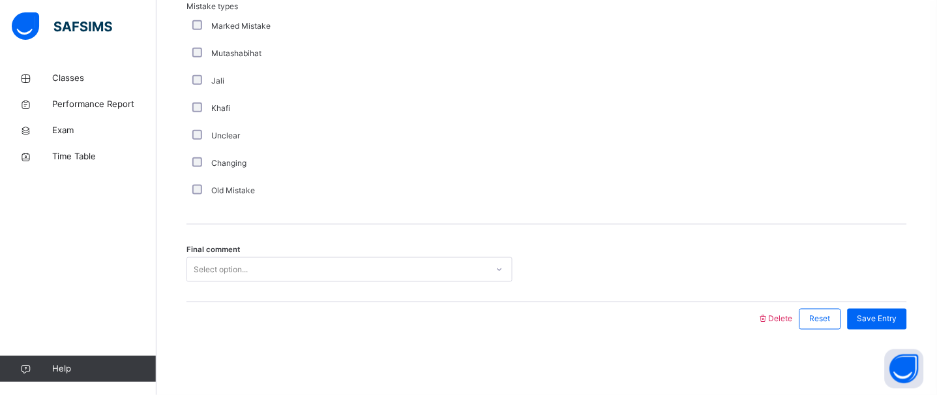
scroll to position [1339, 0]
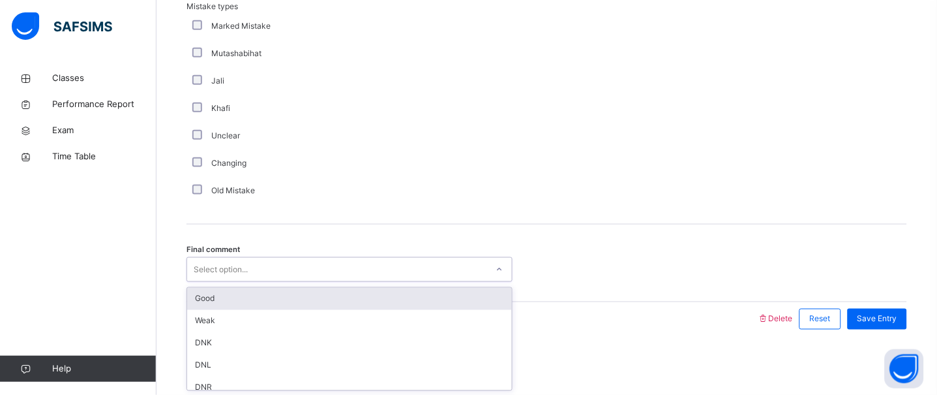
click at [465, 261] on div "Select option..." at bounding box center [337, 270] width 300 height 20
click at [352, 299] on div "Good" at bounding box center [349, 299] width 325 height 22
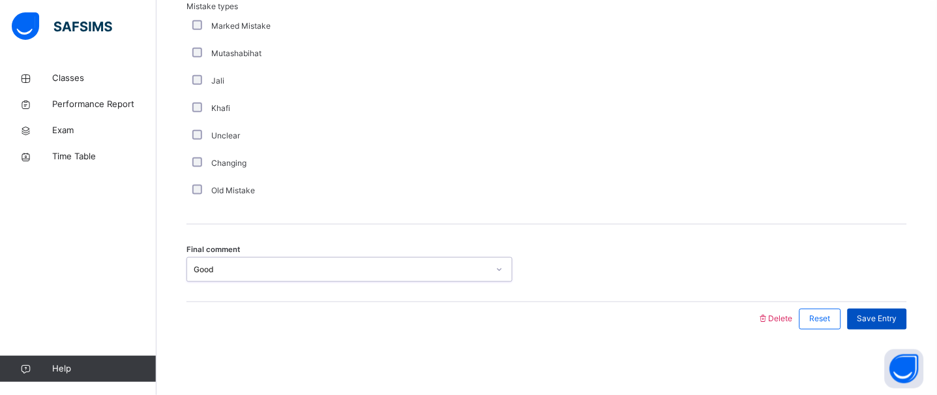
click at [878, 324] on span "Save Entry" at bounding box center [877, 319] width 40 height 12
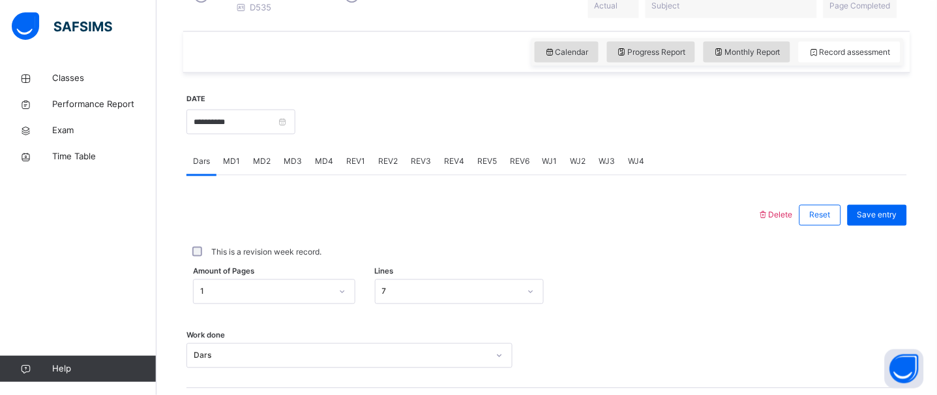
scroll to position [585, 0]
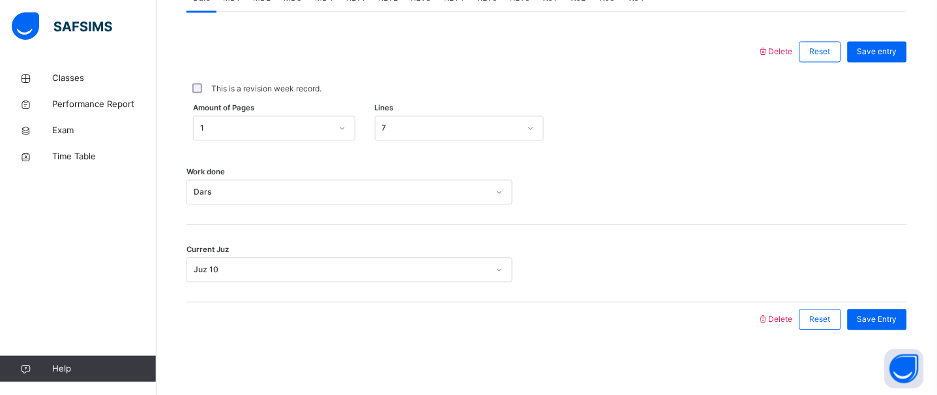
click at [678, 84] on div "This is a revision week record." at bounding box center [547, 89] width 714 height 12
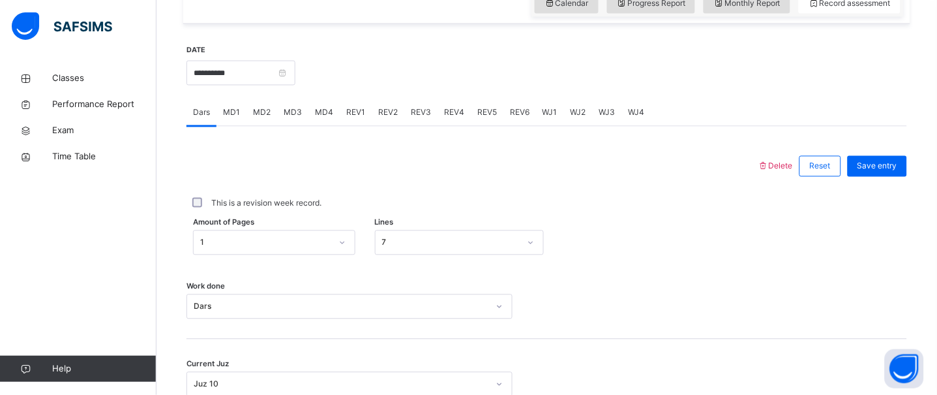
scroll to position [411, 0]
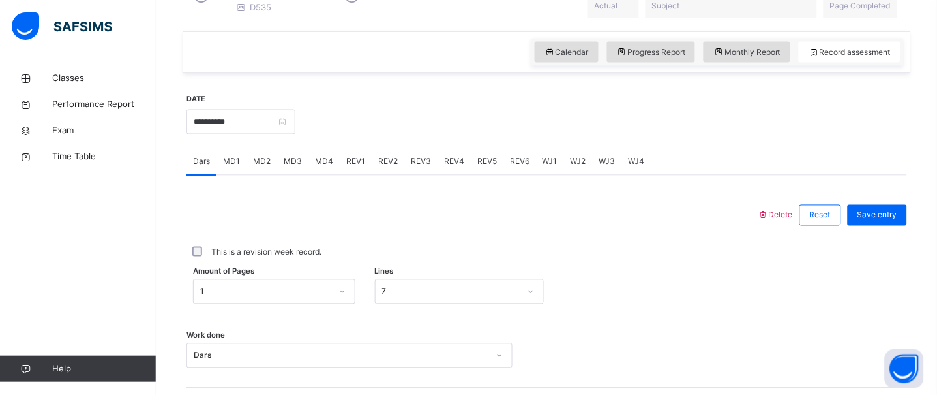
click at [330, 168] on span "MD4" at bounding box center [324, 162] width 18 height 12
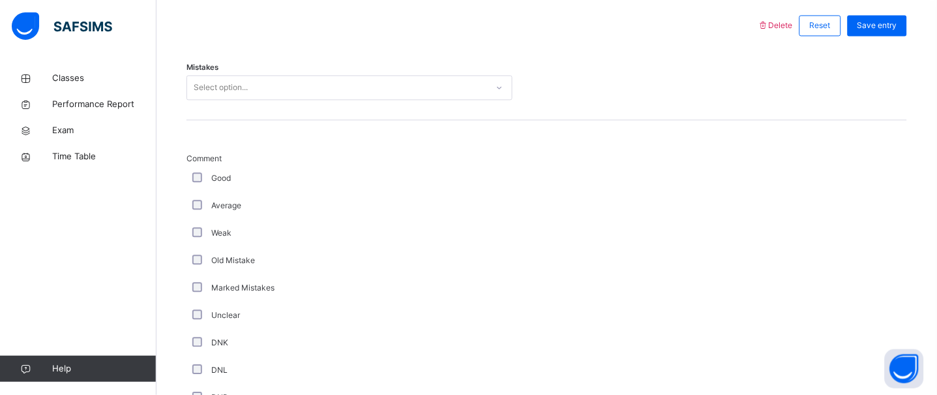
scroll to position [604, 0]
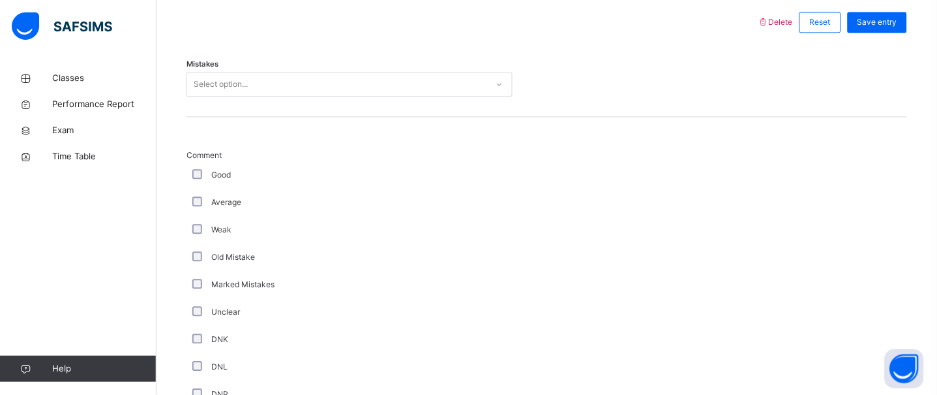
click at [314, 95] on div "Select option..." at bounding box center [337, 84] width 300 height 20
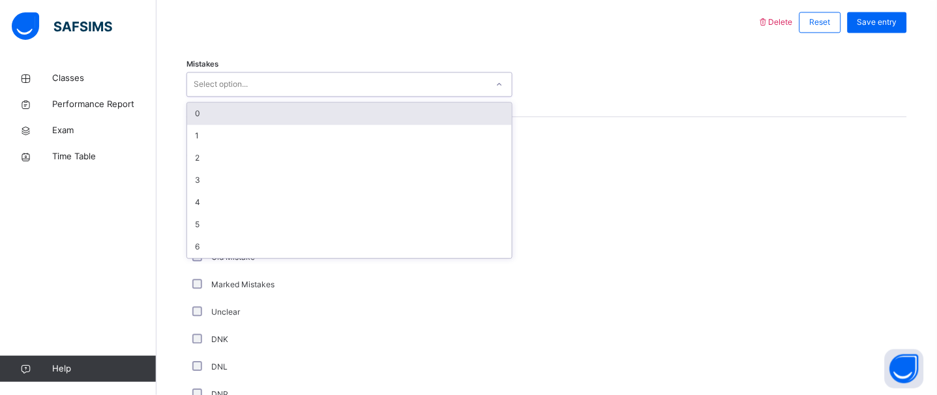
click at [301, 125] on div "0" at bounding box center [349, 113] width 325 height 22
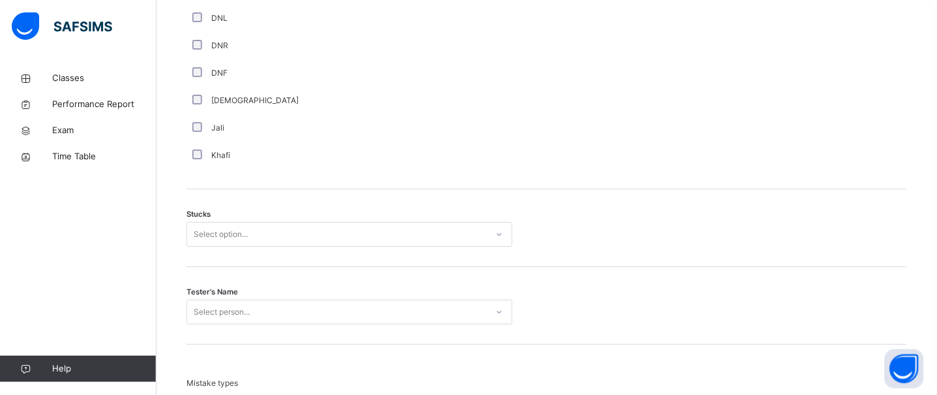
scroll to position [987, 0]
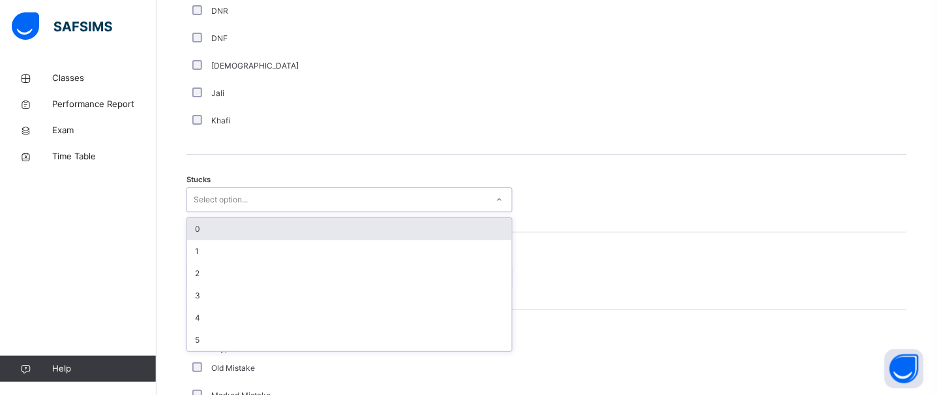
click at [222, 206] on div "Select option..." at bounding box center [221, 199] width 54 height 25
click at [222, 238] on div "0" at bounding box center [349, 229] width 325 height 22
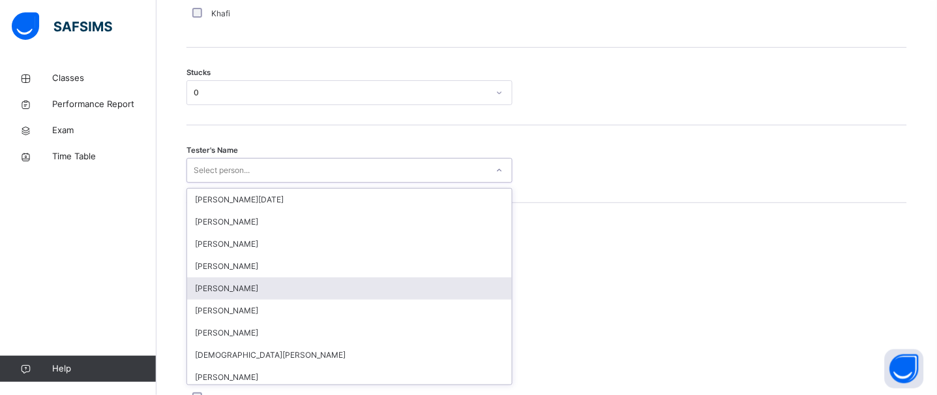
click at [274, 183] on div "option Sayed Ahmed focused, 5 of 88. 88 results available. Use Up and Down to c…" at bounding box center [349, 170] width 326 height 25
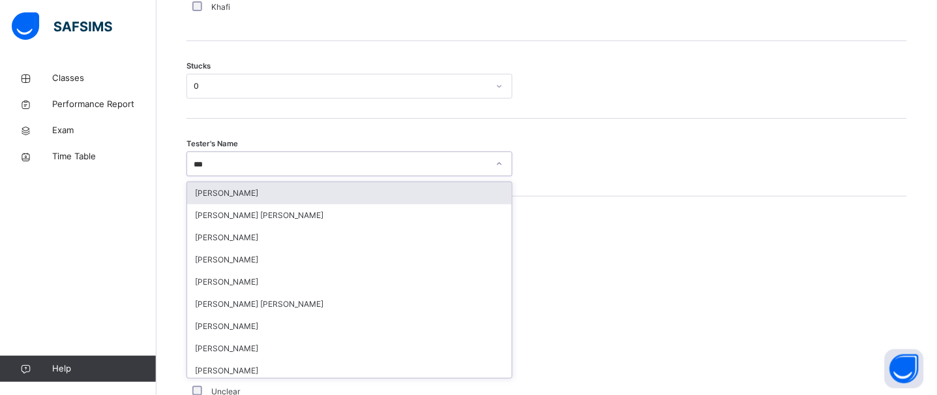
type input "****"
click at [317, 204] on div "Mohammad Khan" at bounding box center [349, 193] width 325 height 22
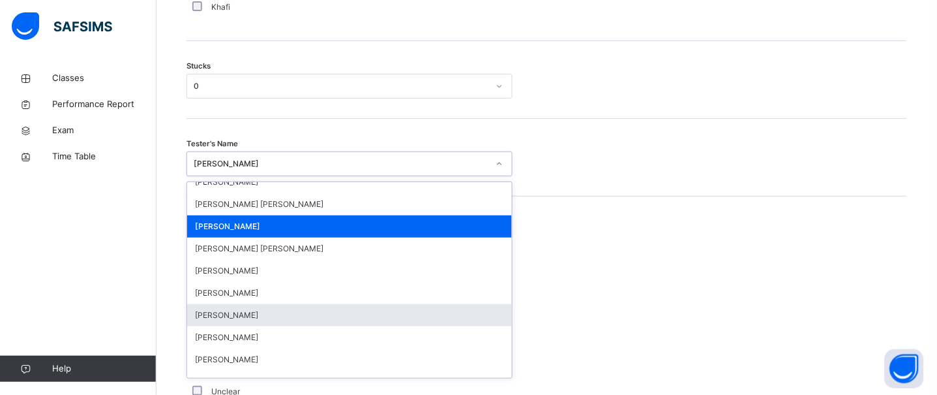
scroll to position [632, 0]
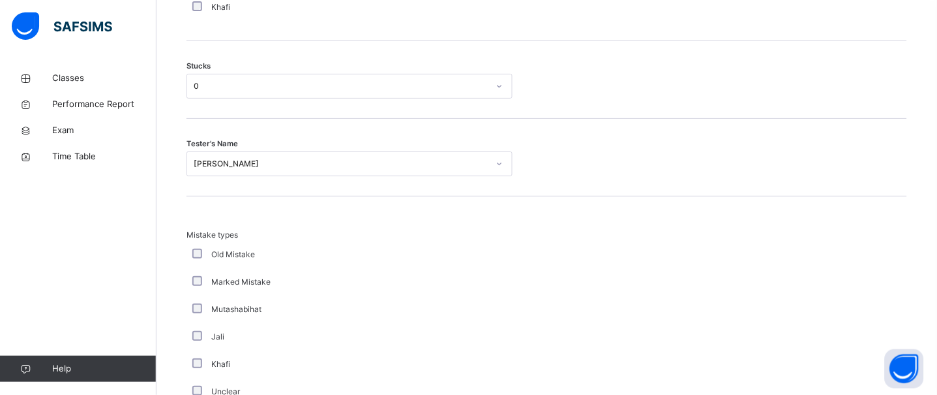
click at [829, 196] on div "Tester's Name Mohammad Khan" at bounding box center [546, 158] width 721 height 78
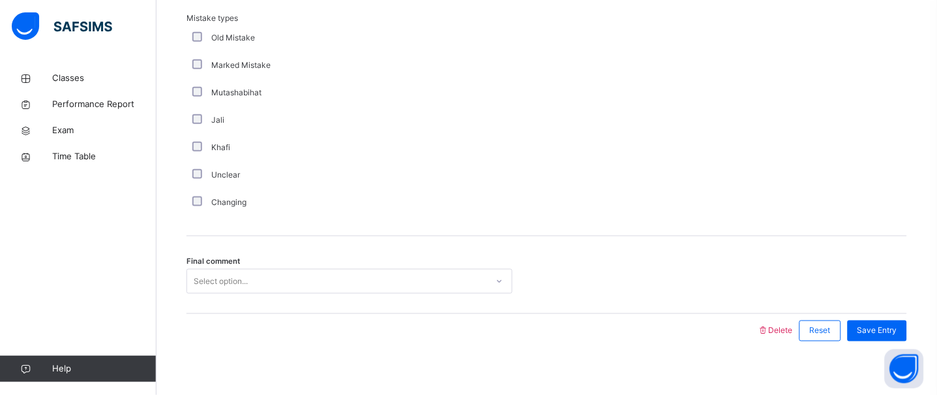
scroll to position [1339, 0]
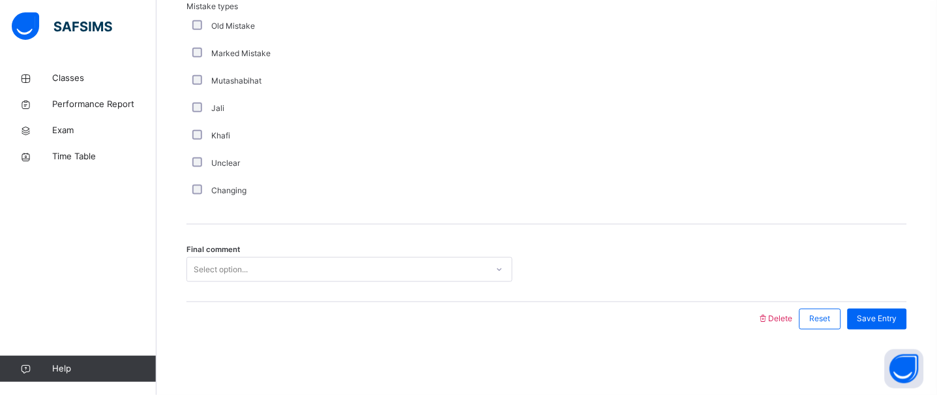
click at [361, 260] on div "Select option..." at bounding box center [337, 270] width 300 height 20
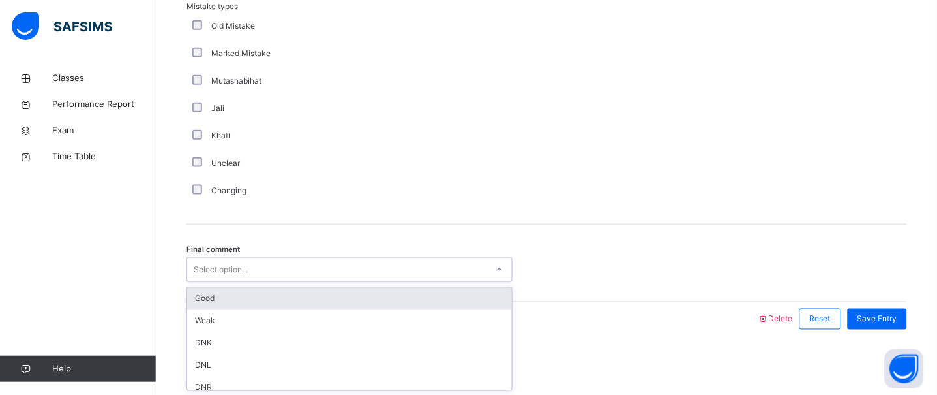
click at [235, 305] on div "Good" at bounding box center [349, 299] width 325 height 22
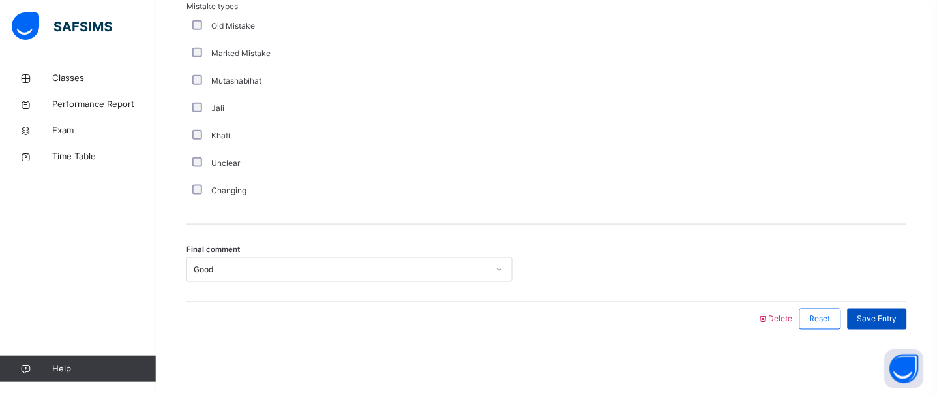
click at [901, 329] on div "Save Entry" at bounding box center [877, 318] width 59 height 21
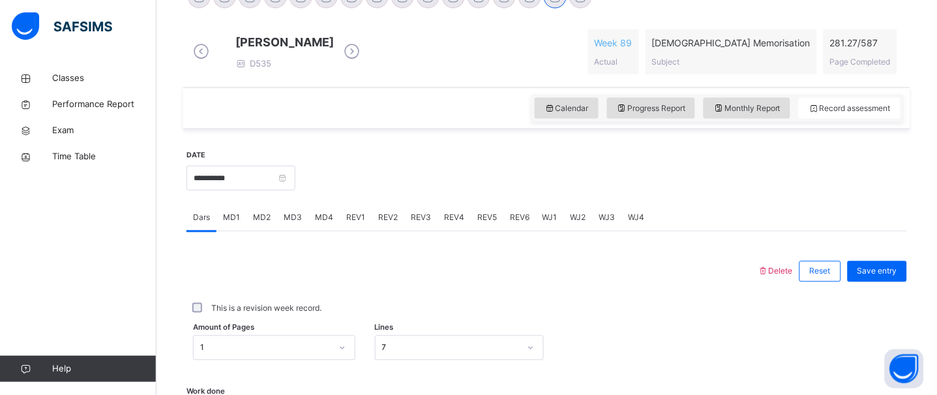
scroll to position [359, 0]
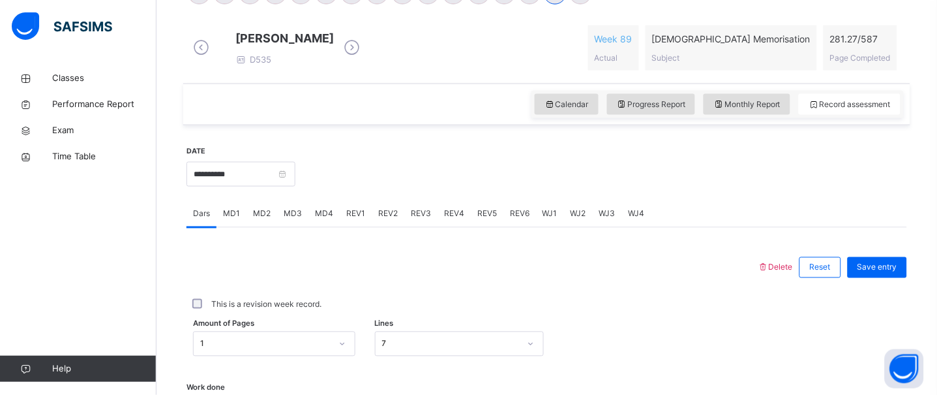
click at [359, 220] on span "REV1" at bounding box center [355, 214] width 19 height 12
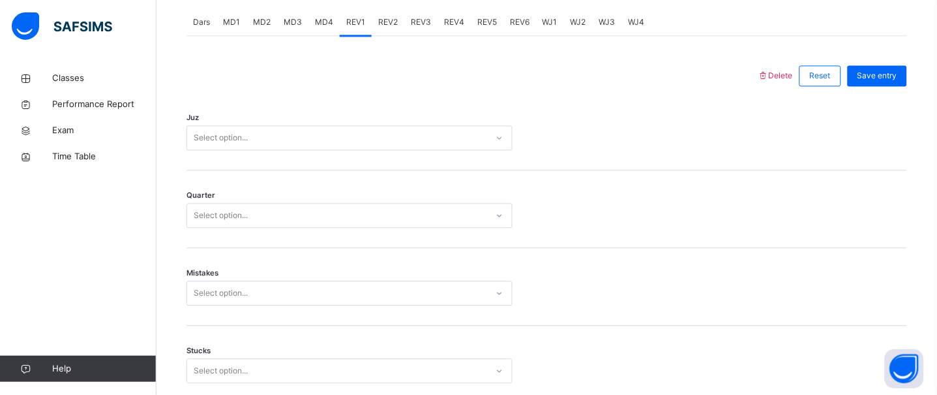
scroll to position [598, 0]
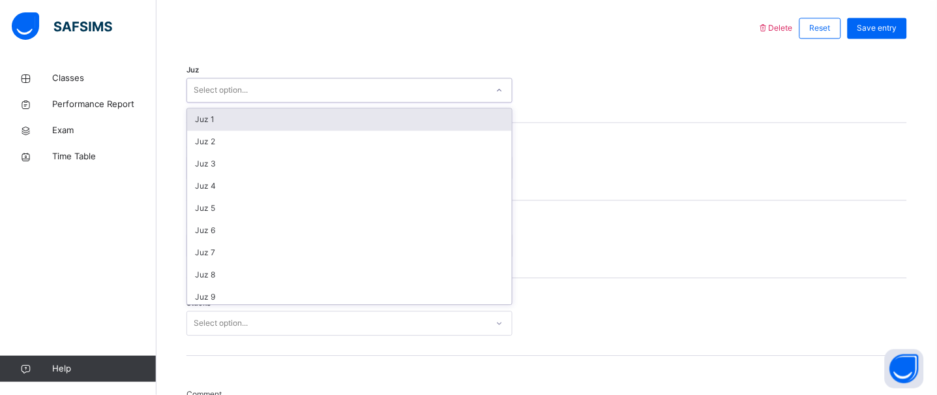
click at [252, 95] on div "Select option..." at bounding box center [337, 90] width 300 height 20
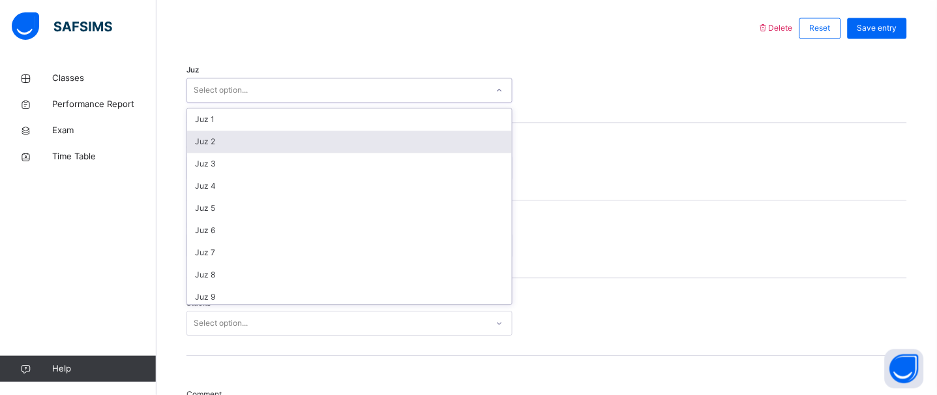
click at [262, 153] on div "Juz 2" at bounding box center [349, 141] width 325 height 22
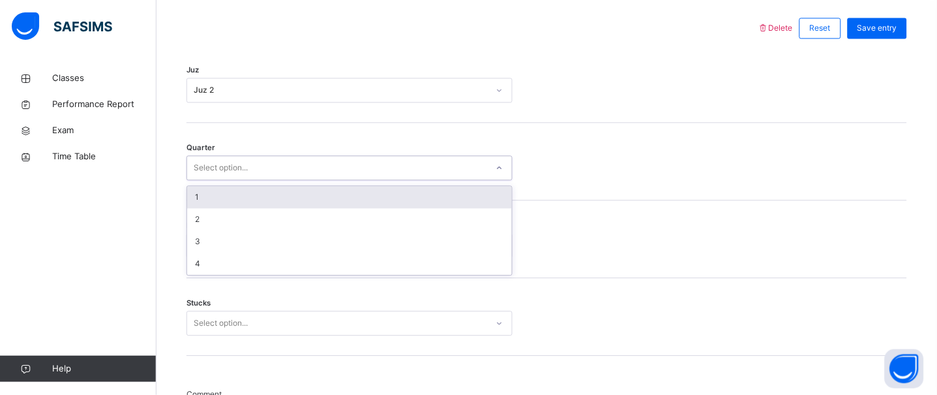
click at [269, 178] on div "Select option..." at bounding box center [337, 168] width 300 height 20
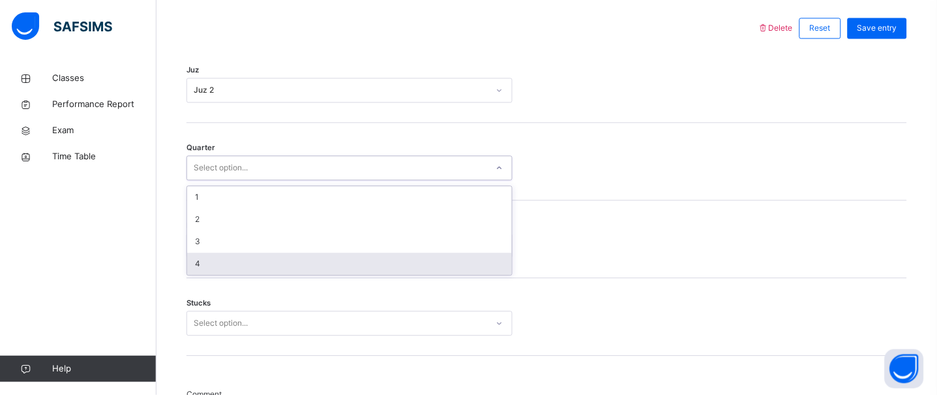
click at [248, 272] on div "4" at bounding box center [349, 263] width 325 height 22
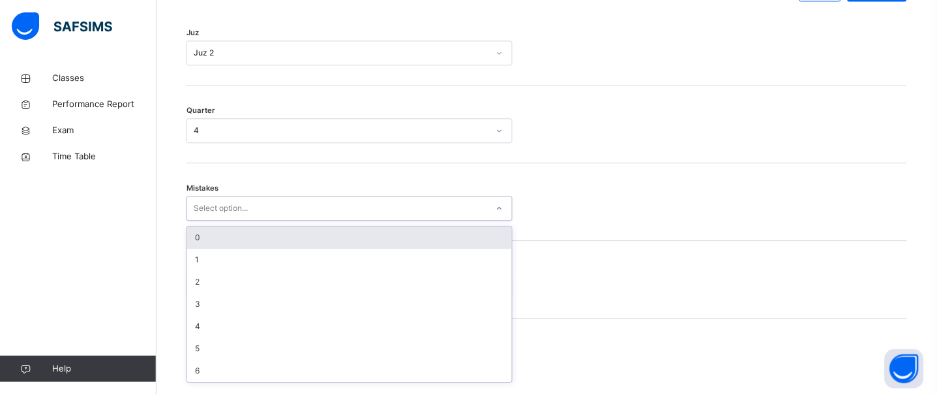
click at [237, 220] on div "option 0 focused, 1 of 7. 7 results available. Use Up and Down to choose option…" at bounding box center [349, 208] width 326 height 25
click at [224, 240] on div "0" at bounding box center [349, 233] width 325 height 22
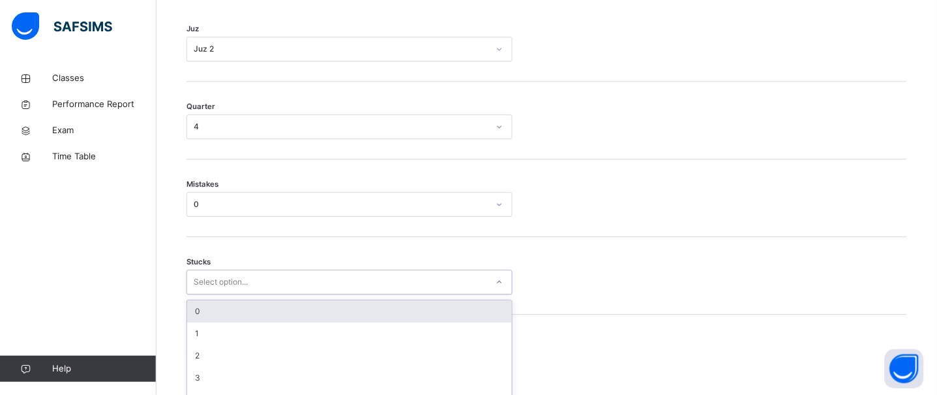
scroll to position [694, 0]
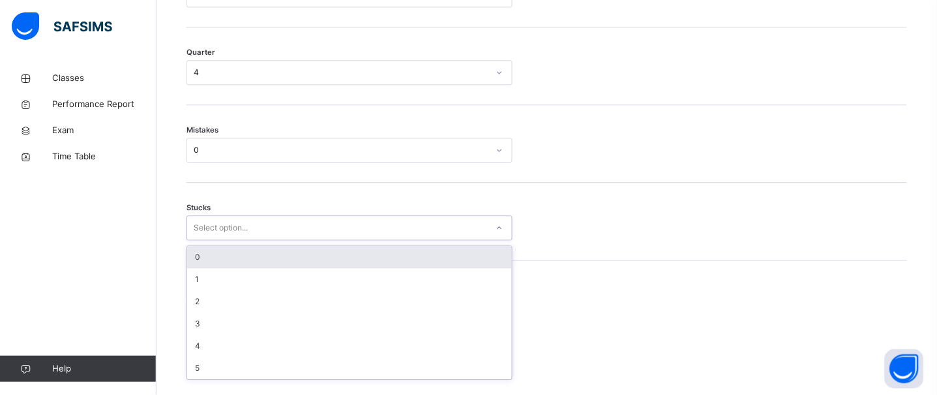
click at [232, 240] on div "option 0 focused, 1 of 6. 6 results available. Use Up and Down to choose option…" at bounding box center [349, 227] width 326 height 25
click at [216, 267] on div "0" at bounding box center [349, 256] width 325 height 22
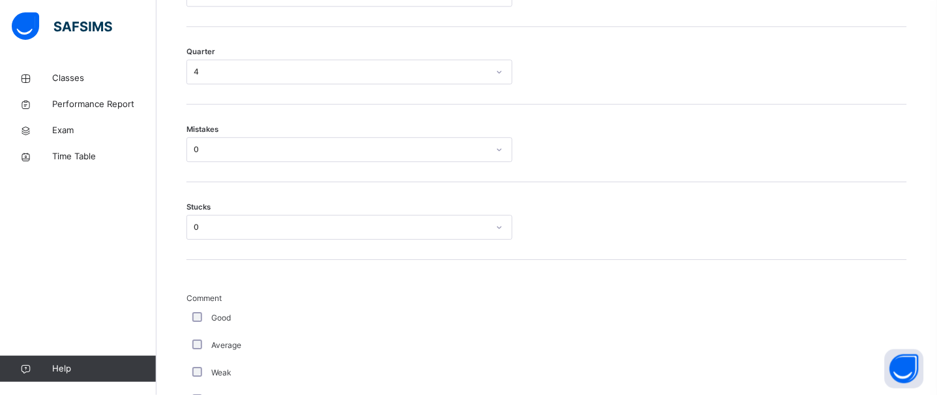
click at [194, 331] on div "Good" at bounding box center [349, 317] width 326 height 27
click at [200, 329] on div "Good" at bounding box center [349, 317] width 326 height 27
drag, startPoint x: 198, startPoint y: 321, endPoint x: 205, endPoint y: 333, distance: 13.4
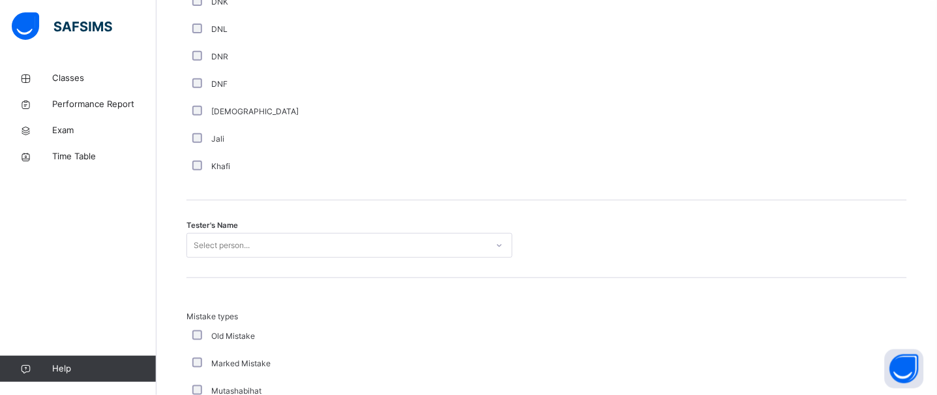
scroll to position [1208, 0]
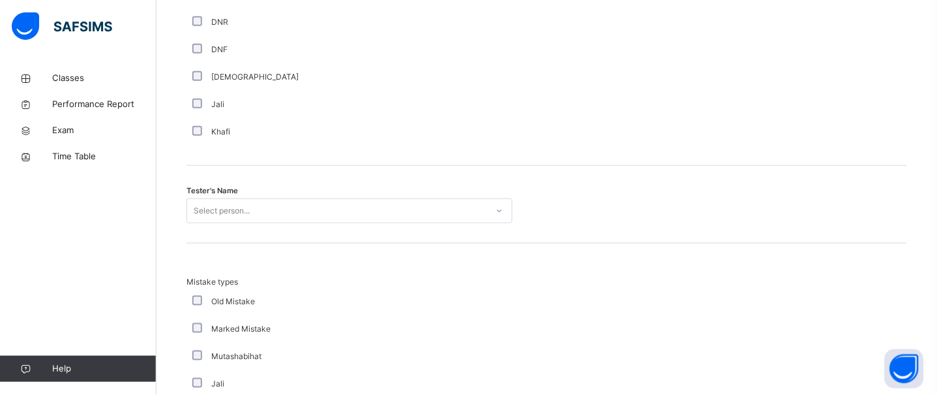
click at [335, 223] on div "Select person..." at bounding box center [349, 210] width 326 height 25
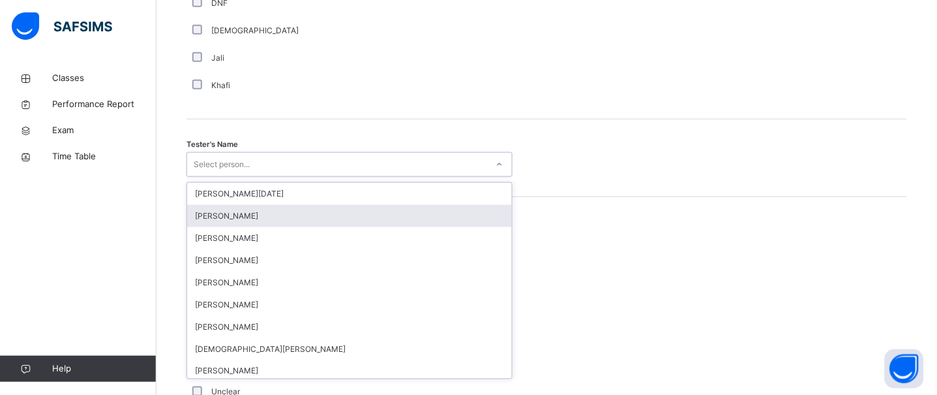
scroll to position [1255, 0]
click at [372, 216] on div "[PERSON_NAME]" at bounding box center [349, 215] width 325 height 22
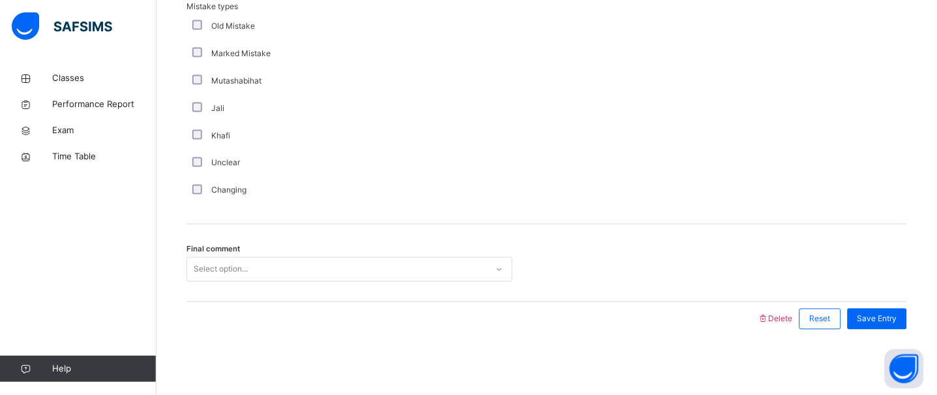
click at [453, 262] on div "Select option..." at bounding box center [337, 270] width 300 height 20
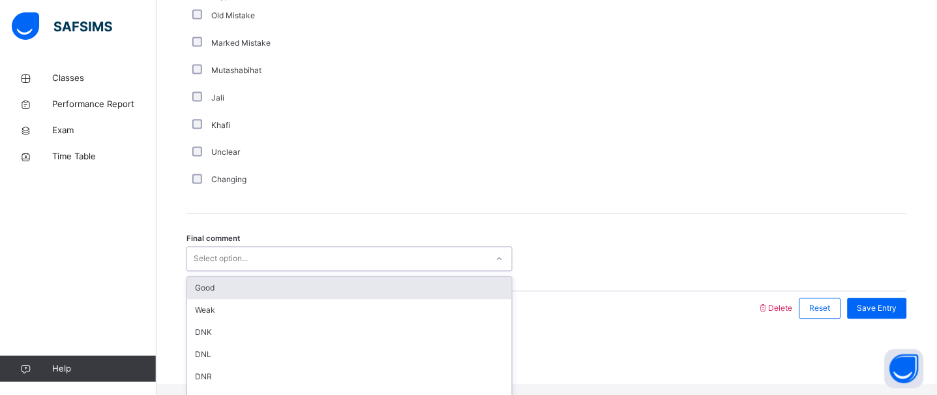
click at [271, 299] on div "Good" at bounding box center [349, 288] width 325 height 22
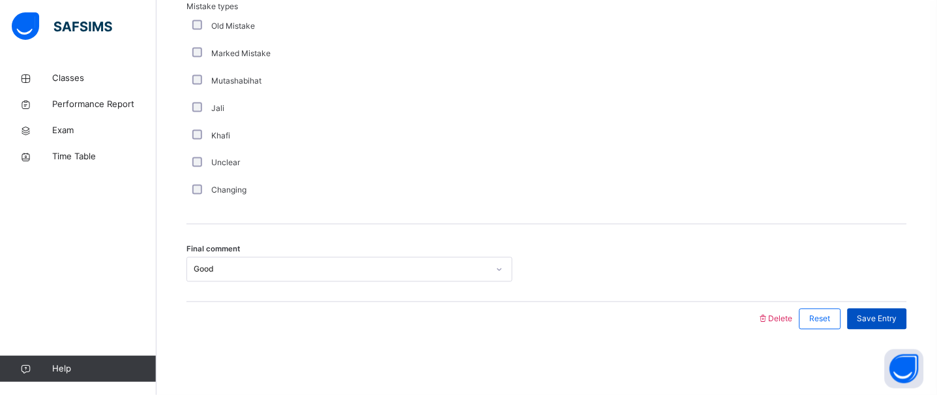
click at [891, 330] on div "Save Entry" at bounding box center [874, 319] width 66 height 34
click at [886, 321] on span "Save Entry" at bounding box center [877, 319] width 40 height 12
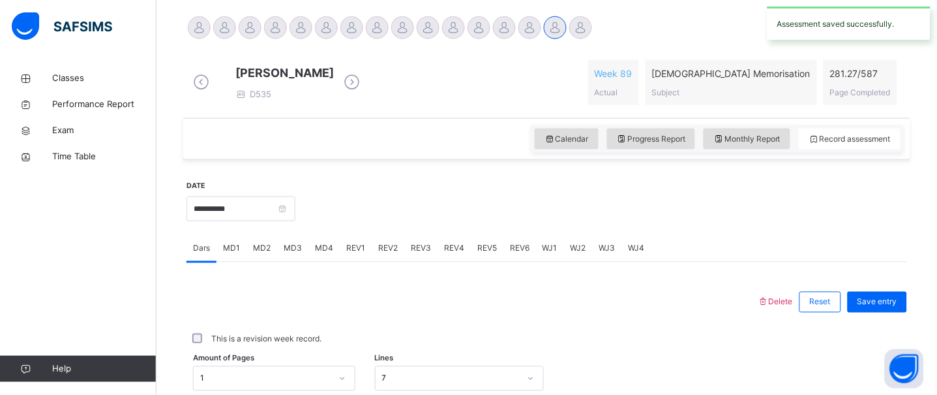
scroll to position [335, 0]
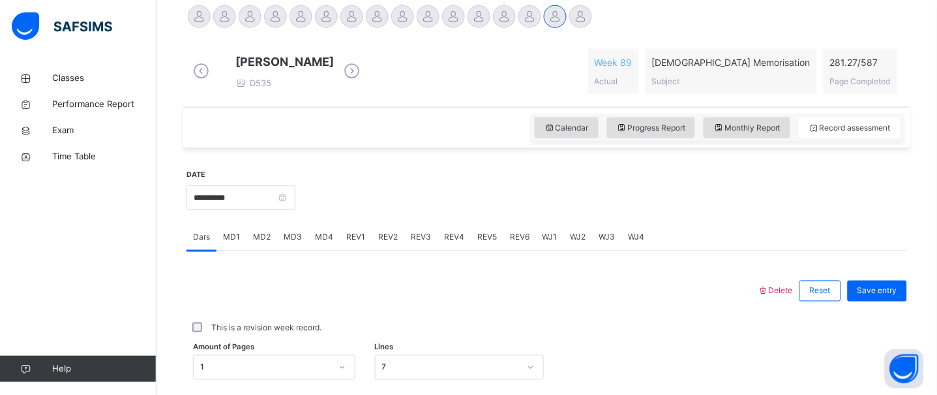
click at [372, 250] on div "REV2" at bounding box center [388, 237] width 33 height 26
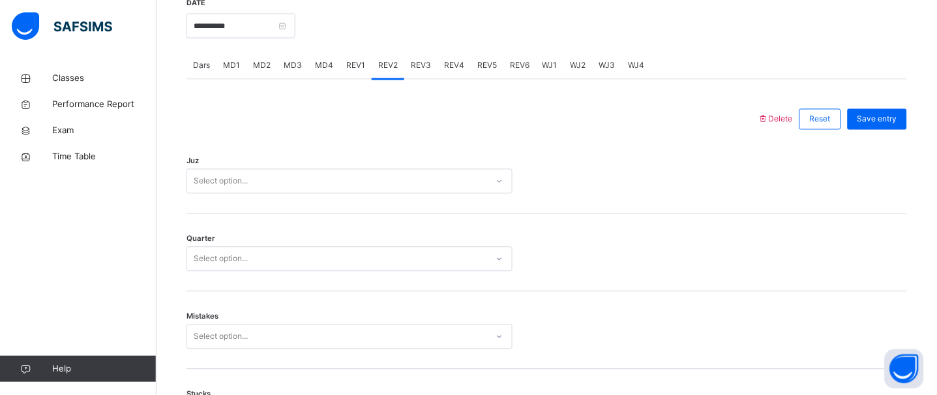
scroll to position [509, 0]
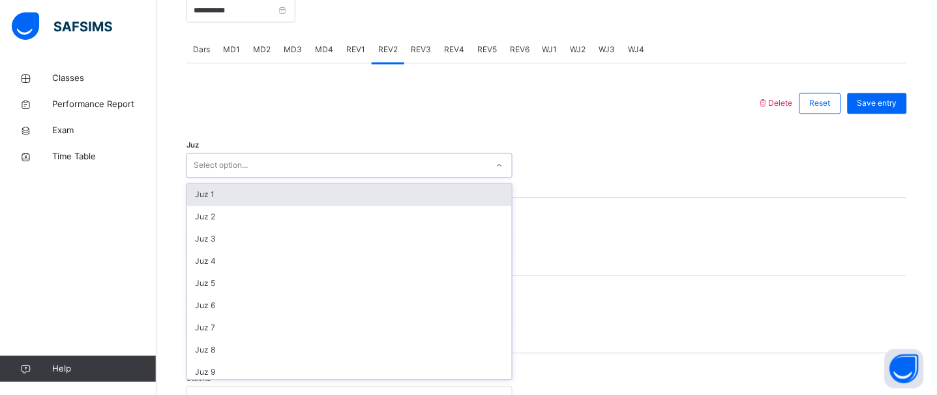
click at [374, 176] on div "Select option..." at bounding box center [337, 166] width 300 height 20
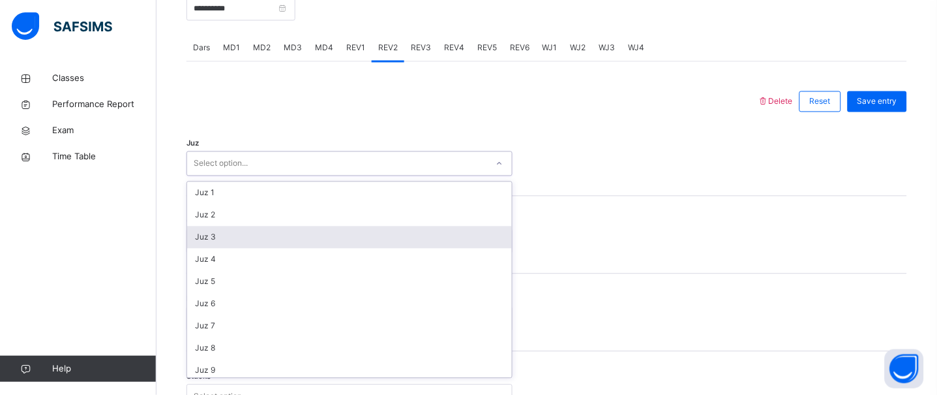
click at [220, 248] on div "Juz 3" at bounding box center [349, 237] width 325 height 22
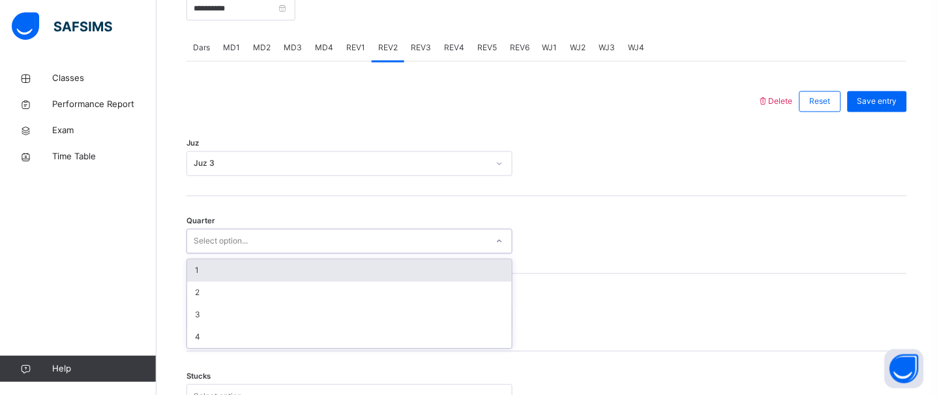
click at [228, 254] on div "Select option..." at bounding box center [221, 241] width 54 height 25
click at [205, 282] on div "1" at bounding box center [349, 271] width 325 height 22
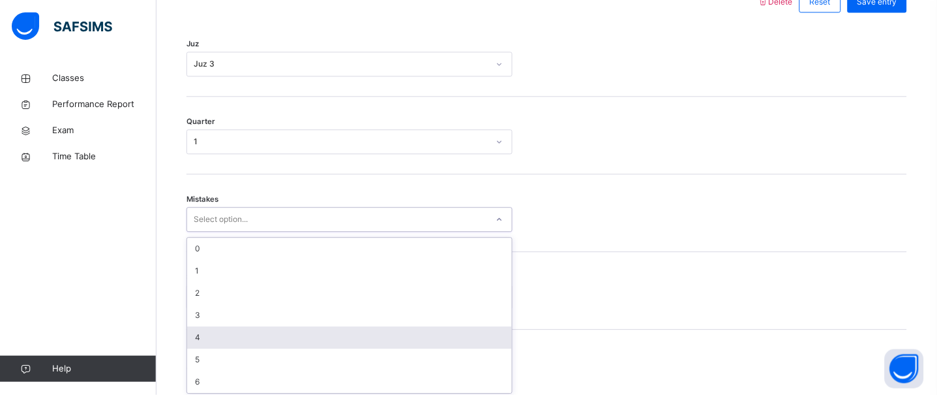
click at [218, 231] on div "option 4 focused, 5 of 7. 7 results available. Use Up and Down to choose option…" at bounding box center [349, 219] width 326 height 25
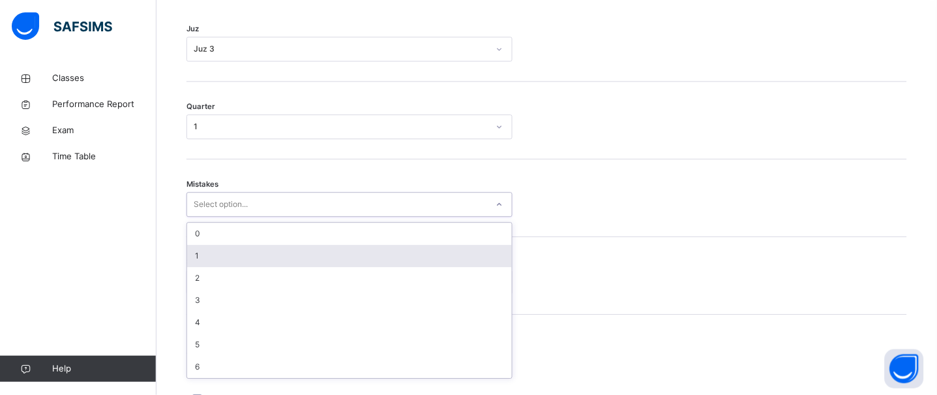
click at [210, 267] on div "1" at bounding box center [349, 256] width 325 height 22
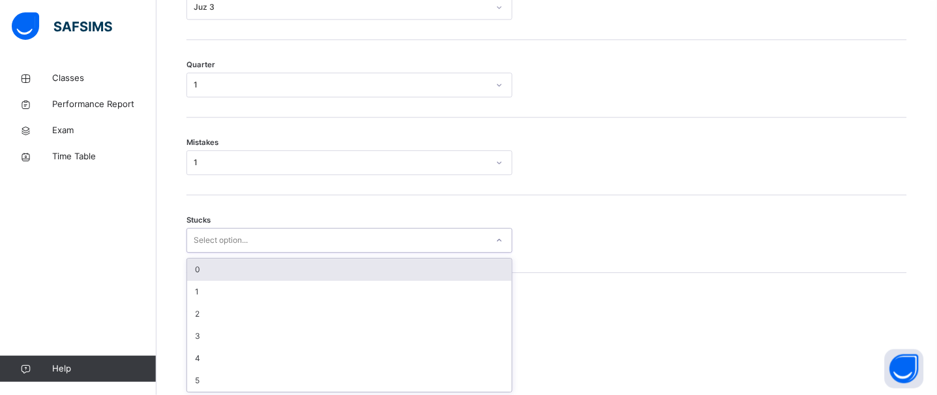
scroll to position [694, 0]
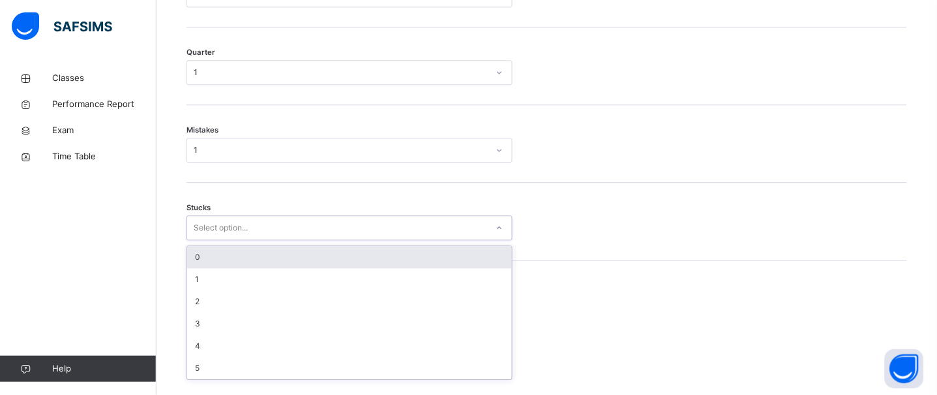
click at [227, 240] on div "option 0 focused, 1 of 6. 6 results available. Use Up and Down to choose option…" at bounding box center [349, 227] width 326 height 25
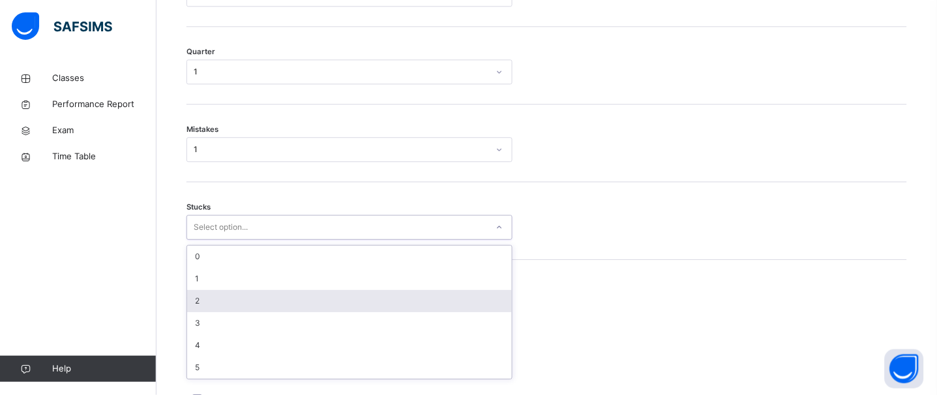
click at [226, 309] on div "2" at bounding box center [349, 301] width 325 height 22
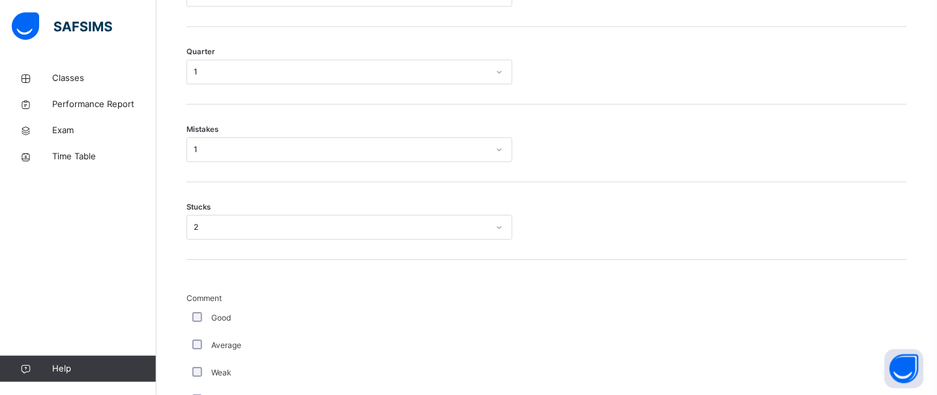
click at [203, 323] on div "Good" at bounding box center [350, 318] width 320 height 12
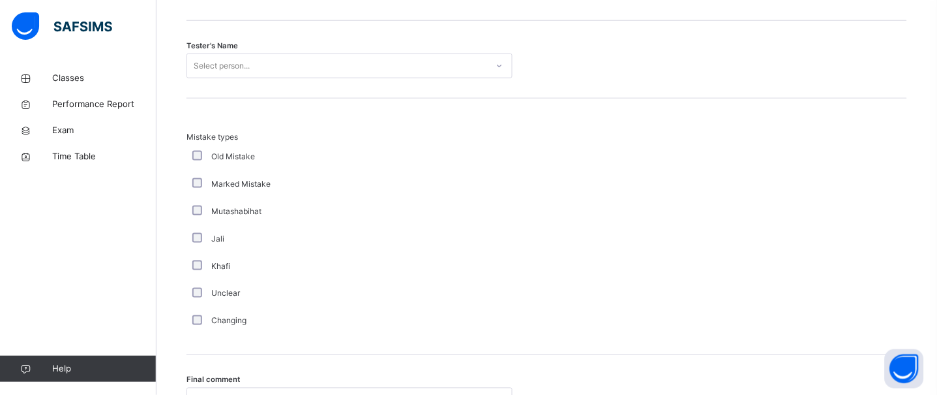
scroll to position [1354, 0]
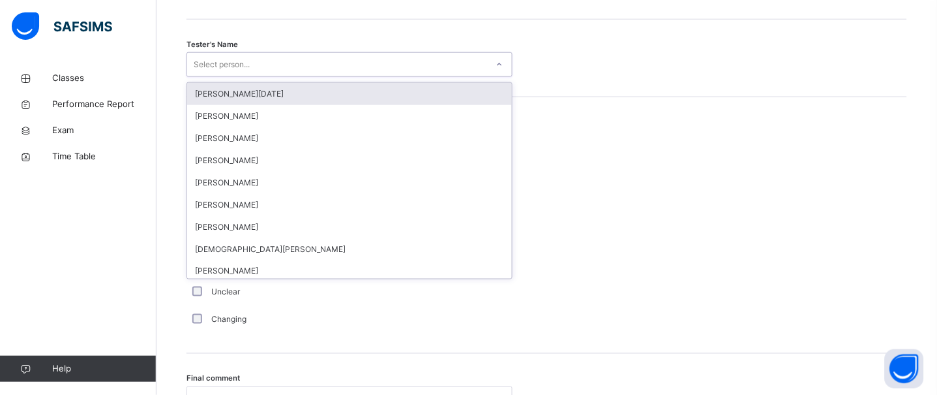
click at [381, 74] on div "Select person..." at bounding box center [337, 65] width 300 height 20
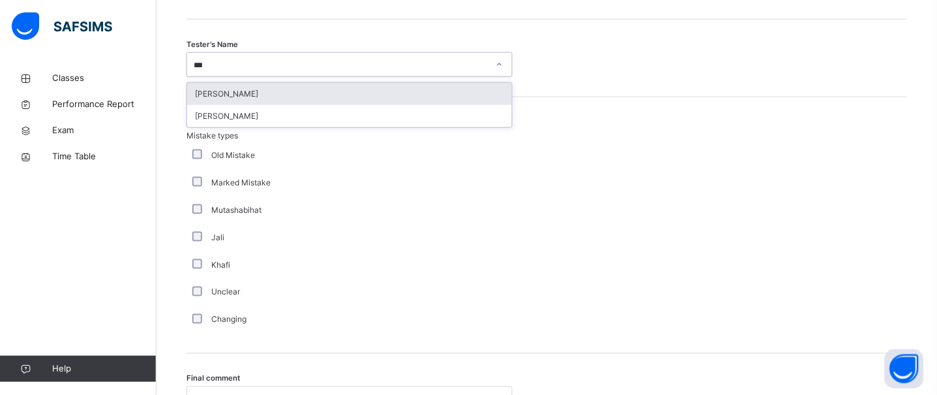
type input "****"
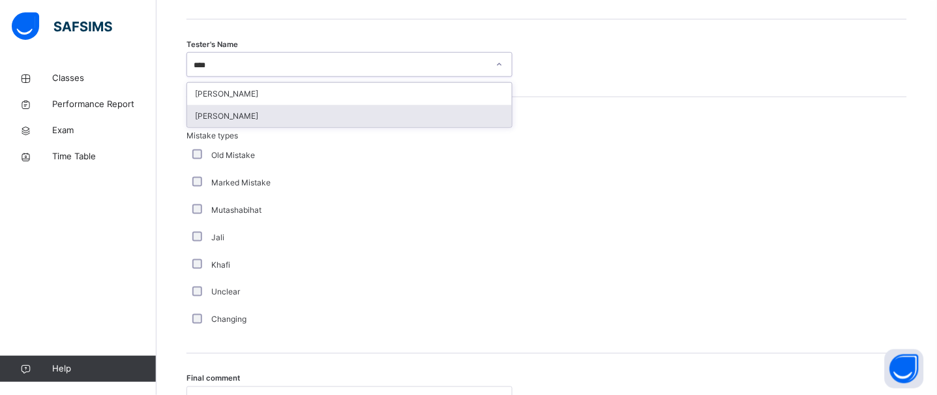
click at [358, 119] on div "[PERSON_NAME]" at bounding box center [349, 116] width 325 height 22
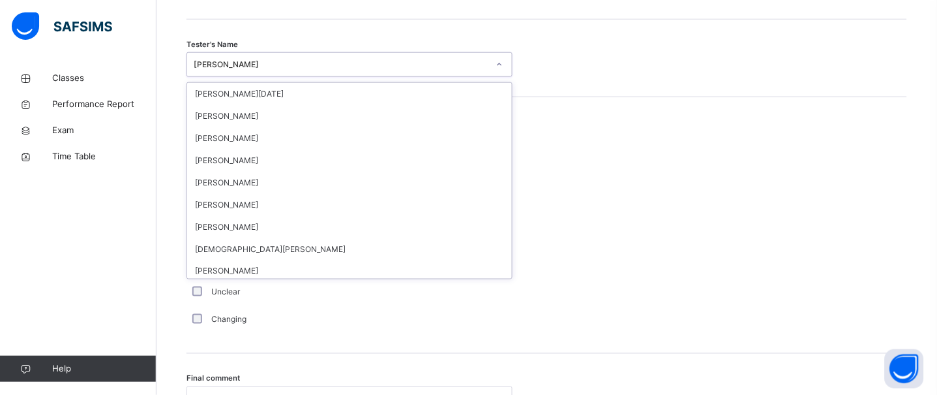
scroll to position [343, 0]
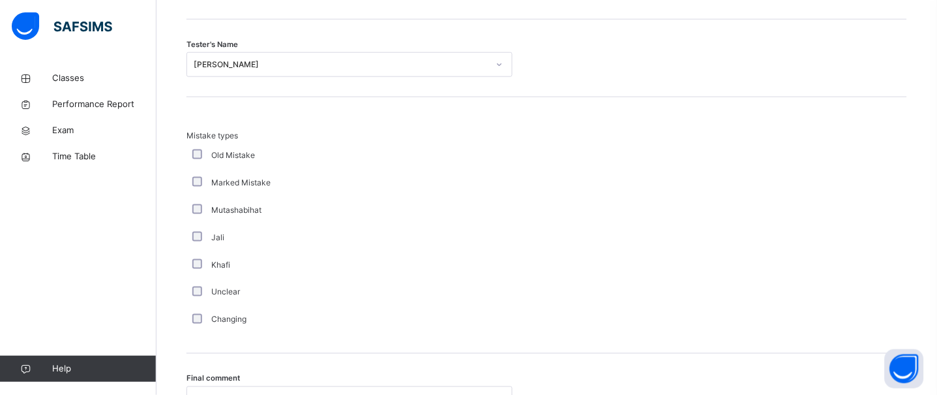
click at [698, 175] on div "Mistake types Old Mistake Marked Mistake Mutashabihat Jali Khafi Unclear Changi…" at bounding box center [546, 231] width 721 height 203
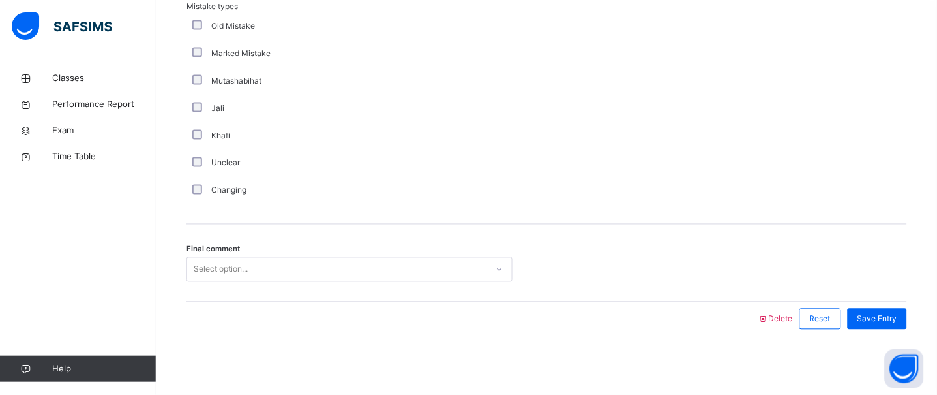
scroll to position [1494, 0]
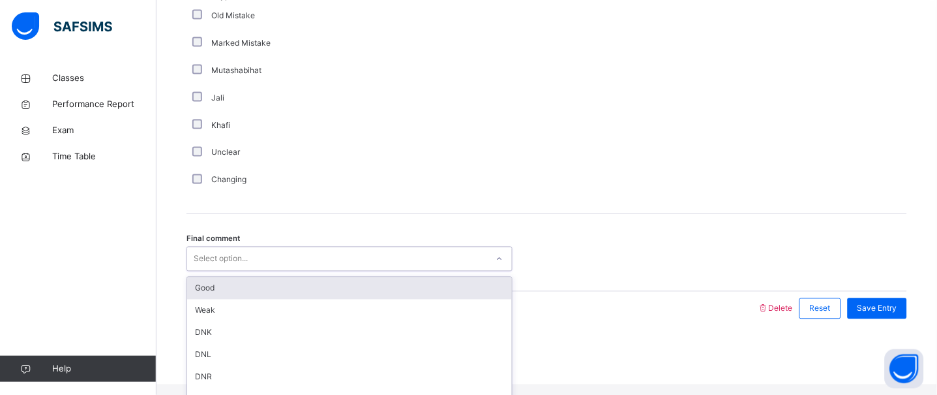
click at [419, 269] on div "Select option..." at bounding box center [337, 259] width 300 height 20
click at [331, 292] on div "Good" at bounding box center [349, 288] width 325 height 22
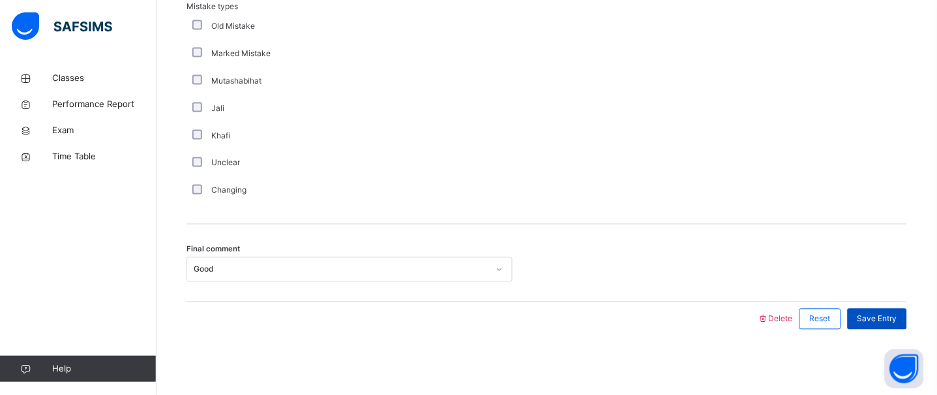
click at [907, 316] on div "Save Entry" at bounding box center [877, 318] width 59 height 21
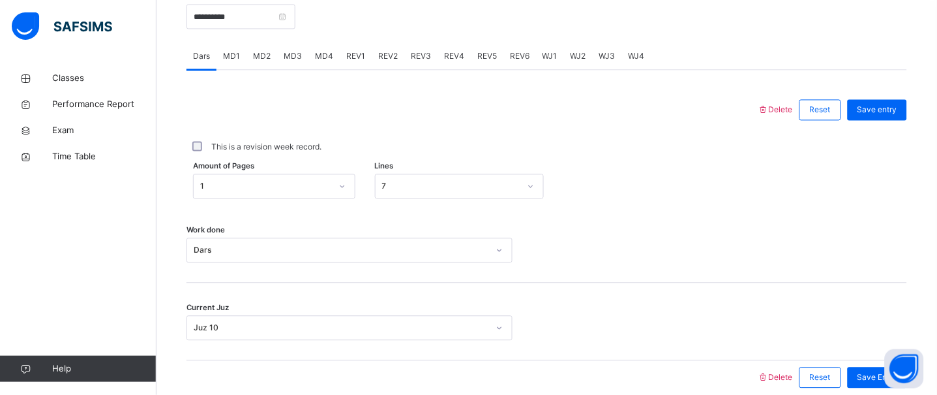
scroll to position [514, 0]
click at [439, 64] on div "REV4" at bounding box center [454, 59] width 33 height 26
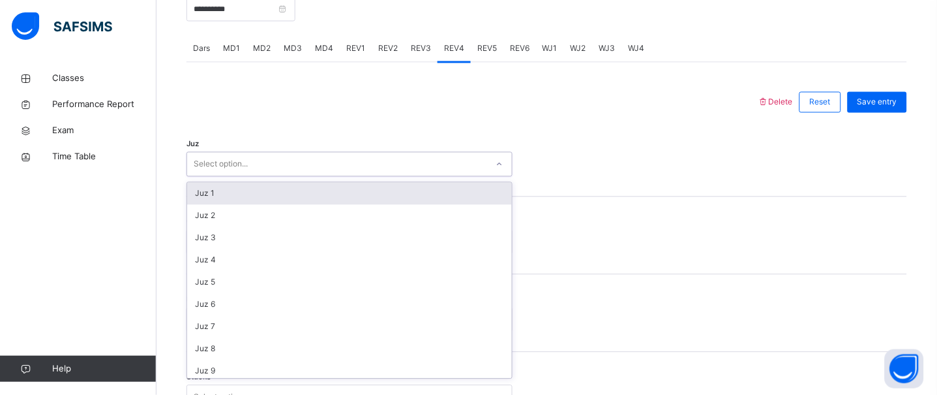
click at [241, 177] on div "Select option..." at bounding box center [221, 164] width 54 height 25
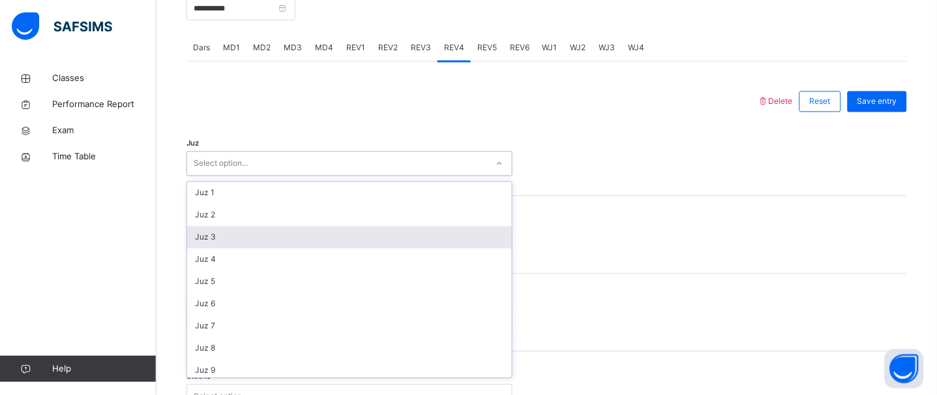
click at [231, 247] on div "Juz 3" at bounding box center [349, 237] width 325 height 22
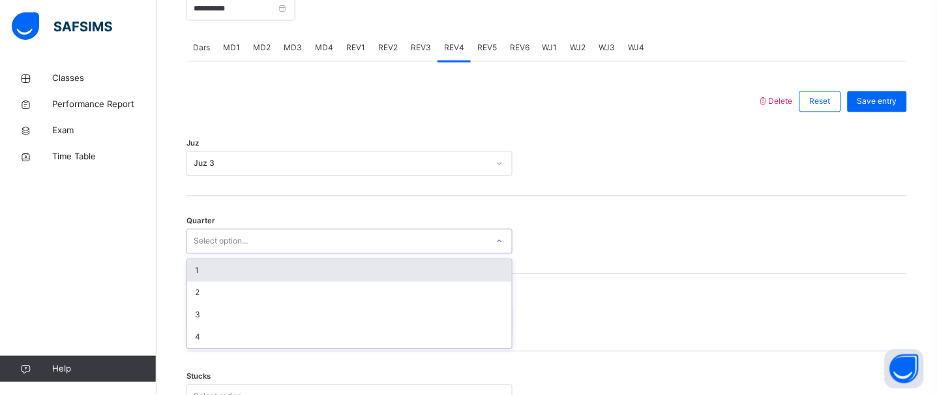
click at [217, 254] on div "Select option..." at bounding box center [221, 241] width 54 height 25
drag, startPoint x: 218, startPoint y: 291, endPoint x: 216, endPoint y: 280, distance: 11.2
click at [216, 280] on div "1" at bounding box center [349, 271] width 325 height 22
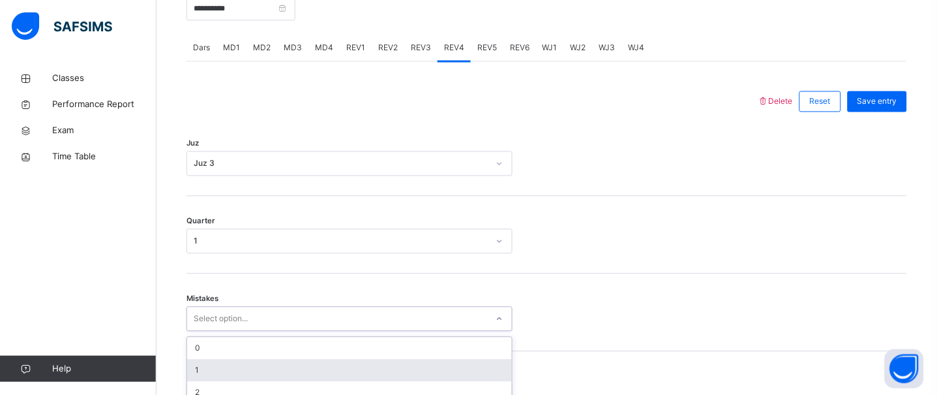
scroll to position [639, 0]
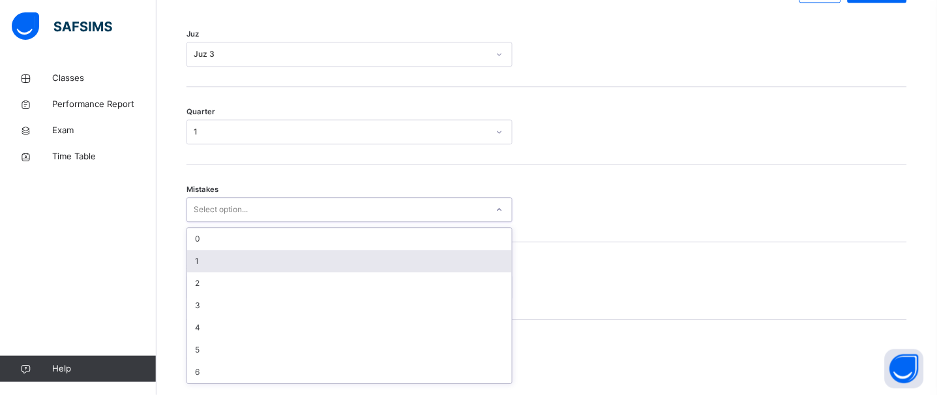
click at [222, 222] on div "option 1 focused, 2 of 7. 7 results available. Use Up and Down to choose option…" at bounding box center [349, 209] width 326 height 25
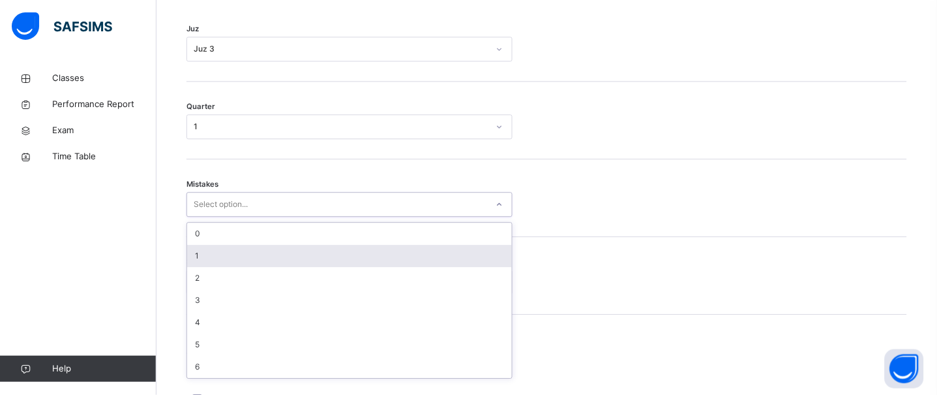
click at [205, 267] on div "1" at bounding box center [349, 256] width 325 height 22
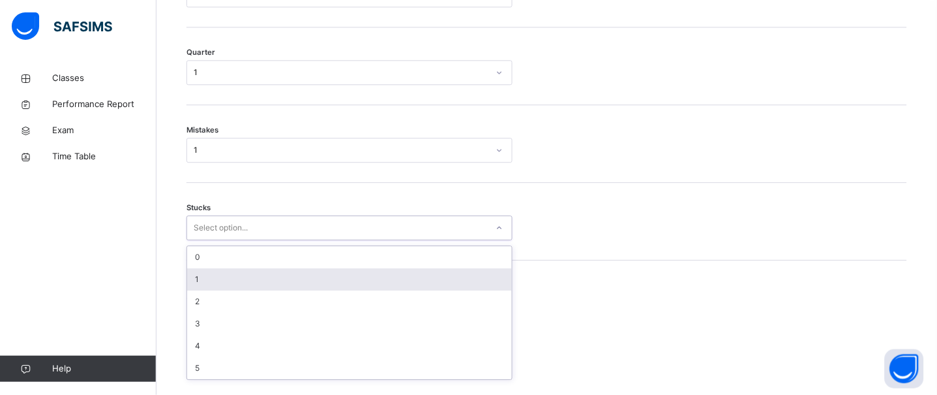
click at [215, 240] on div "option 1 focused, 2 of 6. 6 results available. Use Up and Down to choose option…" at bounding box center [349, 227] width 326 height 25
click at [211, 282] on div "1" at bounding box center [349, 278] width 325 height 22
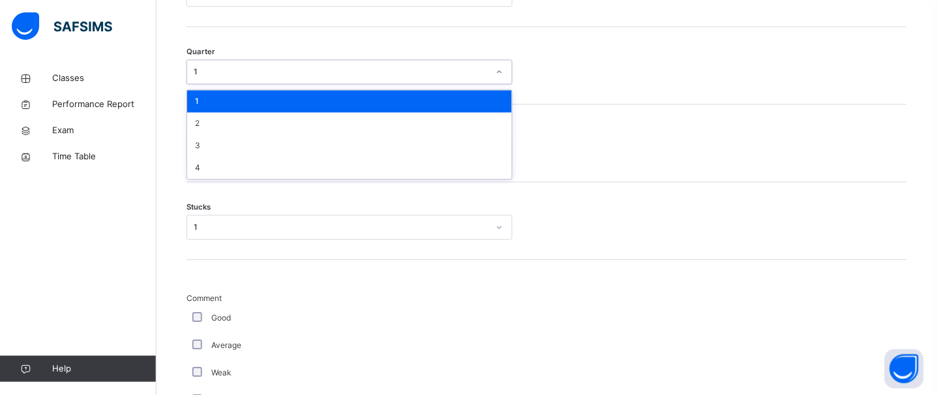
click at [253, 78] on div "1" at bounding box center [341, 72] width 295 height 12
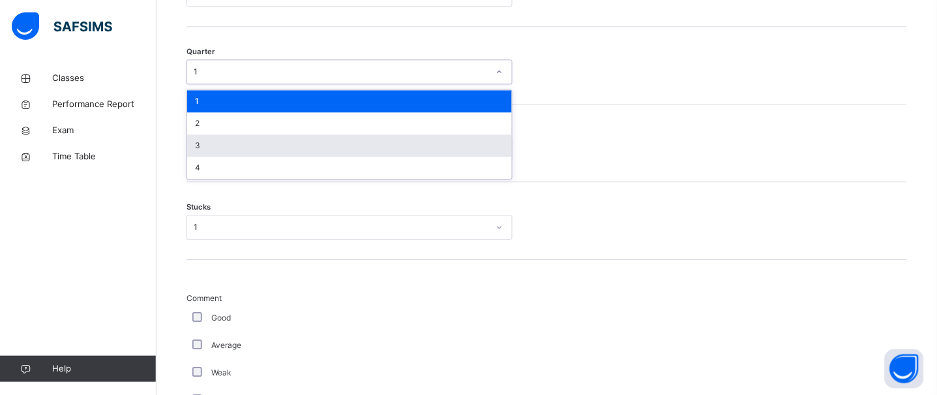
click at [205, 157] on div "3" at bounding box center [349, 145] width 325 height 22
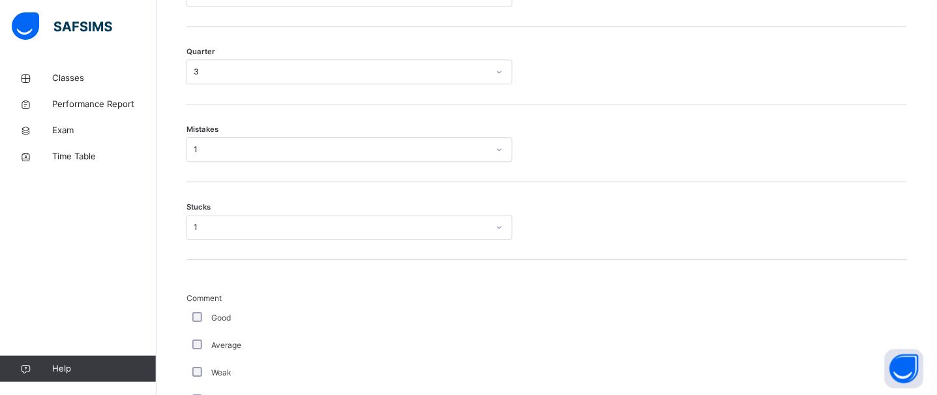
click at [194, 321] on div "Good" at bounding box center [349, 317] width 326 height 27
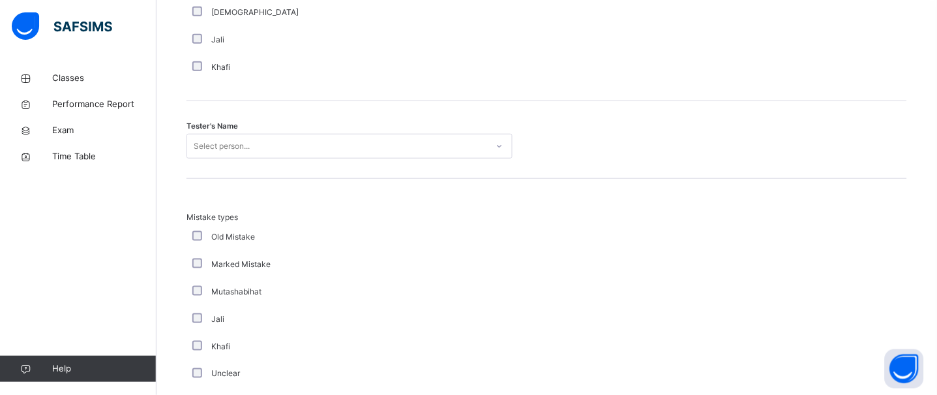
scroll to position [1285, 0]
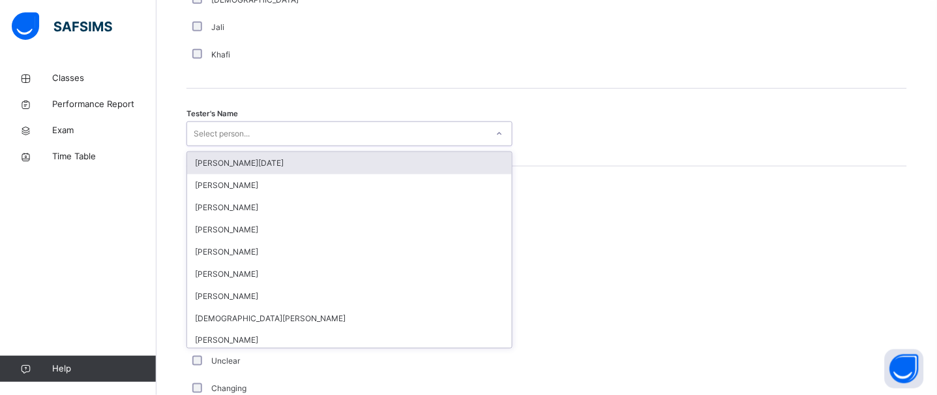
click at [445, 144] on div "Select person..." at bounding box center [337, 134] width 300 height 20
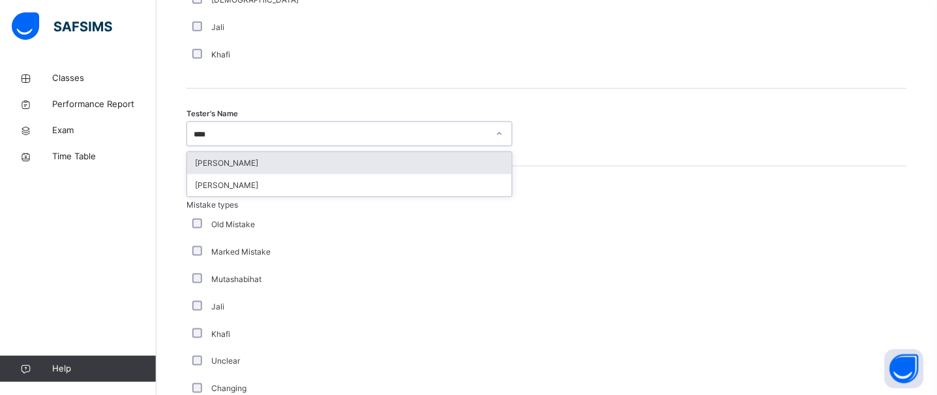
type input "*****"
click at [416, 170] on div "[PERSON_NAME]" at bounding box center [349, 163] width 325 height 22
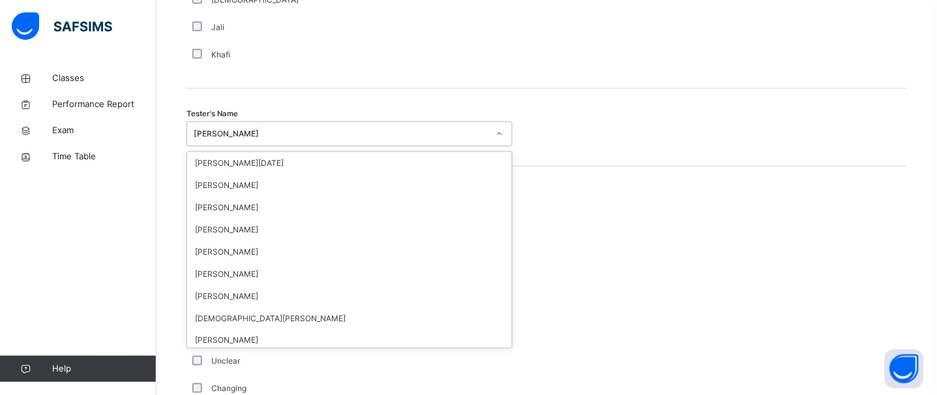
scroll to position [366, 0]
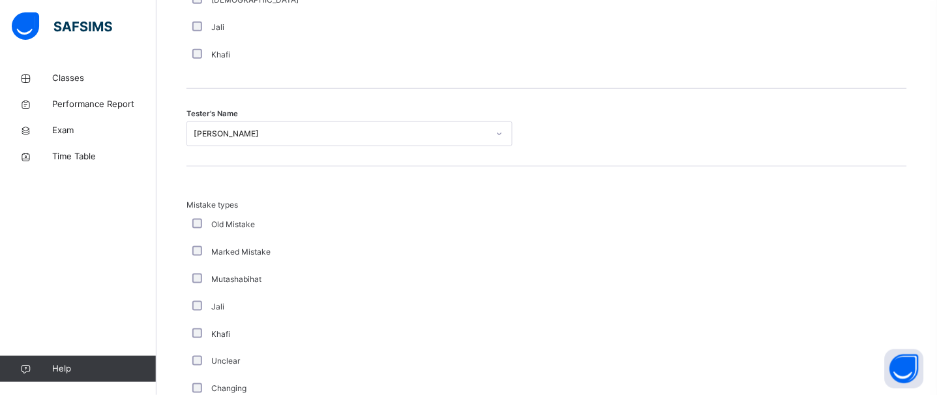
click at [599, 197] on div "Mistake types Old Mistake Marked Mistake Mutashabihat Jali Khafi Unclear Changi…" at bounding box center [546, 294] width 721 height 256
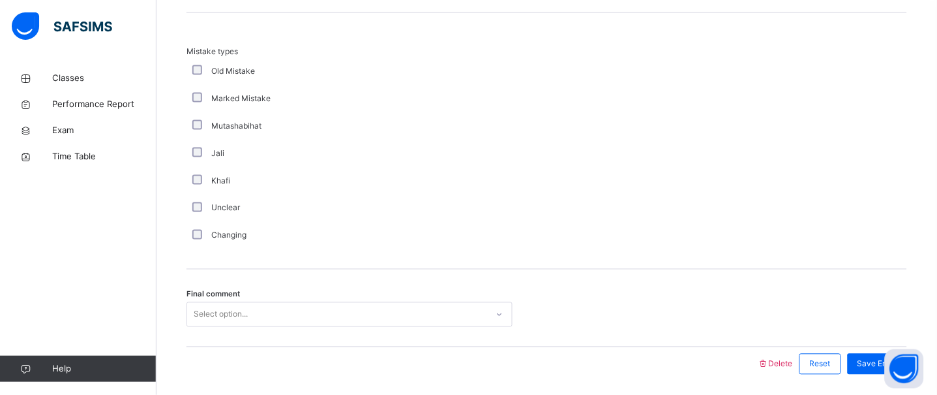
scroll to position [1494, 0]
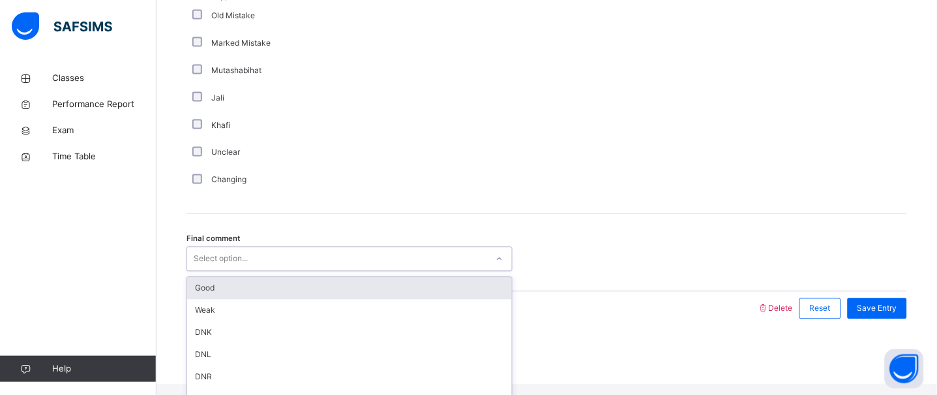
click at [380, 269] on div "Select option..." at bounding box center [337, 259] width 300 height 20
click at [273, 292] on div "Good" at bounding box center [349, 288] width 325 height 22
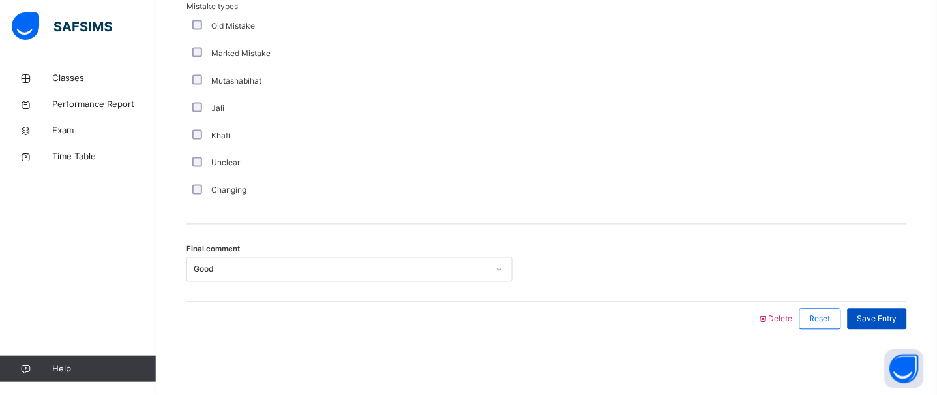
click at [889, 321] on span "Save Entry" at bounding box center [877, 319] width 40 height 12
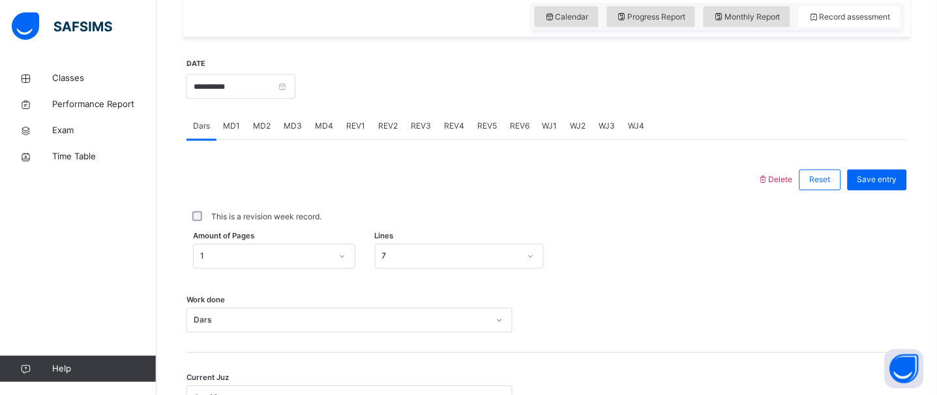
scroll to position [449, 0]
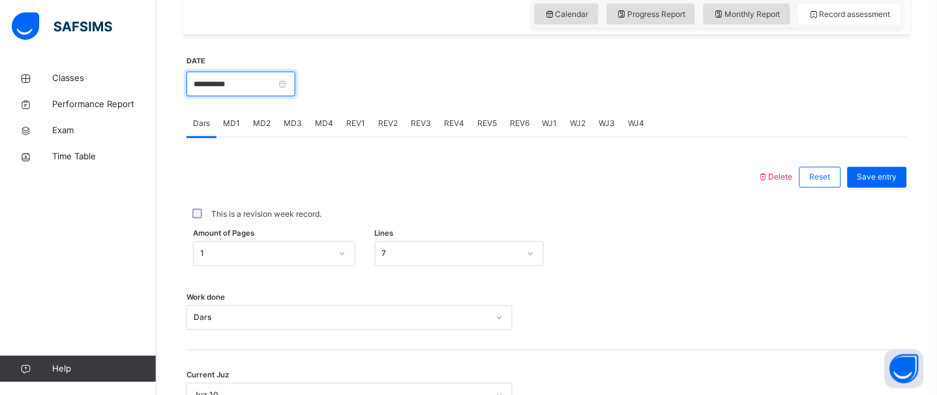
click at [227, 97] on input "**********" at bounding box center [240, 84] width 109 height 25
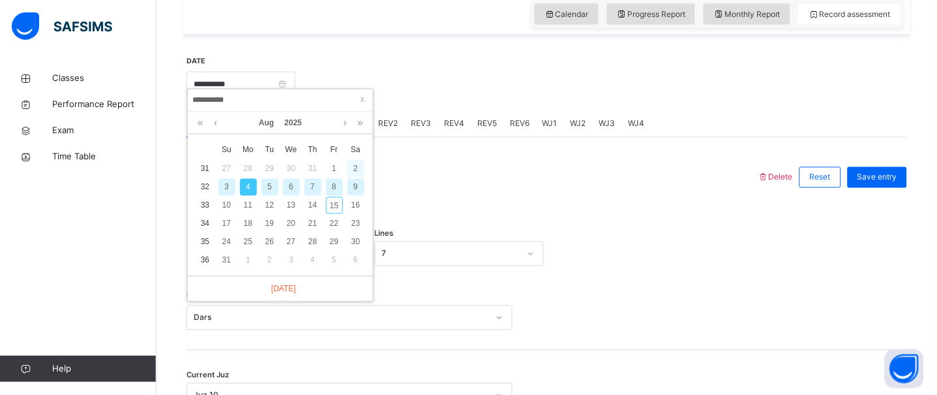
click at [355, 163] on div "2" at bounding box center [356, 168] width 17 height 17
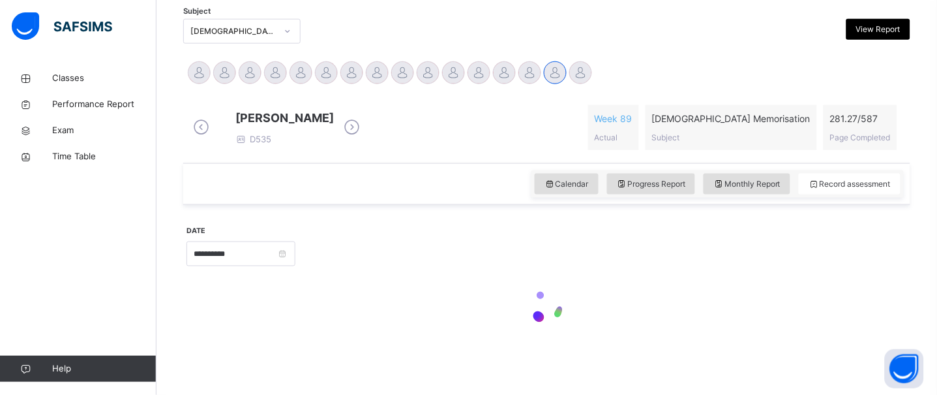
type input "**********"
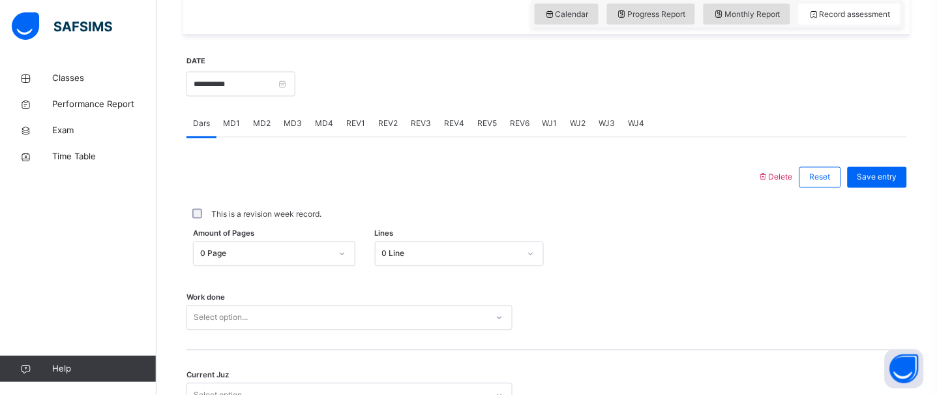
click at [230, 255] on div "0 Page" at bounding box center [274, 253] width 162 height 25
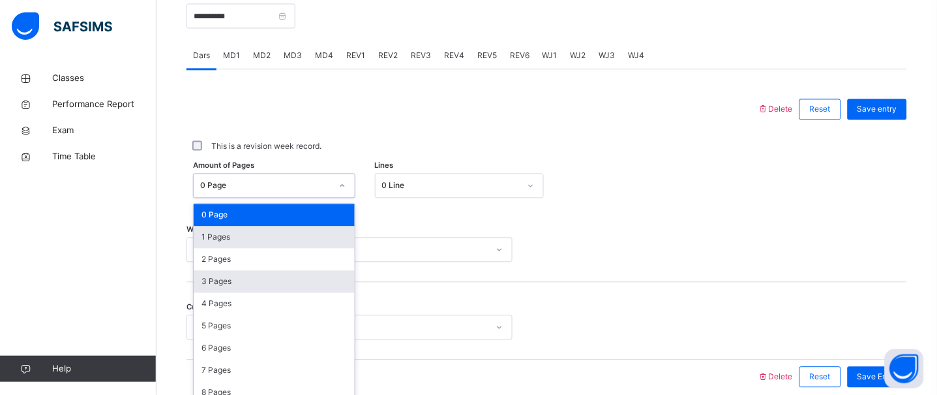
scroll to position [538, 0]
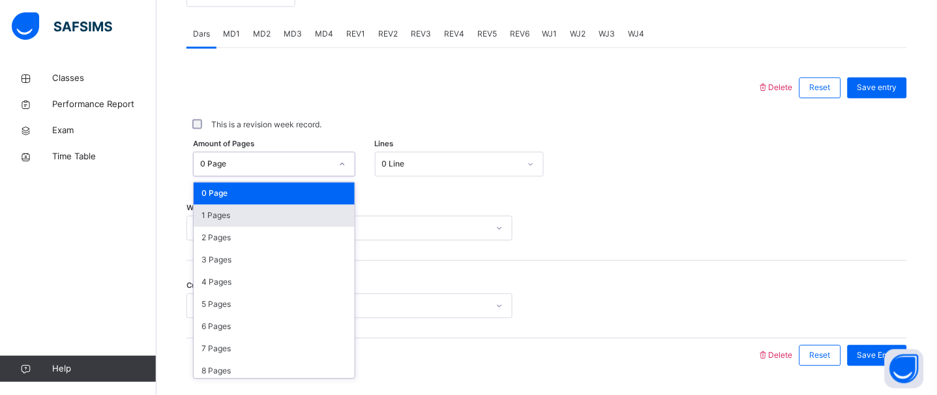
click at [215, 227] on div "1 Pages" at bounding box center [274, 216] width 161 height 22
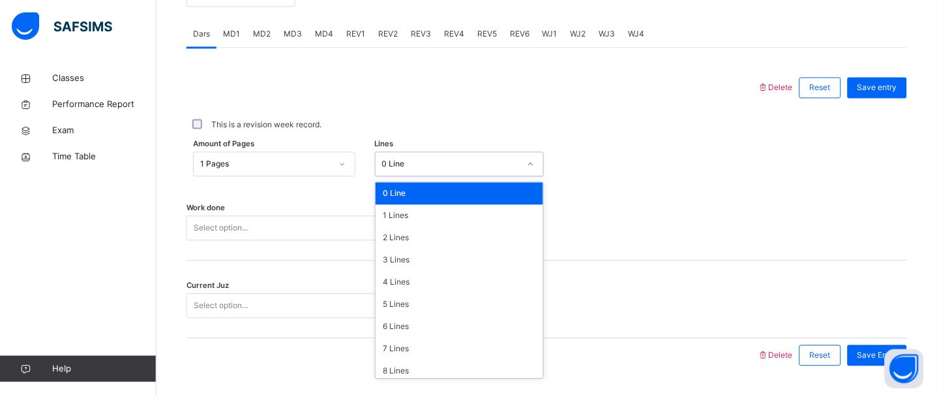
click at [483, 175] on div "0 Line" at bounding box center [447, 165] width 143 height 20
click at [413, 354] on div "7 Lines" at bounding box center [460, 349] width 168 height 22
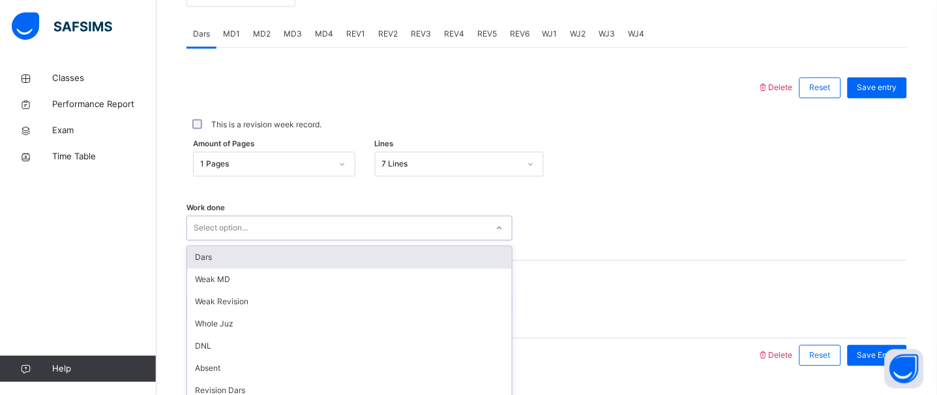
scroll to position [585, 0]
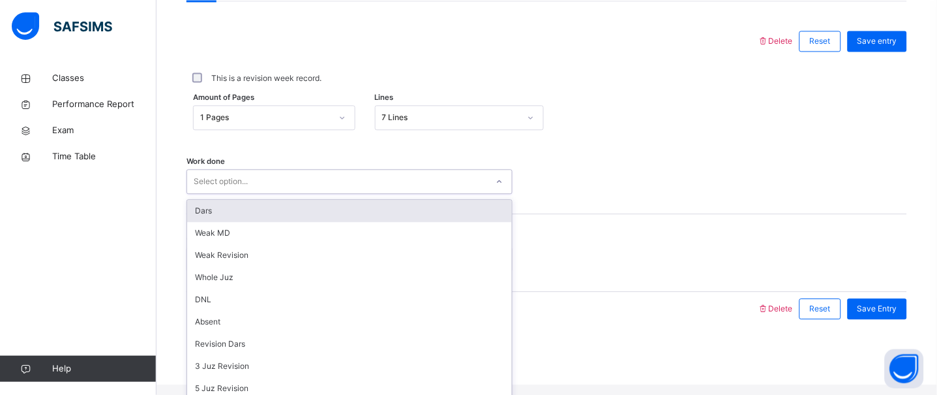
click at [368, 194] on div "option Dars focused, 1 of 16. 16 results available. Use Up and Down to choose o…" at bounding box center [349, 181] width 326 height 25
click at [309, 222] on div "Dars" at bounding box center [349, 211] width 325 height 22
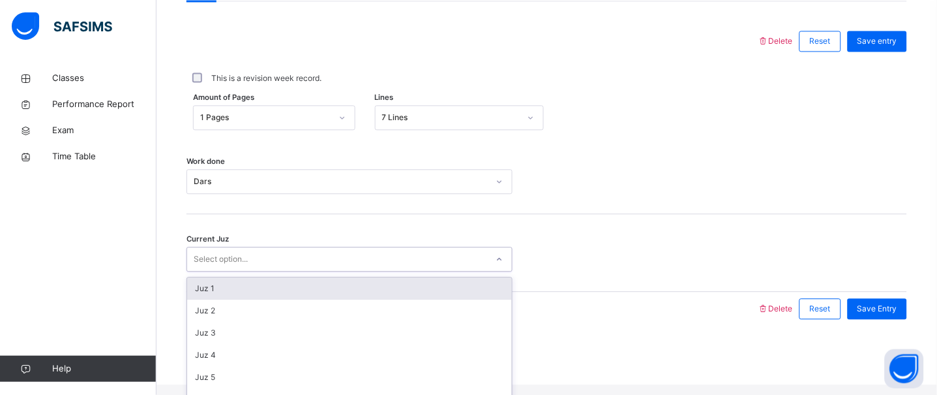
click at [297, 269] on div "Select option..." at bounding box center [337, 259] width 300 height 20
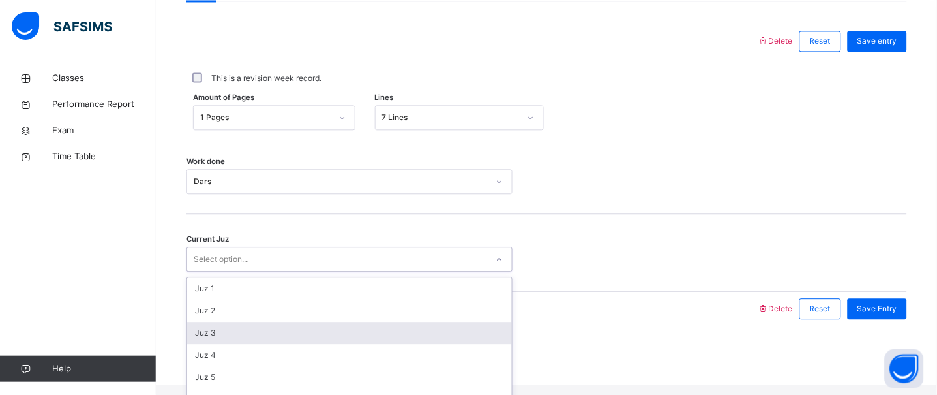
scroll to position [205, 0]
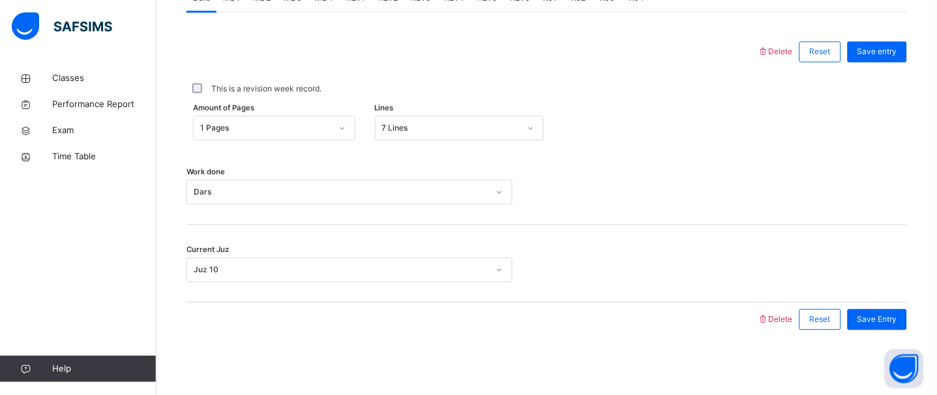
click at [875, 330] on div "Save Entry" at bounding box center [874, 319] width 66 height 34
click at [891, 313] on span "Save Entry" at bounding box center [877, 319] width 40 height 12
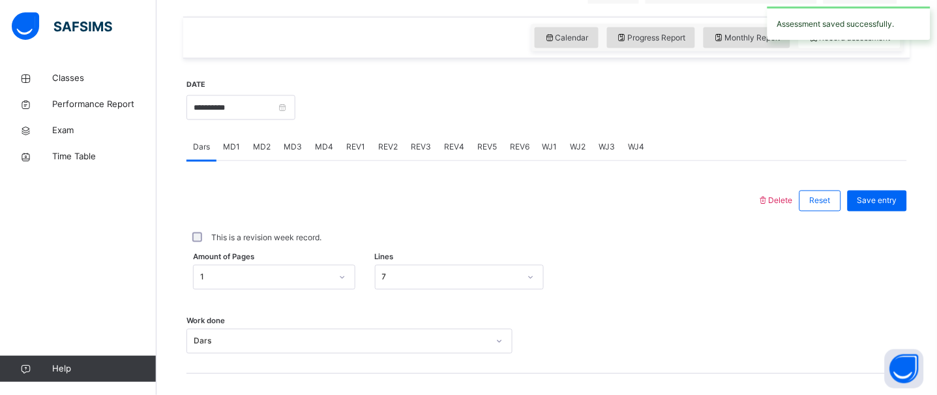
scroll to position [422, 0]
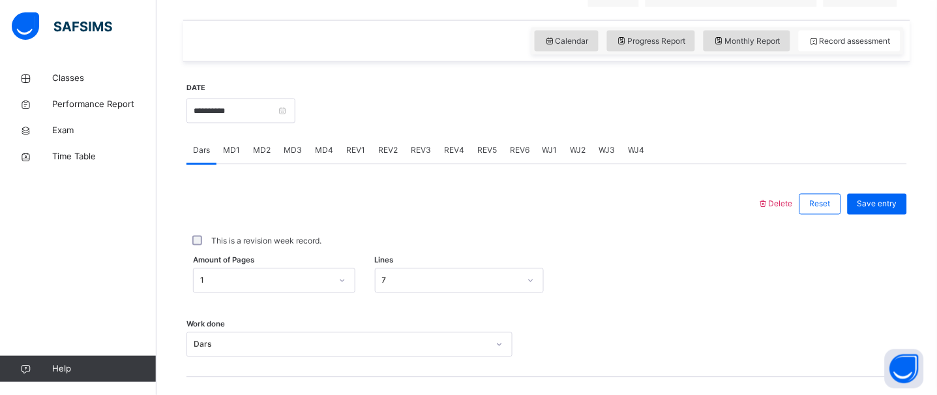
click at [239, 157] on span "MD1" at bounding box center [231, 151] width 17 height 12
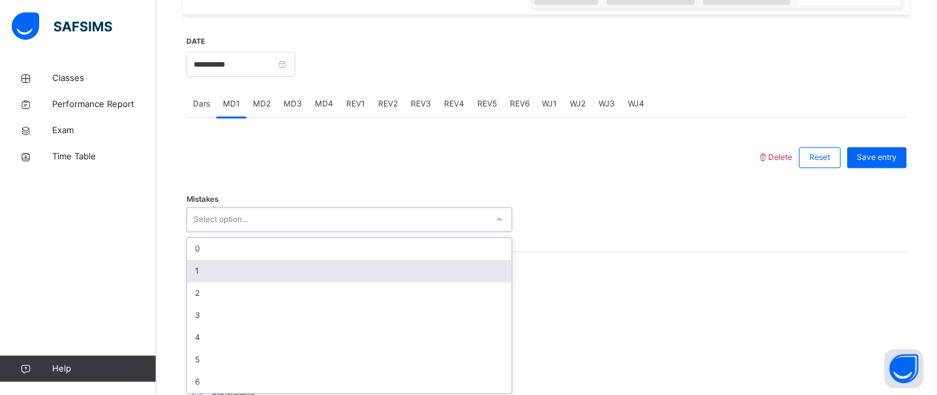
scroll to position [483, 0]
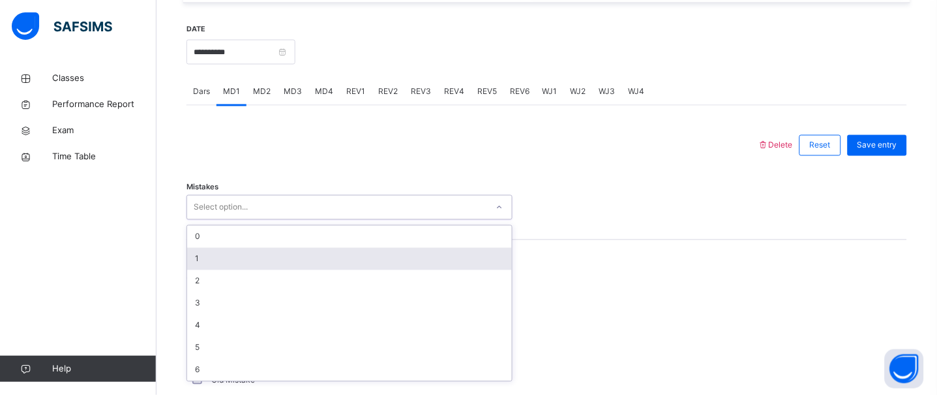
click at [263, 220] on div "option 1 focused, 2 of 7. 7 results available. Use Up and Down to choose option…" at bounding box center [349, 207] width 326 height 25
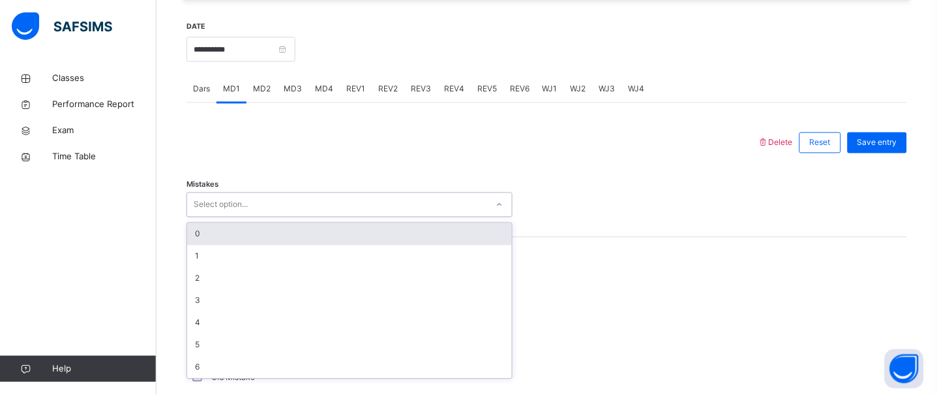
click at [245, 245] on div "0" at bounding box center [349, 234] width 325 height 22
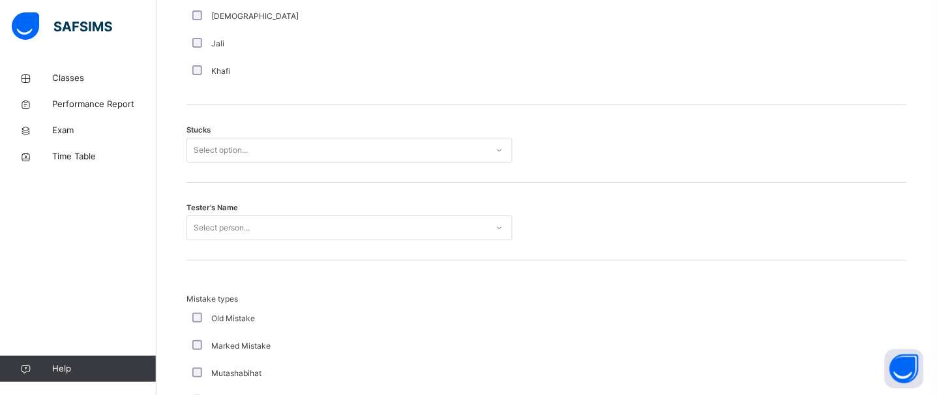
scroll to position [1039, 0]
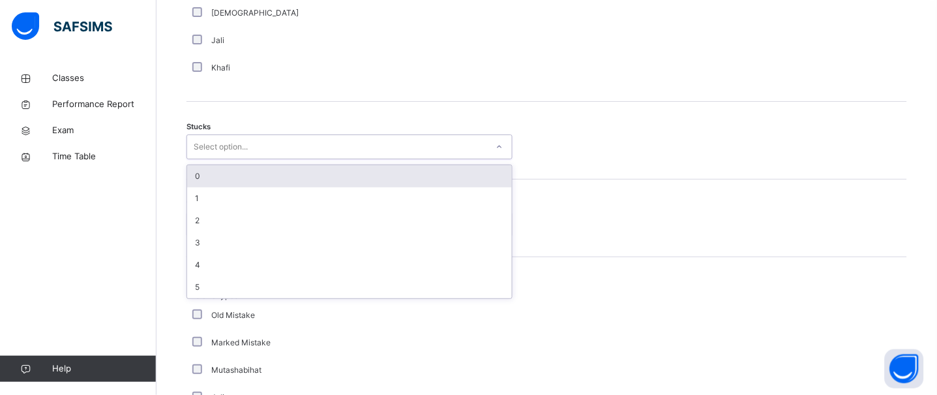
click at [267, 153] on div "Select option..." at bounding box center [337, 147] width 300 height 20
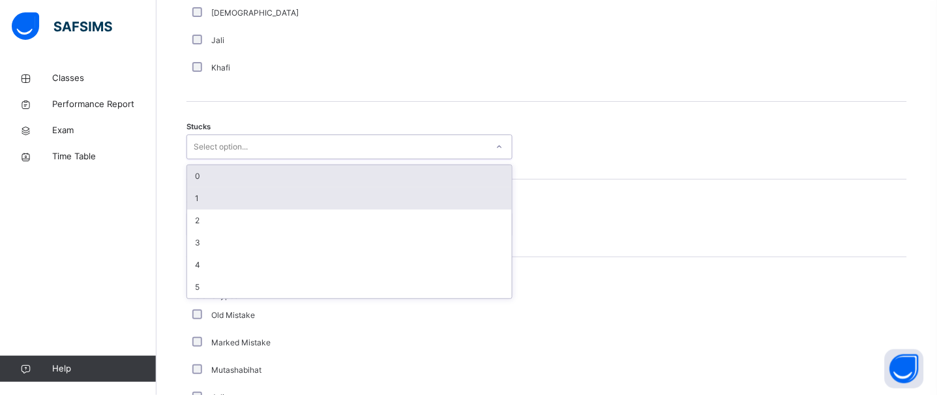
click at [209, 209] on div "1" at bounding box center [349, 198] width 325 height 22
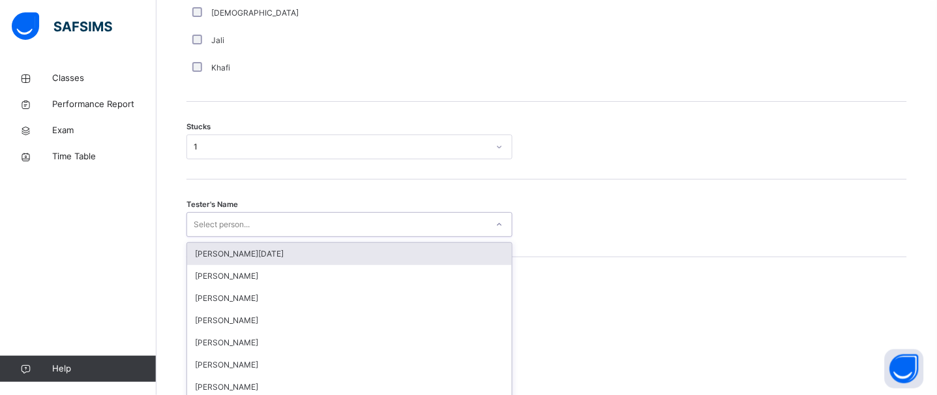
scroll to position [1100, 0]
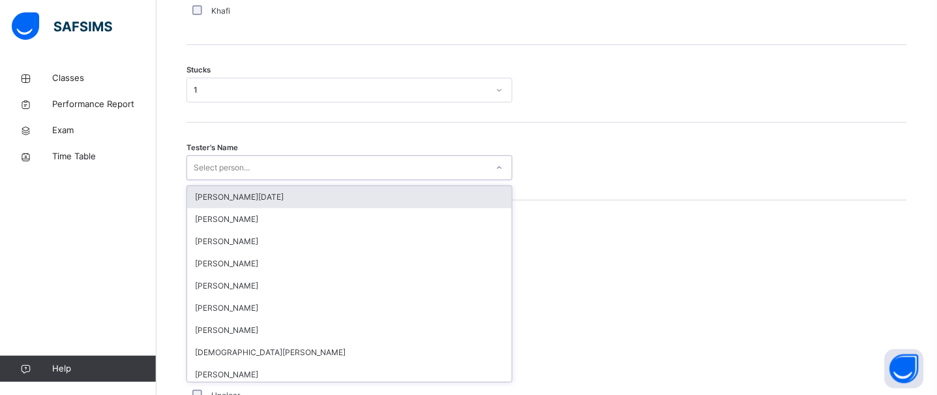
click at [221, 180] on div "option Abdullah Raja focused, 1 of 88. 88 results available. Use Up and Down to…" at bounding box center [349, 167] width 326 height 25
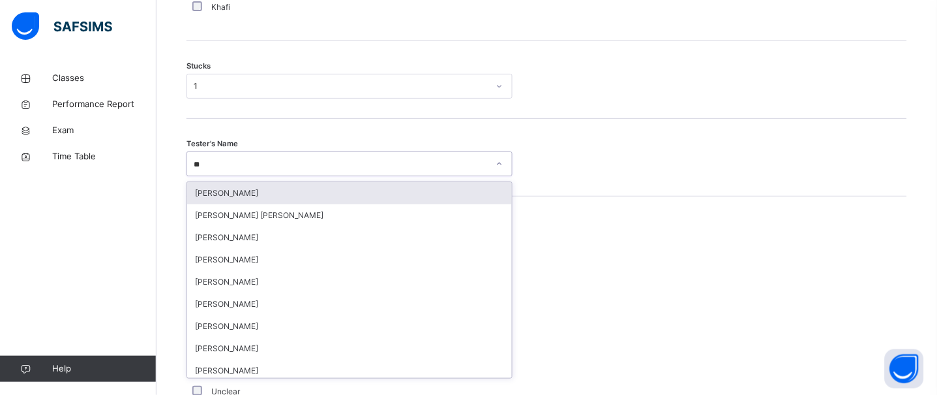
type input "***"
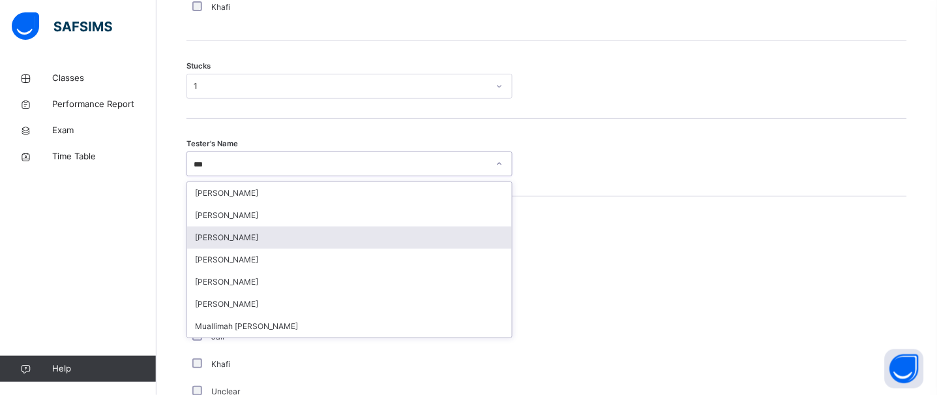
click at [225, 243] on div "[PERSON_NAME]" at bounding box center [349, 237] width 325 height 22
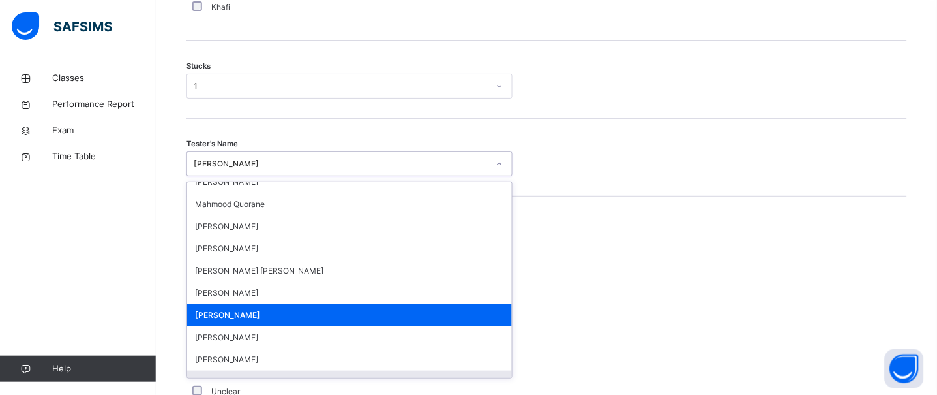
scroll to position [875, 0]
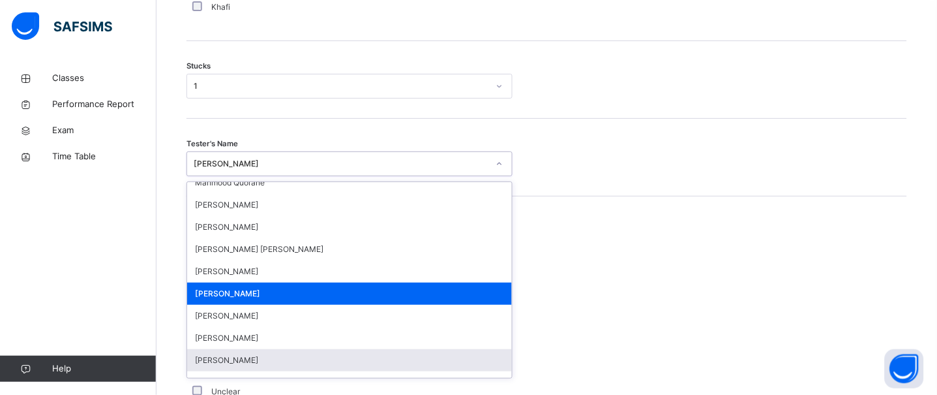
click at [837, 239] on div "Mistake types Old Mistake Marked Mistake Mutashabihat Jali Khafi Unclear Changi…" at bounding box center [546, 330] width 721 height 203
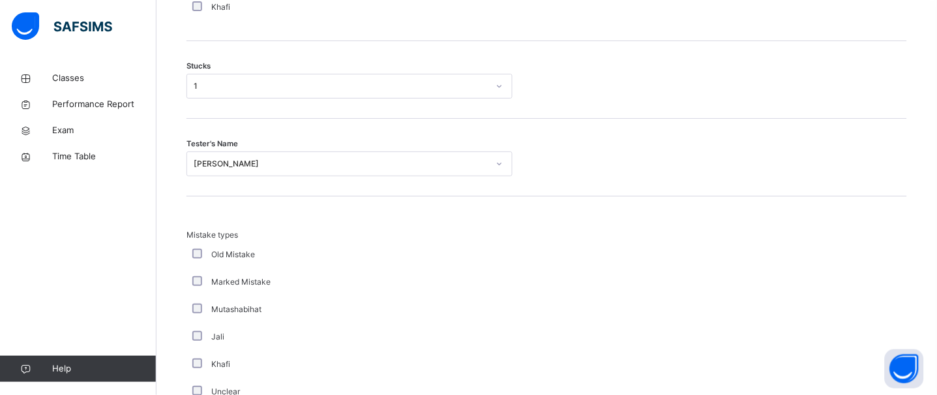
click at [837, 239] on div "Mistake types Old Mistake Marked Mistake Mutashabihat Jali Khafi Unclear Changi…" at bounding box center [546, 330] width 721 height 203
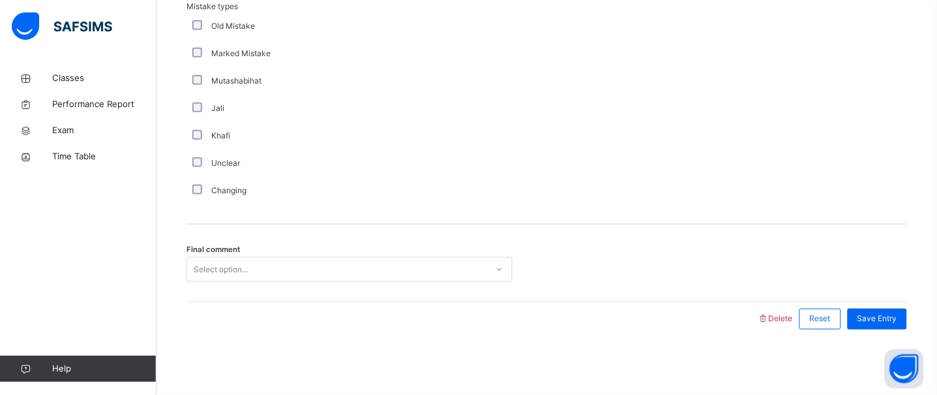
scroll to position [1339, 0]
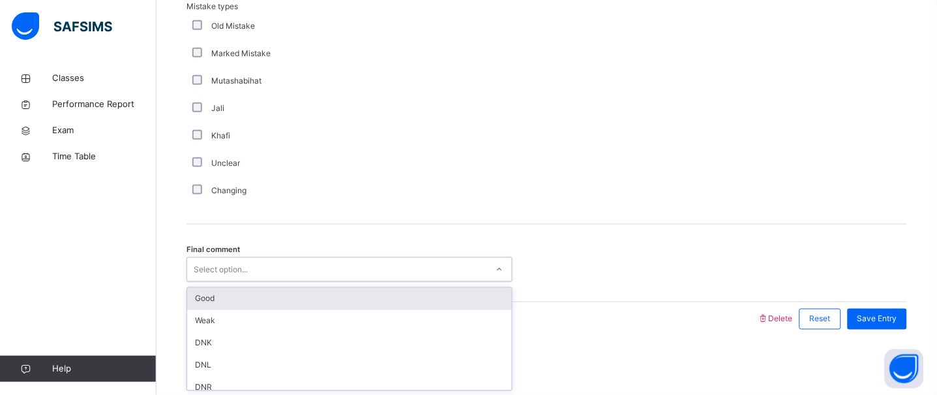
click at [327, 260] on div "Select option..." at bounding box center [337, 270] width 300 height 20
click at [250, 301] on div "Good" at bounding box center [349, 299] width 325 height 22
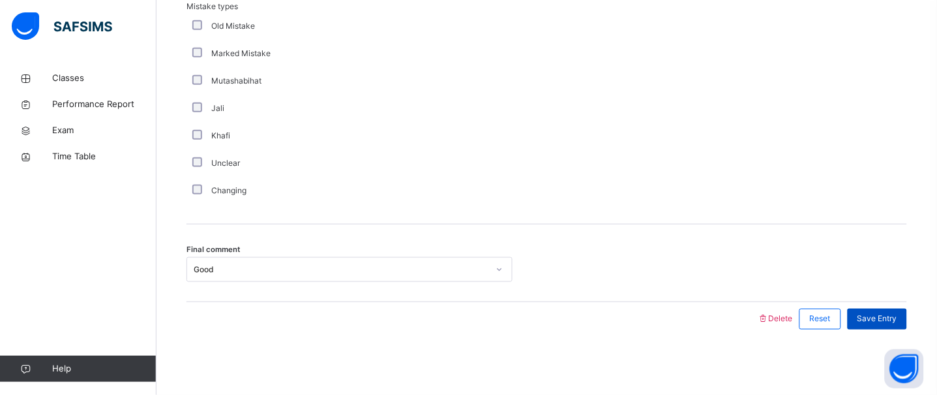
click at [897, 319] on span "Save Entry" at bounding box center [877, 319] width 40 height 12
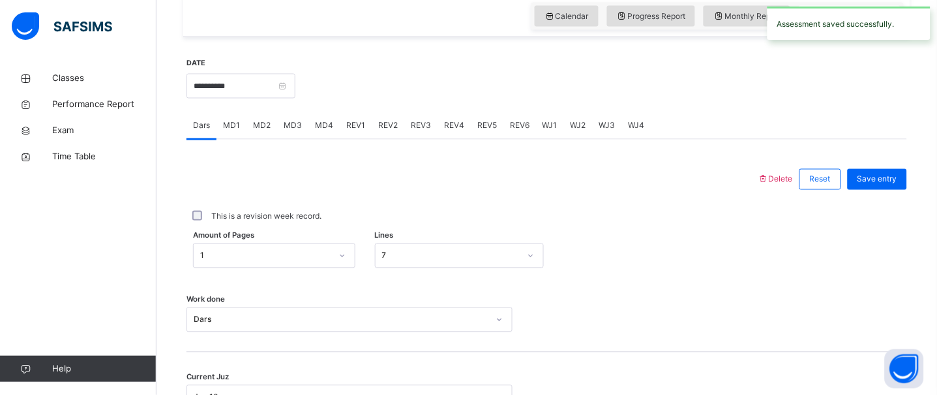
scroll to position [445, 0]
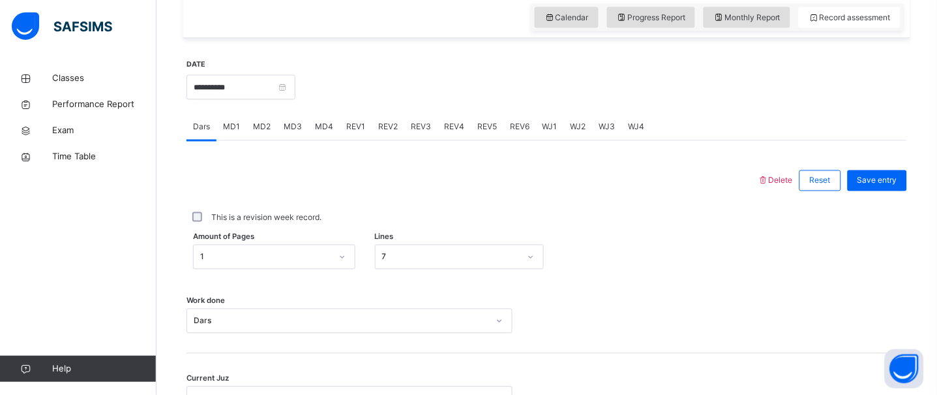
click at [324, 140] on div "MD4" at bounding box center [323, 127] width 31 height 26
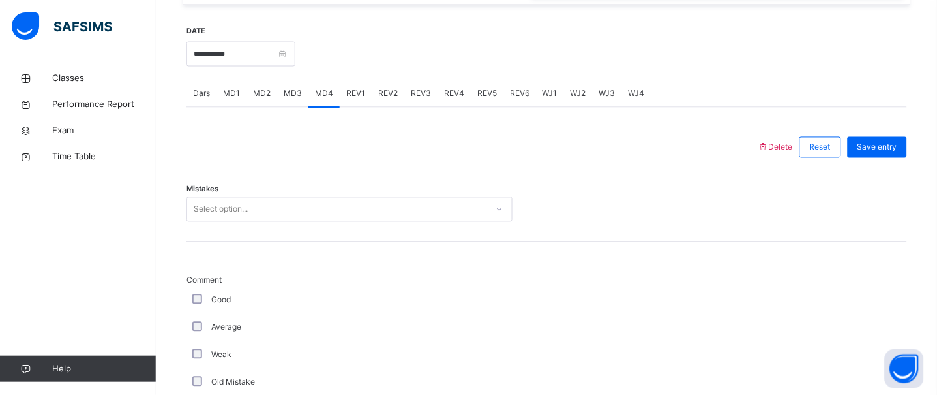
click at [226, 222] on div "Select option..." at bounding box center [349, 209] width 326 height 25
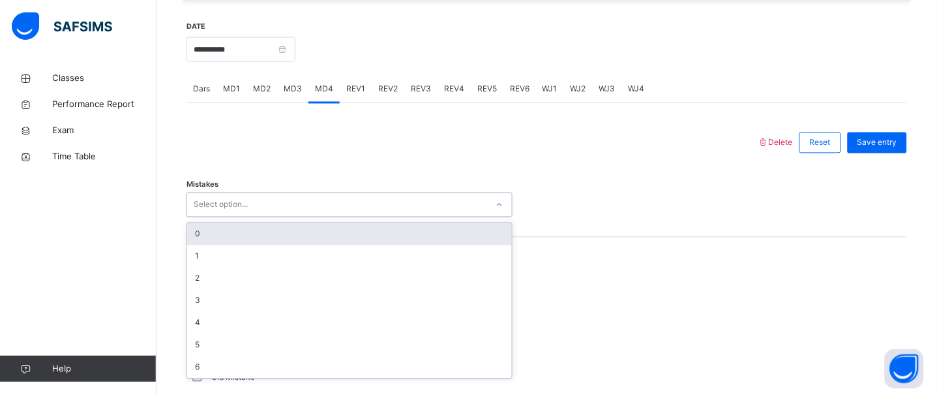
click at [226, 245] on div "0" at bounding box center [349, 234] width 325 height 22
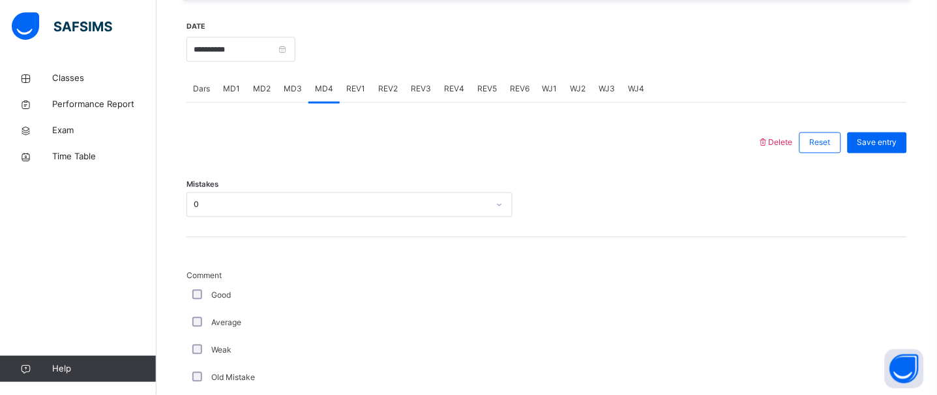
click at [196, 301] on div "Good" at bounding box center [350, 296] width 320 height 12
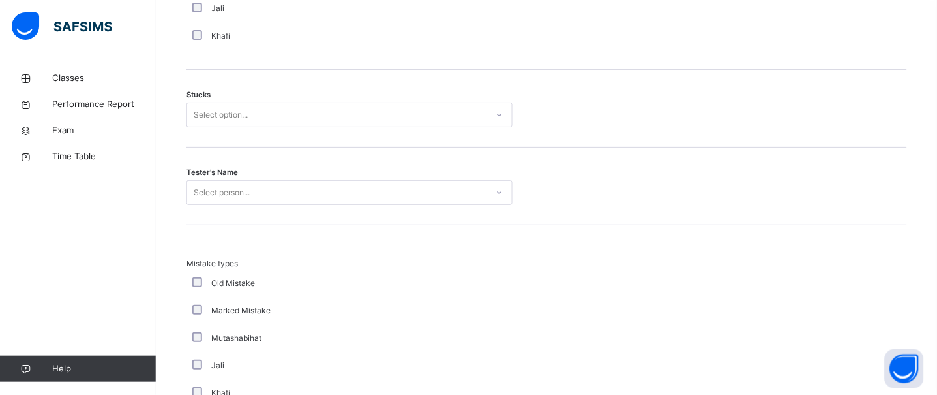
scroll to position [1075, 0]
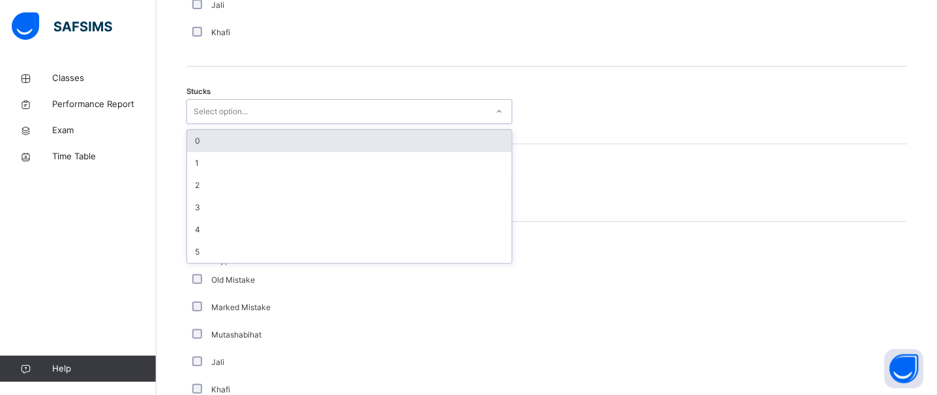
click at [499, 118] on icon at bounding box center [500, 111] width 8 height 13
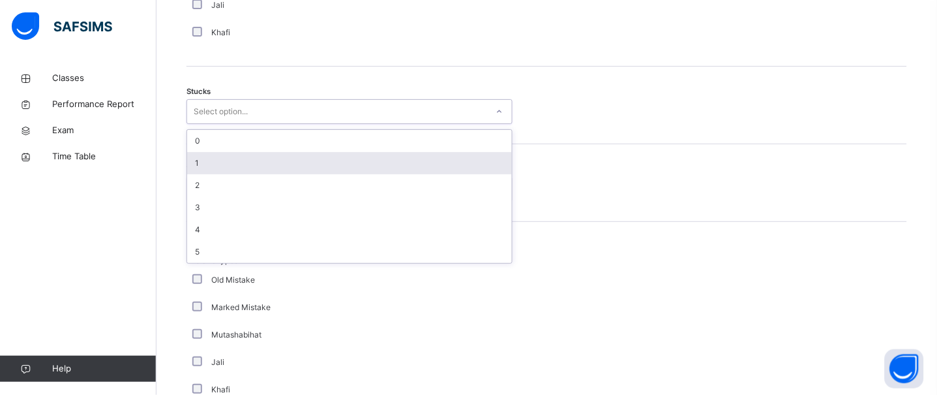
click at [205, 174] on div "1" at bounding box center [349, 163] width 325 height 22
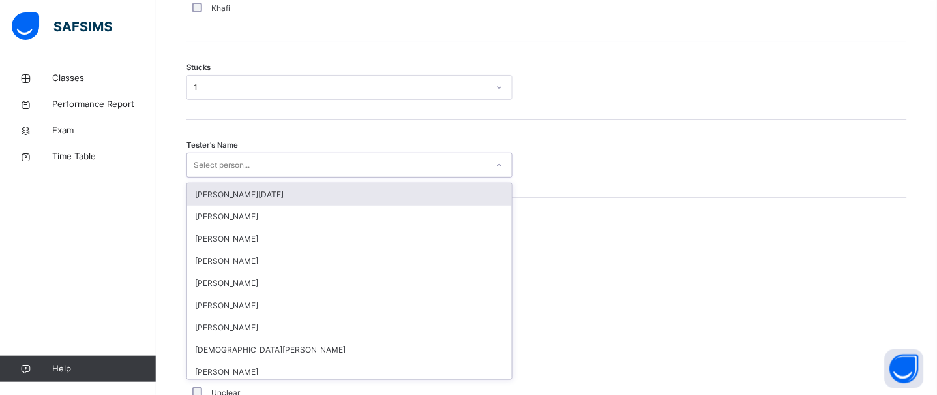
click at [215, 177] on div "option Abdullah Raja focused, 1 of 88. 88 results available. Use Up and Down to…" at bounding box center [349, 165] width 326 height 25
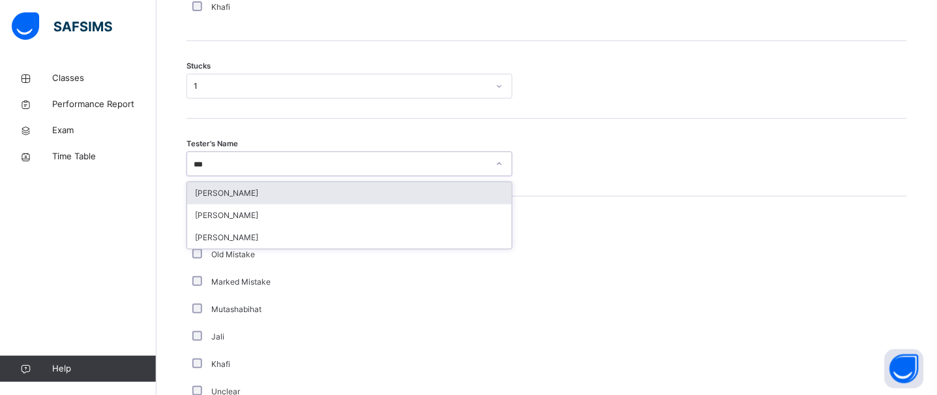
type input "****"
click at [215, 204] on div "Zeydaan Osman" at bounding box center [349, 193] width 325 height 22
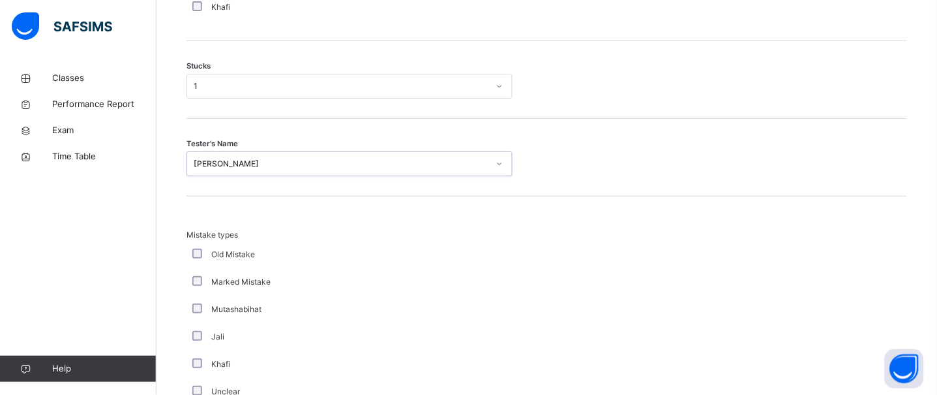
click at [215, 209] on div "Mistake types Old Mistake Marked Mistake Mutashabihat Jali Khafi Unclear Changi…" at bounding box center [546, 324] width 721 height 256
click at [544, 240] on div at bounding box center [546, 330] width 55 height 203
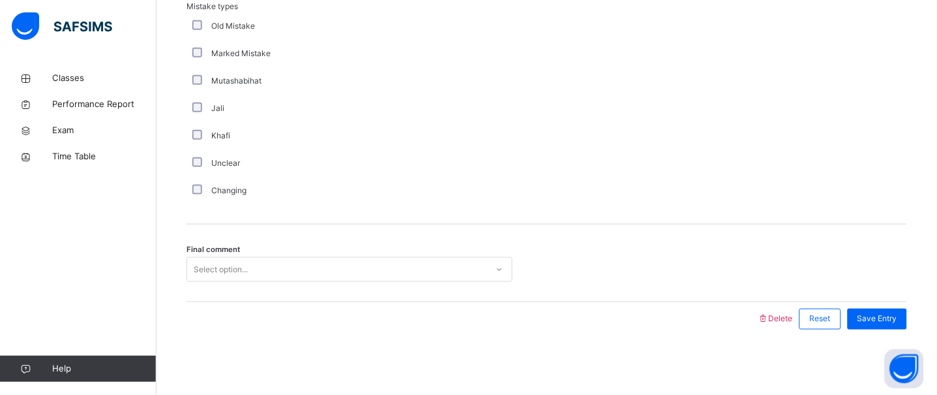
scroll to position [1339, 0]
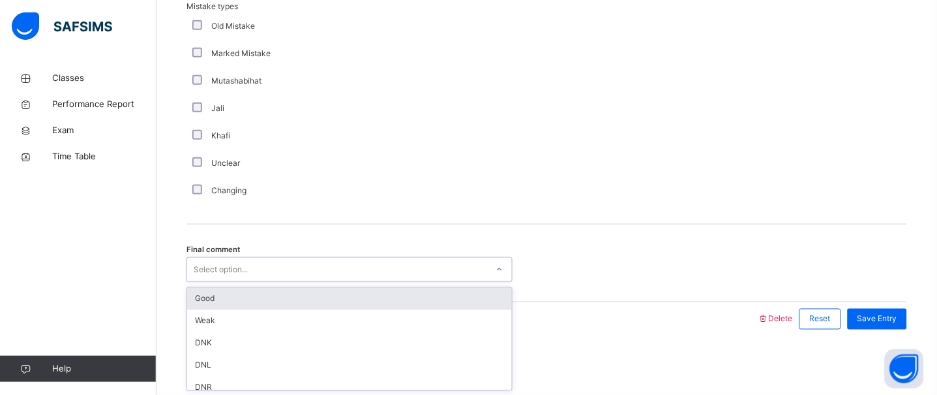
click at [463, 262] on div "Select option..." at bounding box center [337, 270] width 300 height 20
click at [336, 299] on div "Good" at bounding box center [349, 299] width 325 height 22
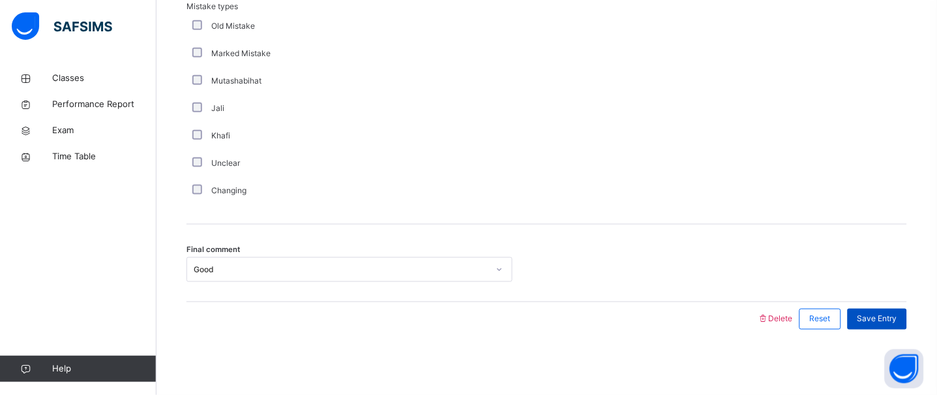
click at [902, 312] on div "Save Entry" at bounding box center [877, 318] width 59 height 21
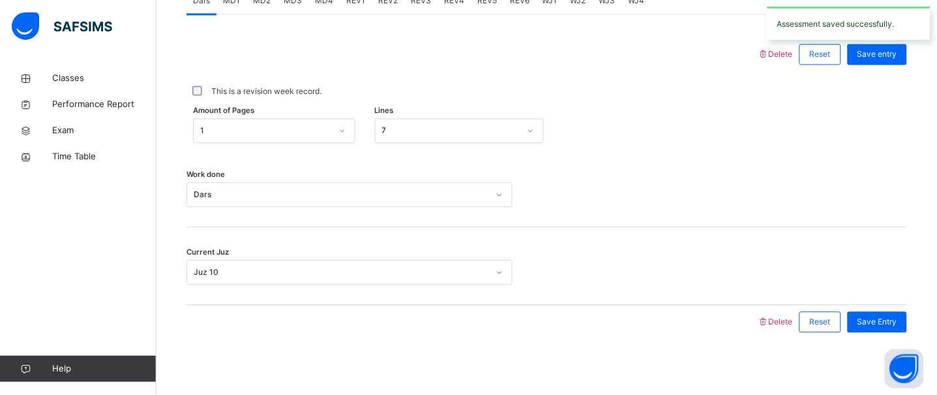
scroll to position [520, 0]
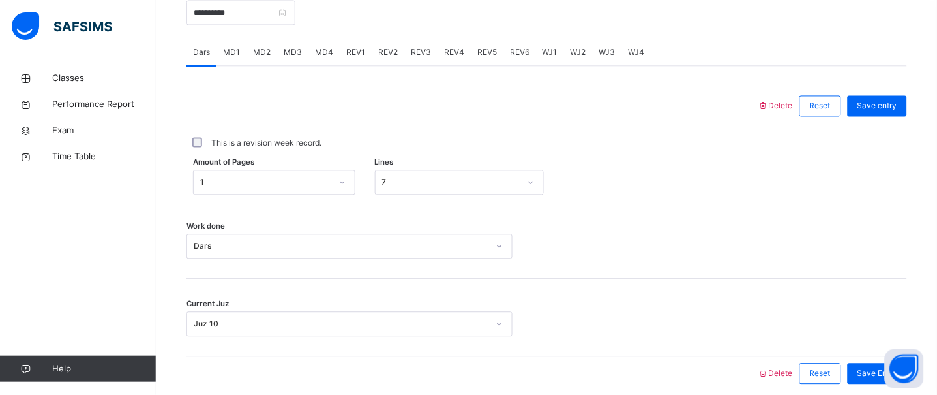
click at [893, 218] on div "Work done Dars" at bounding box center [546, 240] width 721 height 78
click at [353, 59] on span "REV1" at bounding box center [355, 53] width 19 height 12
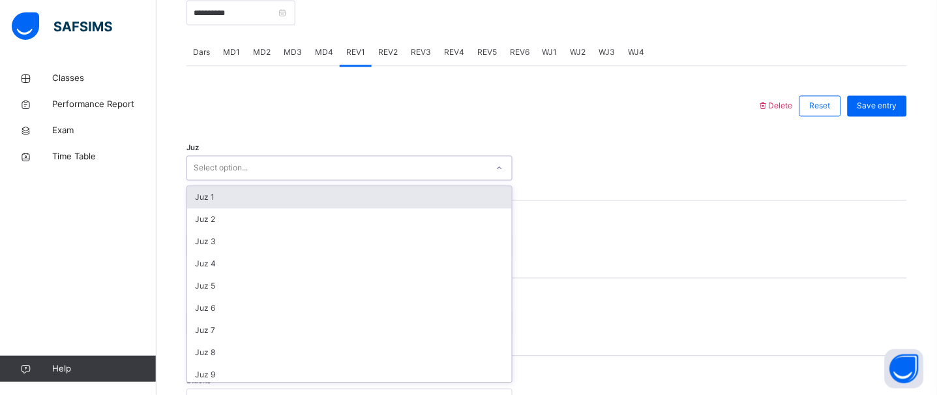
click at [296, 178] on div "Select option..." at bounding box center [337, 168] width 300 height 20
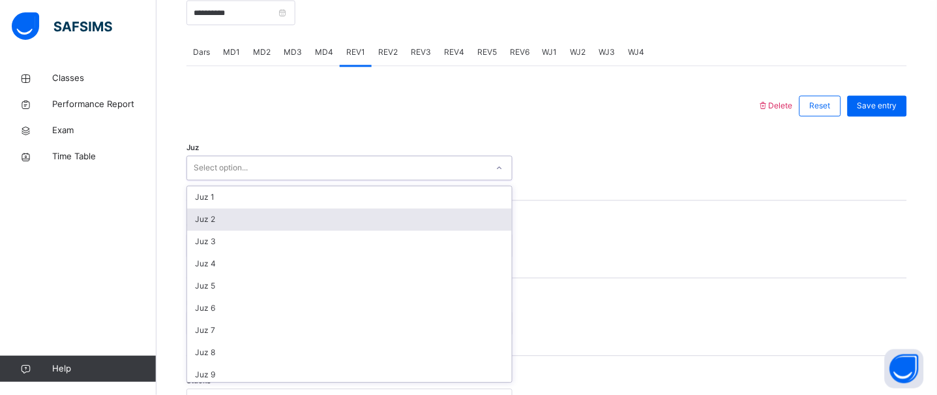
click at [206, 231] on div "Juz 2" at bounding box center [349, 220] width 325 height 22
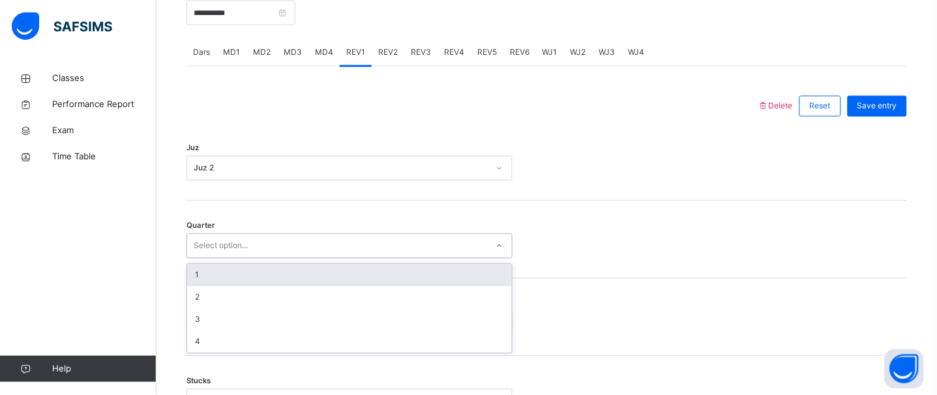
click at [213, 258] on div "Select option..." at bounding box center [221, 245] width 54 height 25
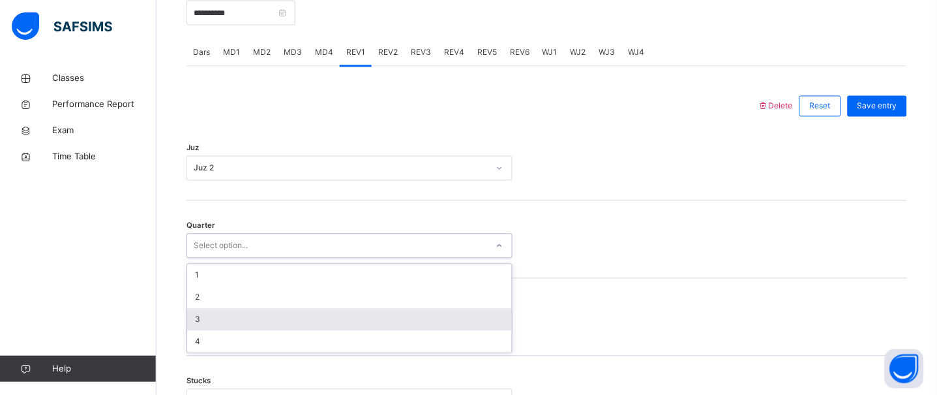
click at [205, 327] on div "3" at bounding box center [349, 319] width 325 height 22
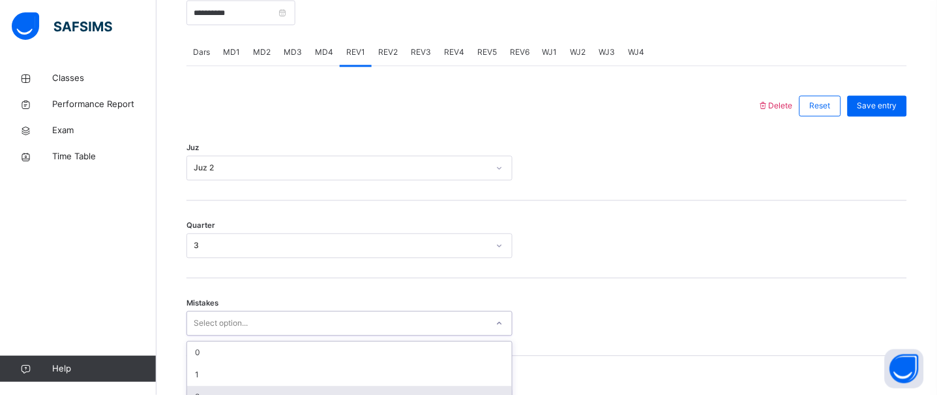
scroll to position [639, 0]
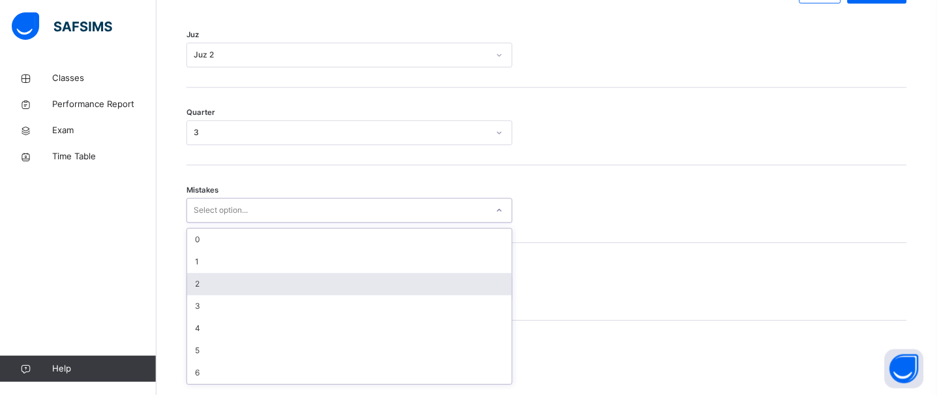
click at [210, 222] on div "option 2 focused, 3 of 7. 7 results available. Use Up and Down to choose option…" at bounding box center [349, 210] width 326 height 25
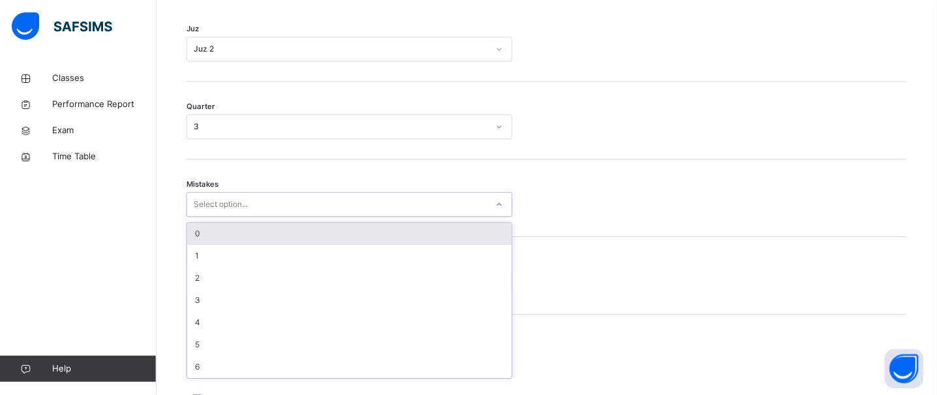
click at [222, 245] on div "0" at bounding box center [349, 233] width 325 height 22
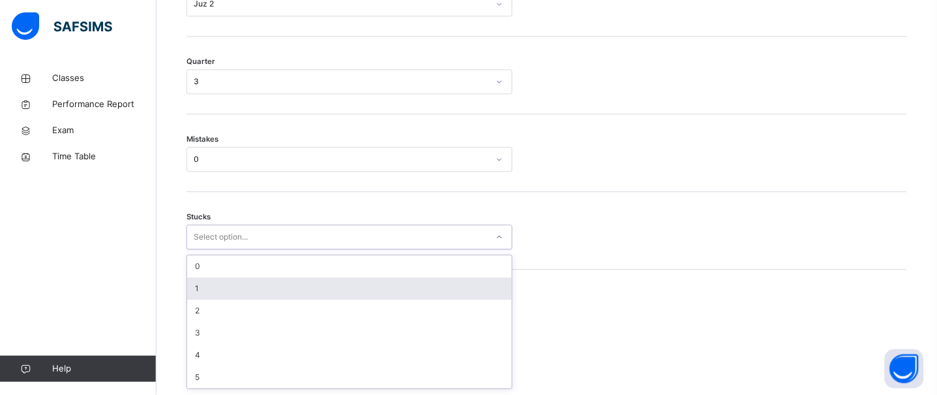
click at [213, 249] on div "option 1 focused, 2 of 6. 6 results available. Use Up and Down to choose option…" at bounding box center [349, 236] width 326 height 25
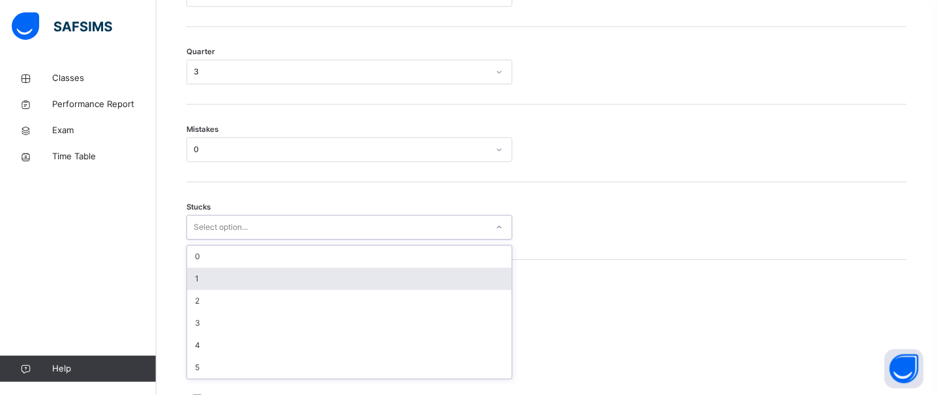
click at [201, 286] on div "1" at bounding box center [349, 278] width 325 height 22
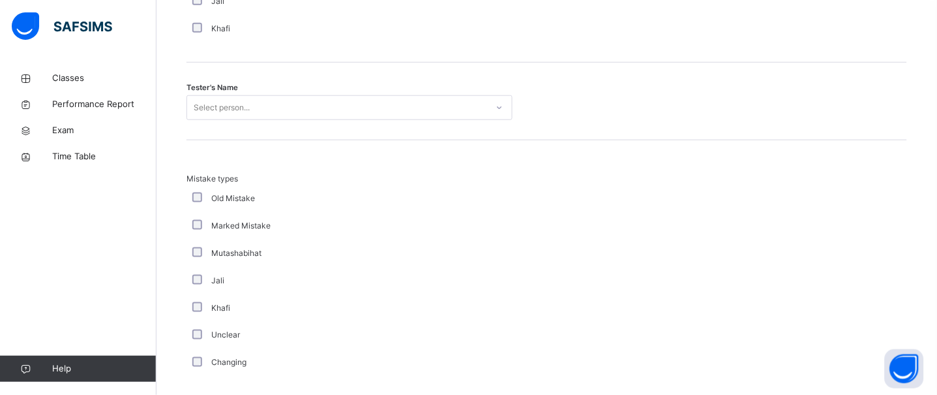
scroll to position [1320, 0]
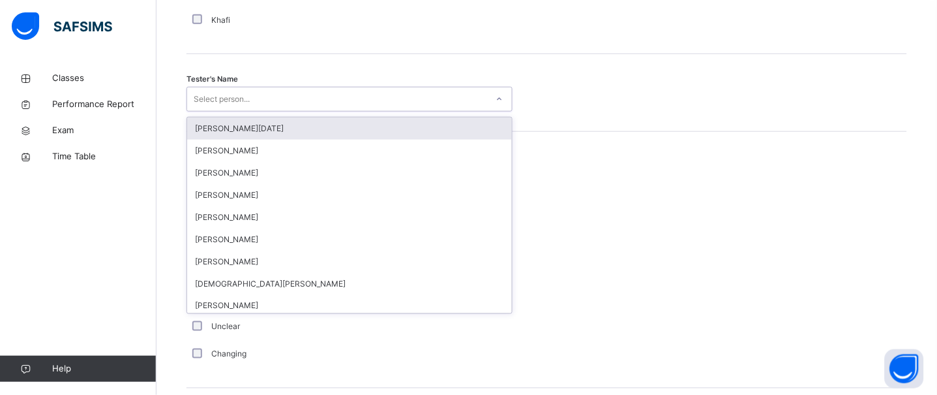
click at [254, 110] on div "Select person..." at bounding box center [337, 99] width 300 height 20
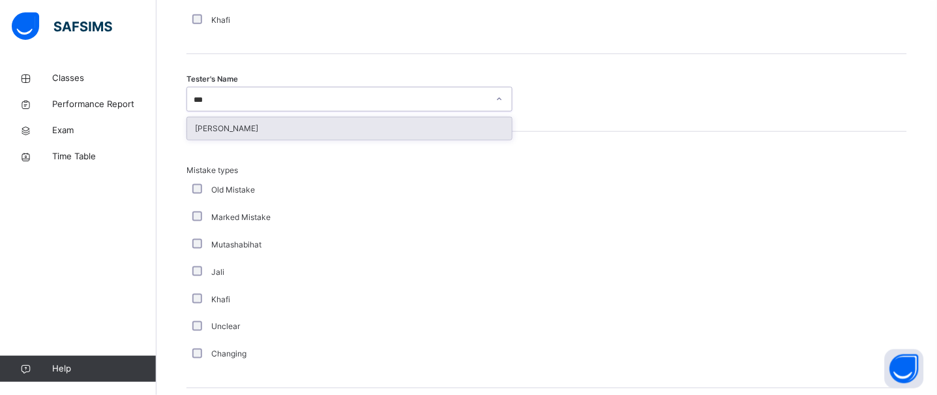
type input "****"
click at [265, 136] on div "Zeydaan Osman" at bounding box center [349, 128] width 325 height 22
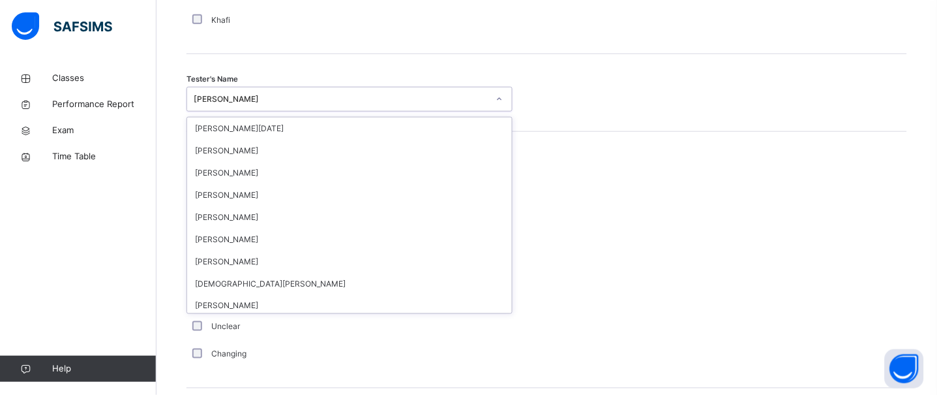
scroll to position [632, 0]
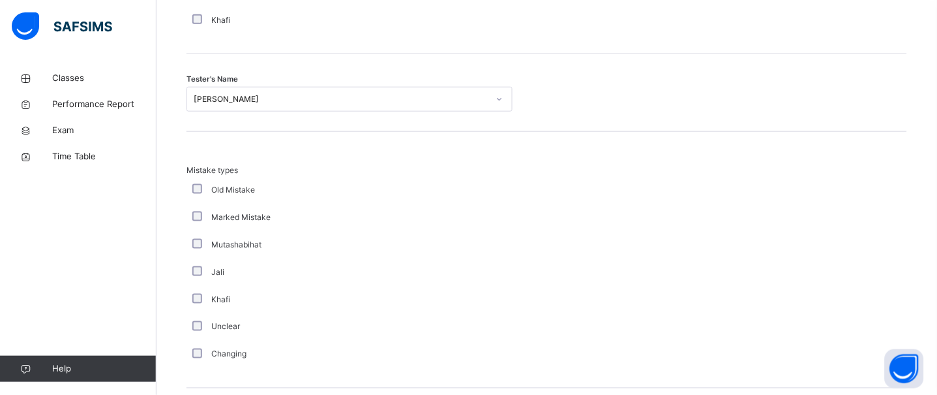
click at [706, 150] on div "Mistake types Old Mistake Marked Mistake Mutashabihat Jali Khafi Unclear Changi…" at bounding box center [546, 260] width 721 height 256
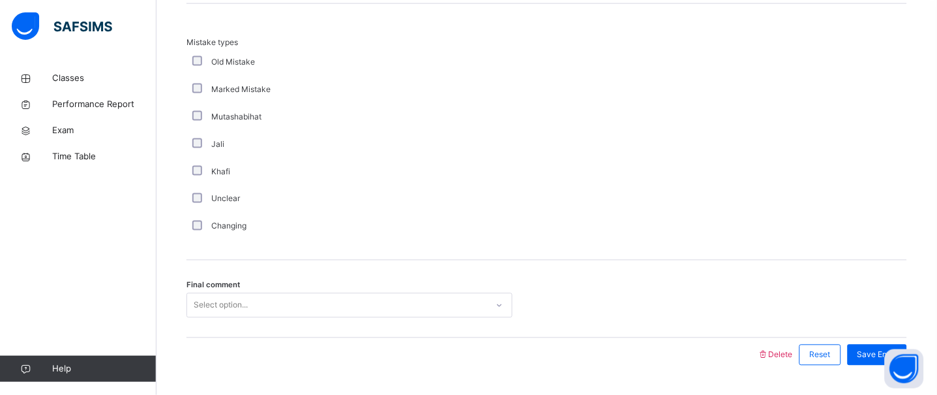
scroll to position [1494, 0]
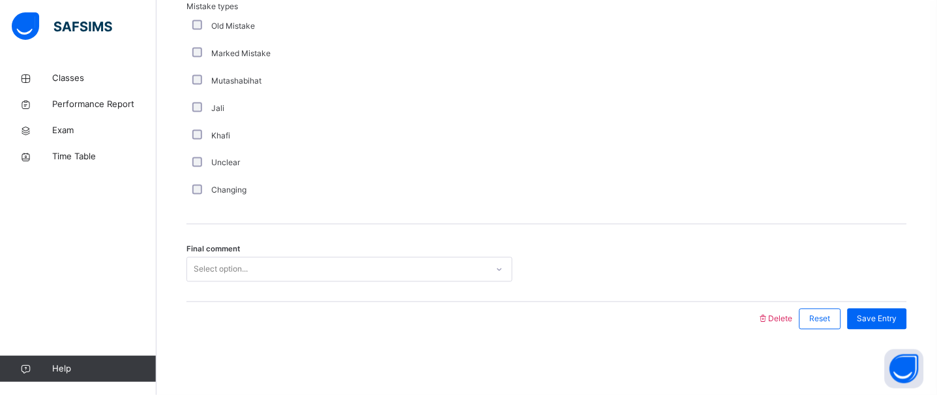
click at [256, 274] on div "Select option..." at bounding box center [337, 270] width 300 height 20
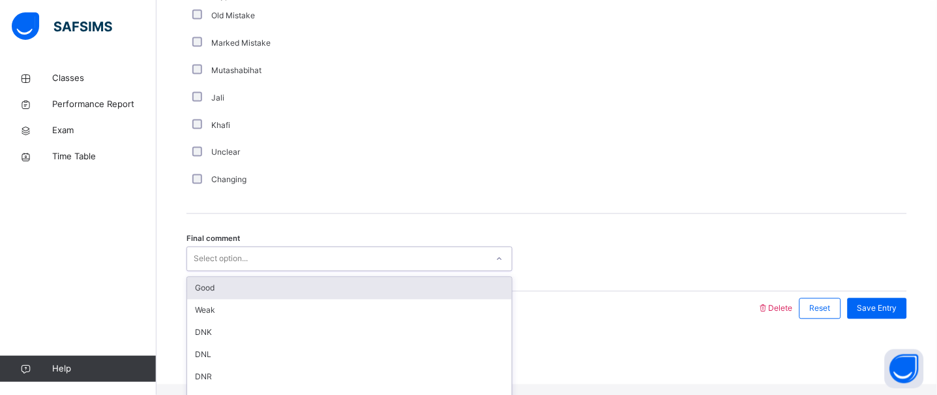
click at [233, 288] on div "Good" at bounding box center [349, 288] width 325 height 22
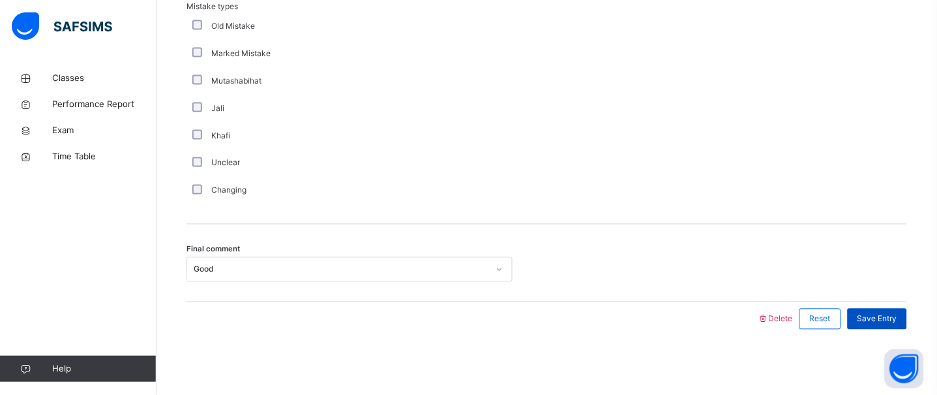
click at [897, 319] on span "Save Entry" at bounding box center [877, 319] width 40 height 12
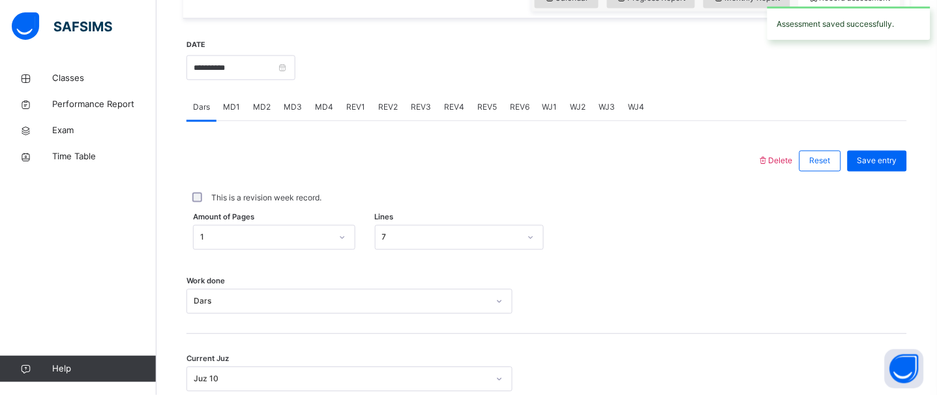
scroll to position [467, 0]
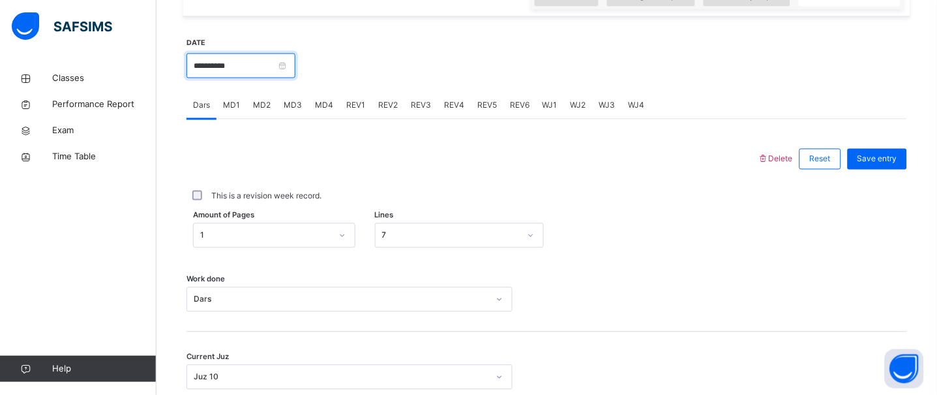
click at [251, 78] on input "**********" at bounding box center [240, 65] width 109 height 25
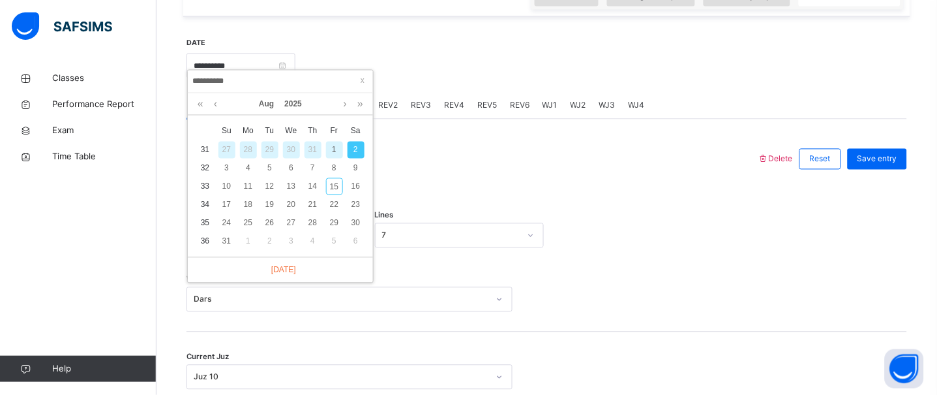
click at [333, 150] on div "1" at bounding box center [334, 150] width 17 height 17
type input "**********"
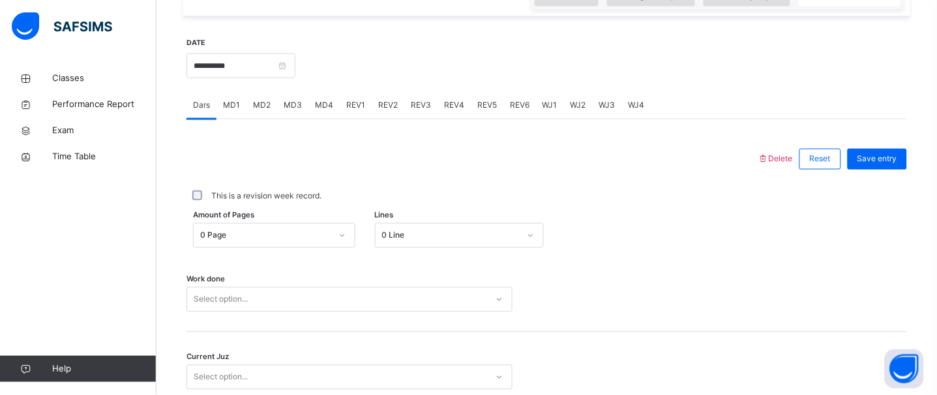
click at [261, 322] on div "Work done Select option..." at bounding box center [546, 293] width 721 height 78
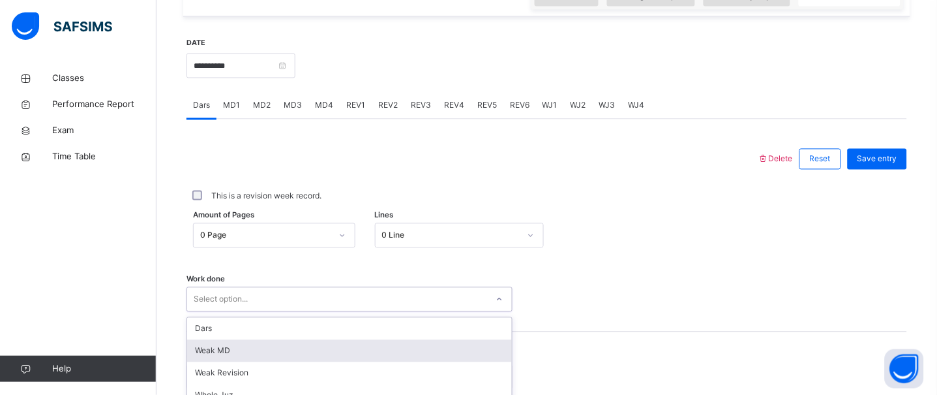
scroll to position [585, 0]
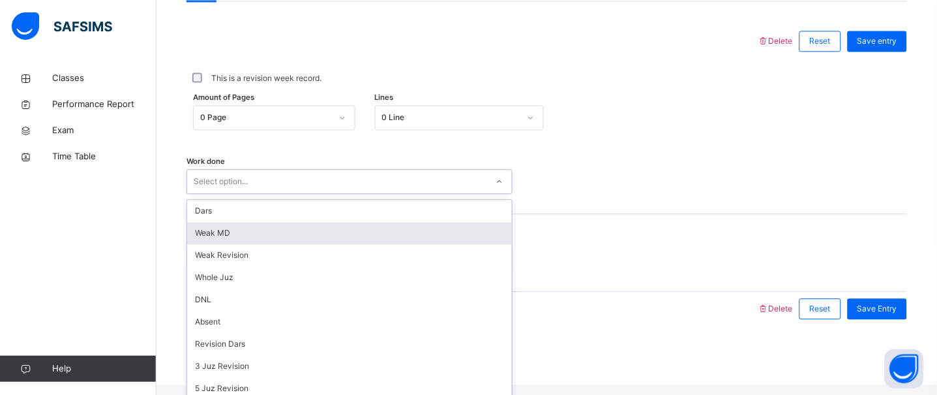
click at [245, 194] on div "option Weak MD focused, 2 of 16. 16 results available. Use Up and Down to choos…" at bounding box center [349, 181] width 326 height 25
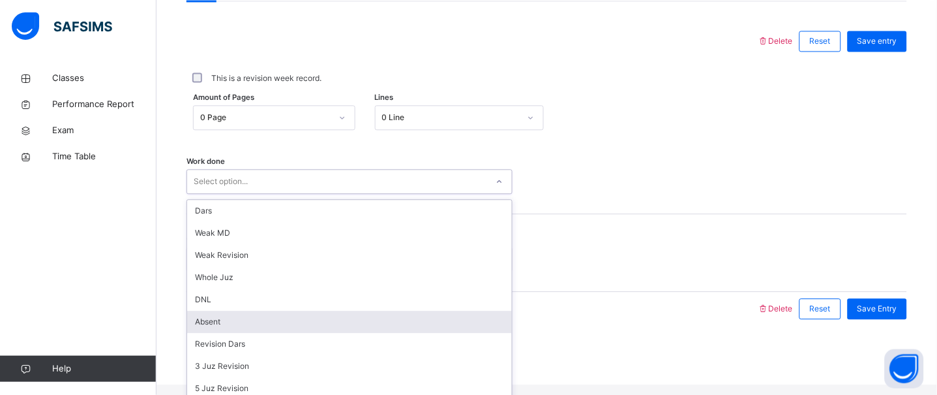
click at [238, 329] on div "Absent" at bounding box center [349, 321] width 325 height 22
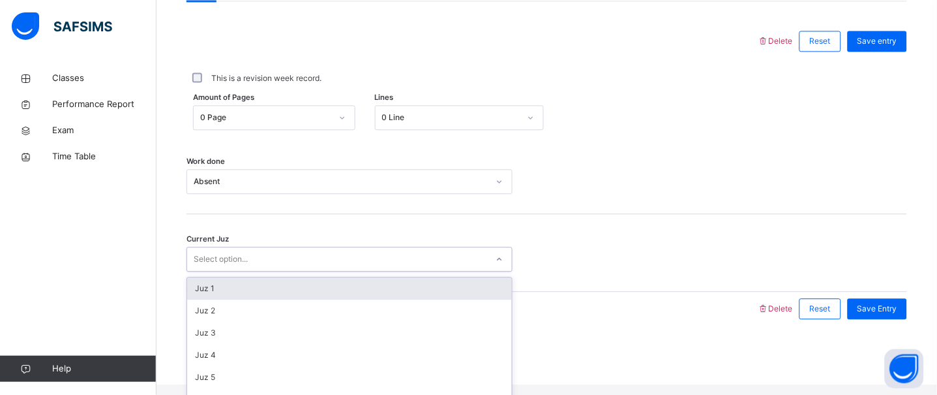
click at [252, 269] on div "Select option..." at bounding box center [337, 259] width 300 height 20
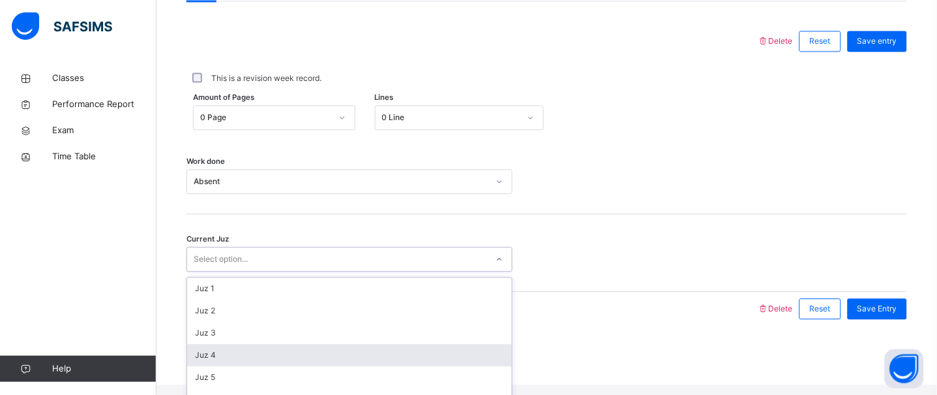
scroll to position [127, 0]
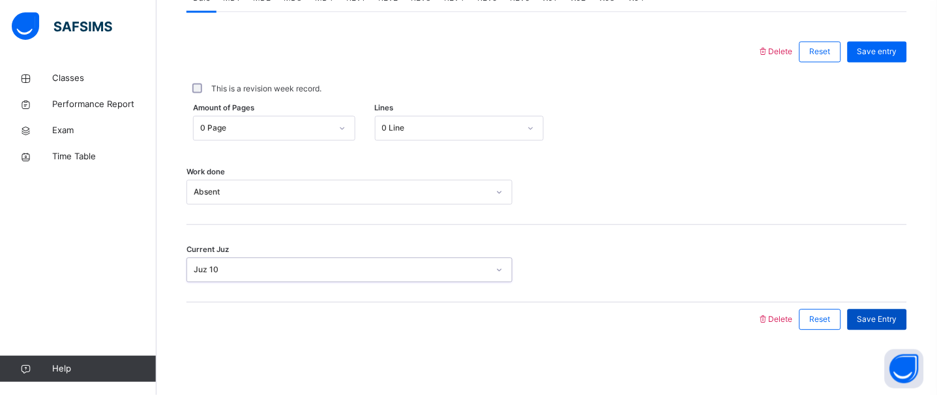
click at [897, 314] on span "Save Entry" at bounding box center [877, 319] width 40 height 12
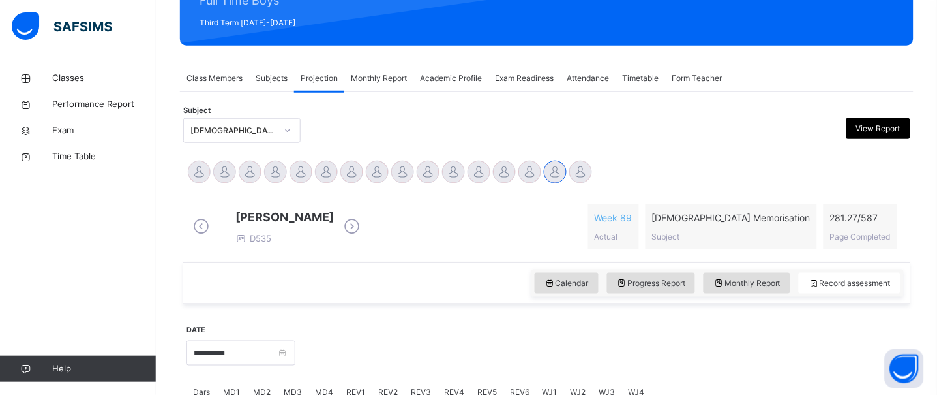
scroll to position [132, 0]
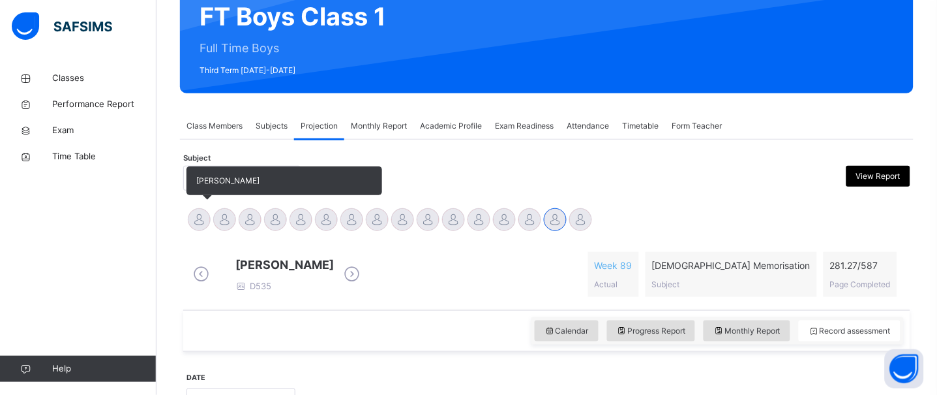
click at [197, 220] on div at bounding box center [199, 219] width 23 height 23
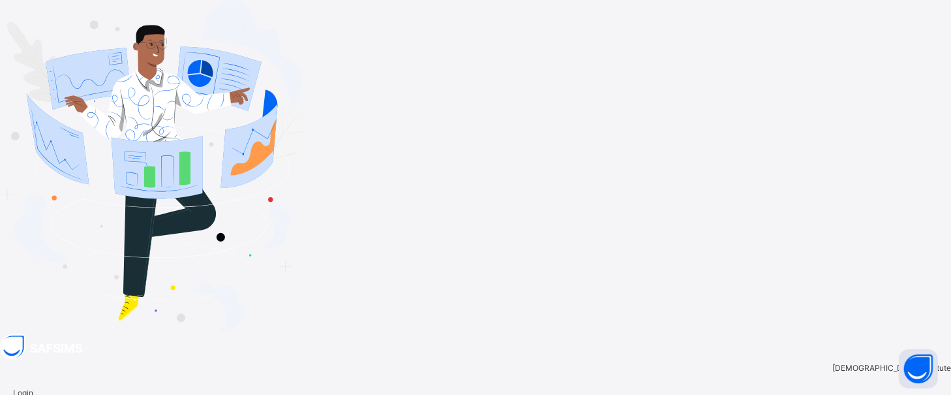
type input "**********"
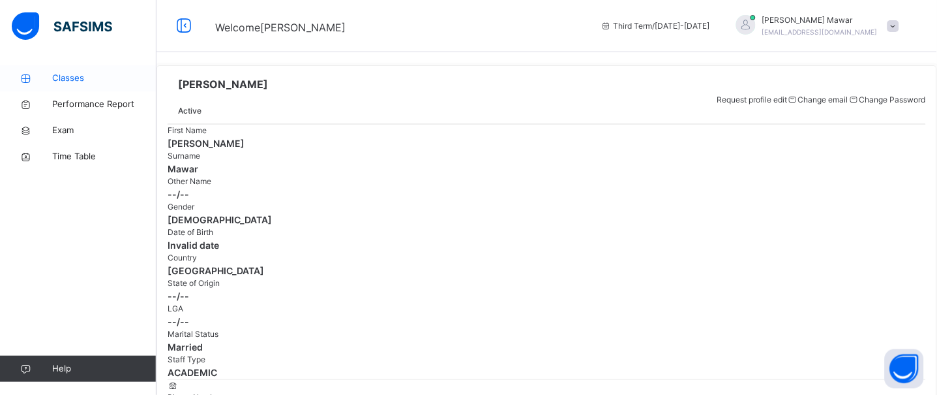
click at [73, 83] on span "Classes" at bounding box center [104, 78] width 104 height 13
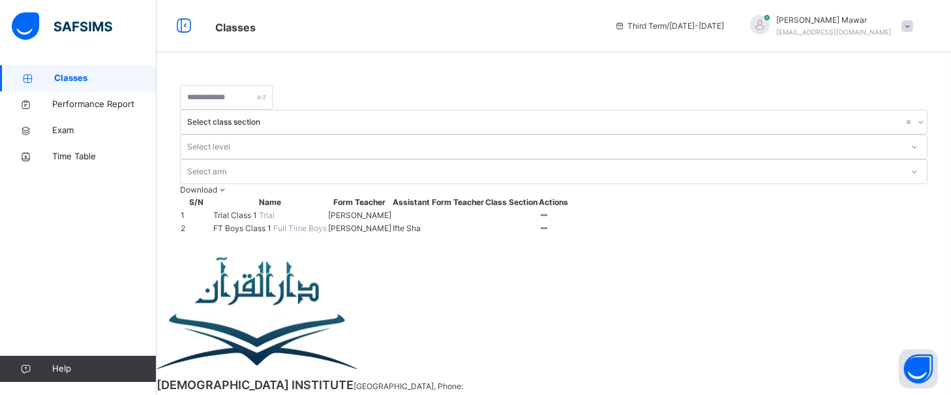
click at [266, 223] on span "FT Boys Class 1" at bounding box center [243, 228] width 60 height 10
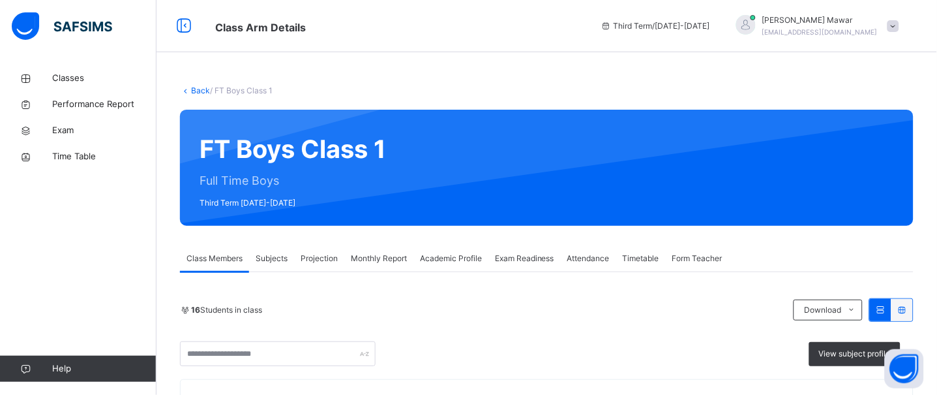
click at [331, 249] on div "Projection" at bounding box center [319, 258] width 50 height 26
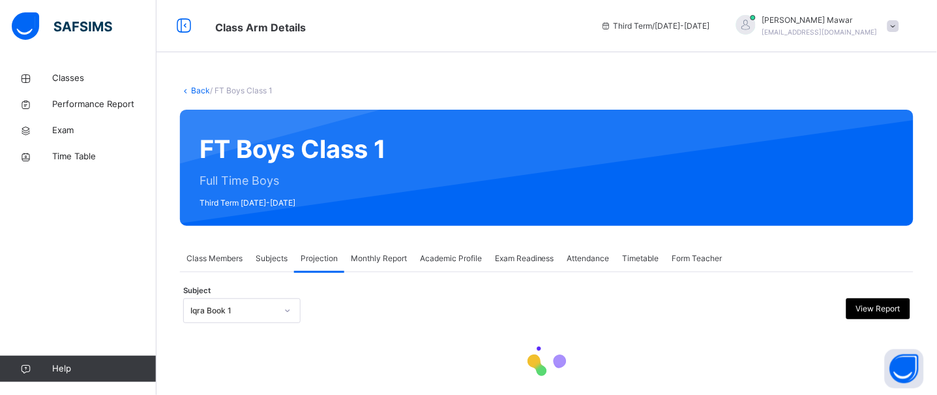
click at [247, 304] on div "Iqra Book 1" at bounding box center [241, 310] width 117 height 25
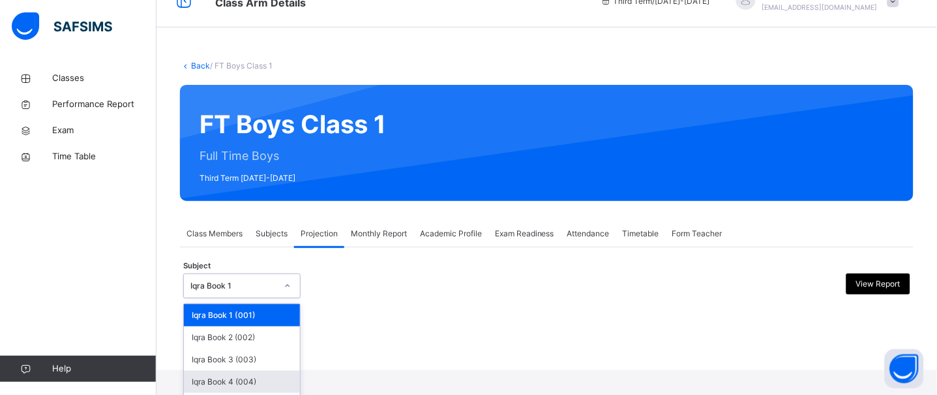
scroll to position [98, 0]
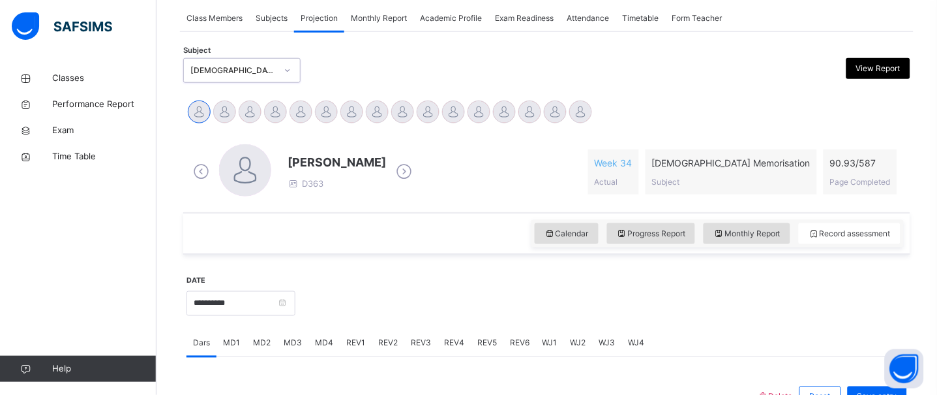
scroll to position [205, 0]
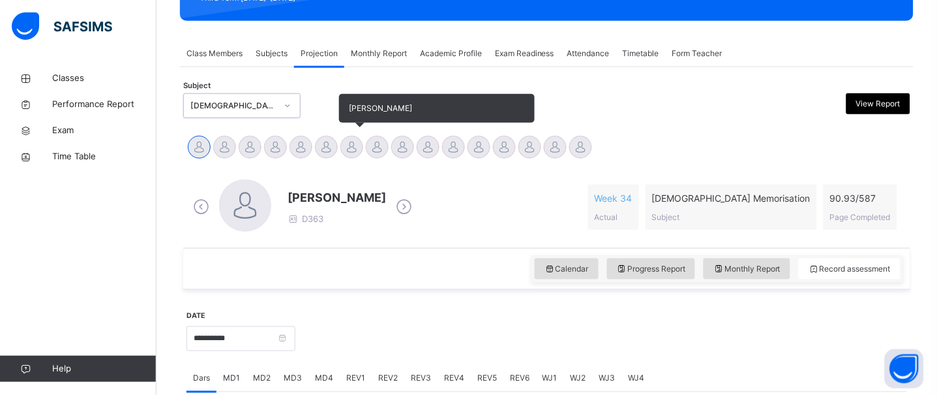
click at [342, 147] on div at bounding box center [351, 147] width 23 height 23
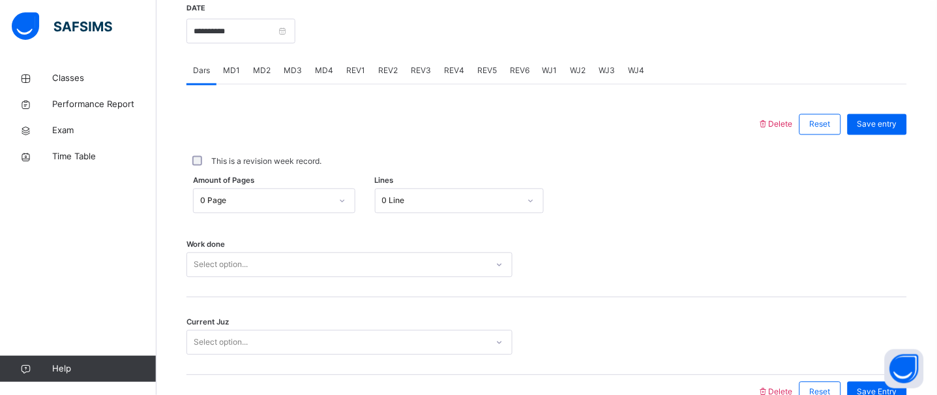
scroll to position [585, 0]
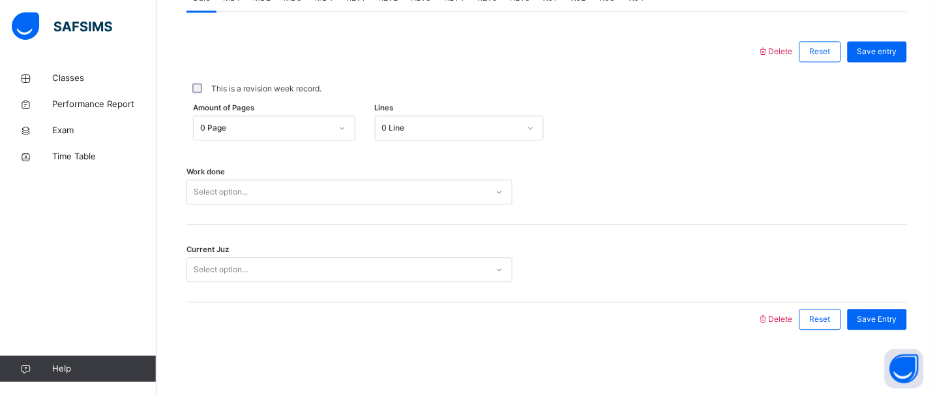
click at [386, 184] on div "Select option..." at bounding box center [337, 192] width 300 height 20
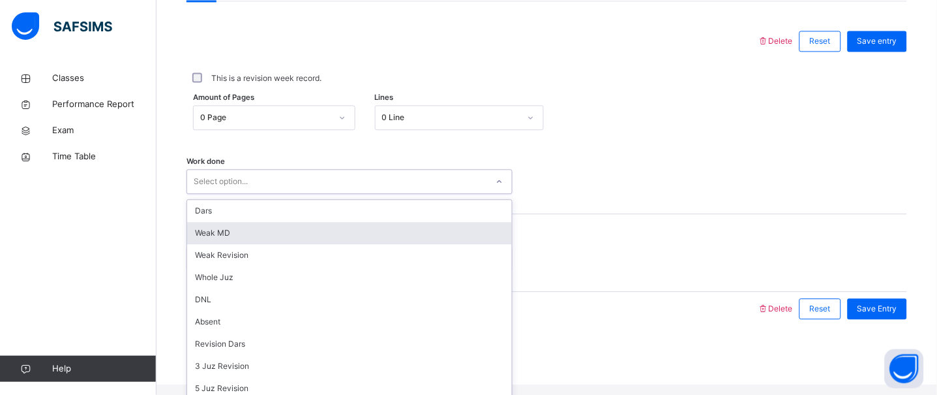
click at [269, 244] on div "Weak MD" at bounding box center [349, 233] width 325 height 22
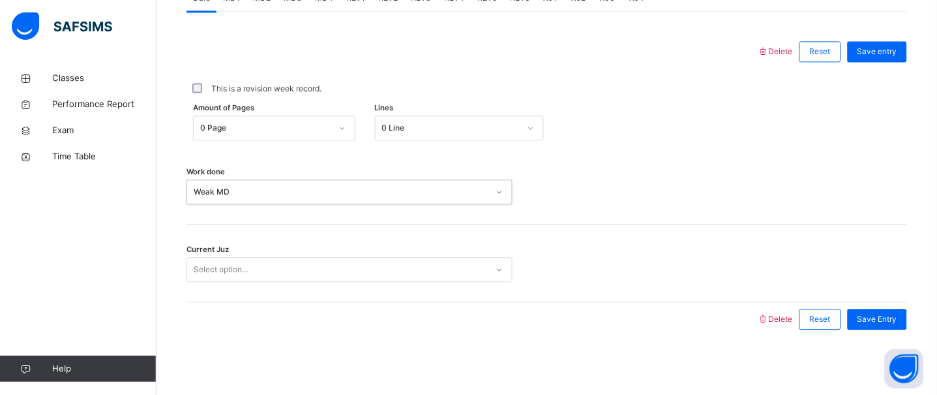
click at [300, 282] on div "Current Juz Select option..." at bounding box center [546, 263] width 721 height 78
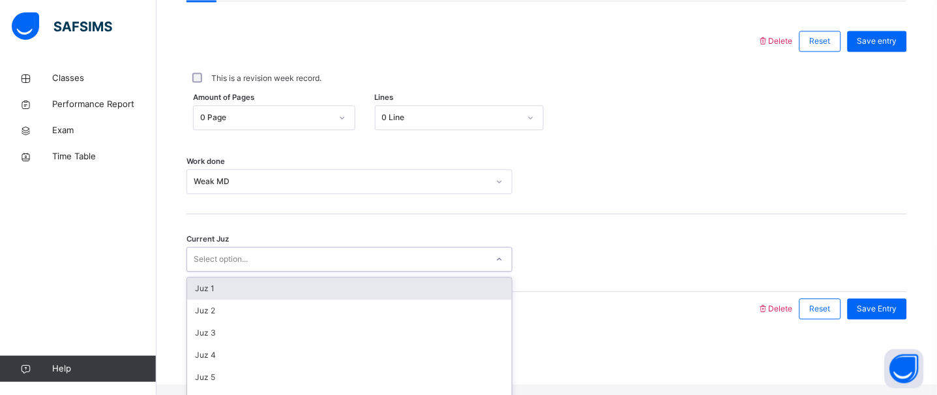
click at [318, 269] on div "Select option..." at bounding box center [337, 259] width 300 height 20
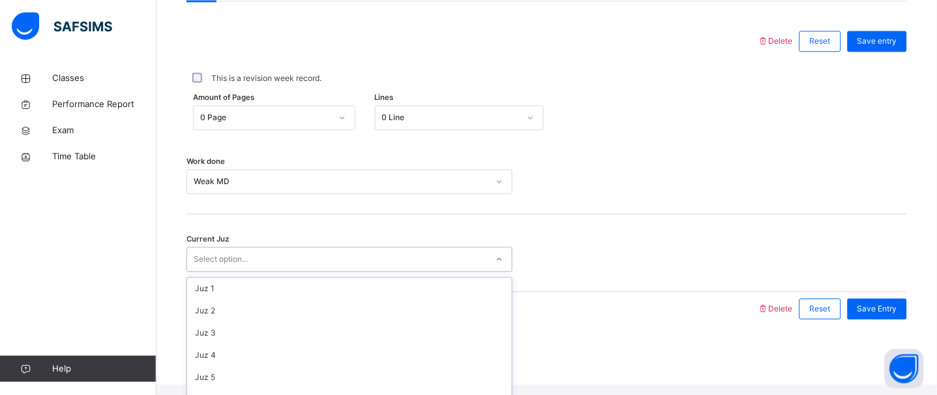
scroll to position [133, 0]
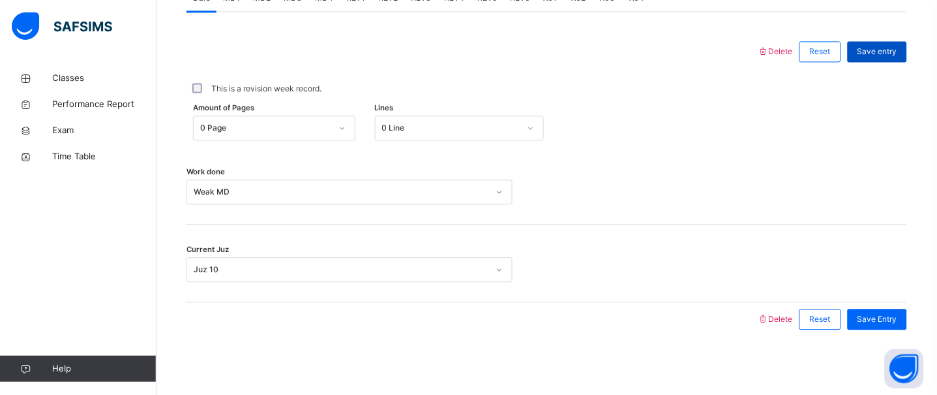
click at [907, 52] on div "Save entry" at bounding box center [877, 51] width 59 height 21
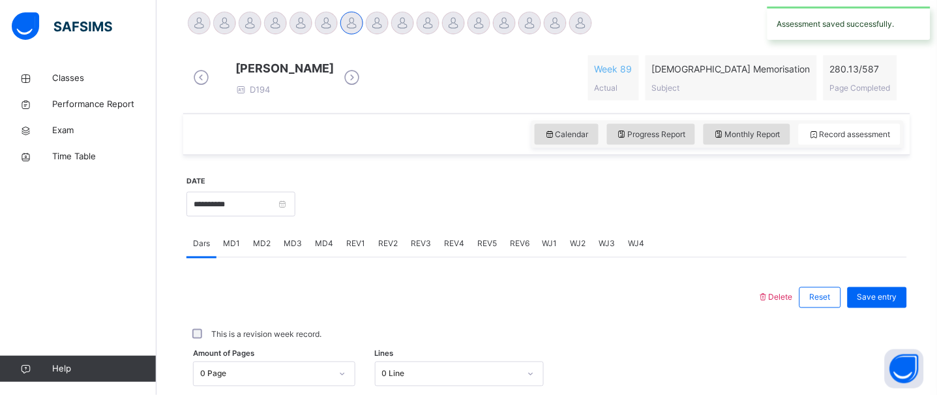
scroll to position [318, 0]
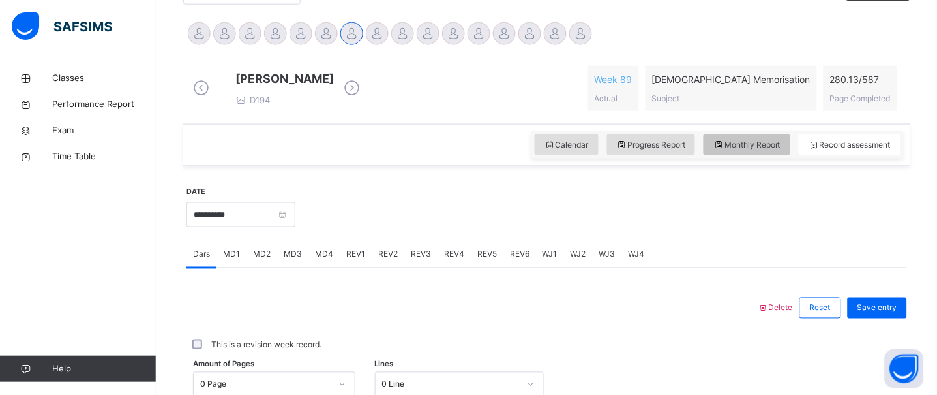
click at [779, 146] on div "Monthly Report" at bounding box center [747, 144] width 87 height 21
select select "****"
select select "*"
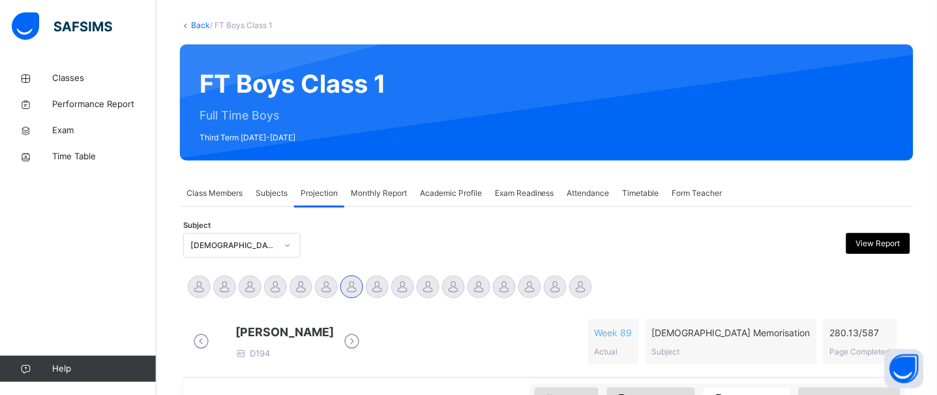
scroll to position [348, 0]
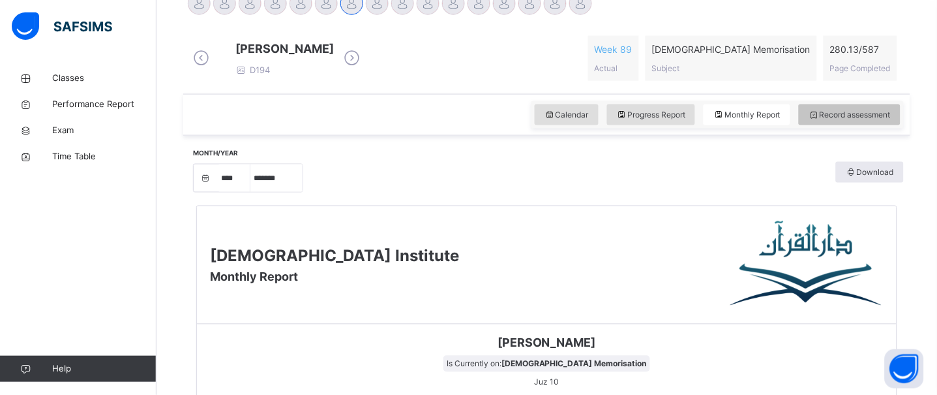
click at [863, 116] on div "Record assessment" at bounding box center [850, 114] width 102 height 21
